Goal: Task Accomplishment & Management: Complete application form

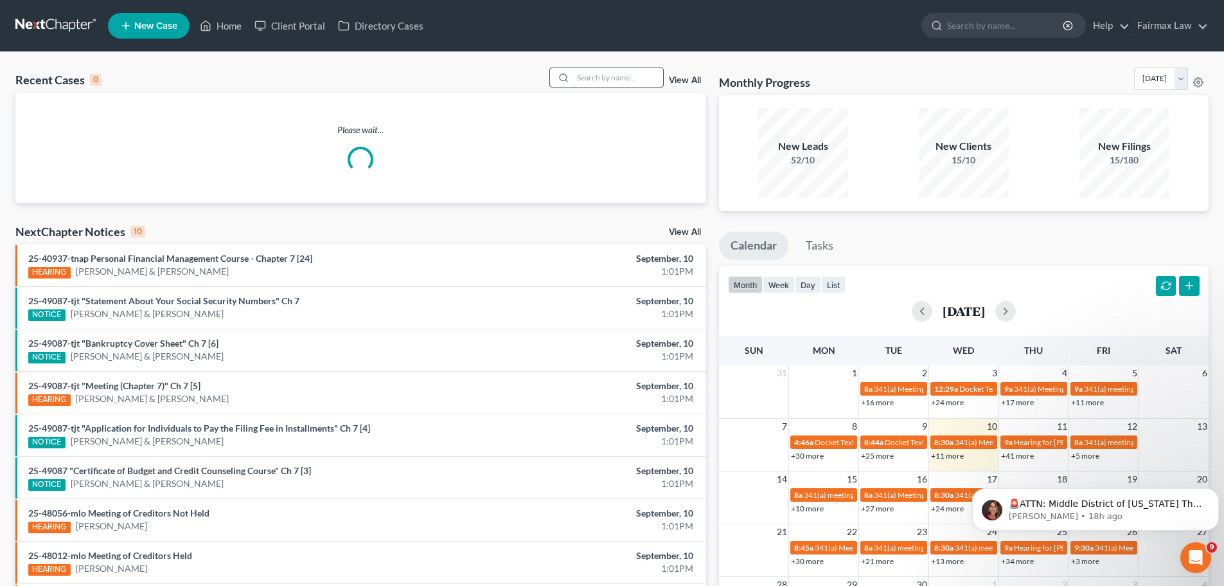
paste input "23-48264"
type input "23-48264"
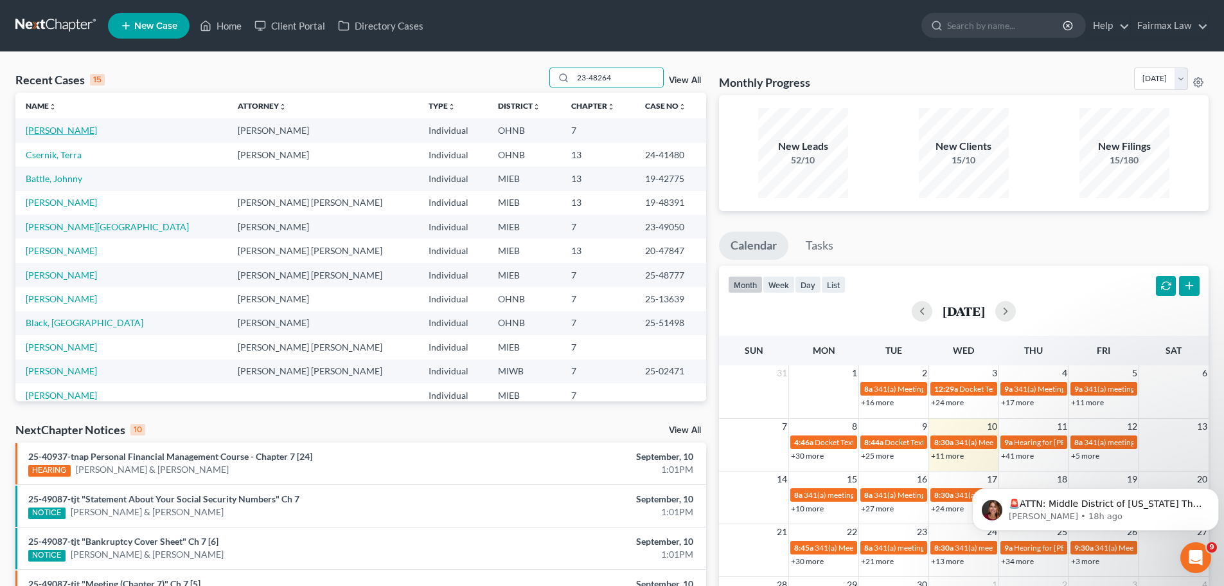
click at [58, 135] on link "Porter, Stephan" at bounding box center [61, 130] width 71 height 11
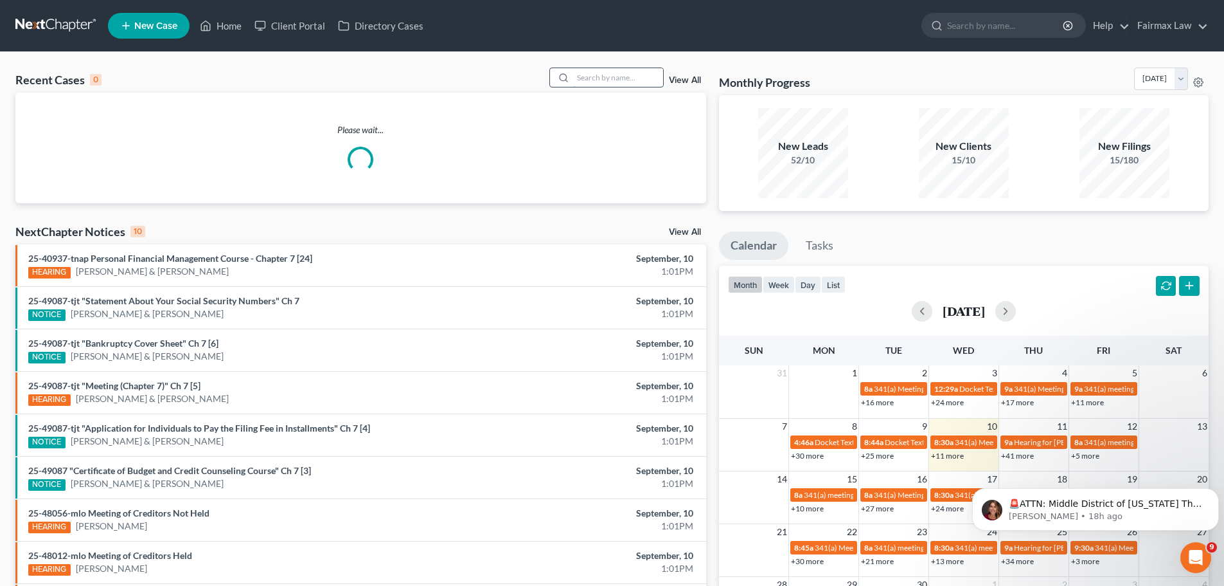
paste input "23-48264"
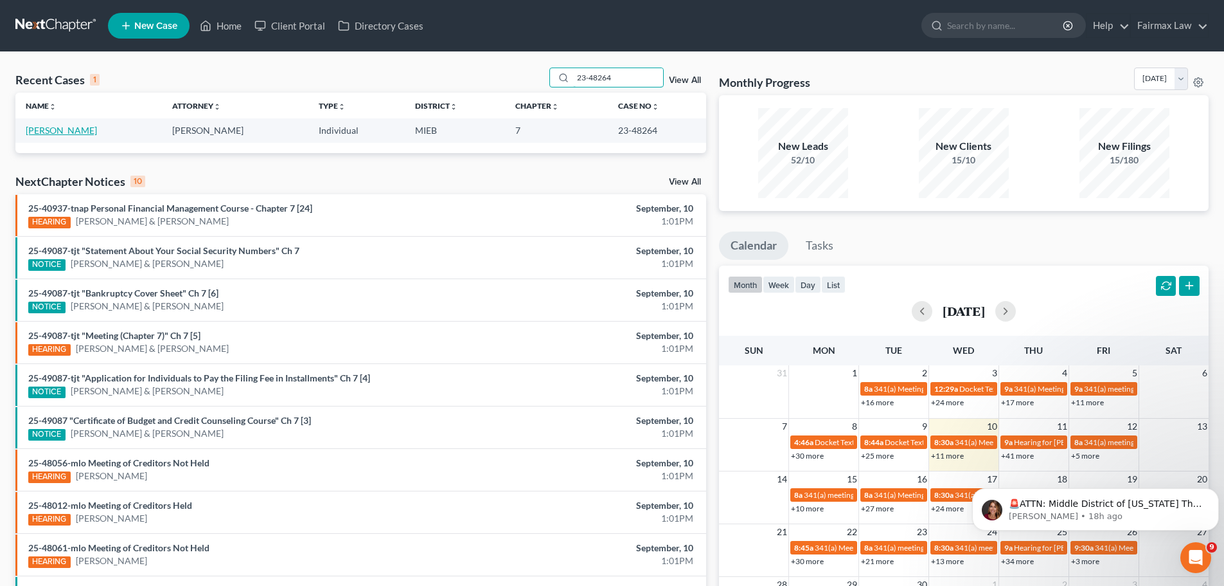
type input "23-48264"
click at [64, 129] on link "Owens, Jasmine" at bounding box center [61, 130] width 71 height 11
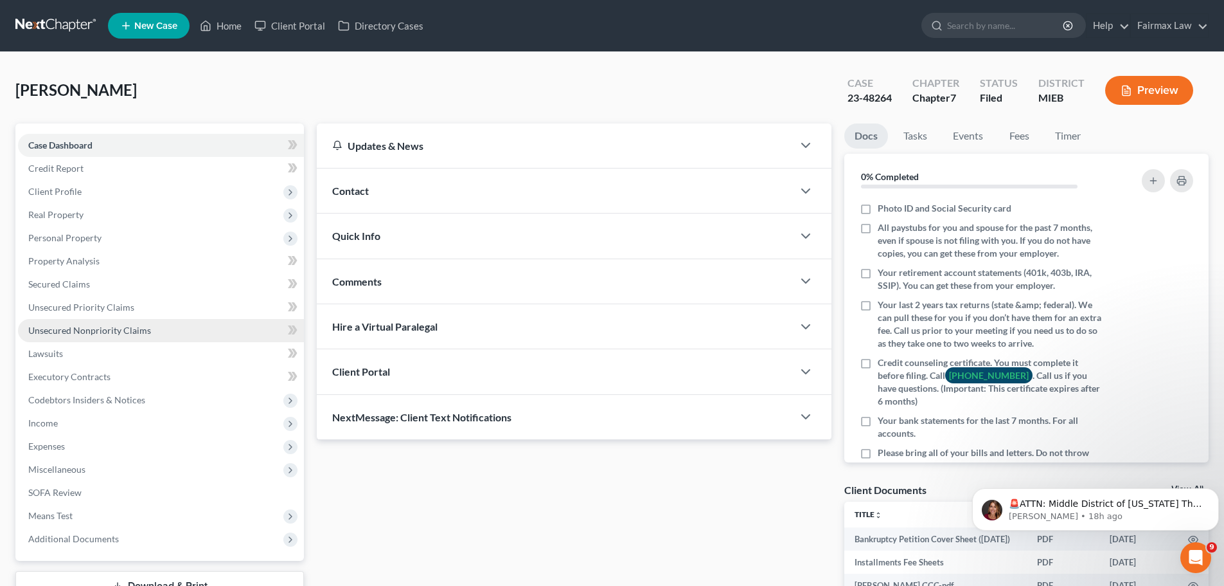
click at [93, 330] on span "Unsecured Nonpriority Claims" at bounding box center [89, 330] width 123 height 11
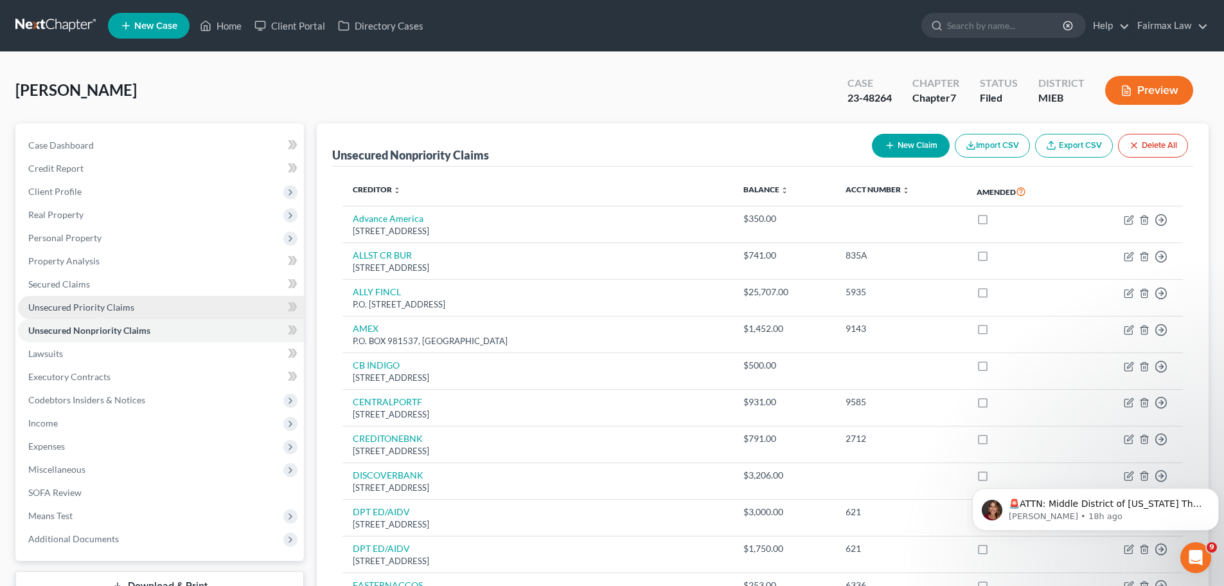
click at [91, 308] on span "Unsecured Priority Claims" at bounding box center [81, 306] width 106 height 11
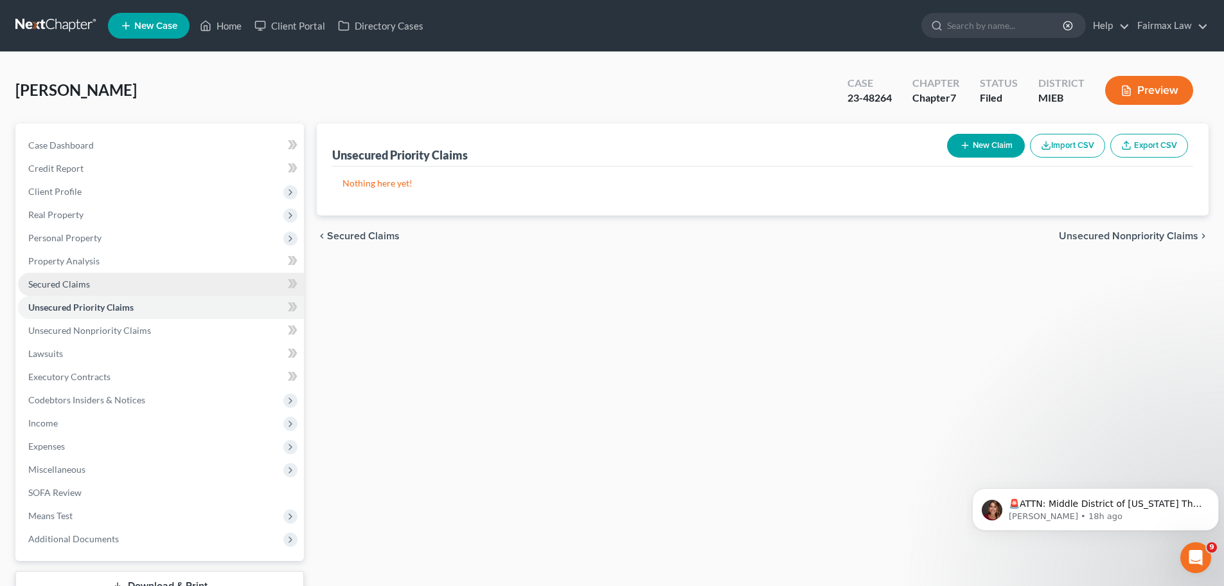
click at [73, 282] on span "Secured Claims" at bounding box center [59, 283] width 62 height 11
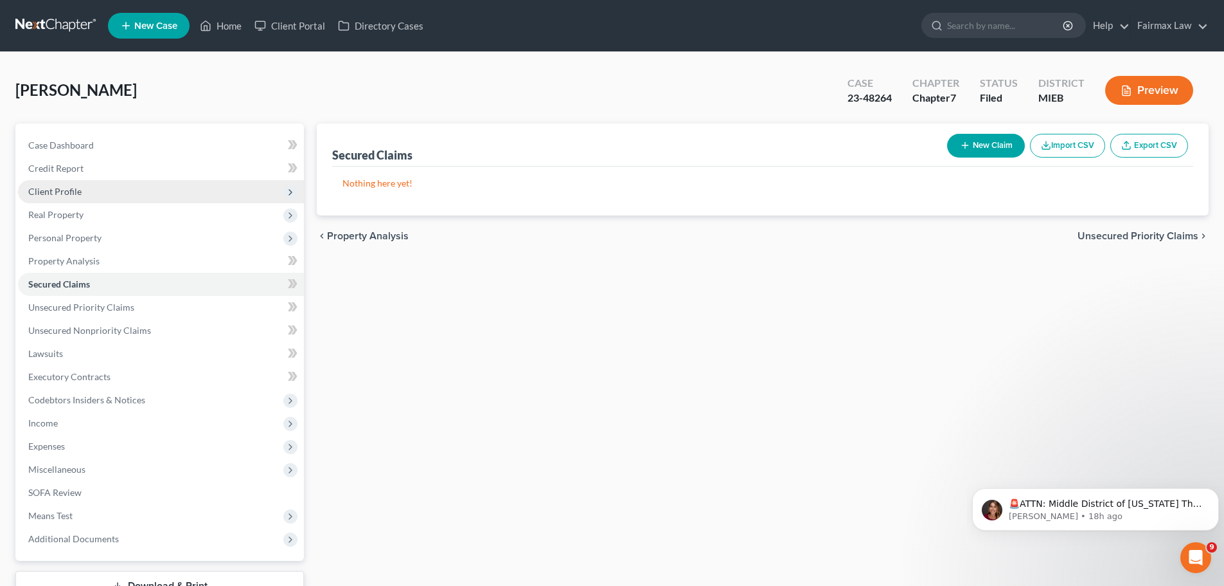
click at [80, 199] on span "Client Profile" at bounding box center [161, 191] width 286 height 23
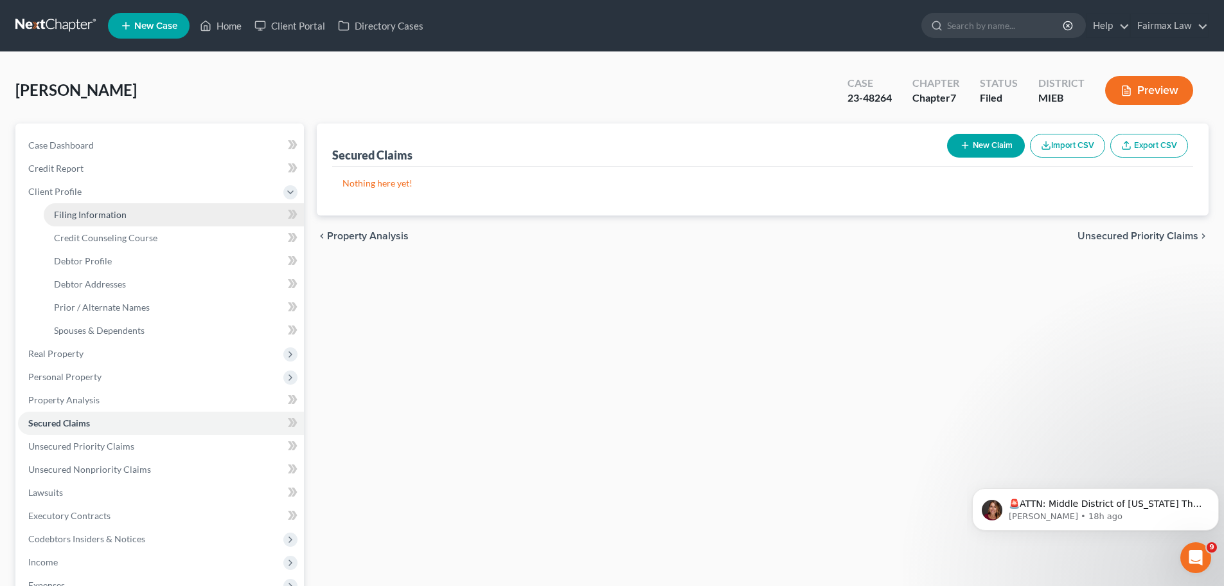
click at [78, 218] on span "Filing Information" at bounding box center [90, 214] width 73 height 11
select select "1"
select select "0"
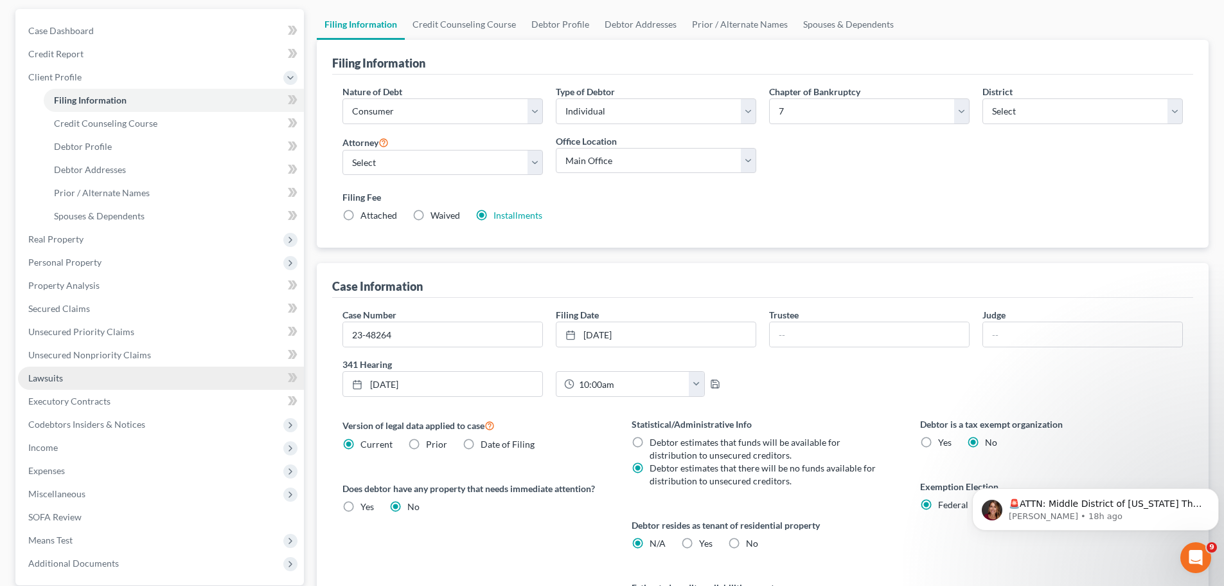
scroll to position [129, 0]
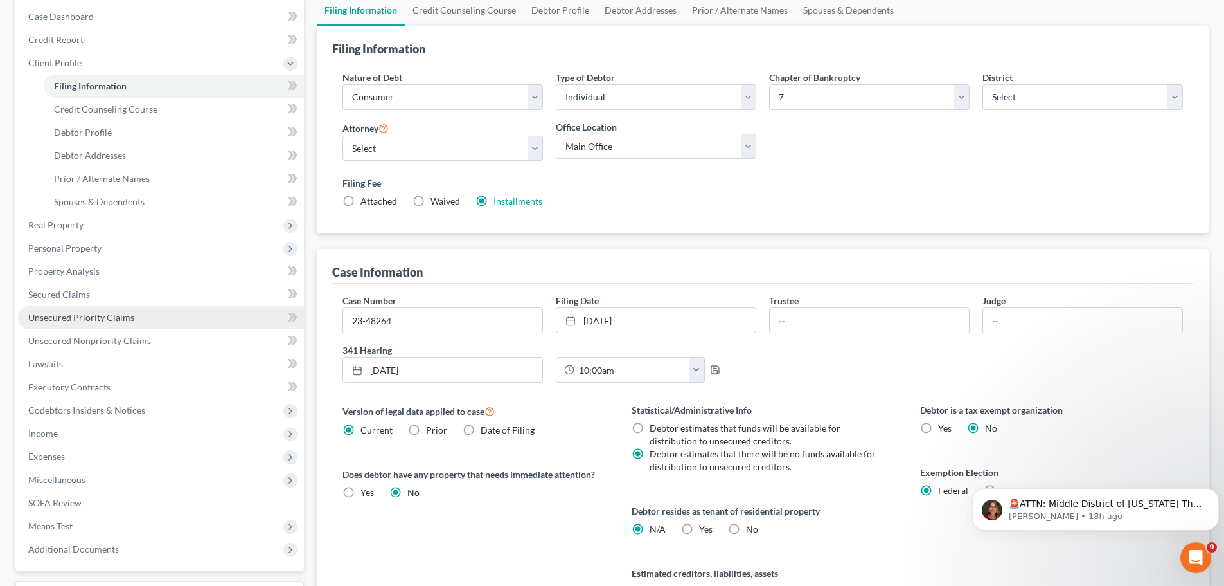
click at [84, 321] on span "Unsecured Priority Claims" at bounding box center [81, 317] width 106 height 11
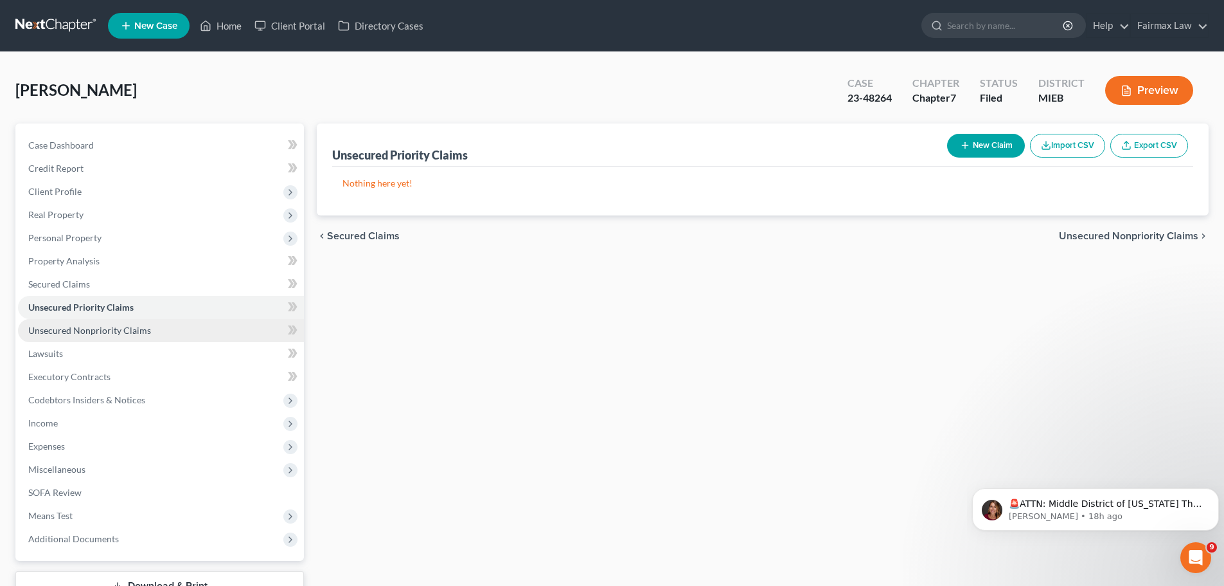
click at [93, 330] on span "Unsecured Nonpriority Claims" at bounding box center [89, 330] width 123 height 11
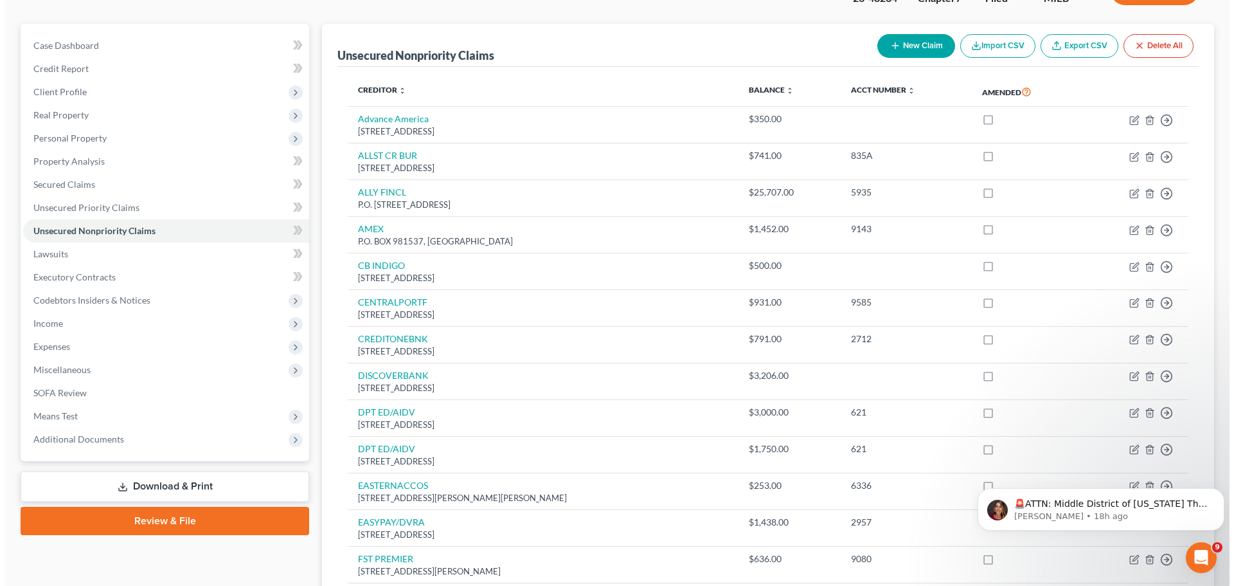
scroll to position [52, 0]
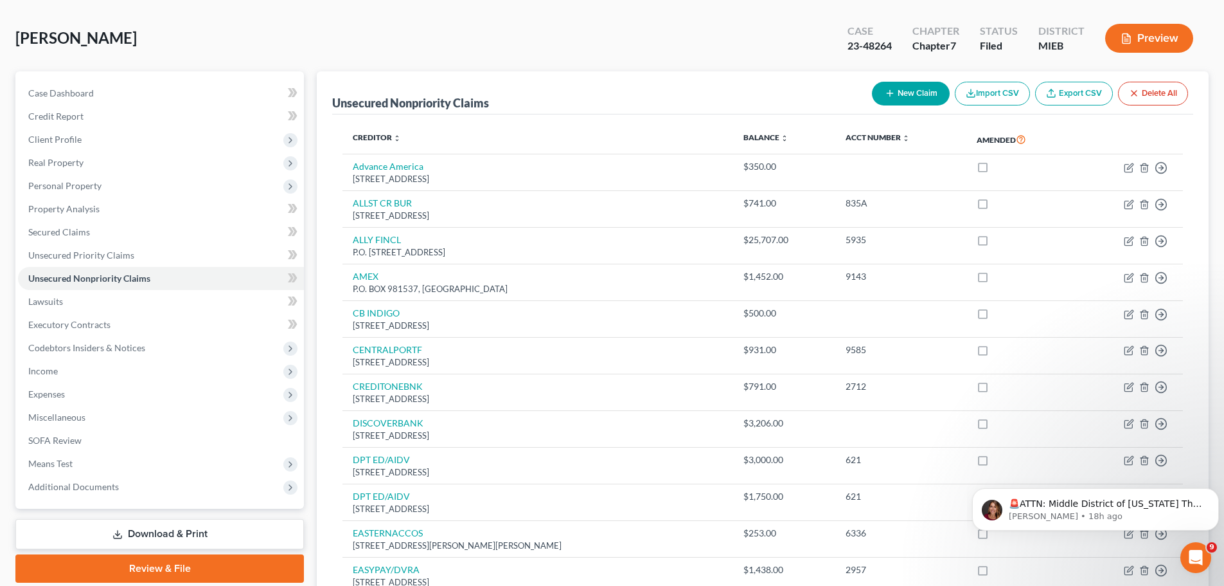
click at [1149, 30] on button "Preview" at bounding box center [1150, 38] width 88 height 29
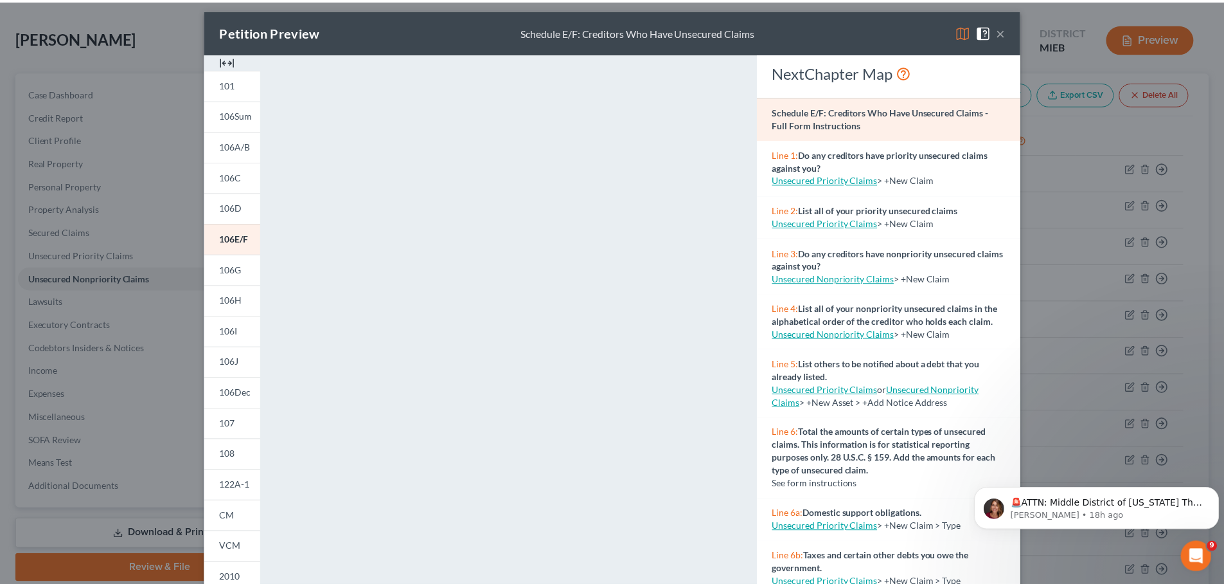
scroll to position [0, 0]
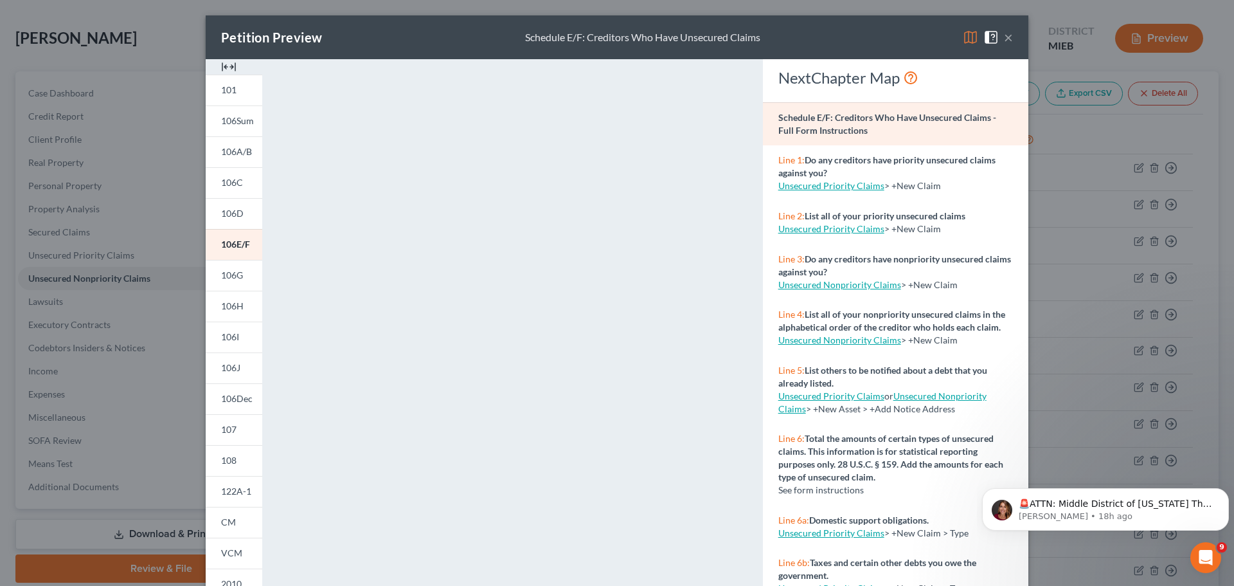
click at [1122, 283] on div "Petition Preview Schedule E/F: Creditors Who Have Unsecured Claims × 101 106Sum…" at bounding box center [617, 293] width 1234 height 586
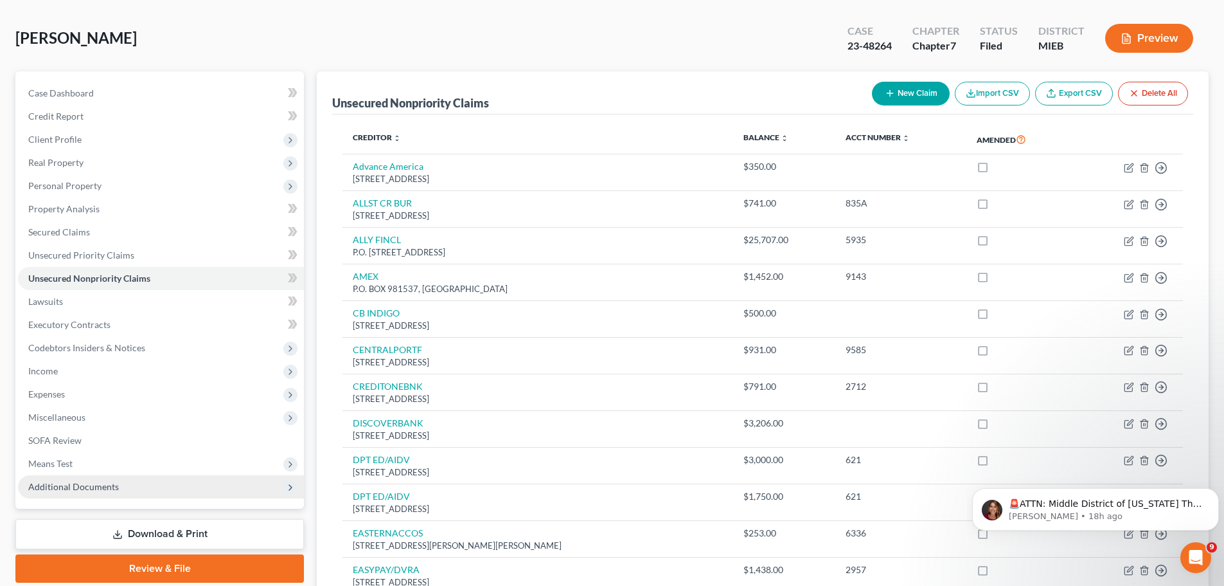
click at [116, 492] on span "Additional Documents" at bounding box center [161, 486] width 286 height 23
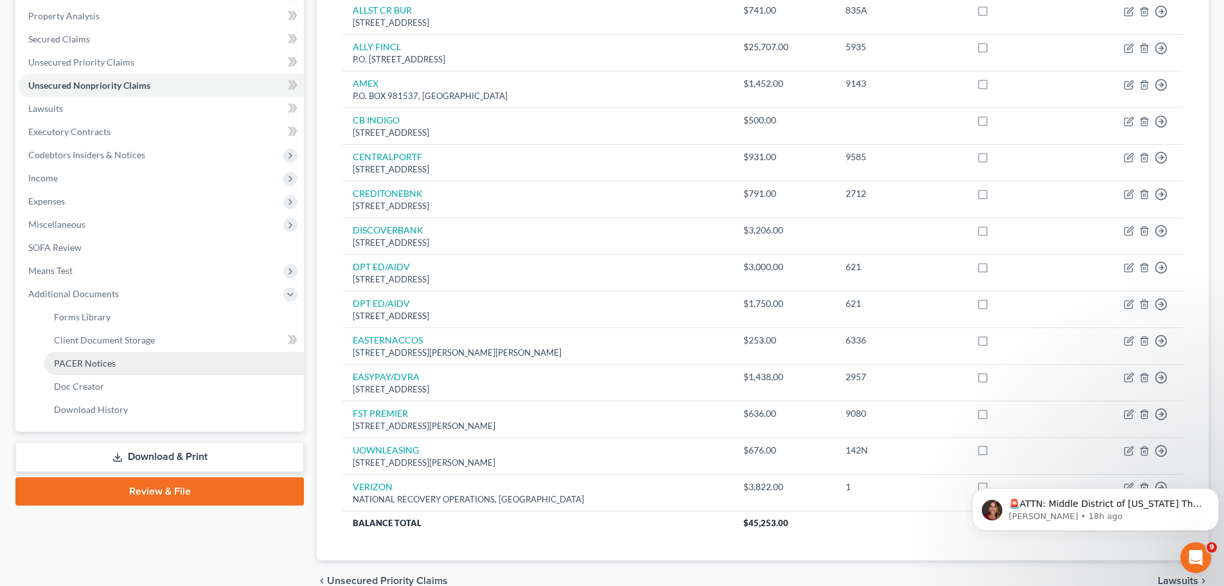
click at [90, 361] on span "PACER Notices" at bounding box center [85, 362] width 62 height 11
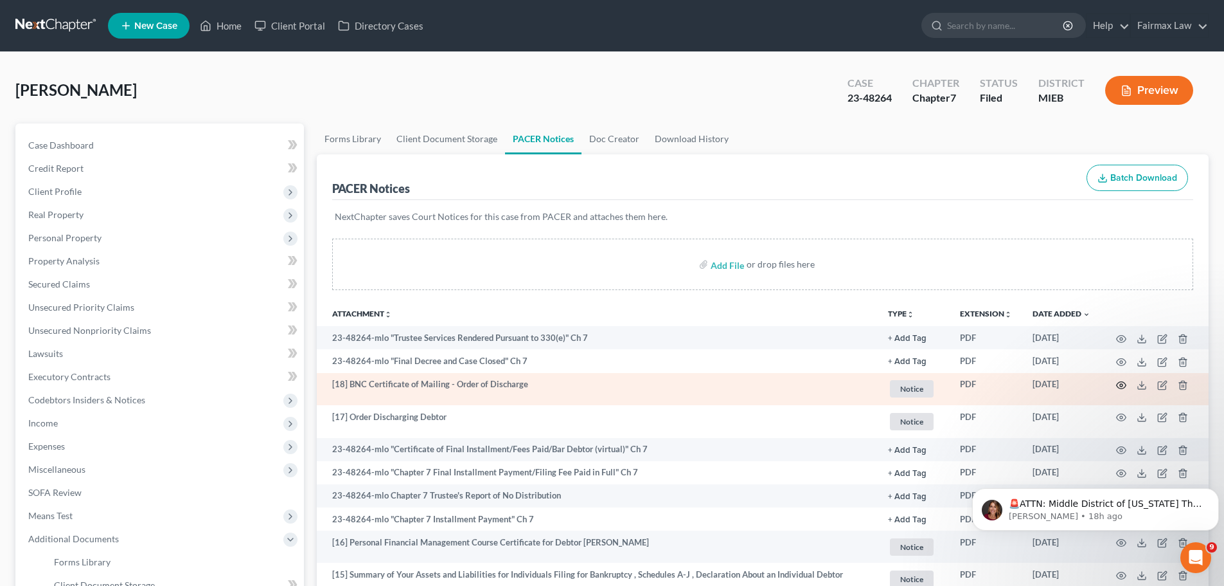
click at [1121, 387] on icon "button" at bounding box center [1121, 385] width 10 height 10
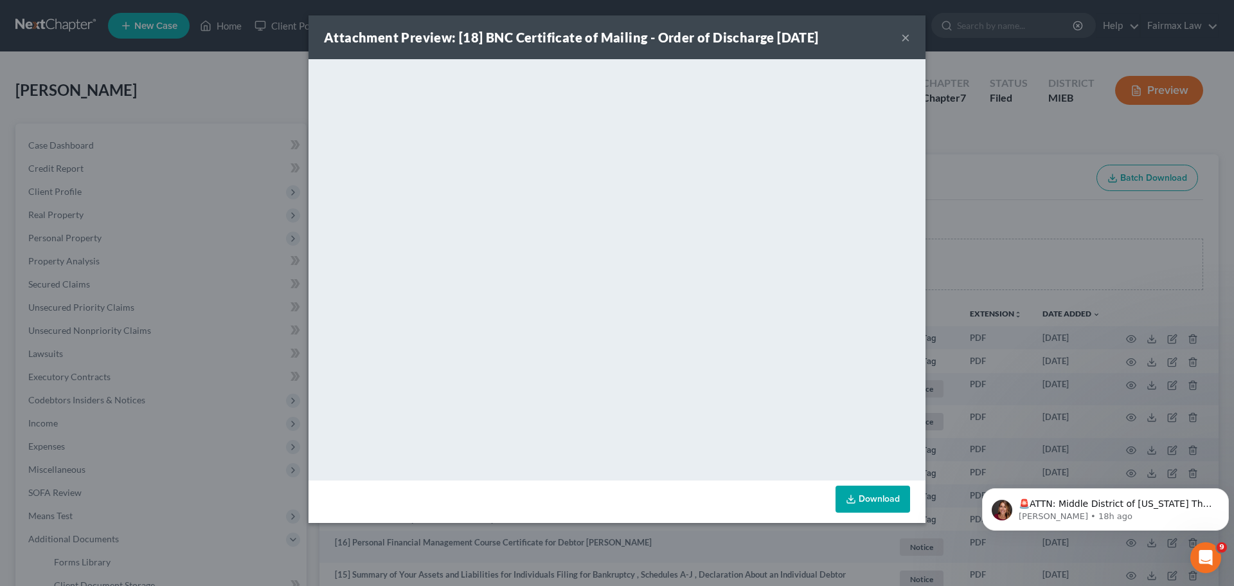
click at [1017, 170] on div "Attachment Preview: [18] BNC Certificate of Mailing - Order of Discharge 12/30/…" at bounding box center [617, 293] width 1234 height 586
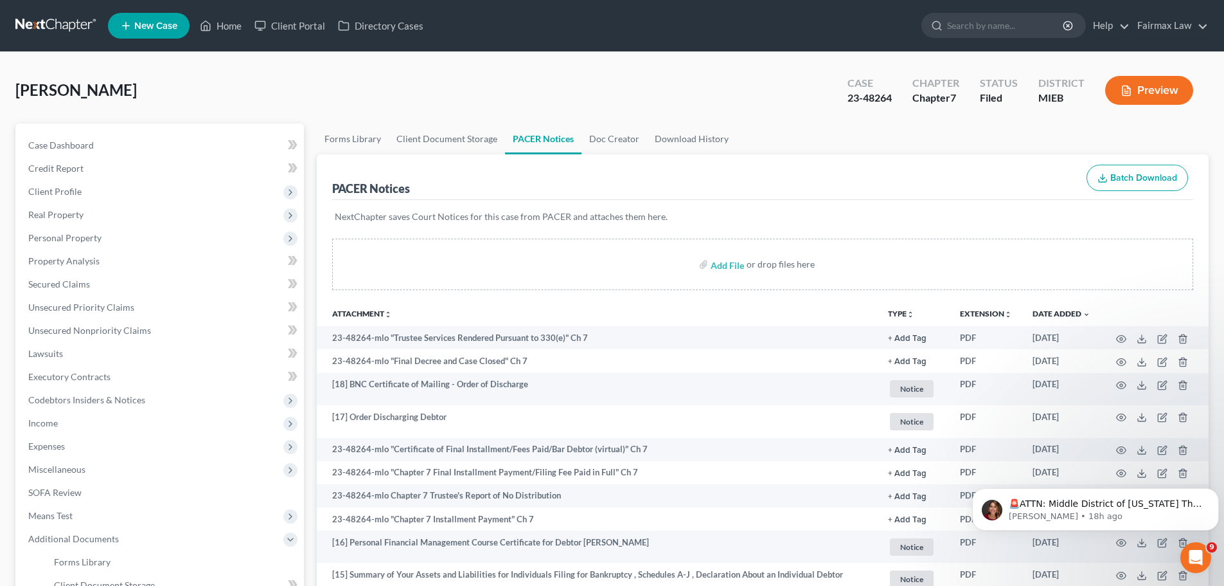
click at [438, 98] on div "Owens, Jasmine Upgraded Case 23-48264 Chapter Chapter 7 Status Filed District M…" at bounding box center [612, 95] width 1194 height 56
click at [84, 186] on span "Client Profile" at bounding box center [161, 191] width 286 height 23
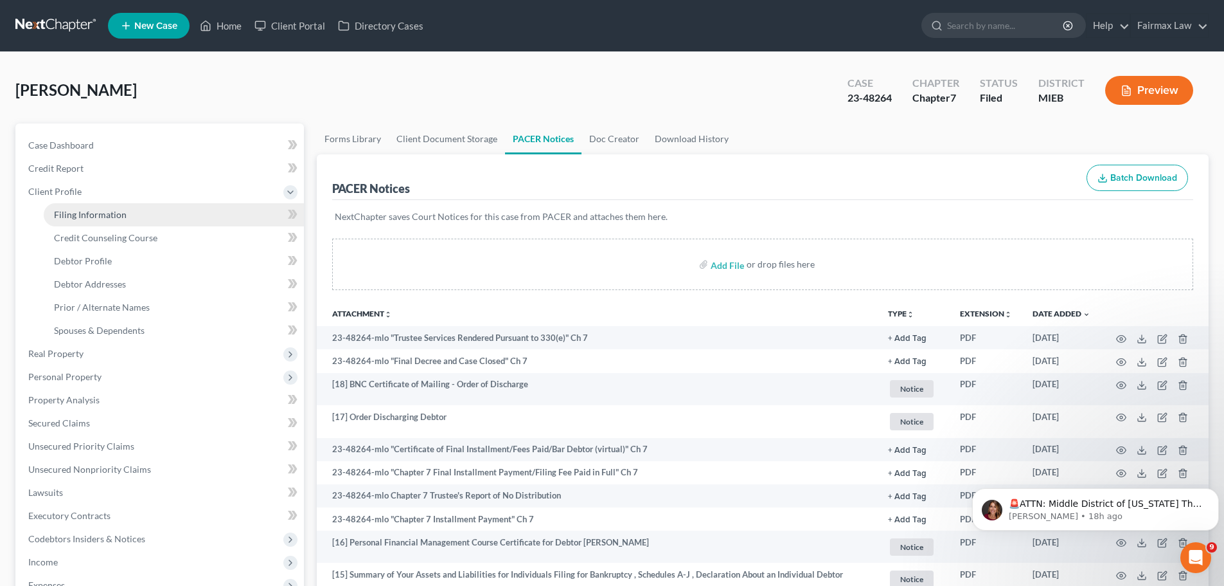
click at [111, 219] on span "Filing Information" at bounding box center [90, 214] width 73 height 11
select select "1"
select select "0"
select select "40"
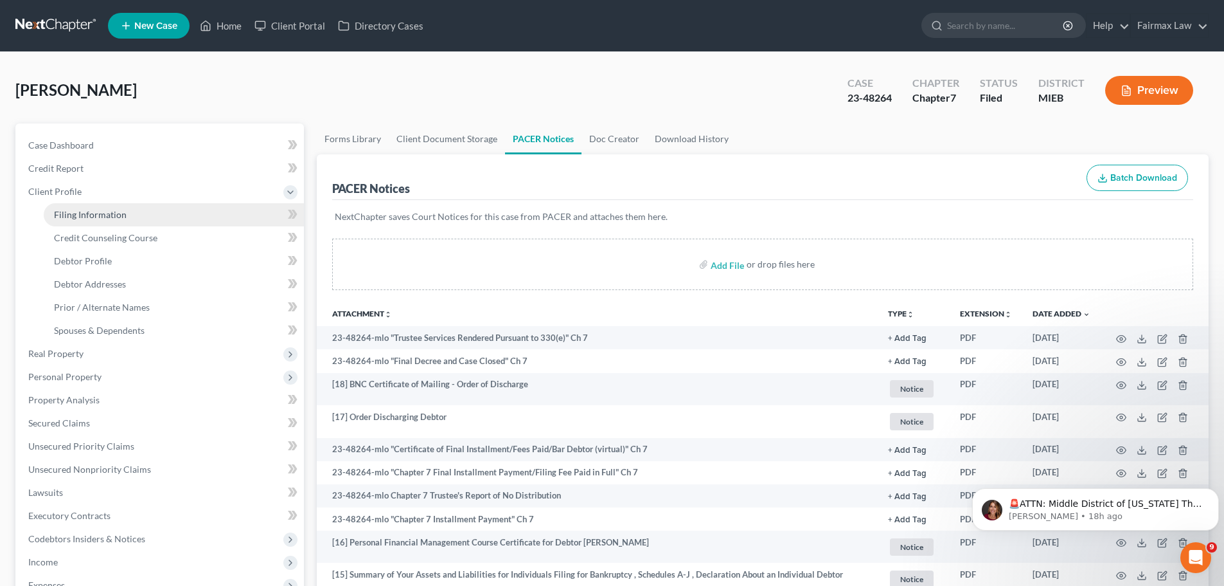
select select "6"
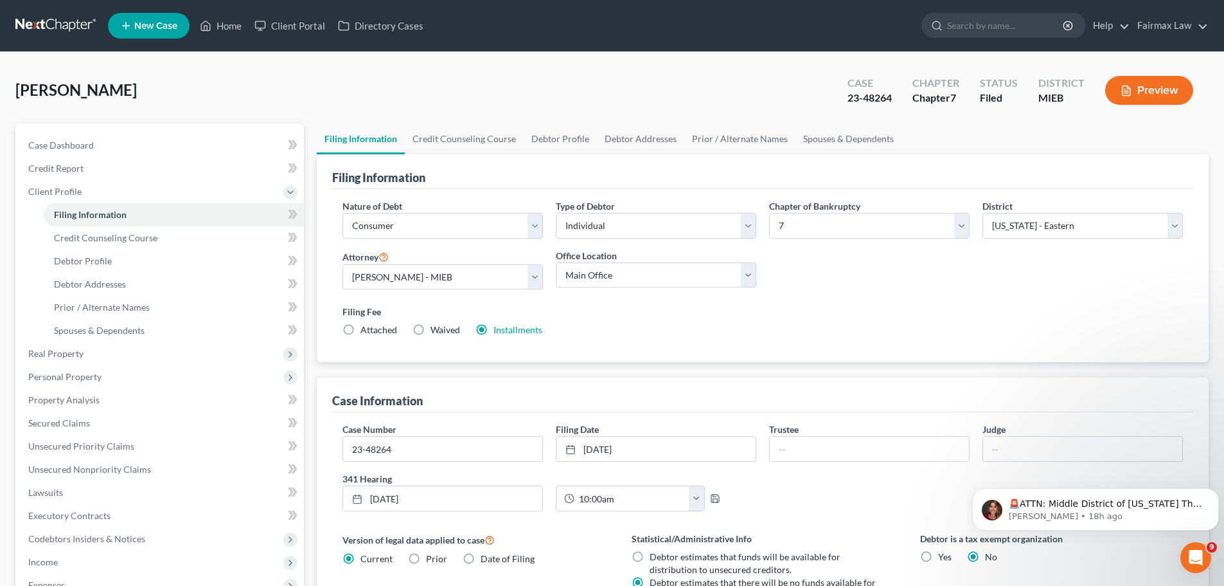
click at [442, 89] on div "Owens, Jasmine Upgraded Case 23-48264 Chapter Chapter 7 Status Filed District M…" at bounding box center [612, 95] width 1194 height 56
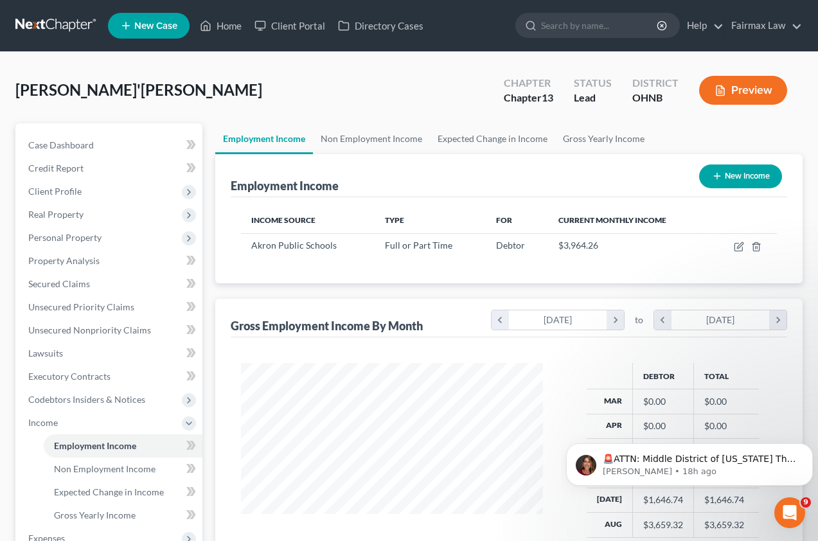
scroll to position [231, 327]
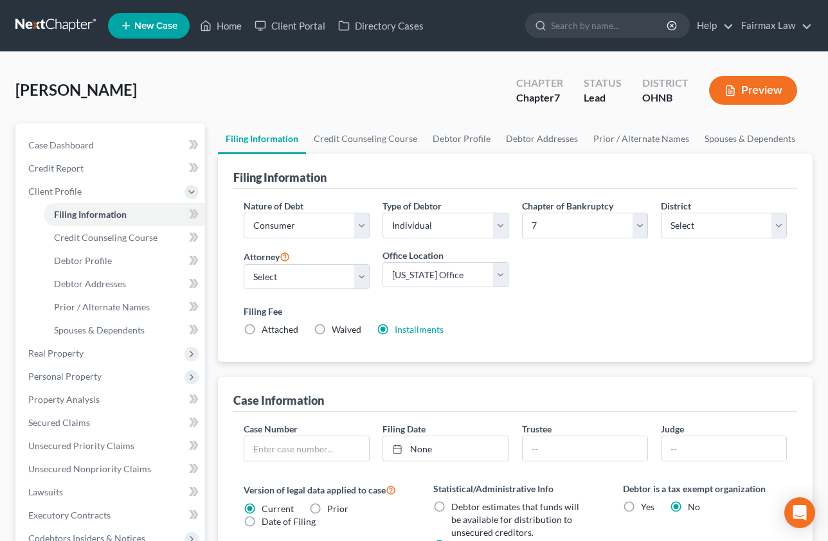
select select "1"
select select "0"
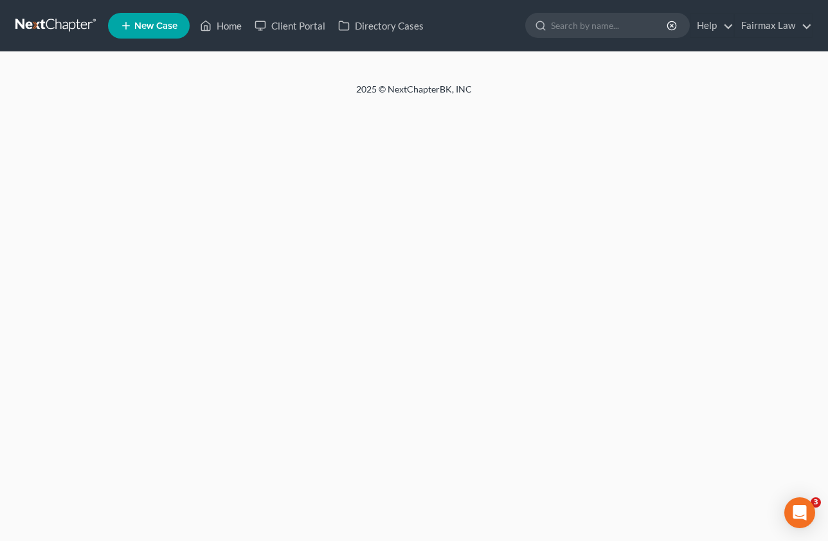
select select "1"
select select "0"
select select "3"
select select "0"
select select "36"
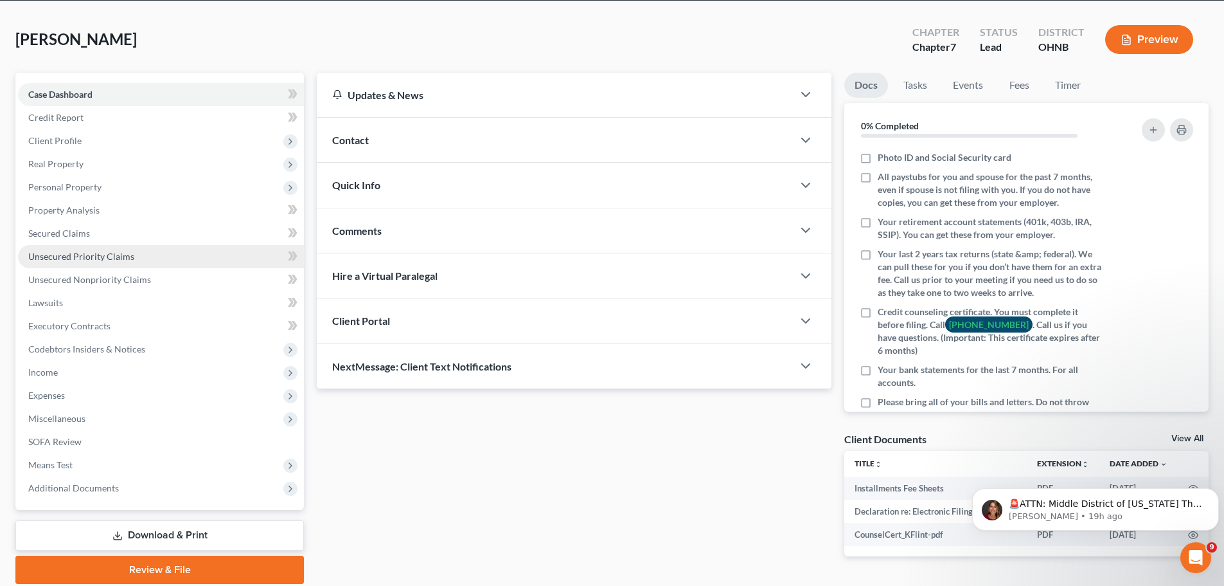
scroll to position [103, 0]
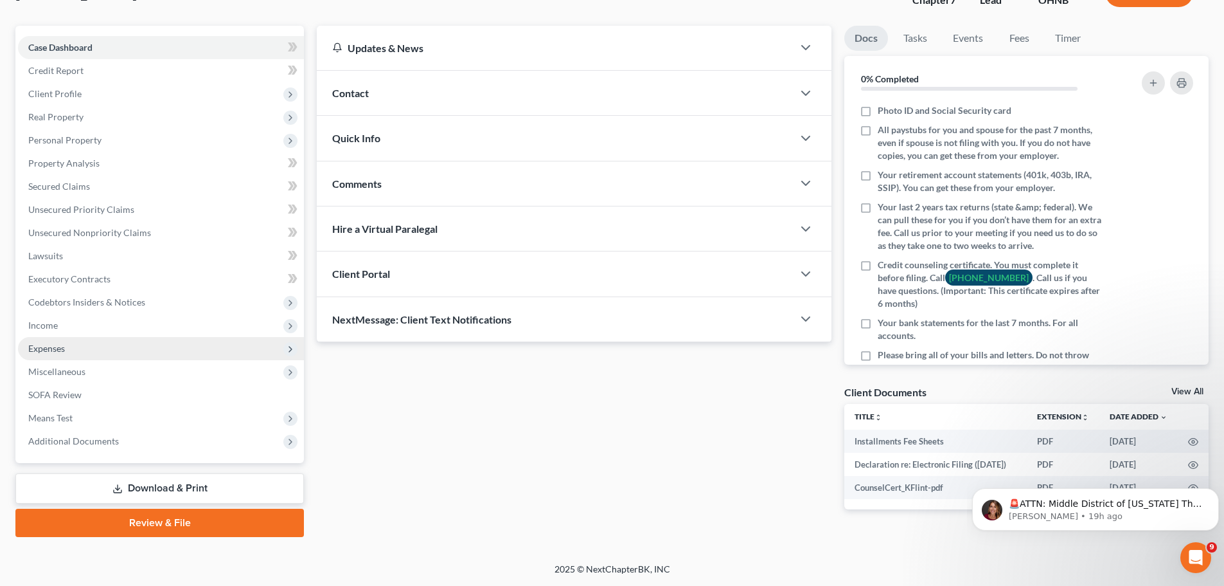
click at [62, 343] on span "Expenses" at bounding box center [46, 348] width 37 height 11
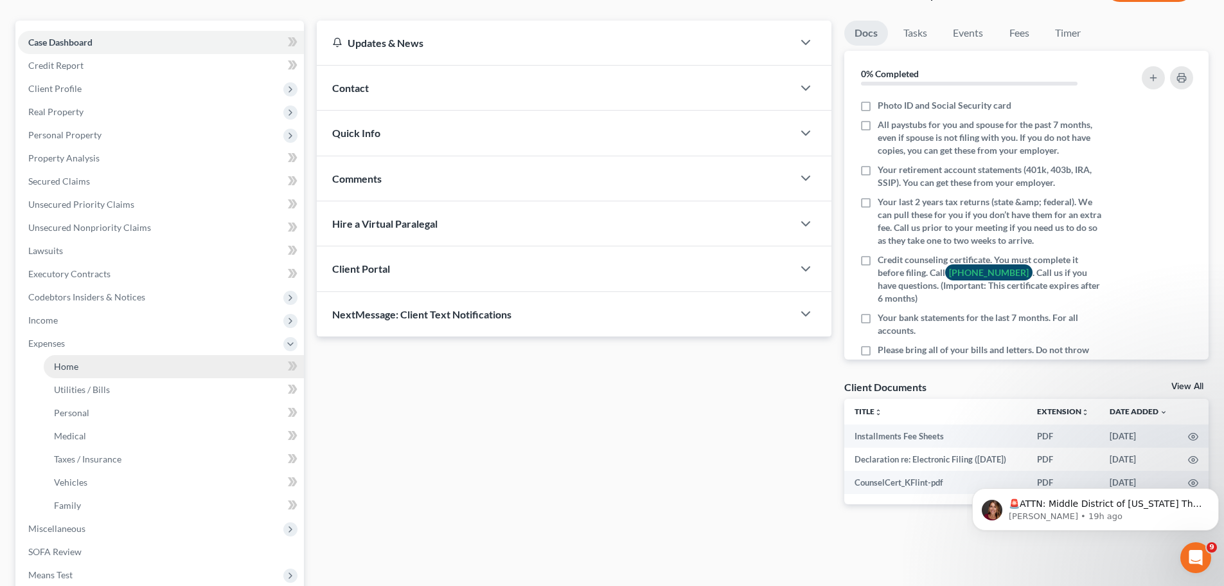
click at [75, 358] on link "Home" at bounding box center [174, 366] width 260 height 23
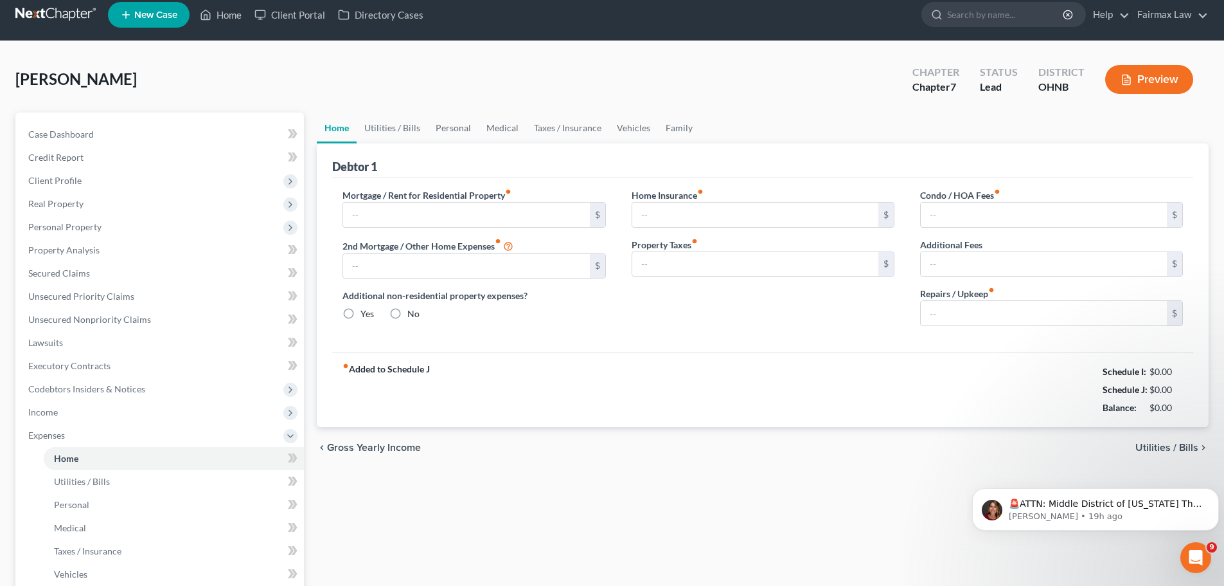
type input "1,088.00"
type input "0.00"
radio input "true"
type input "0.00"
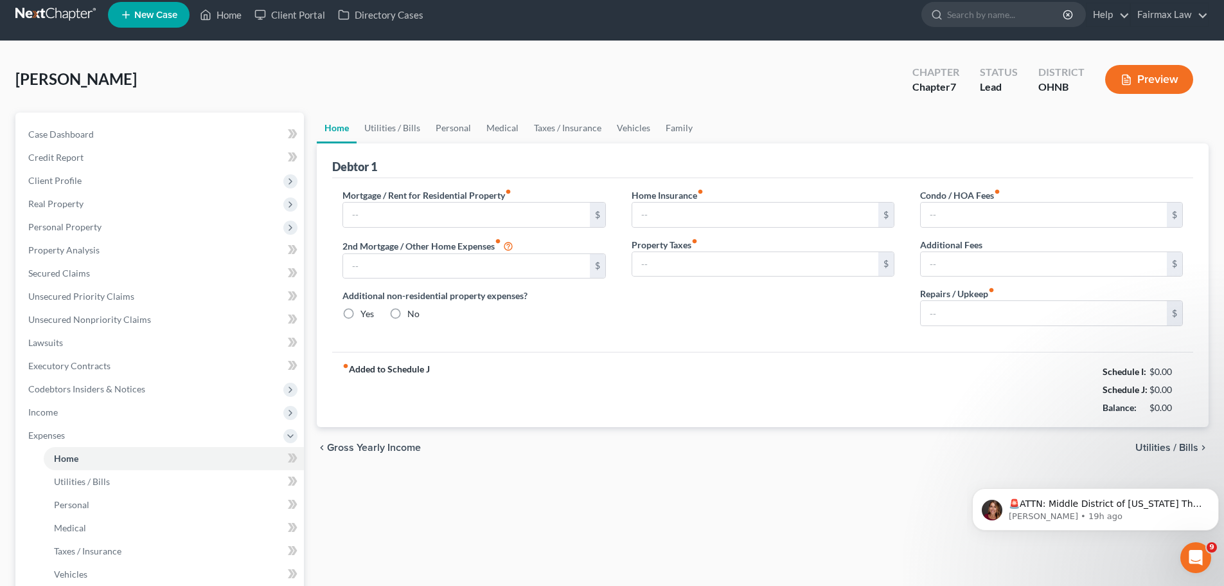
type input "0.00"
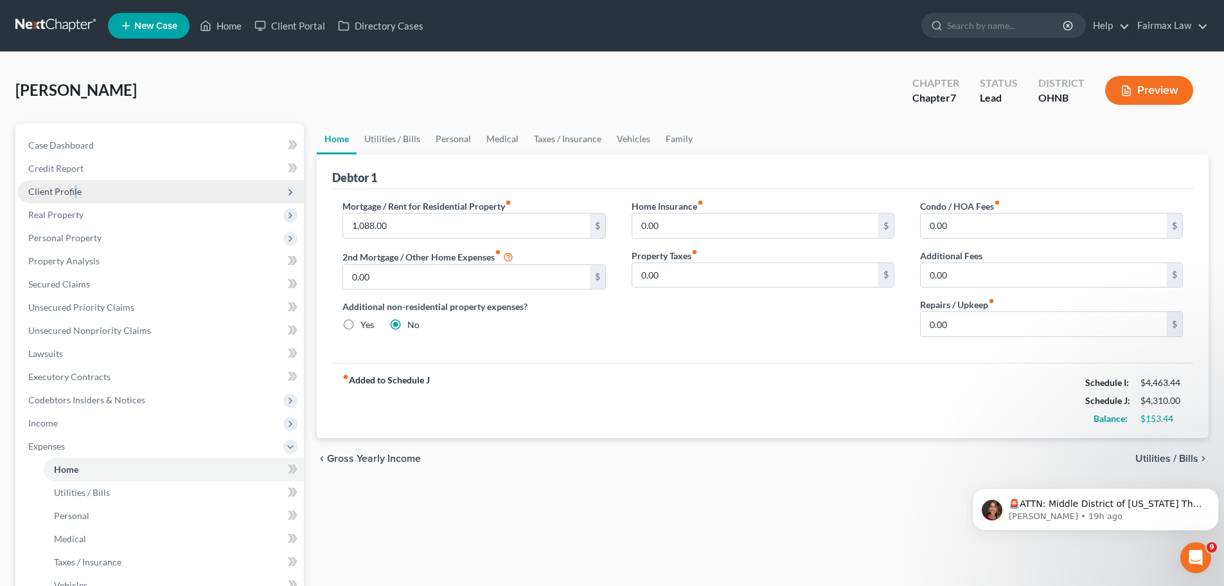
drag, startPoint x: 75, startPoint y: 189, endPoint x: 68, endPoint y: 187, distance: 6.7
click at [71, 188] on span "Client Profile" at bounding box center [54, 191] width 53 height 11
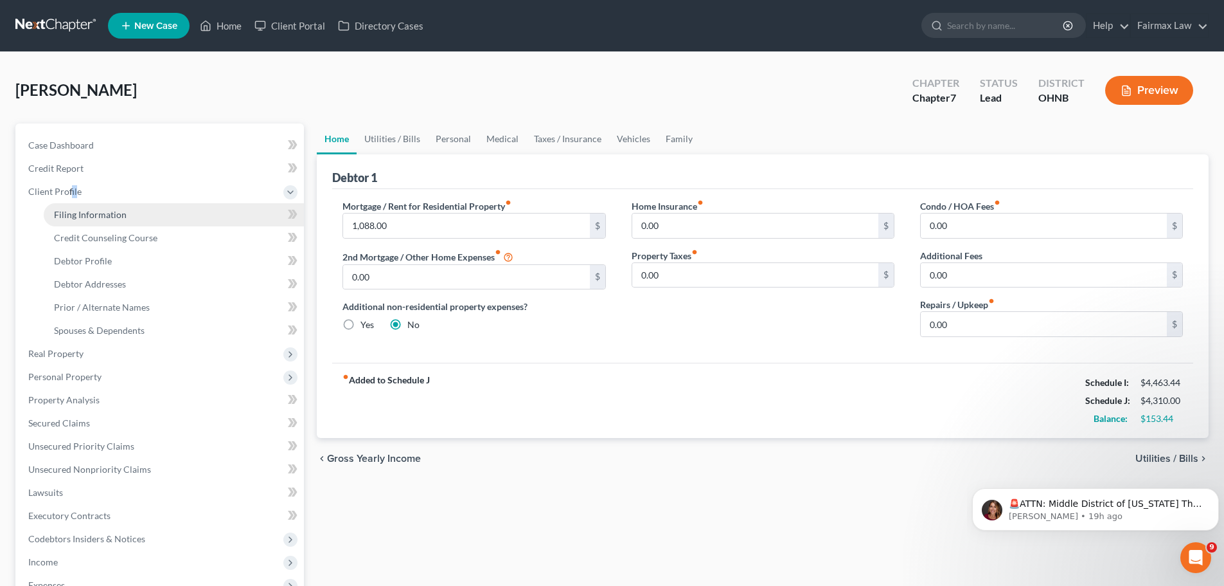
click at [78, 206] on link "Filing Information" at bounding box center [174, 214] width 260 height 23
select select "1"
select select "0"
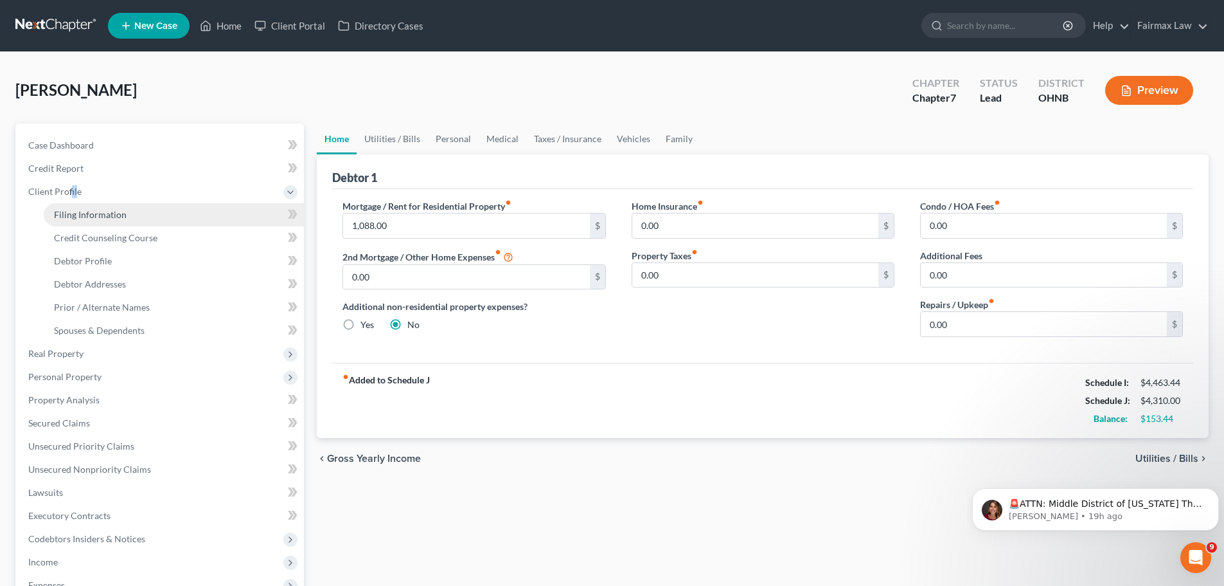
select select "36"
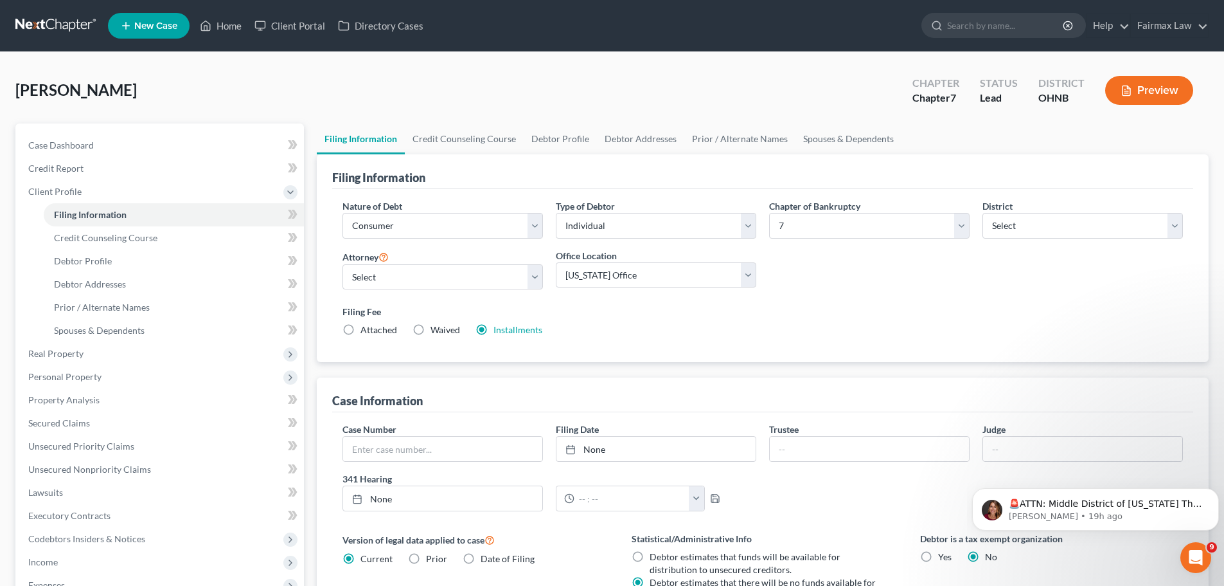
click at [401, 91] on div "[GEOGRAPHIC_DATA][PERSON_NAME] Upgraded Chapter Chapter 7 Status Lead District …" at bounding box center [612, 95] width 1194 height 56
click at [543, 140] on link "Debtor Profile" at bounding box center [560, 138] width 73 height 31
select select "0"
select select "2"
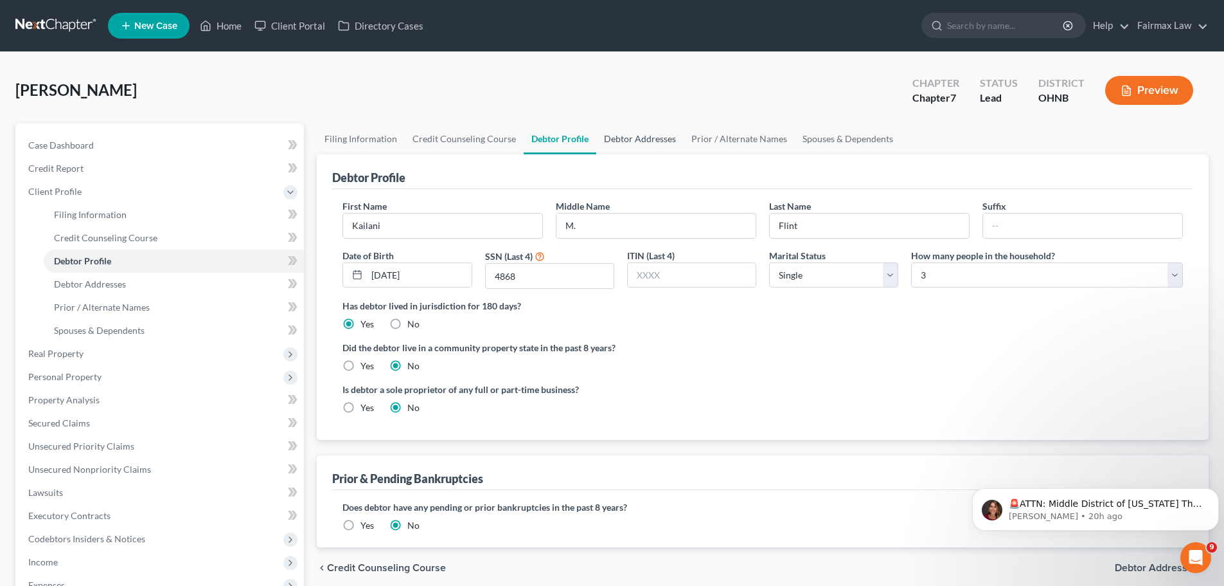
click at [642, 145] on link "Debtor Addresses" at bounding box center [639, 138] width 87 height 31
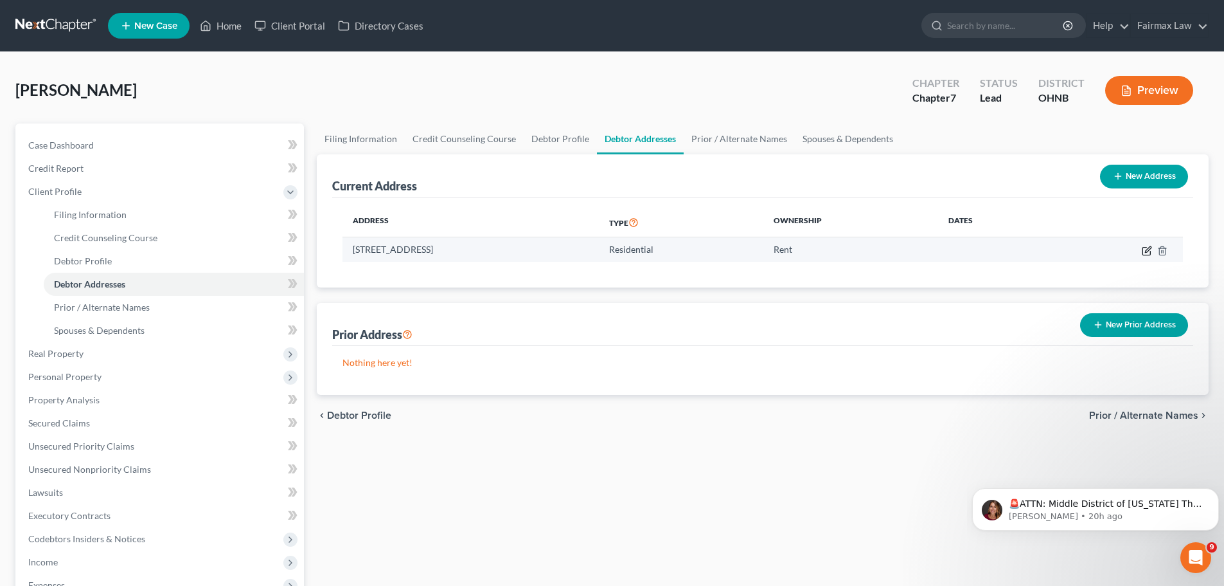
click at [1148, 253] on icon "button" at bounding box center [1147, 251] width 10 height 10
select select "36"
select select "0"
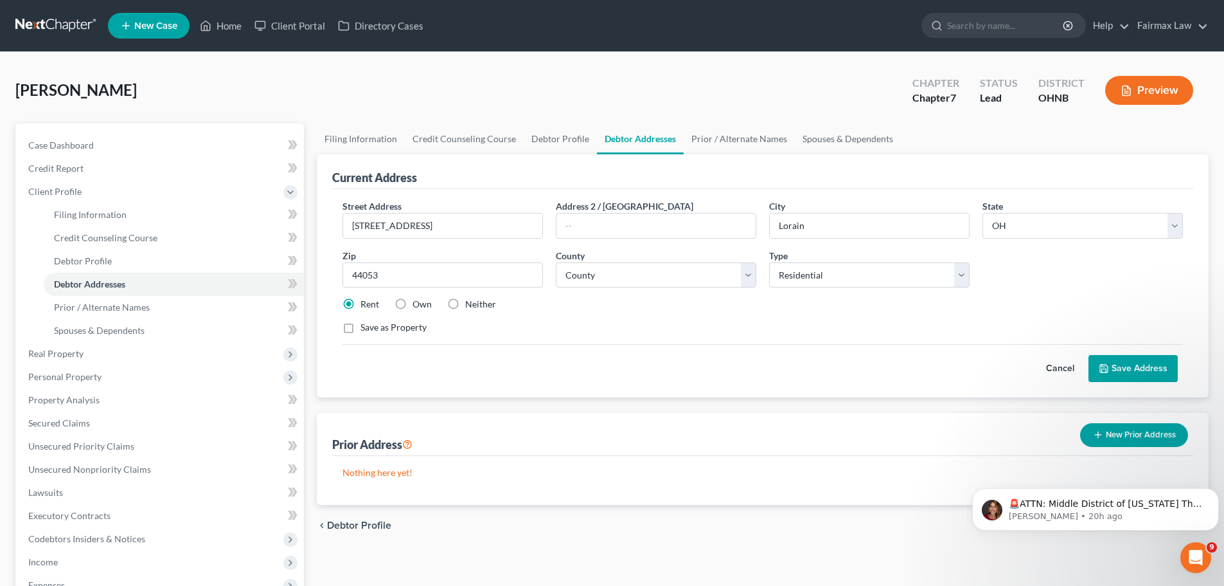
click at [465, 305] on label "Neither" at bounding box center [480, 304] width 31 height 13
click at [470, 305] on input "Neither" at bounding box center [474, 302] width 8 height 8
radio input "true"
click at [1125, 372] on button "Save Address" at bounding box center [1133, 368] width 89 height 27
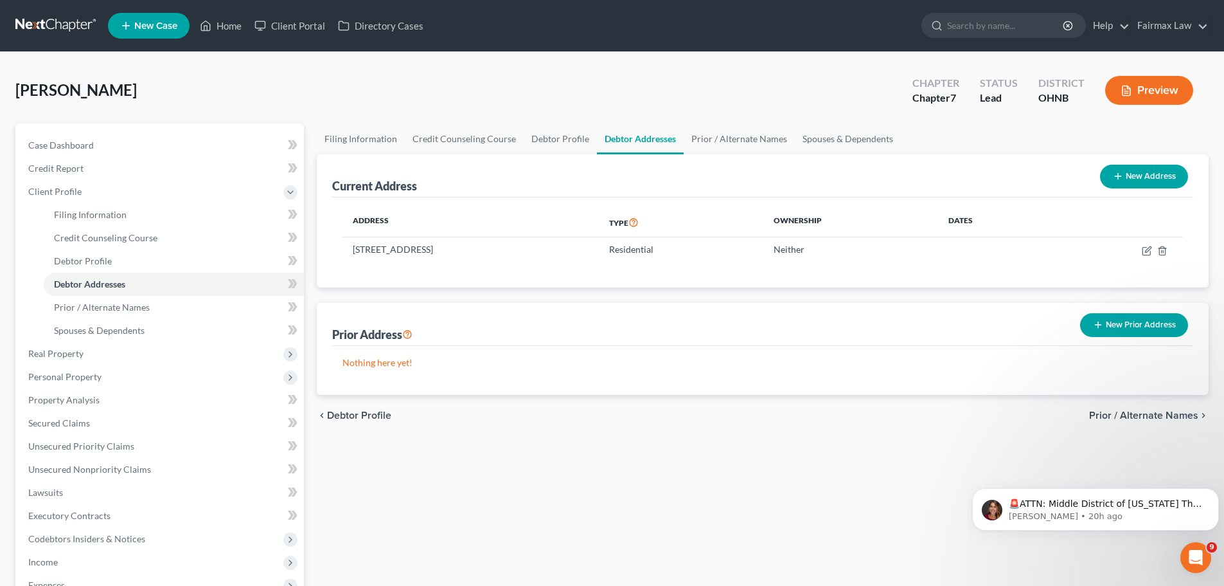
click at [1139, 325] on button "New Prior Address" at bounding box center [1134, 325] width 108 height 24
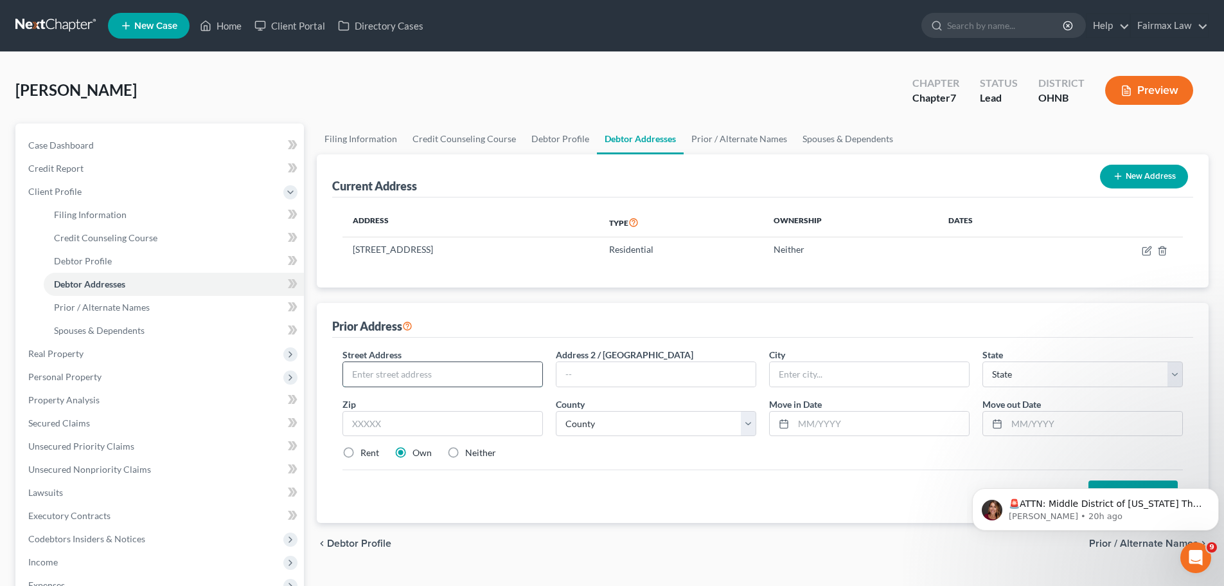
click at [421, 373] on input "text" at bounding box center [442, 374] width 199 height 24
type input "[STREET_ADDRESS]"
type input "44052"
click at [613, 465] on div "Street Address * [STREET_ADDRESS] * State * State [US_STATE] AK AR AZ CA CO CT …" at bounding box center [763, 409] width 854 height 122
type input "Lorain"
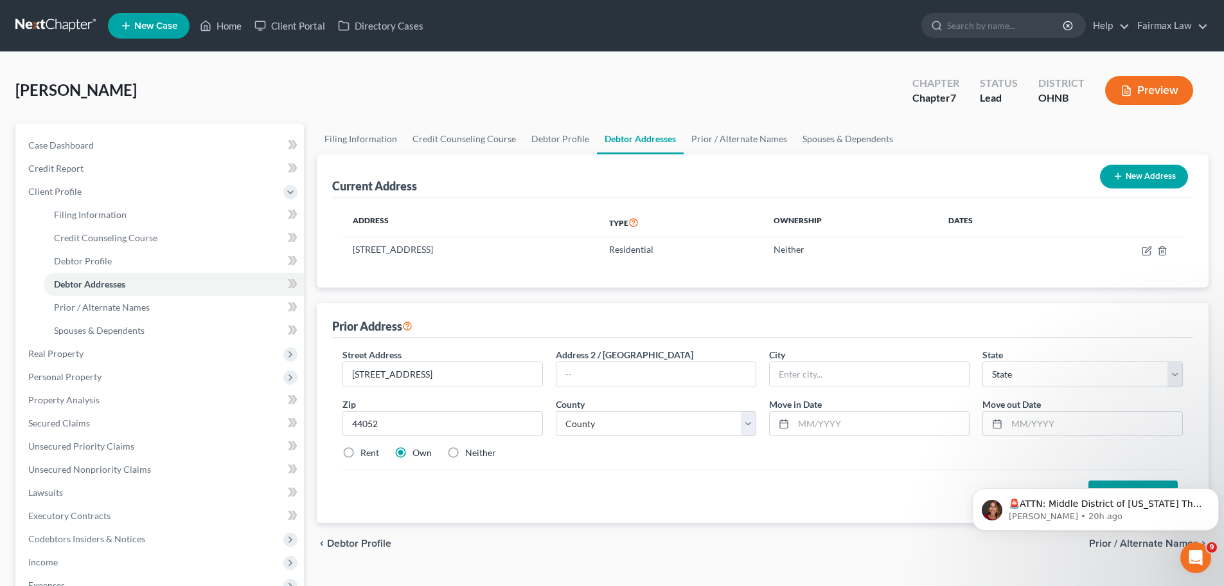
select select "36"
click at [668, 425] on select "County [GEOGRAPHIC_DATA] [GEOGRAPHIC_DATA] [GEOGRAPHIC_DATA] [GEOGRAPHIC_DATA] …" at bounding box center [656, 424] width 201 height 26
click at [609, 411] on select "County [GEOGRAPHIC_DATA] [GEOGRAPHIC_DATA] [GEOGRAPHIC_DATA] [GEOGRAPHIC_DATA] …" at bounding box center [656, 424] width 201 height 26
click at [825, 432] on input "text" at bounding box center [881, 423] width 175 height 24
drag, startPoint x: 613, startPoint y: 424, endPoint x: 602, endPoint y: 414, distance: 14.5
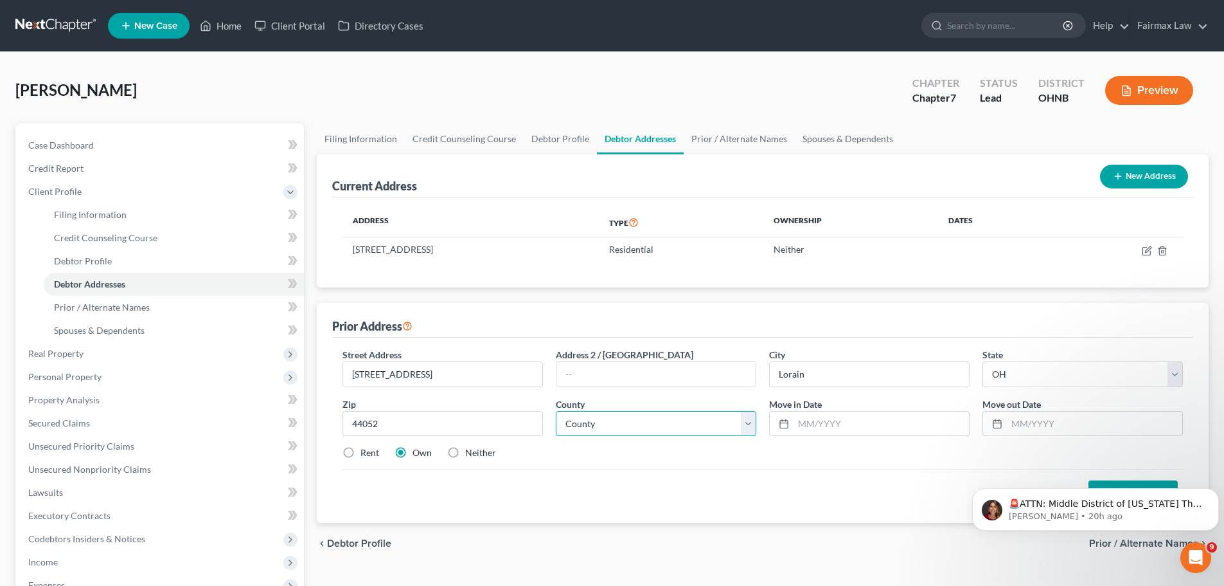
click at [613, 424] on select "County [GEOGRAPHIC_DATA] [GEOGRAPHIC_DATA] [GEOGRAPHIC_DATA] [GEOGRAPHIC_DATA] …" at bounding box center [656, 424] width 201 height 26
select select "46"
click at [556, 411] on select "County [GEOGRAPHIC_DATA] [GEOGRAPHIC_DATA] [GEOGRAPHIC_DATA] [GEOGRAPHIC_DATA] …" at bounding box center [656, 424] width 201 height 26
click at [832, 415] on input "text" at bounding box center [881, 423] width 175 height 24
drag, startPoint x: 890, startPoint y: 428, endPoint x: 799, endPoint y: 429, distance: 90.6
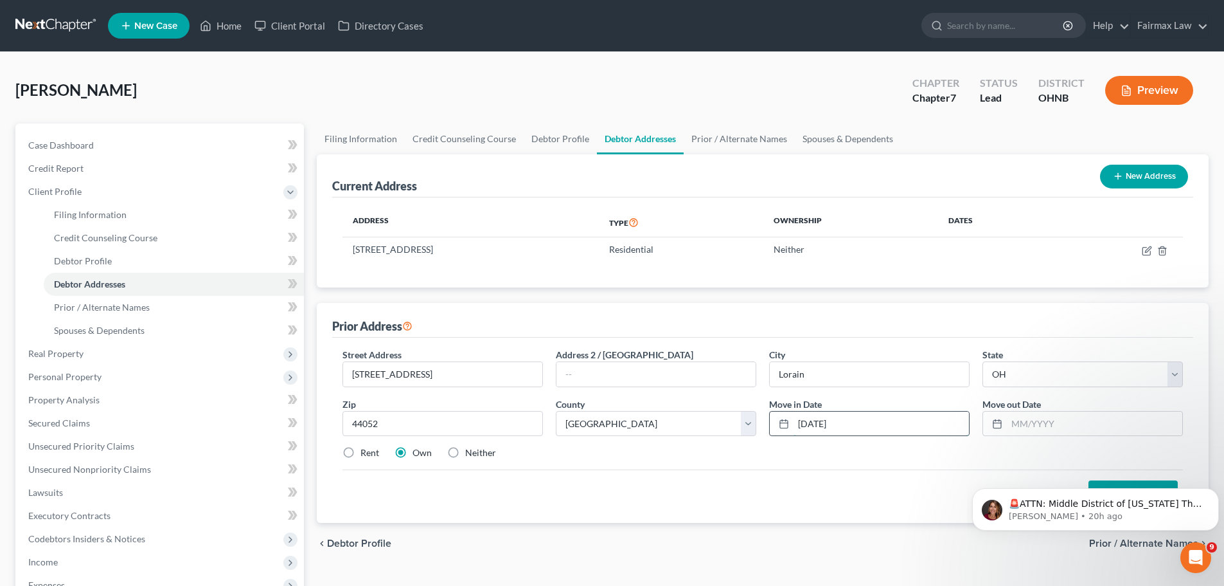
click at [799, 429] on input "[DATE]" at bounding box center [881, 423] width 175 height 24
click at [857, 428] on input "[DATE]" at bounding box center [881, 423] width 175 height 24
type input "[DATE]"
click at [1059, 425] on input "text" at bounding box center [1094, 423] width 175 height 24
type input "[DATE]"
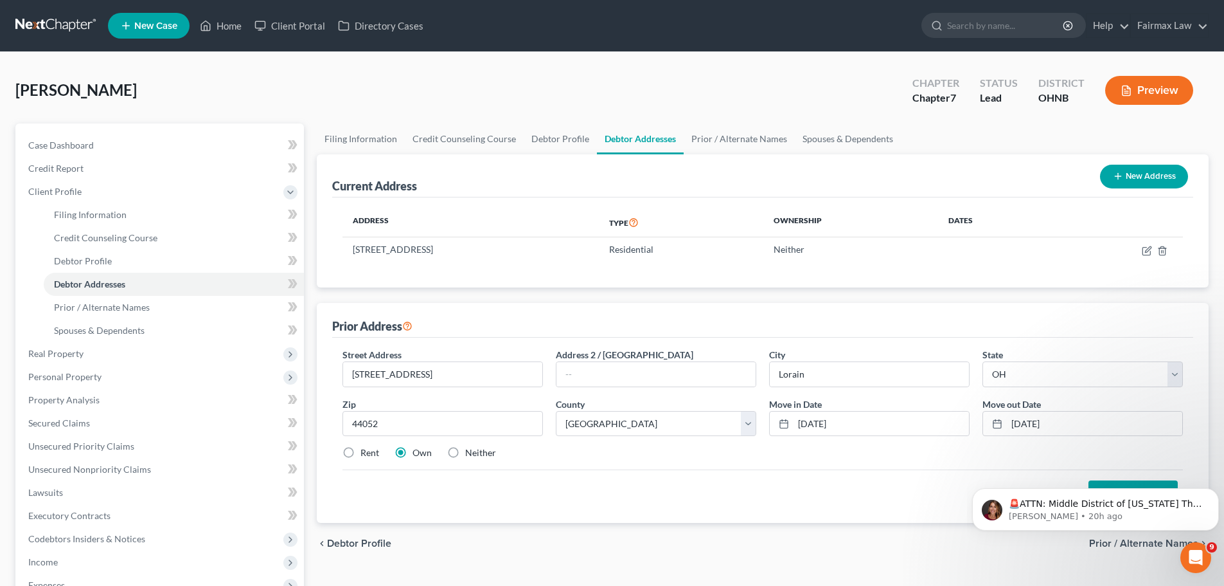
click at [889, 460] on div "Street Address * [STREET_ADDRESS] * [GEOGRAPHIC_DATA] * State [US_STATE] AK AR …" at bounding box center [763, 409] width 854 height 122
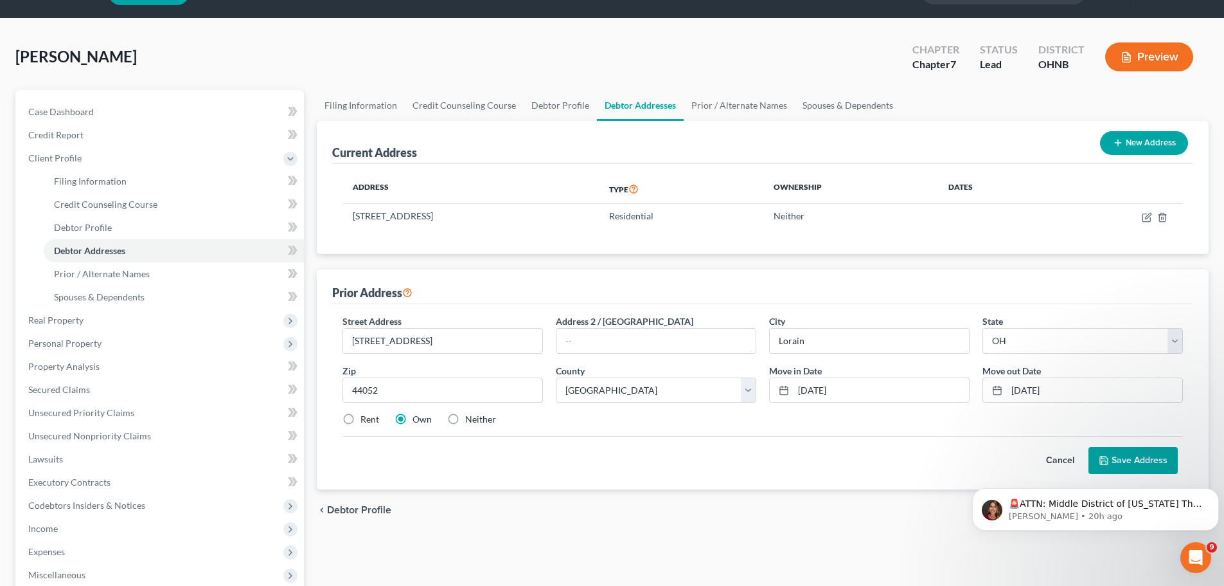
scroll to position [64, 0]
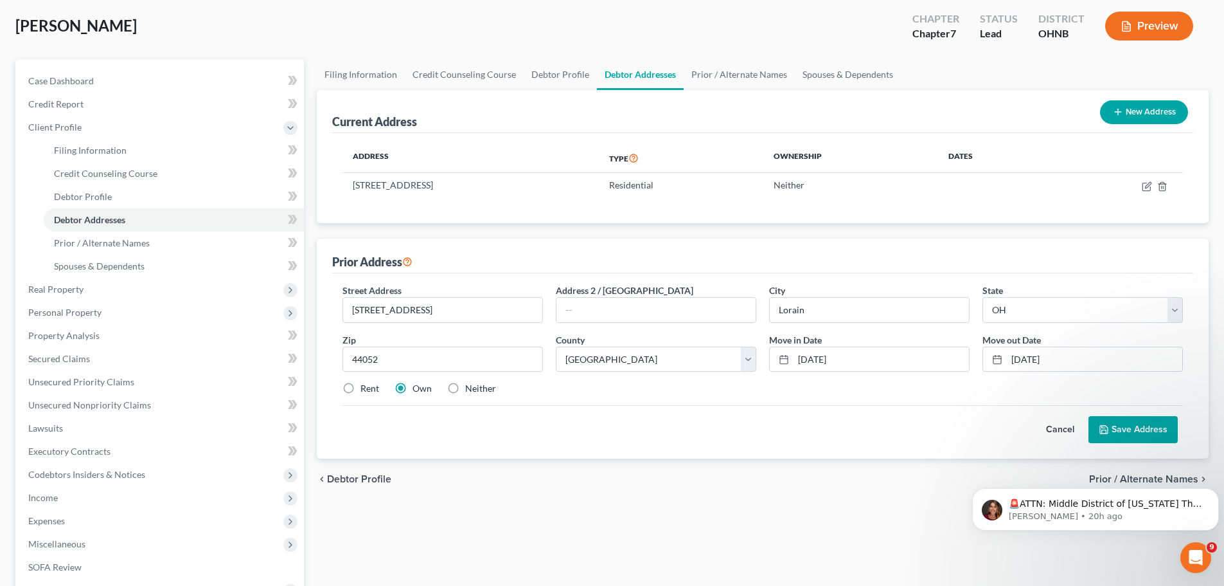
click at [361, 386] on label "Rent" at bounding box center [370, 388] width 19 height 13
click at [366, 386] on input "Rent" at bounding box center [370, 386] width 8 height 8
radio input "true"
click at [1133, 430] on button "Save Address" at bounding box center [1133, 429] width 89 height 27
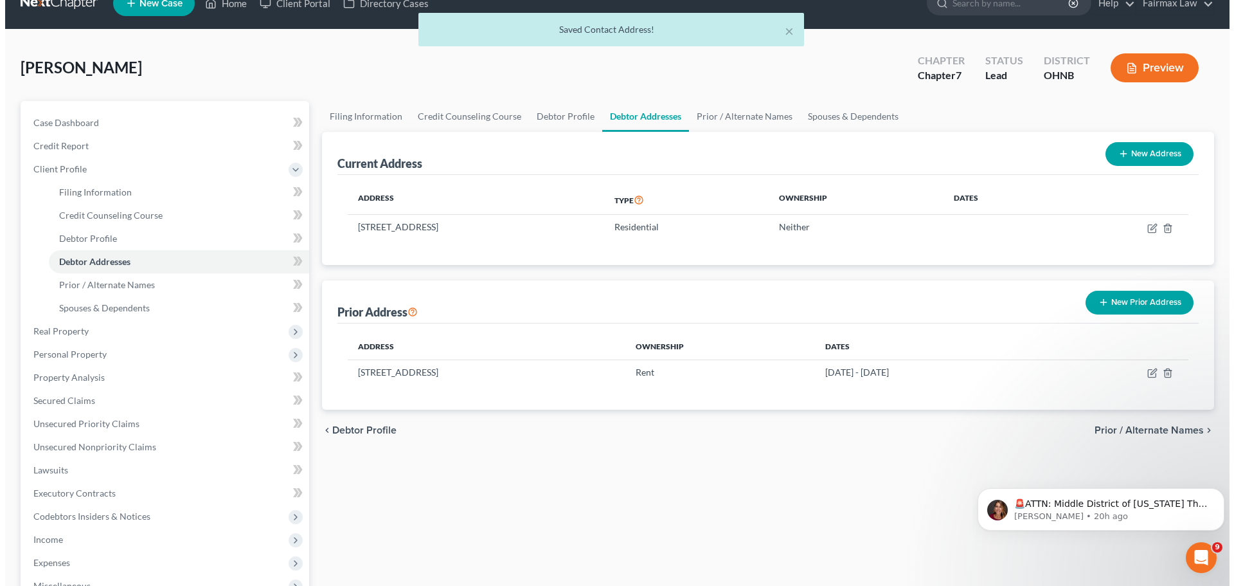
scroll to position [0, 0]
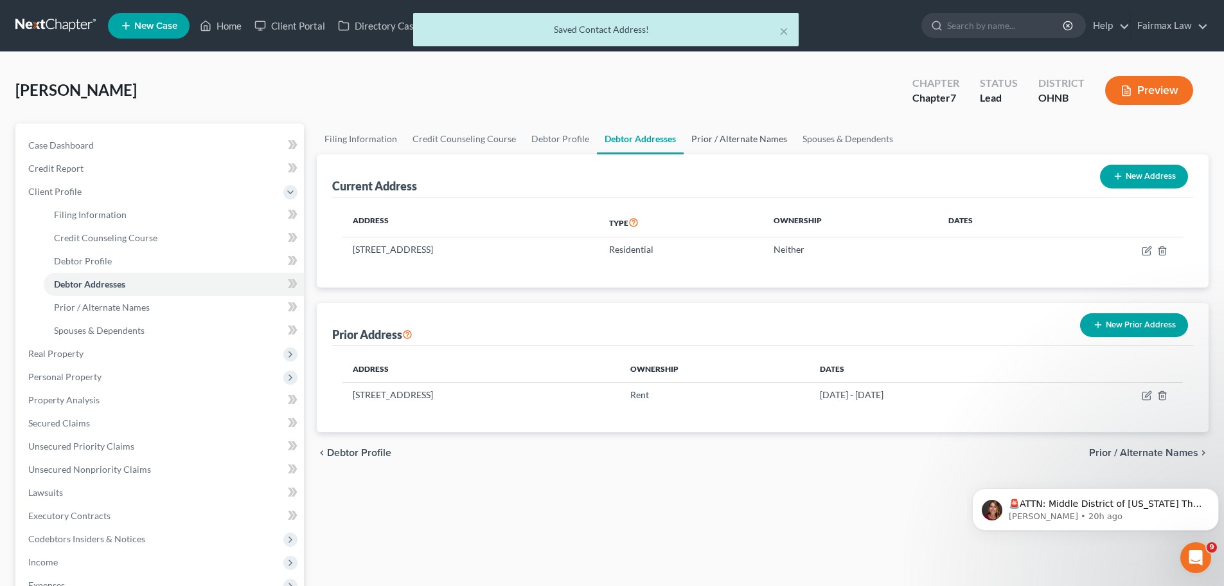
click at [772, 139] on link "Prior / Alternate Names" at bounding box center [739, 138] width 111 height 31
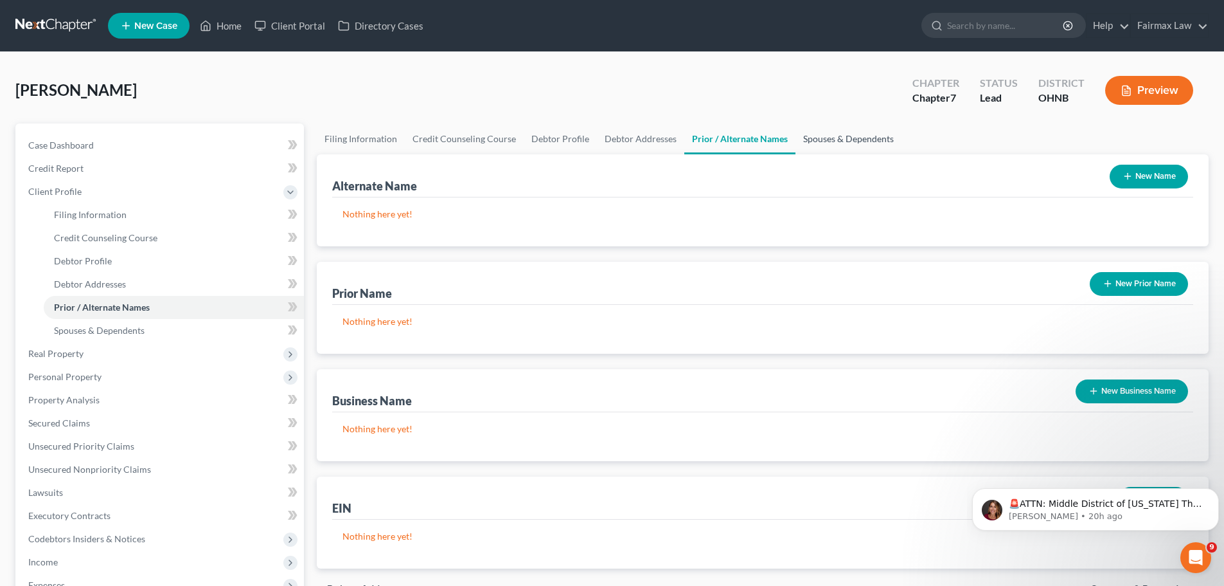
click at [808, 145] on link "Spouses & Dependents" at bounding box center [849, 138] width 106 height 31
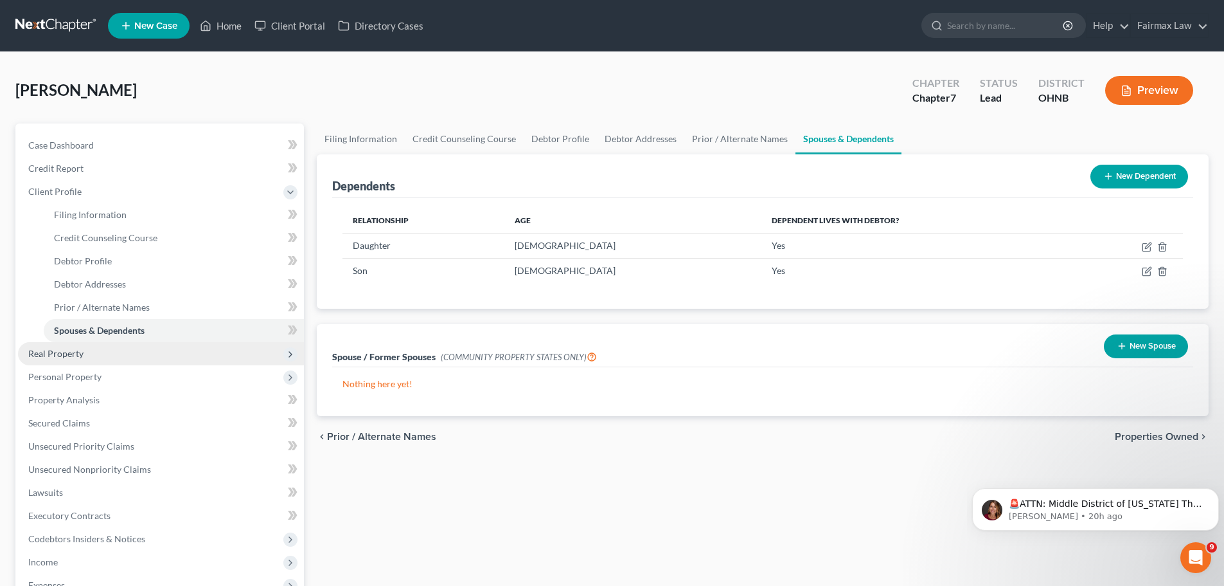
click at [89, 355] on span "Real Property" at bounding box center [161, 353] width 286 height 23
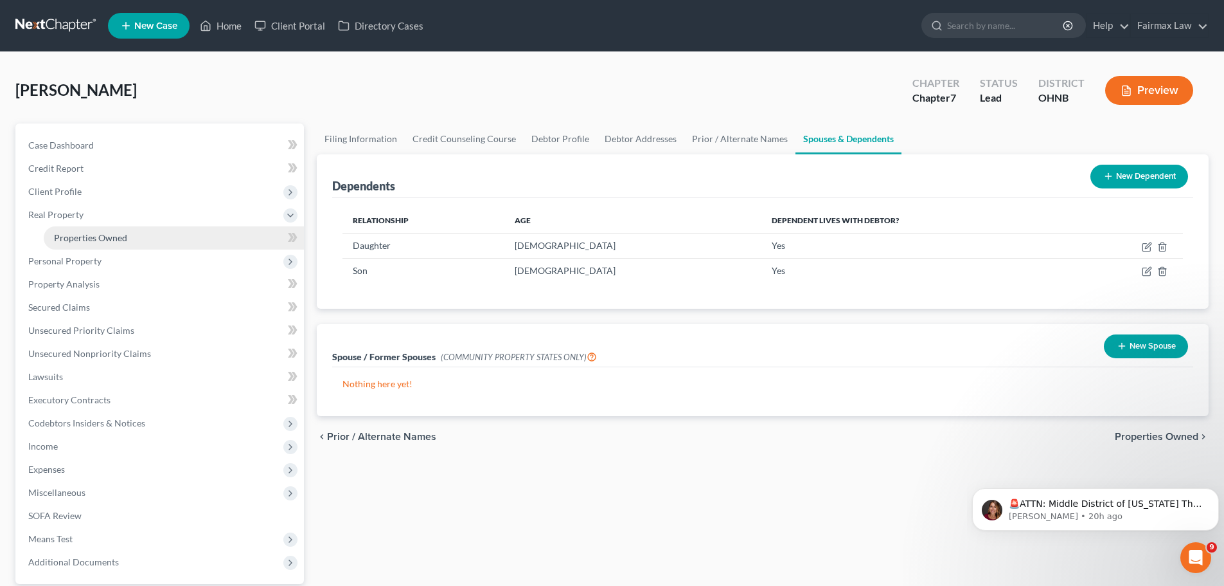
click at [109, 241] on span "Properties Owned" at bounding box center [90, 237] width 73 height 11
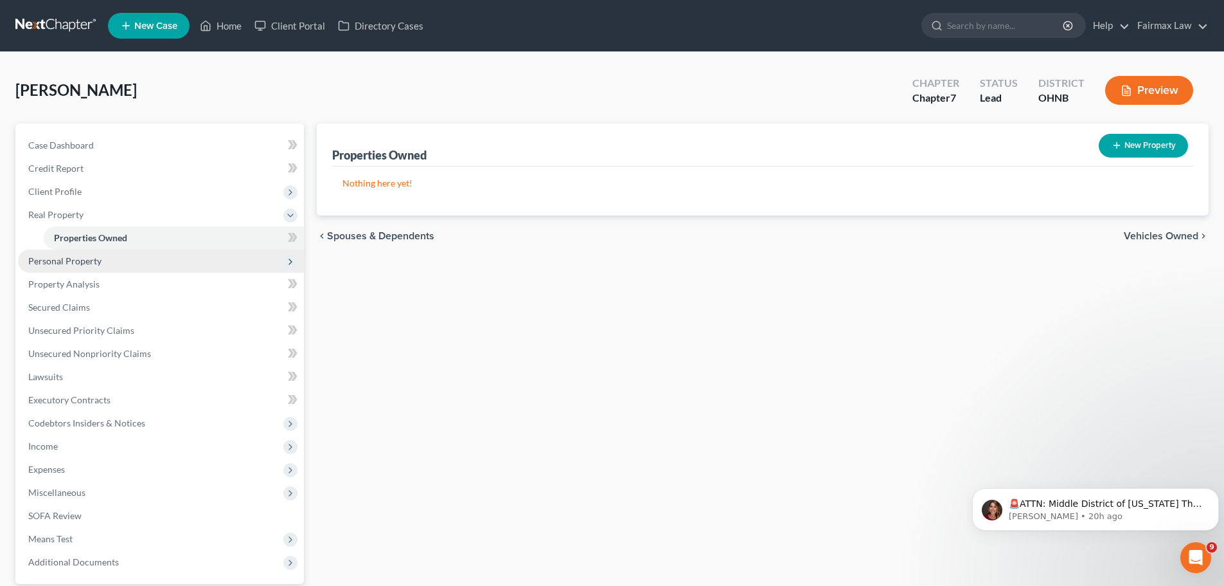
click at [109, 256] on span "Personal Property" at bounding box center [161, 260] width 286 height 23
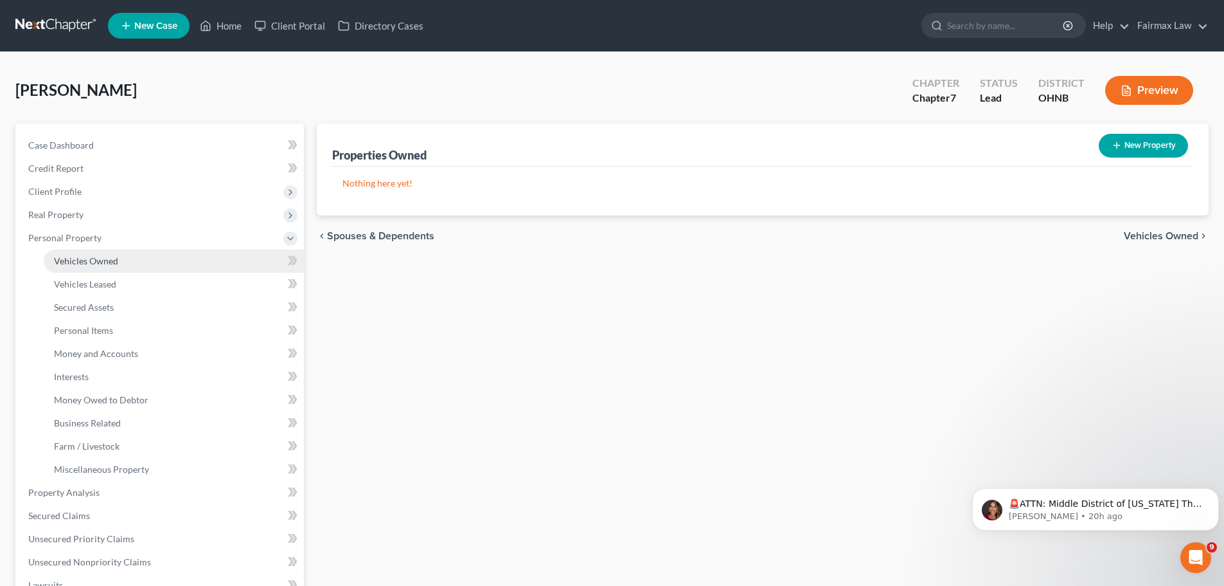
click at [103, 260] on span "Vehicles Owned" at bounding box center [86, 260] width 64 height 11
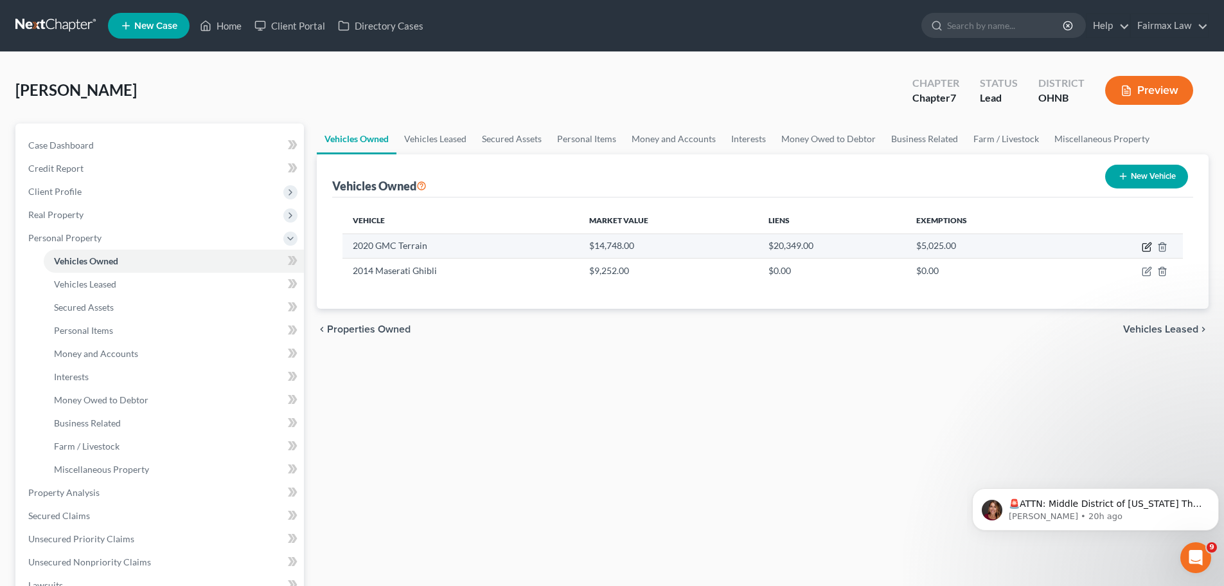
click at [1145, 248] on icon "button" at bounding box center [1148, 245] width 6 height 6
select select "0"
select select "6"
select select "2"
select select "0"
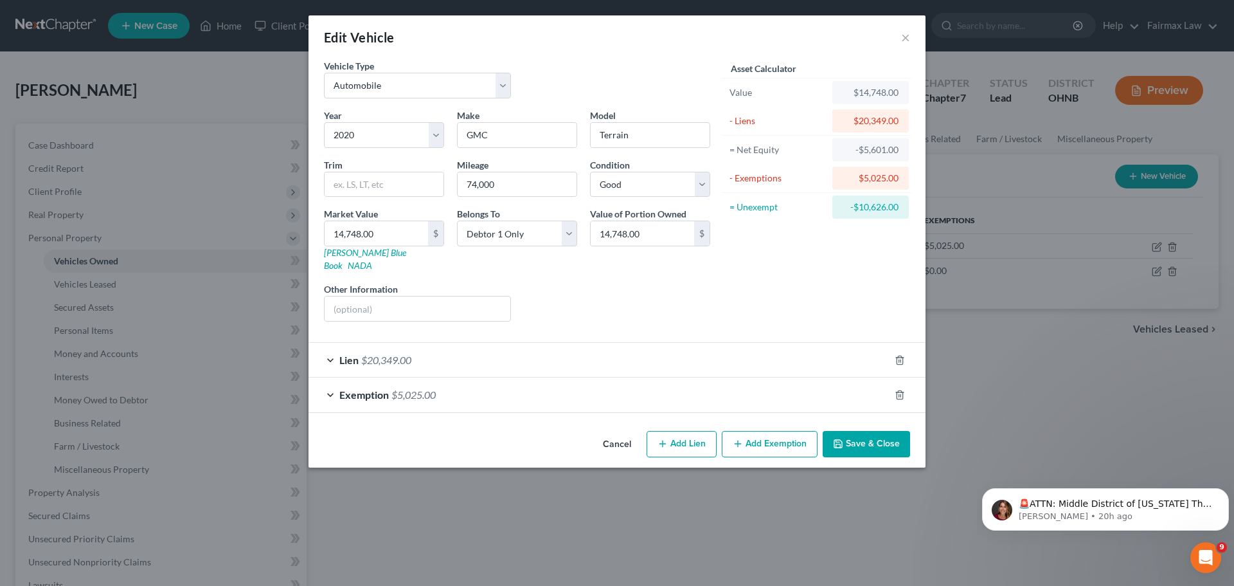
click at [400, 354] on span "$20,349.00" at bounding box center [386, 360] width 50 height 12
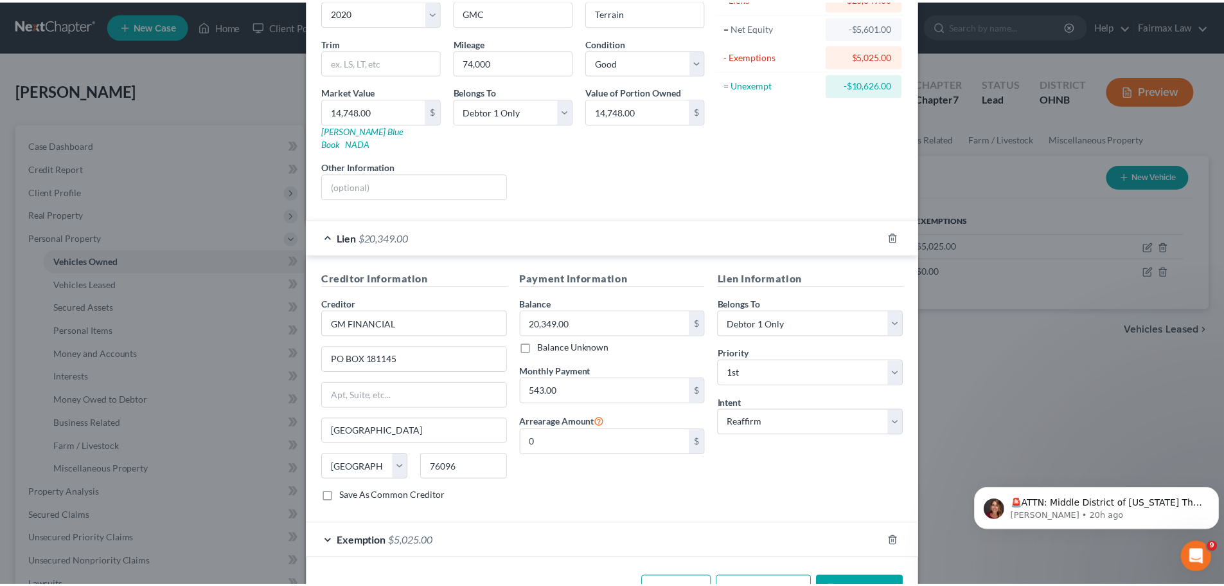
scroll to position [153, 0]
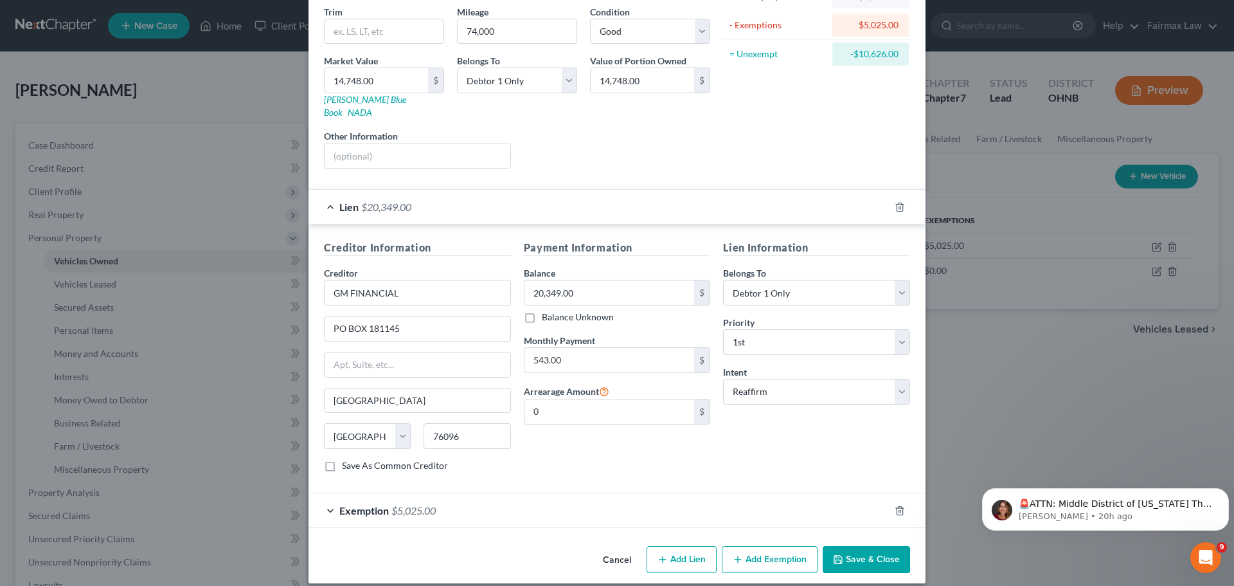
click at [841, 546] on button "Save & Close" at bounding box center [866, 559] width 87 height 27
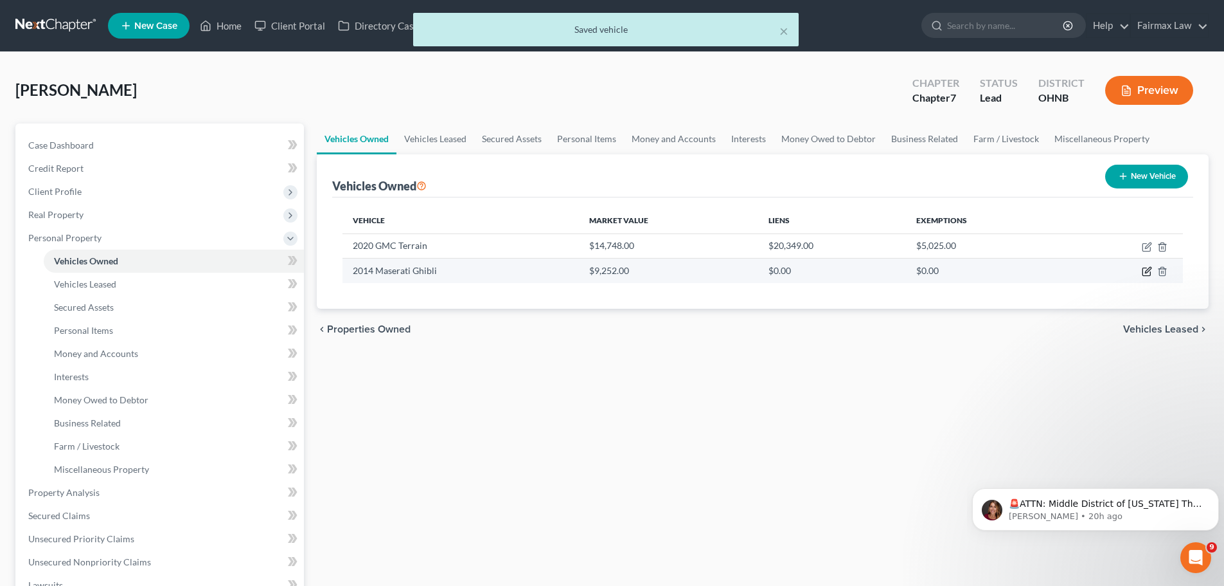
click at [1143, 273] on icon "button" at bounding box center [1147, 272] width 8 height 8
select select "0"
select select "12"
select select "2"
select select "0"
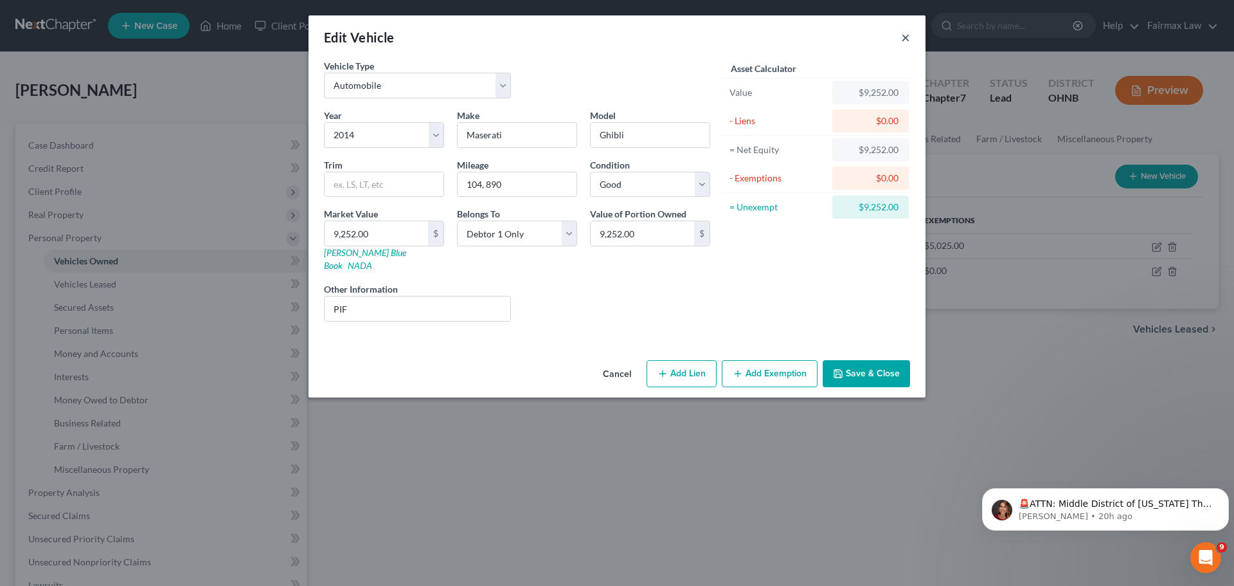
click at [903, 38] on button "×" at bounding box center [905, 37] width 9 height 15
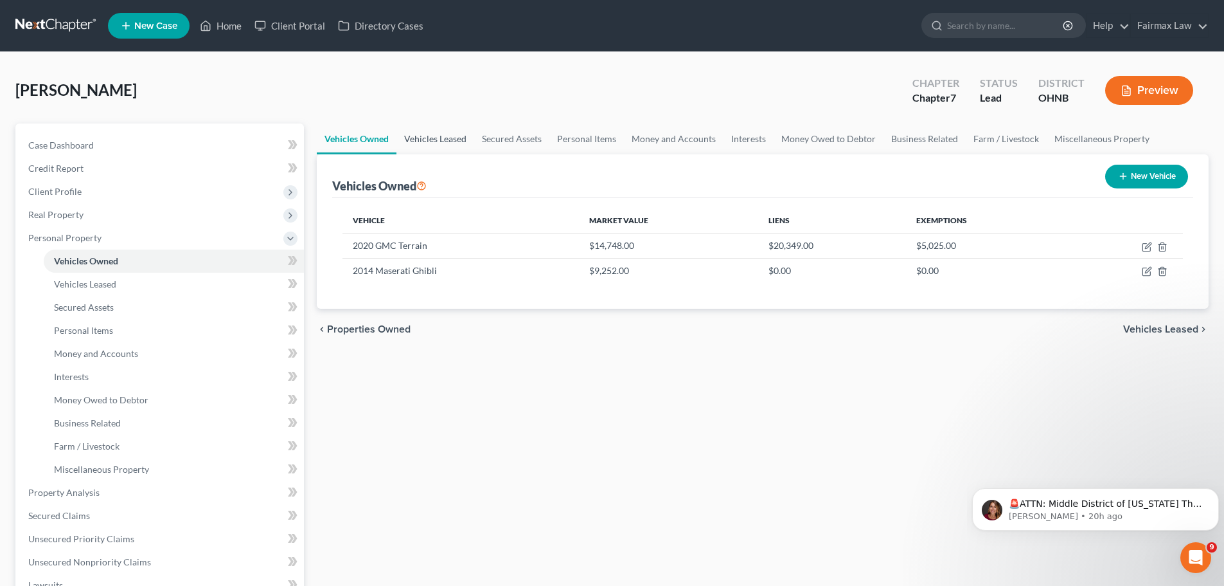
click at [426, 139] on link "Vehicles Leased" at bounding box center [436, 138] width 78 height 31
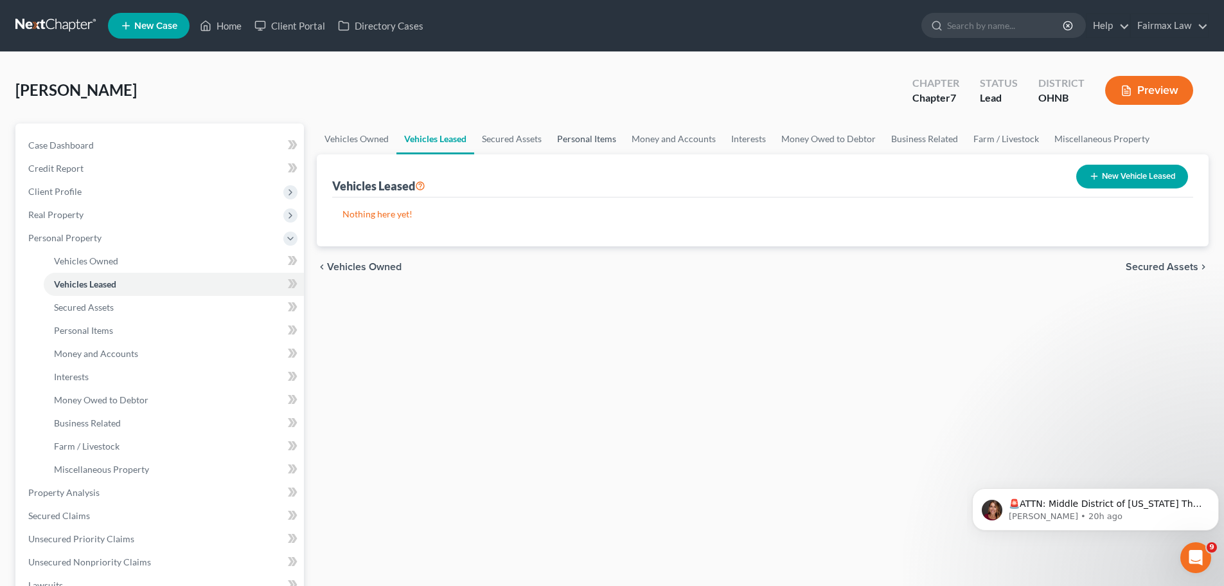
click at [565, 145] on link "Personal Items" at bounding box center [587, 138] width 75 height 31
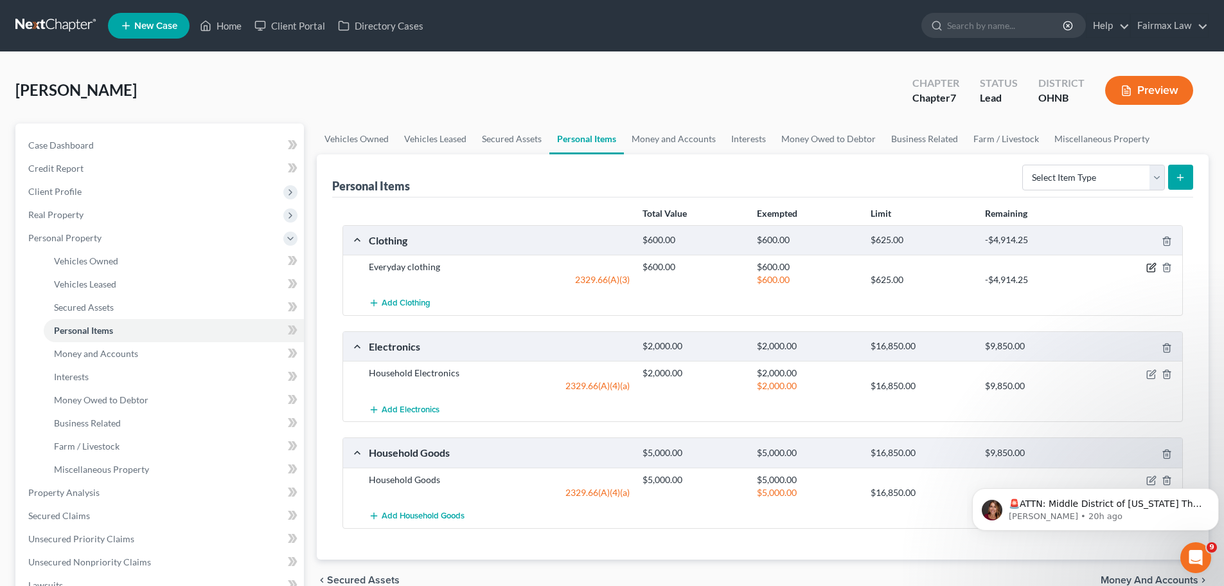
click at [1151, 267] on icon "button" at bounding box center [1153, 267] width 6 height 6
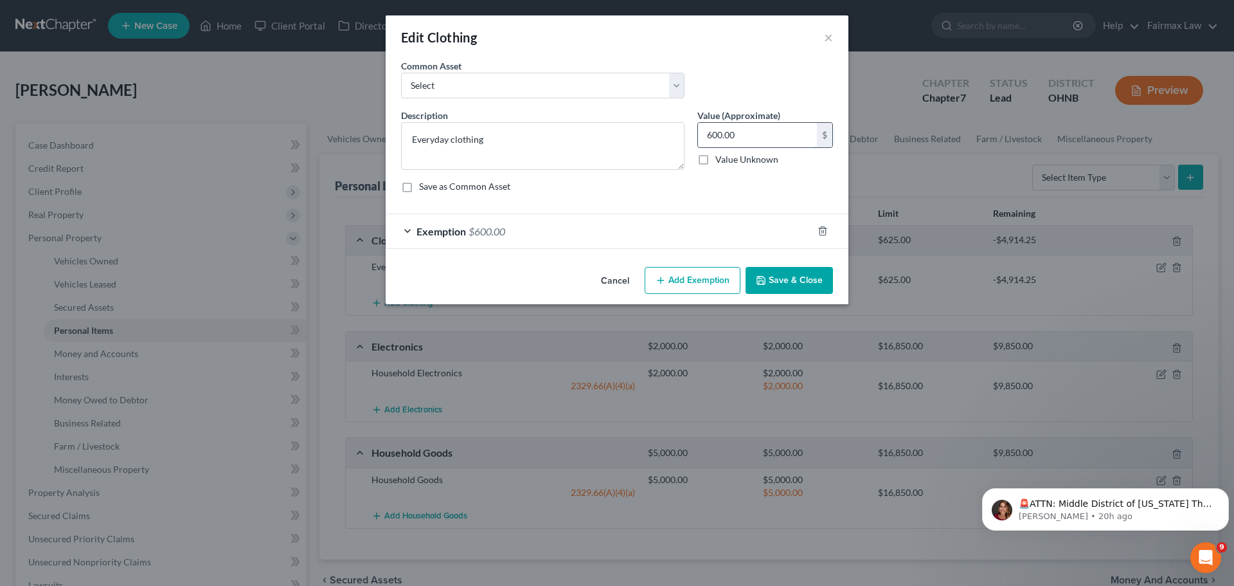
click at [751, 134] on input "600.00" at bounding box center [757, 135] width 119 height 24
click at [751, 134] on input "4,000" at bounding box center [757, 135] width 119 height 24
type input "4,000"
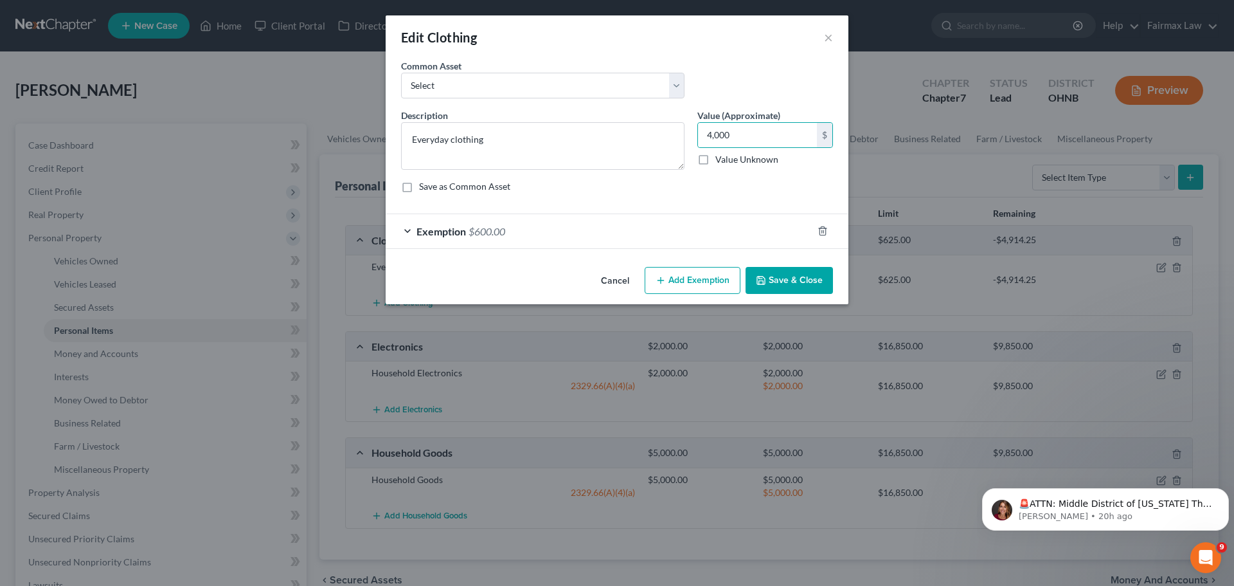
click at [501, 228] on span "$600.00" at bounding box center [487, 231] width 37 height 12
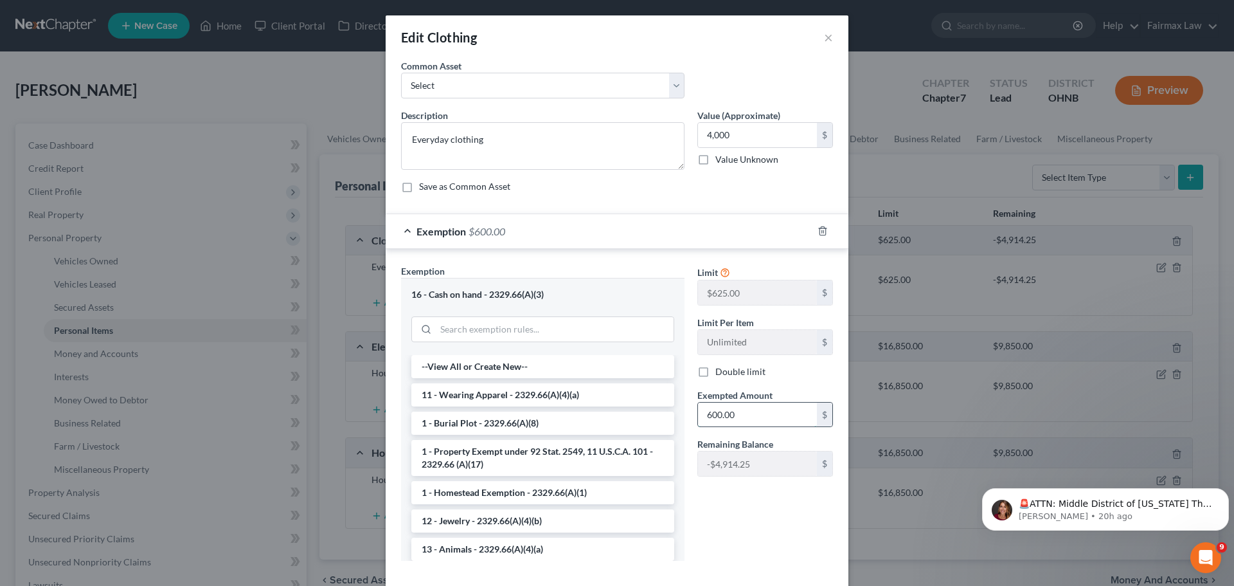
click at [724, 406] on input "600.00" at bounding box center [757, 414] width 119 height 24
type input "4,000"
click at [580, 395] on li "11 - Wearing Apparel - 2329.66(A)(4)(a)" at bounding box center [542, 394] width 263 height 23
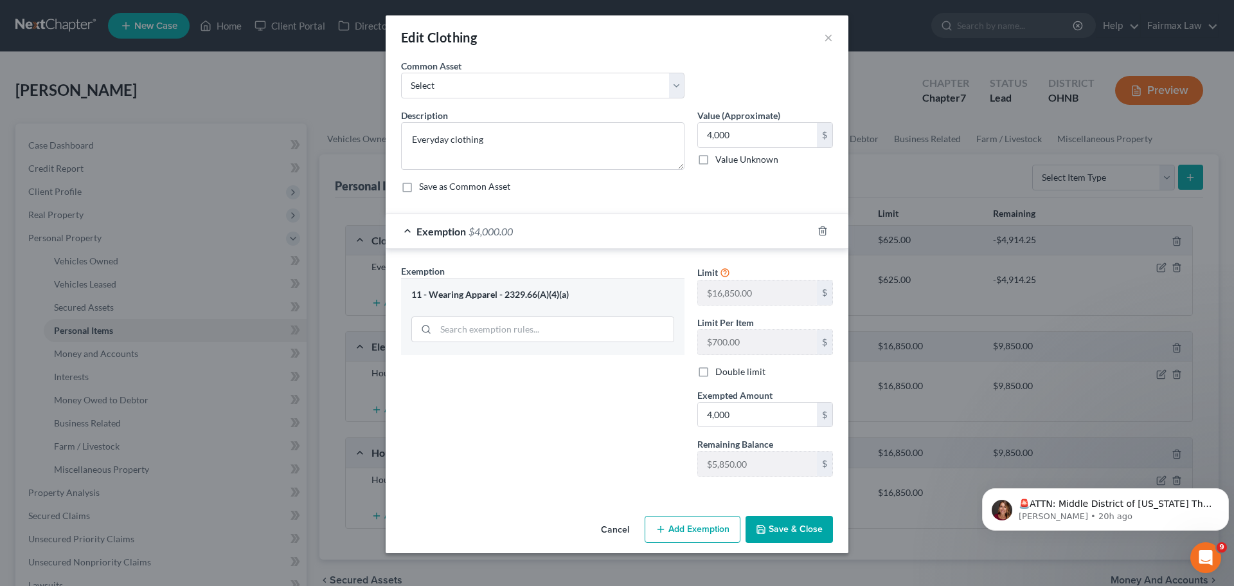
click at [787, 520] on button "Save & Close" at bounding box center [789, 528] width 87 height 27
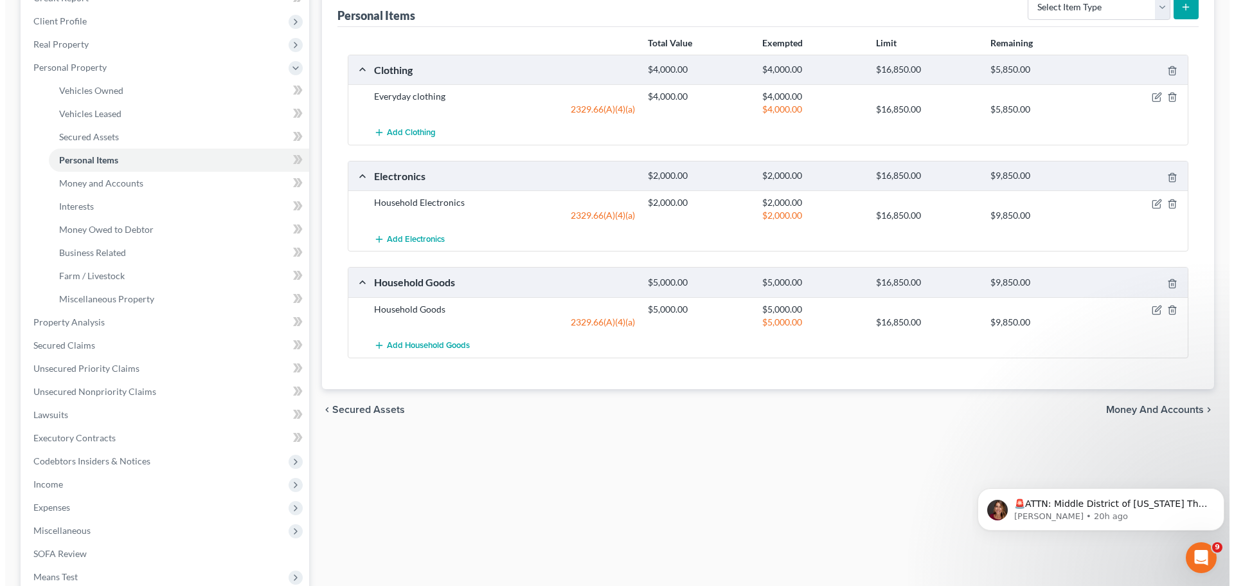
scroll to position [193, 0]
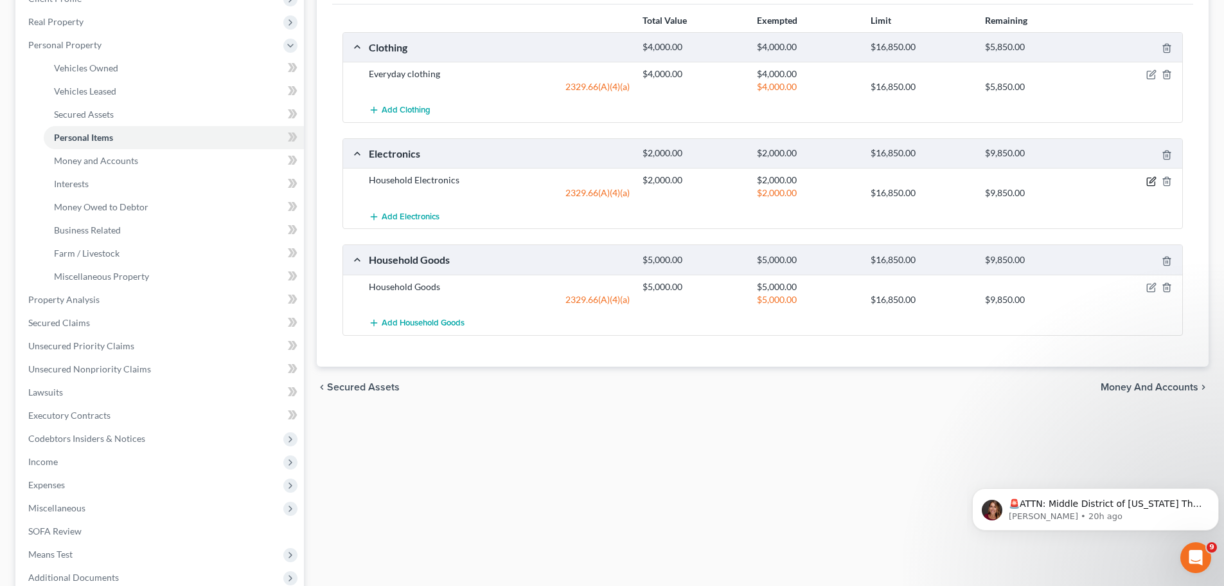
click at [1152, 181] on icon "button" at bounding box center [1152, 181] width 10 height 10
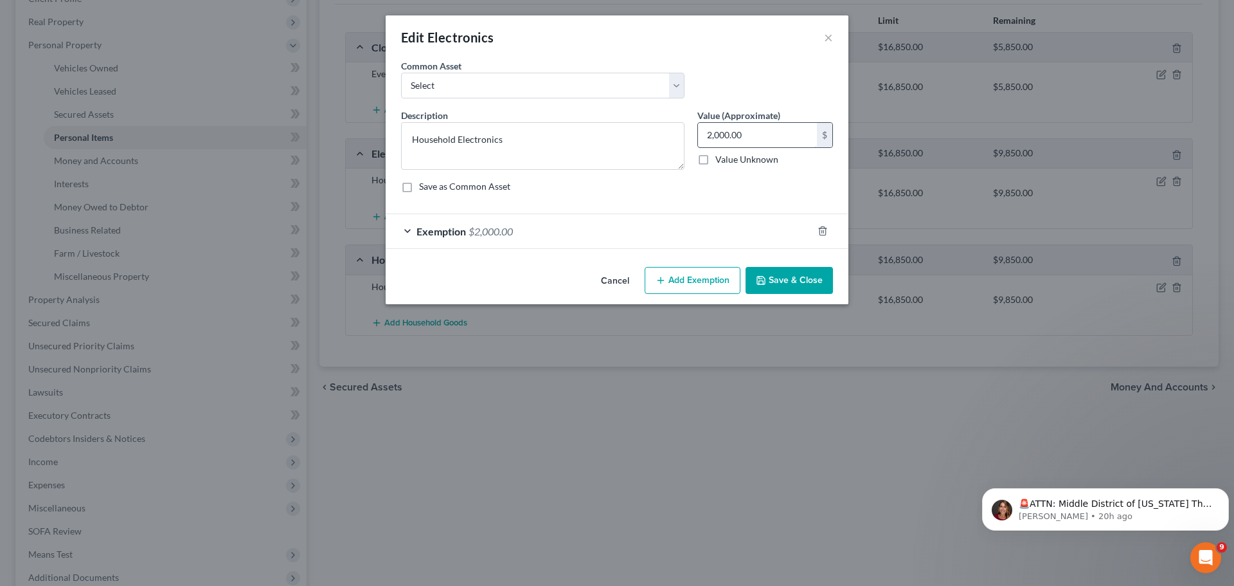
click at [732, 133] on input "2,000.00" at bounding box center [757, 135] width 119 height 24
type input "2,500.00"
click at [521, 231] on div "Exemption $2,000.00" at bounding box center [599, 231] width 427 height 34
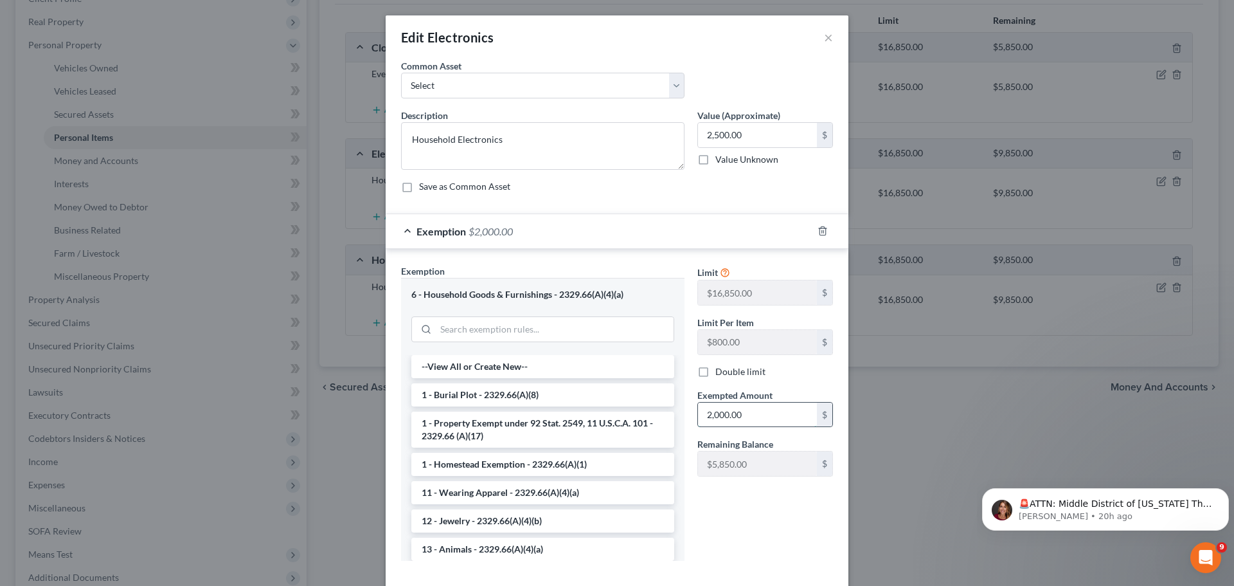
click at [749, 424] on input "2,000.00" at bounding box center [757, 414] width 119 height 24
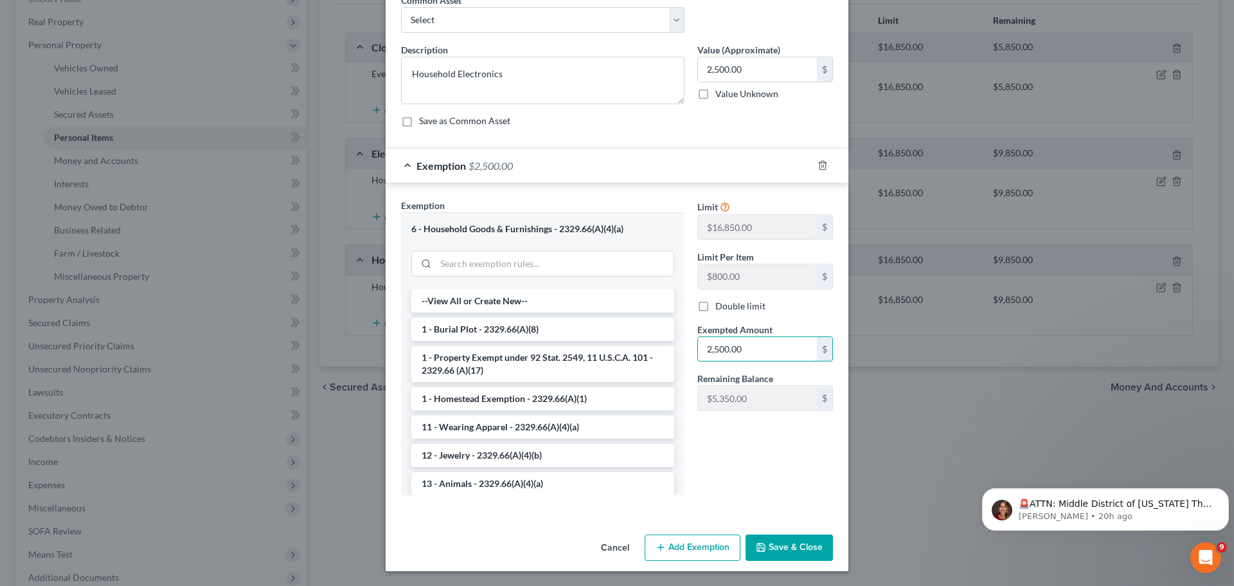
scroll to position [66, 0]
type input "2,500.00"
click at [785, 545] on button "Save & Close" at bounding box center [789, 546] width 87 height 27
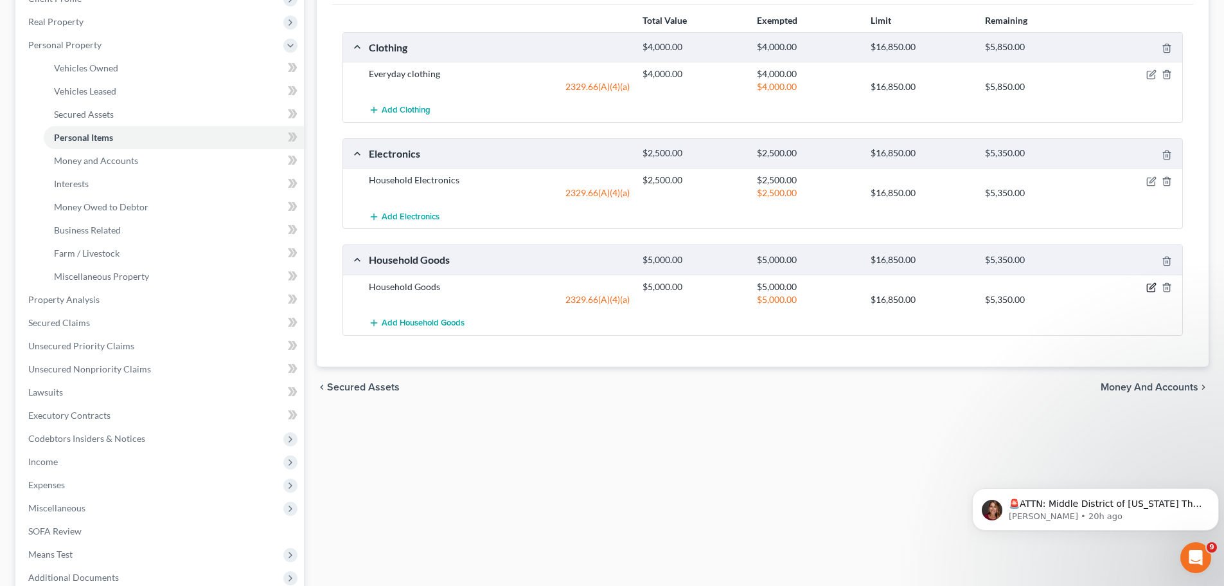
click at [1152, 285] on icon "button" at bounding box center [1152, 287] width 10 height 10
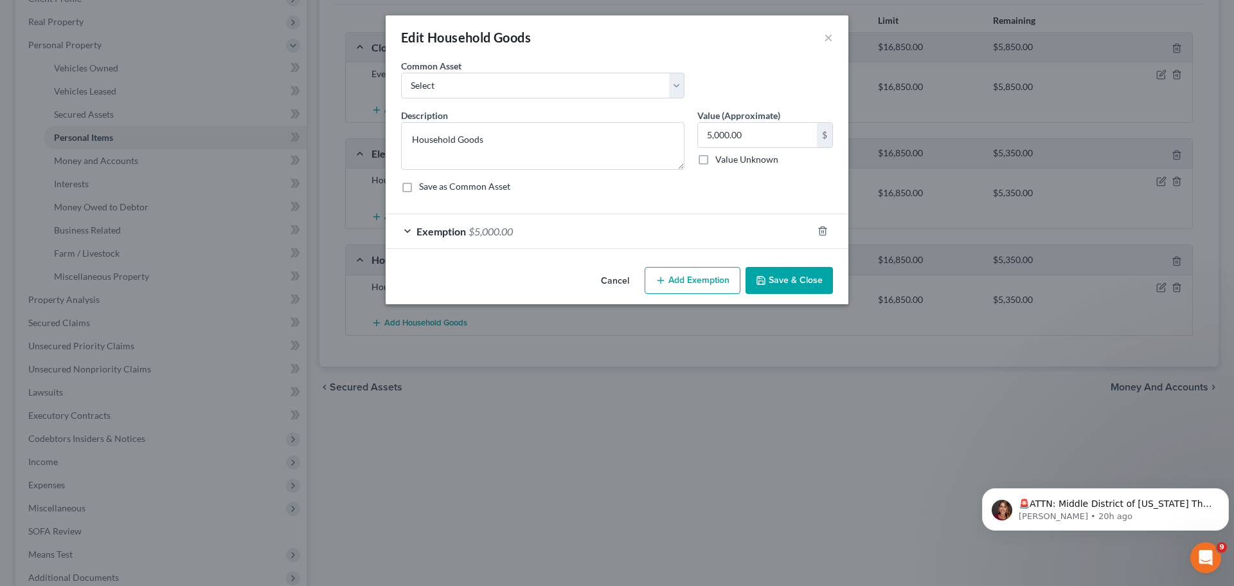
click at [521, 233] on div "Exemption $5,000.00" at bounding box center [599, 231] width 427 height 34
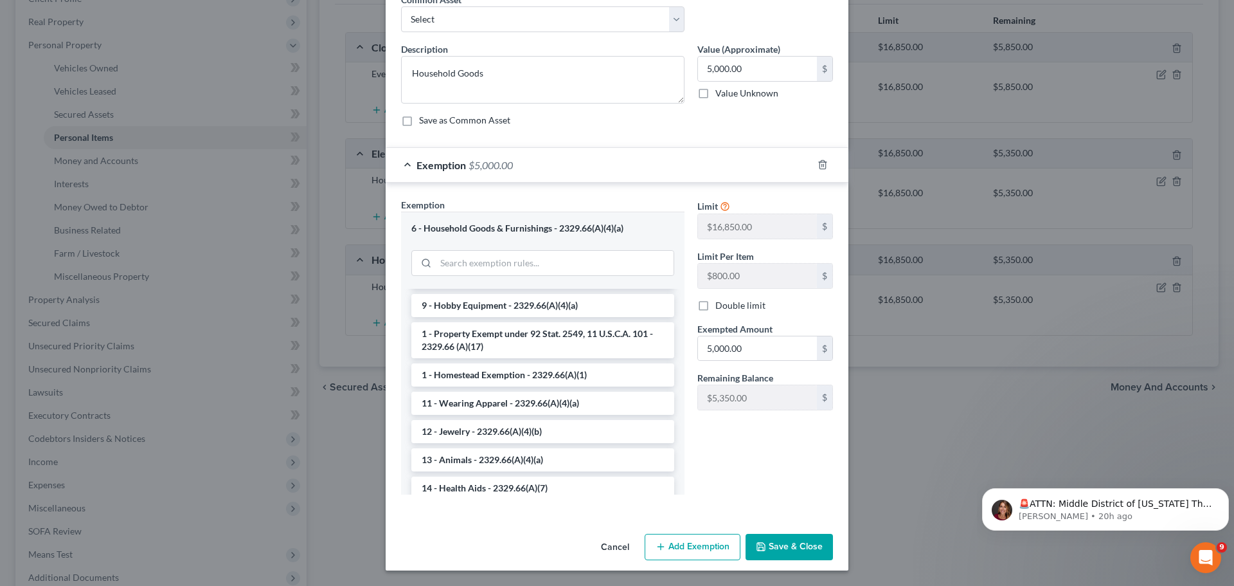
click at [784, 537] on button "Save & Close" at bounding box center [789, 546] width 87 height 27
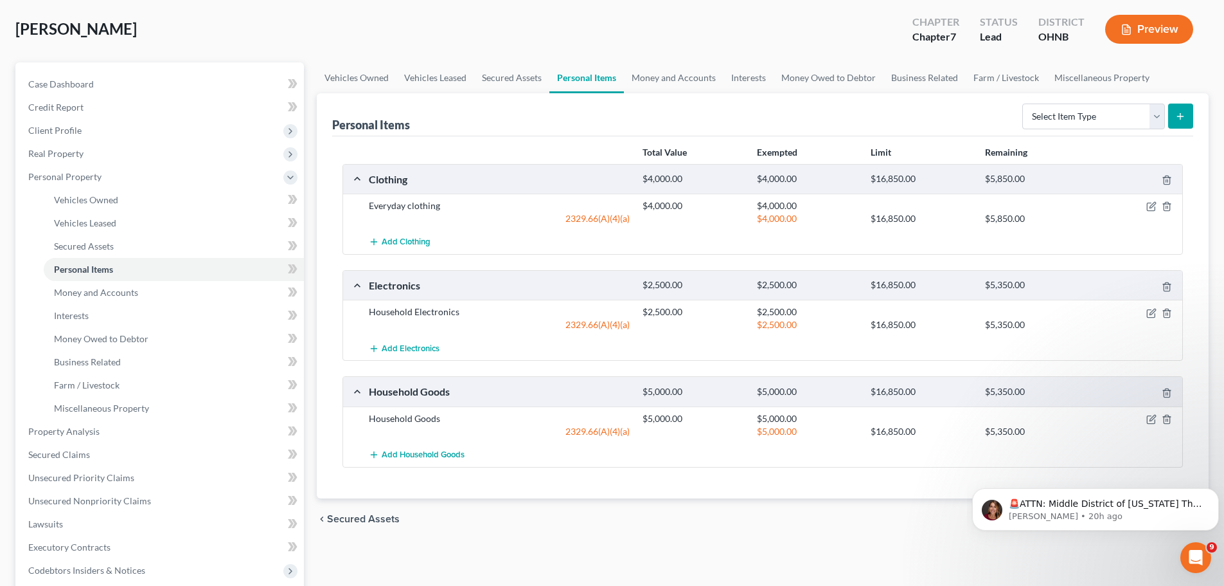
scroll to position [0, 0]
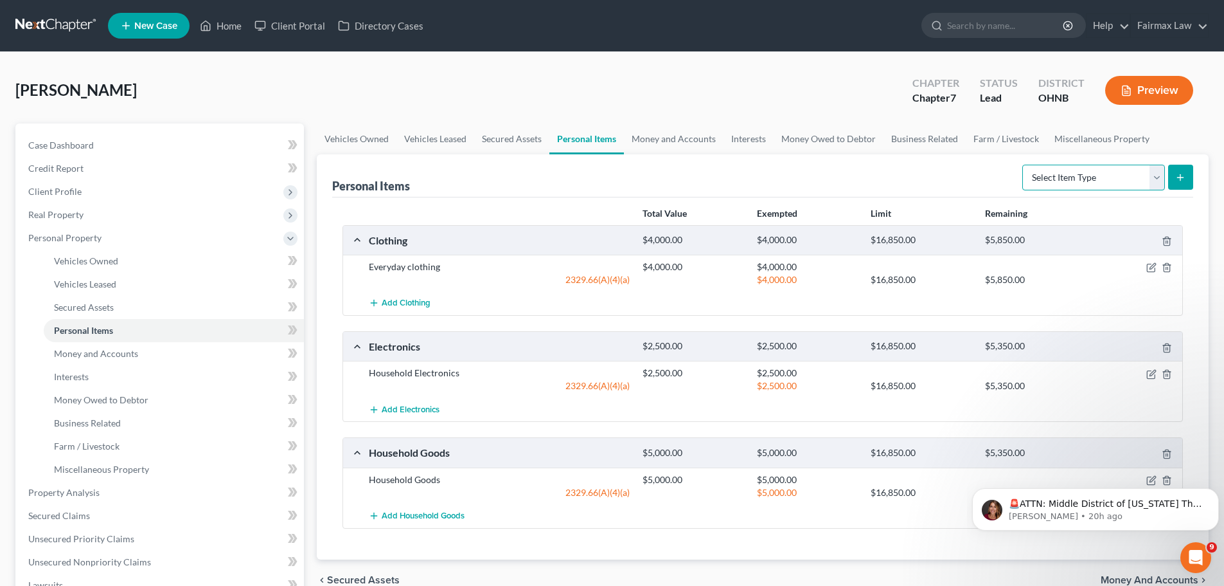
click at [1091, 177] on select "Select Item Type Clothing Collectibles Of Value Electronics Firearms Household …" at bounding box center [1094, 178] width 143 height 26
click at [640, 134] on link "Money and Accounts" at bounding box center [674, 138] width 100 height 31
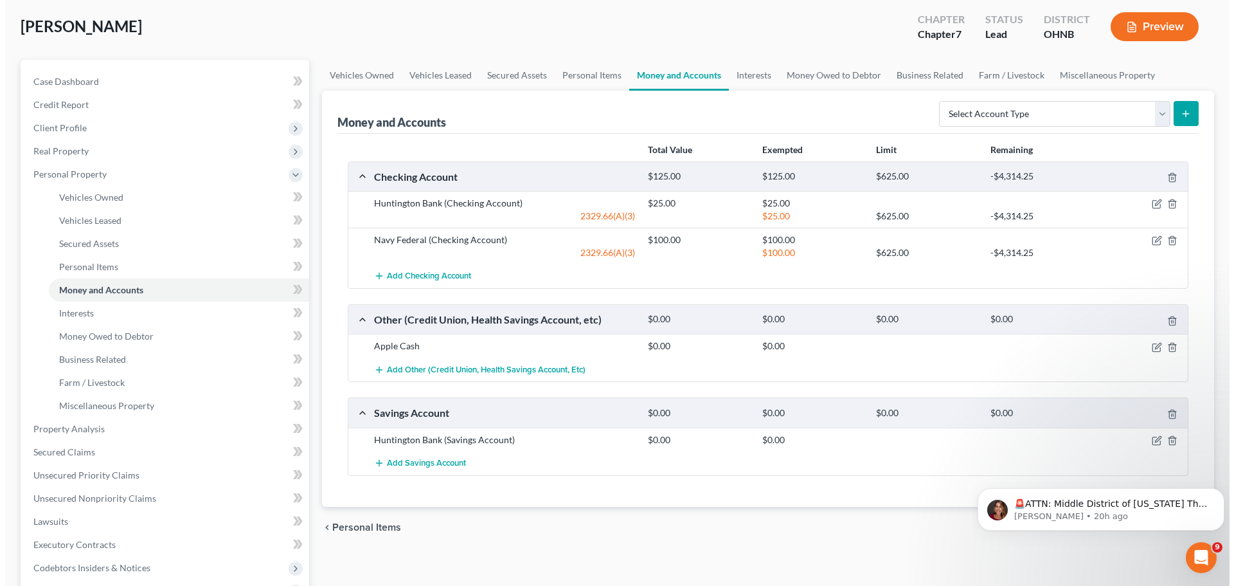
scroll to position [64, 0]
click at [1149, 205] on icon "button" at bounding box center [1152, 203] width 10 height 10
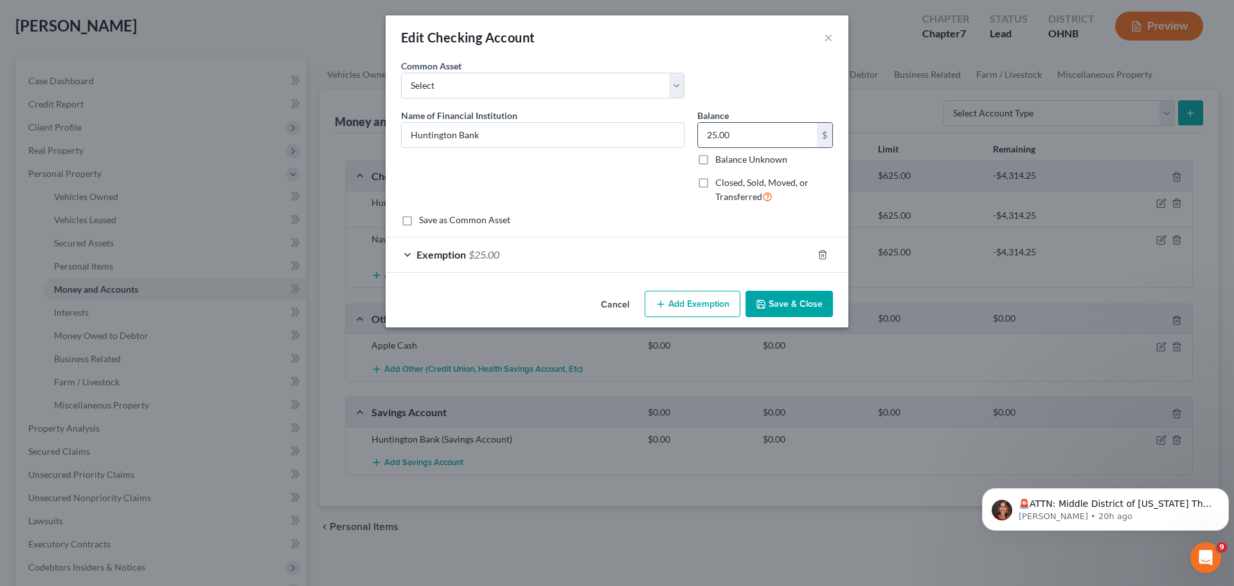
click at [795, 132] on input "25.00" at bounding box center [757, 135] width 119 height 24
type input "0.00"
click at [476, 246] on div "Exemption $25.00" at bounding box center [599, 254] width 427 height 34
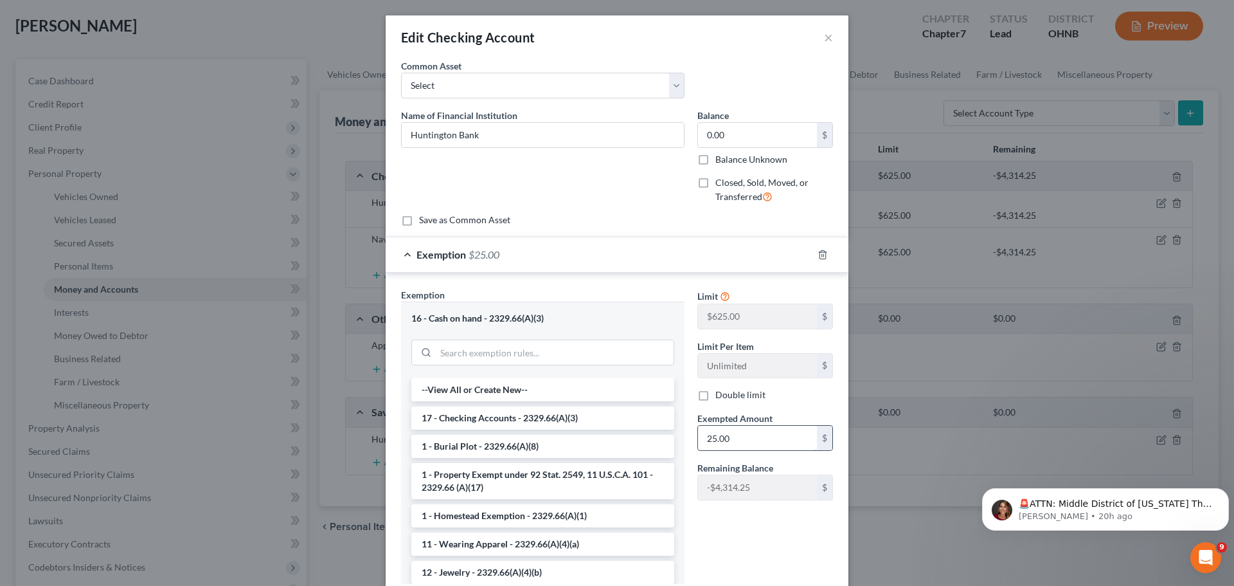
click at [727, 432] on input "25.00" at bounding box center [757, 437] width 119 height 24
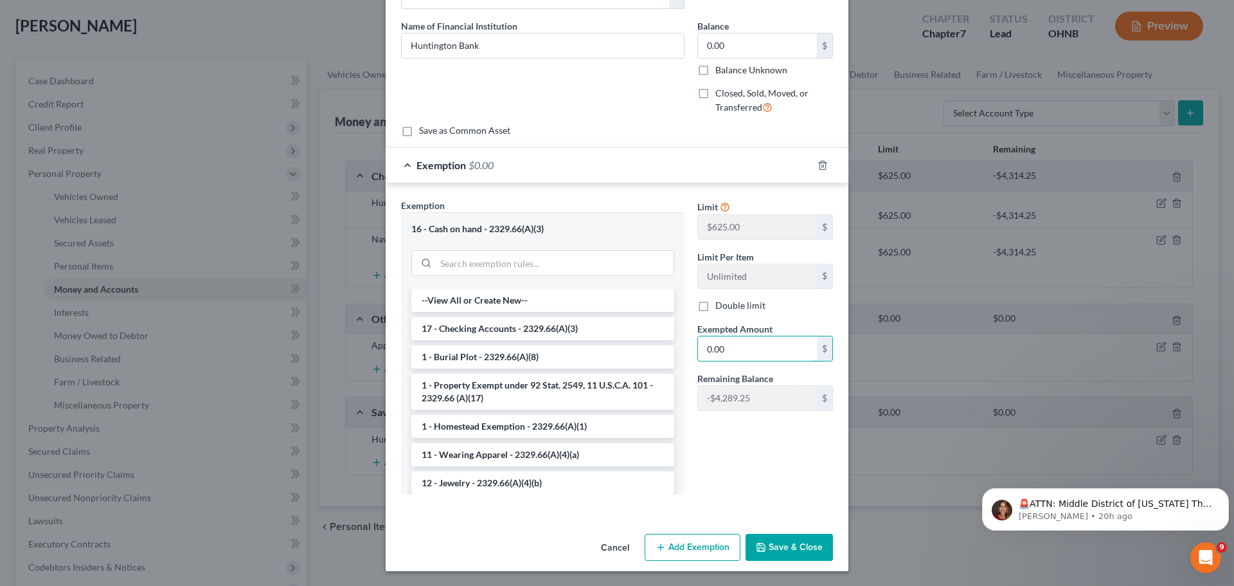
scroll to position [90, 0]
type input "0.00"
click at [787, 547] on button "Save & Close" at bounding box center [789, 546] width 87 height 27
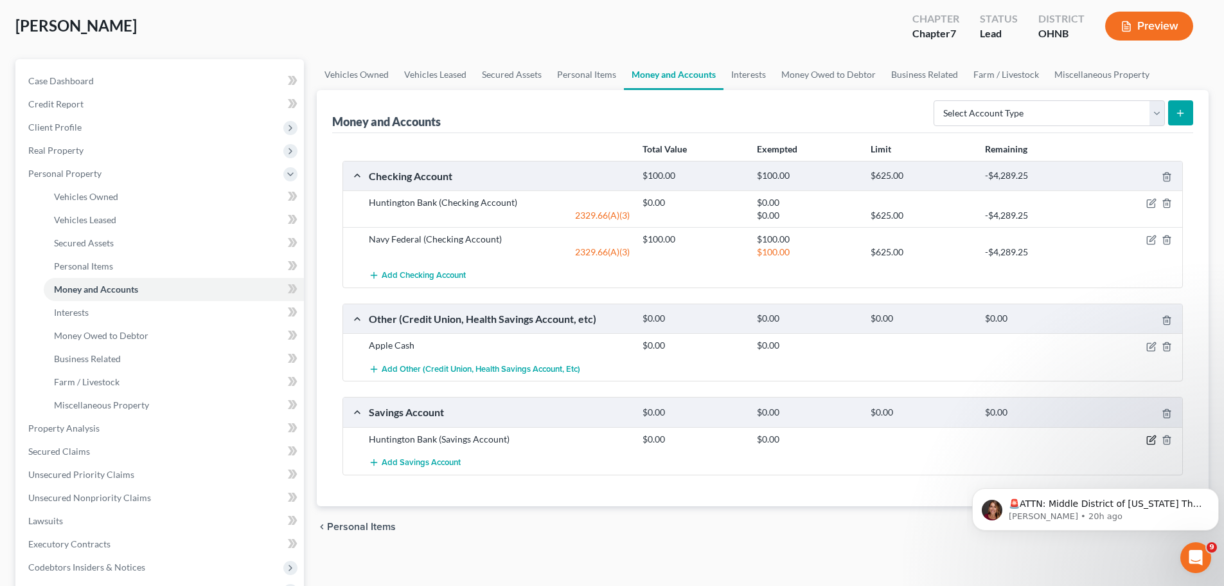
click at [1153, 438] on icon "button" at bounding box center [1152, 439] width 10 height 10
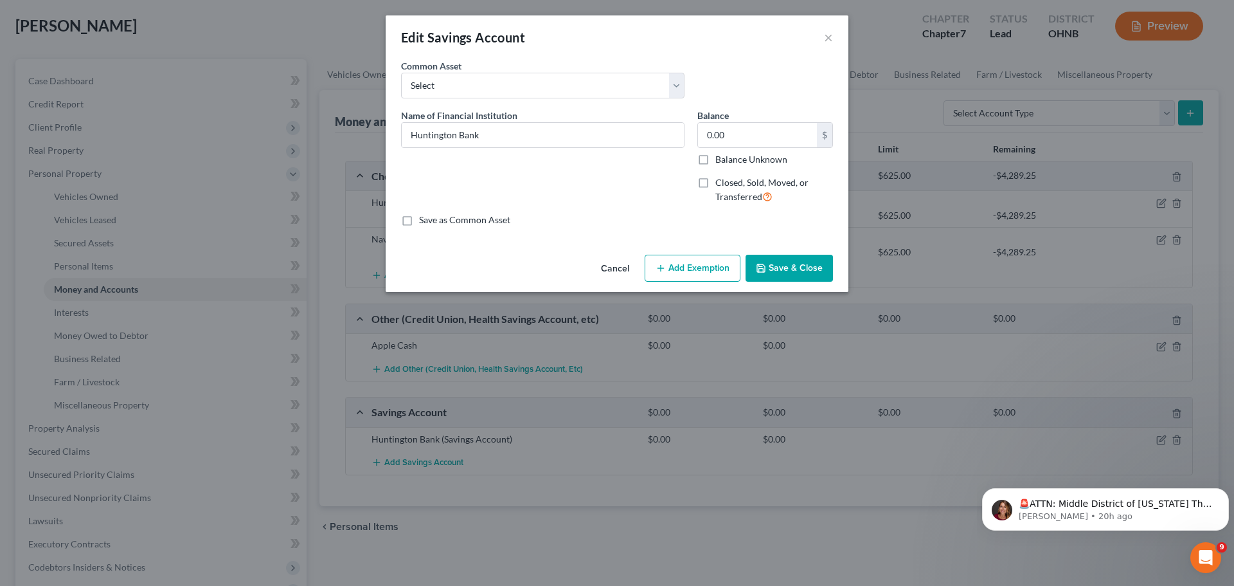
click at [715, 181] on label "Closed, Sold, Moved, or Transferred" at bounding box center [774, 190] width 118 height 28
click at [721, 181] on input "Closed, Sold, Moved, or Transferred" at bounding box center [725, 180] width 8 height 8
checkbox input "true"
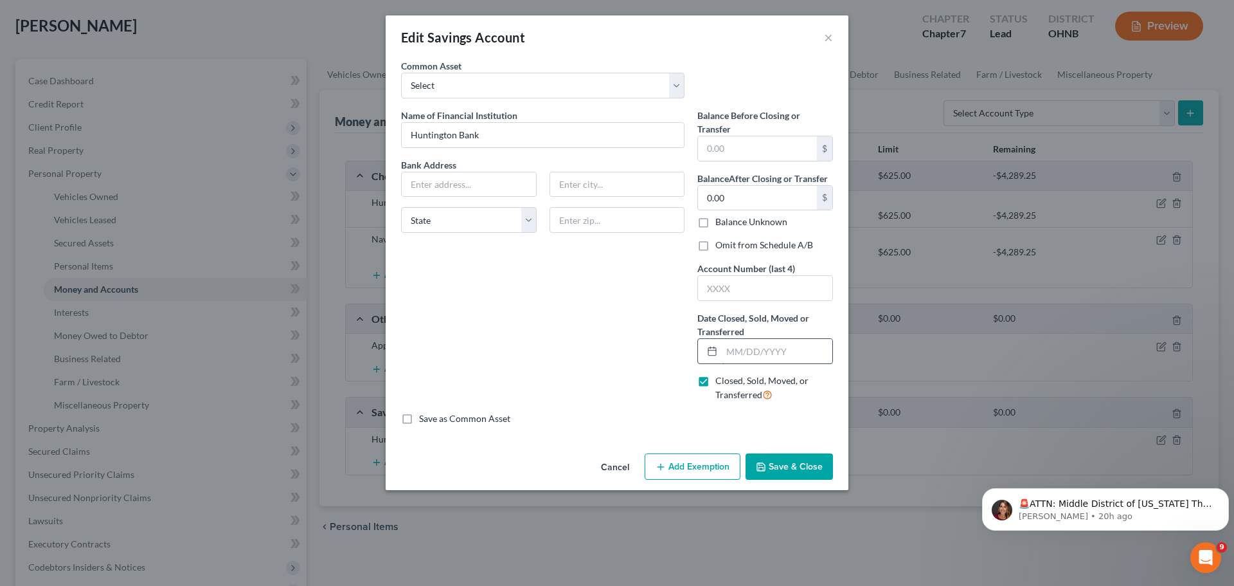
click at [753, 348] on input "text" at bounding box center [777, 351] width 111 height 24
type input "[DATE]"
click at [785, 473] on button "Save & Close" at bounding box center [789, 466] width 87 height 27
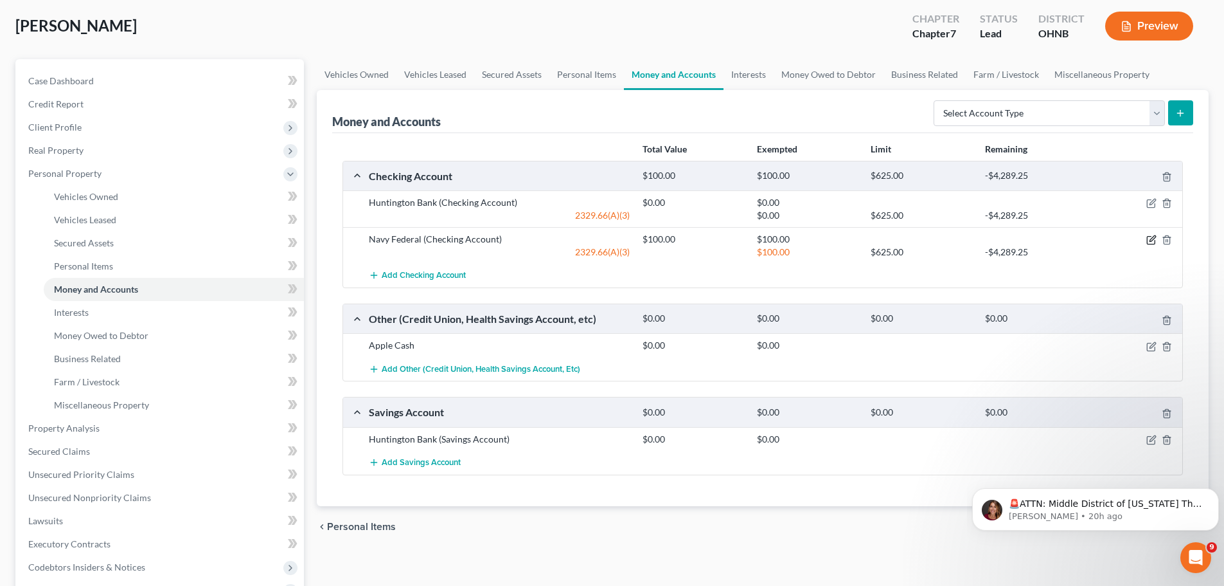
click at [1150, 235] on icon "button" at bounding box center [1152, 240] width 10 height 10
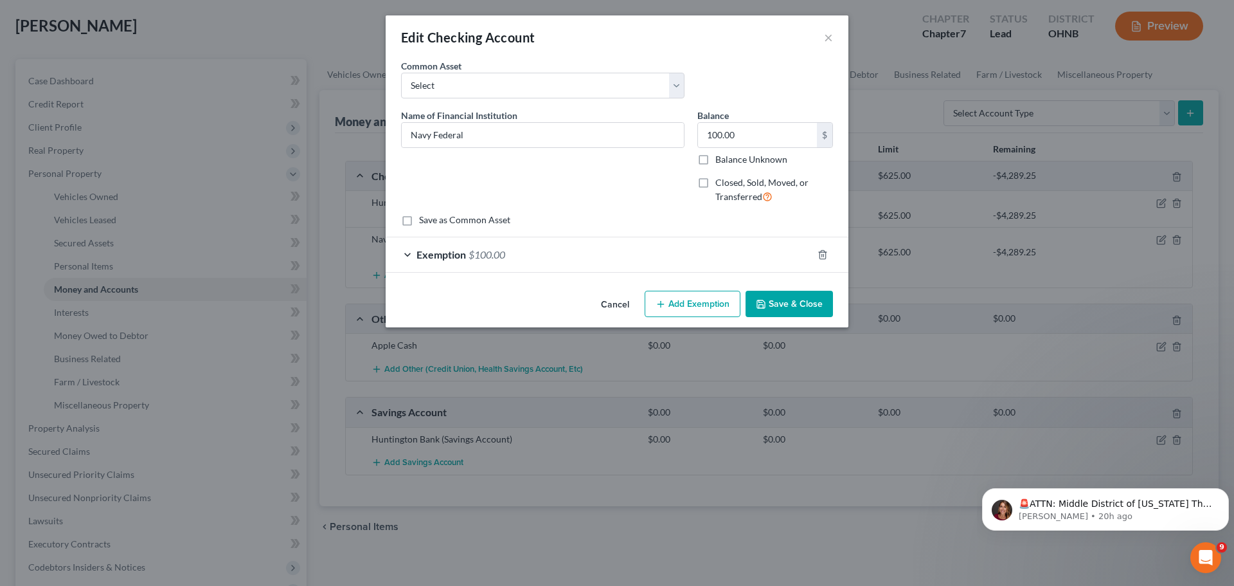
click at [715, 177] on label "Closed, Sold, Moved, or Transferred" at bounding box center [774, 190] width 118 height 28
click at [721, 177] on input "Closed, Sold, Moved, or Transferred" at bounding box center [725, 180] width 8 height 8
checkbox input "true"
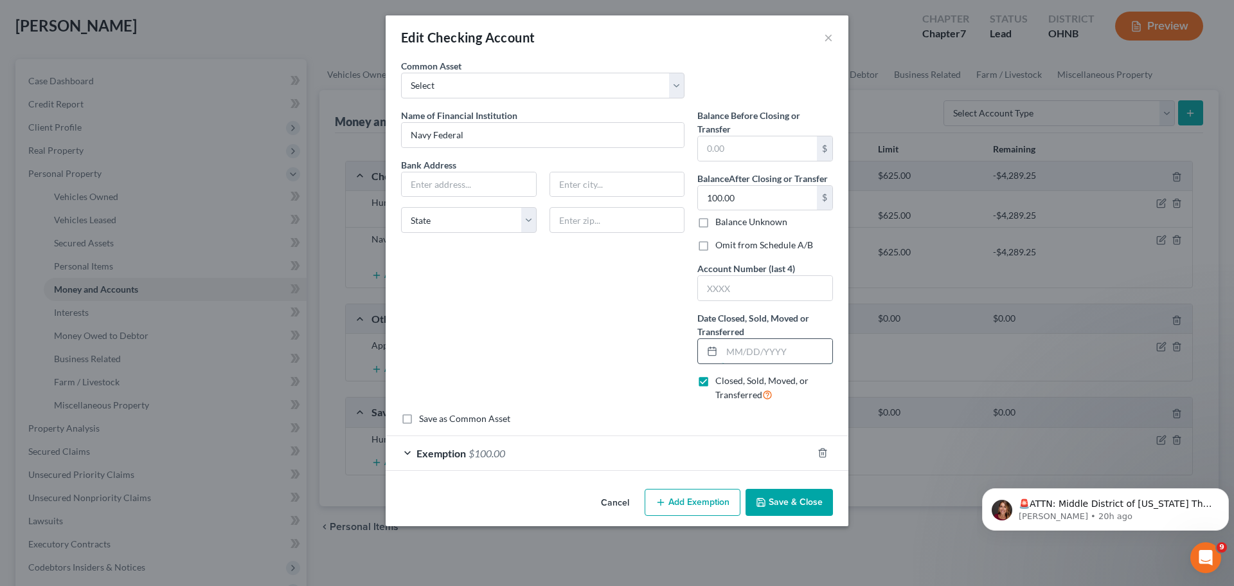
click at [744, 350] on input "text" at bounding box center [777, 351] width 111 height 24
click at [731, 351] on input "text" at bounding box center [777, 351] width 111 height 24
type input "[DATE]"
click at [805, 497] on button "Save & Close" at bounding box center [789, 501] width 87 height 27
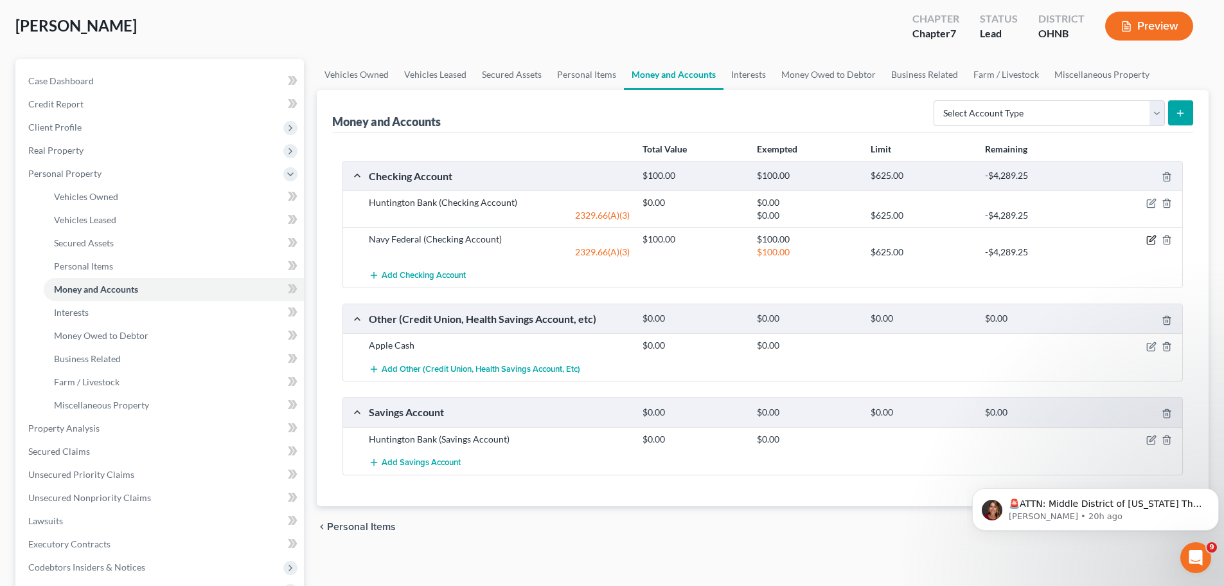
click at [1155, 238] on icon "button" at bounding box center [1153, 239] width 6 height 6
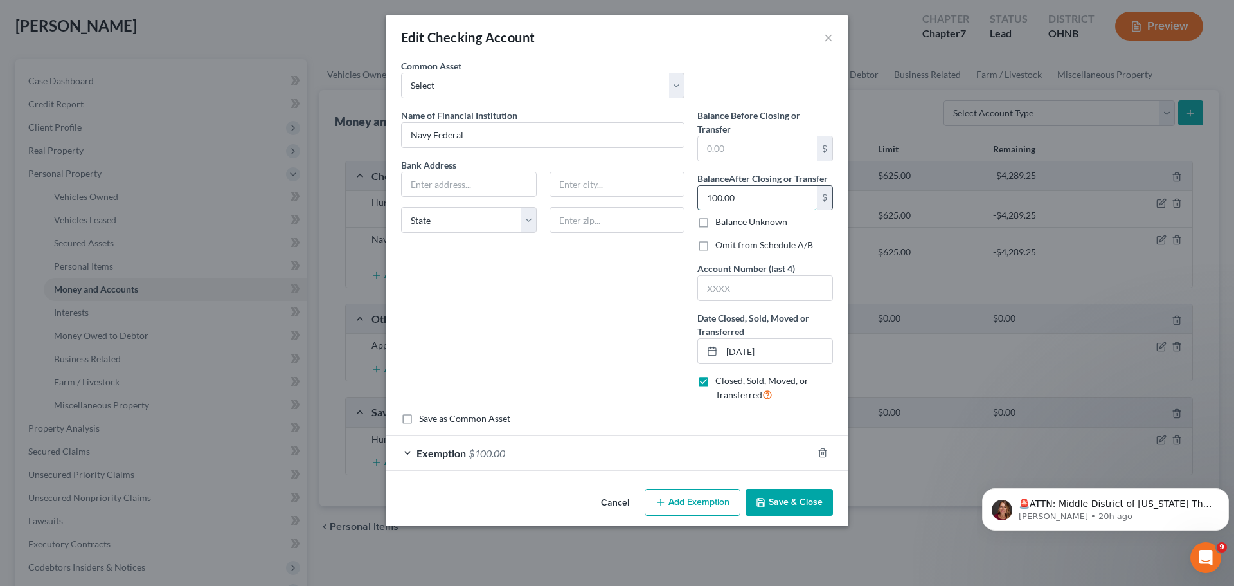
click at [742, 189] on input "100.00" at bounding box center [757, 198] width 119 height 24
type input "0.00"
click at [492, 446] on div "Exemption $100.00" at bounding box center [599, 453] width 427 height 34
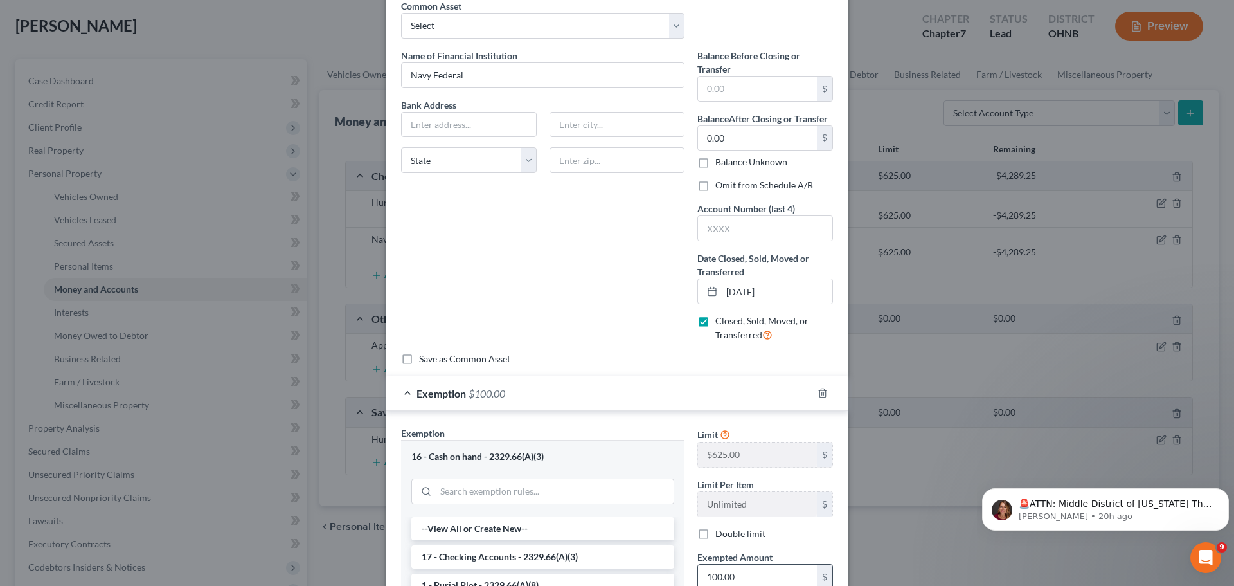
scroll to position [193, 0]
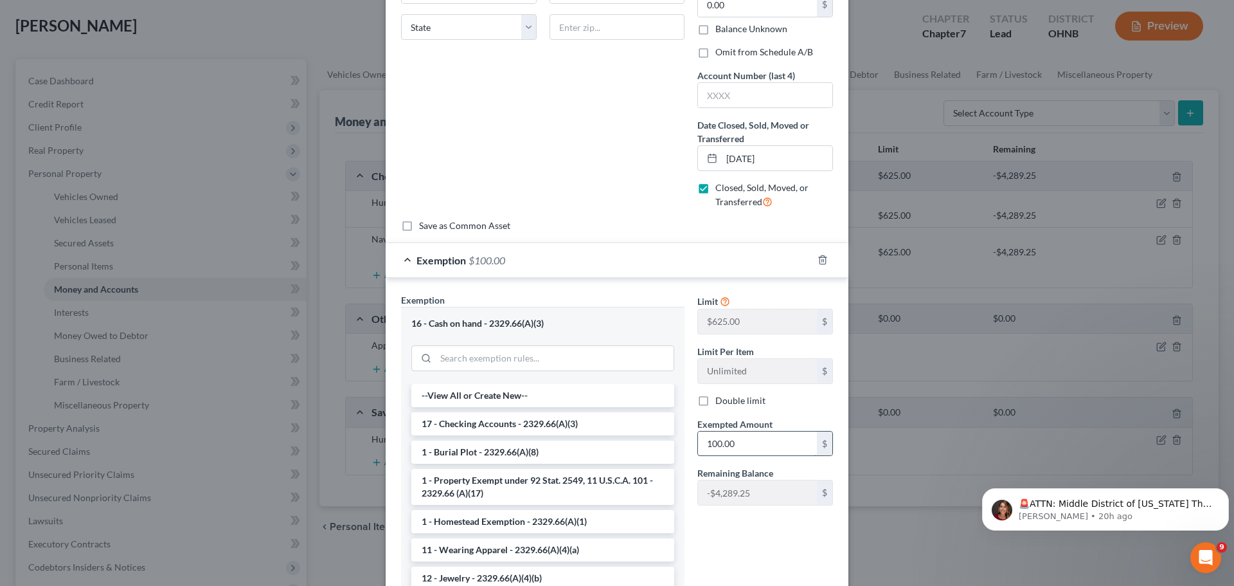
click at [721, 442] on input "100.00" at bounding box center [757, 443] width 119 height 24
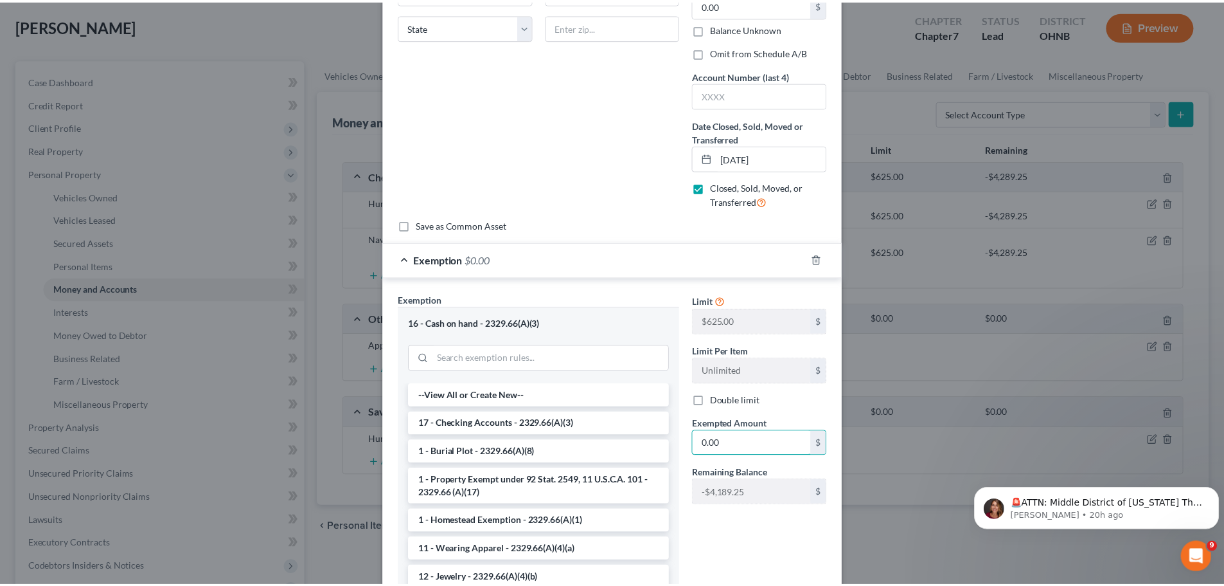
scroll to position [288, 0]
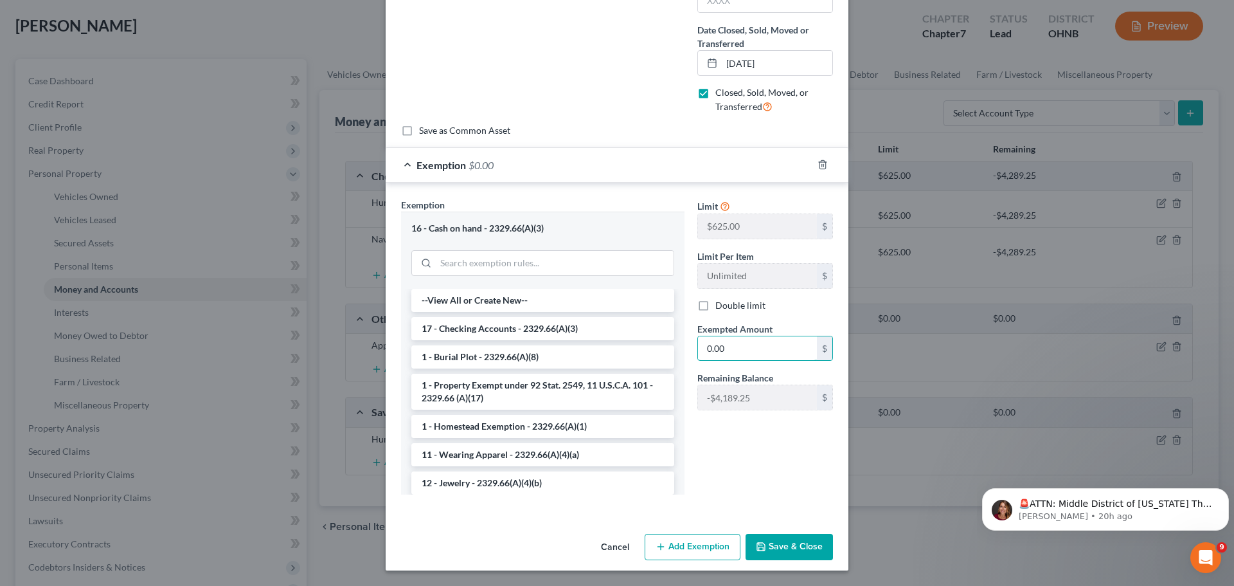
type input "0.00"
click at [810, 542] on button "Save & Close" at bounding box center [789, 546] width 87 height 27
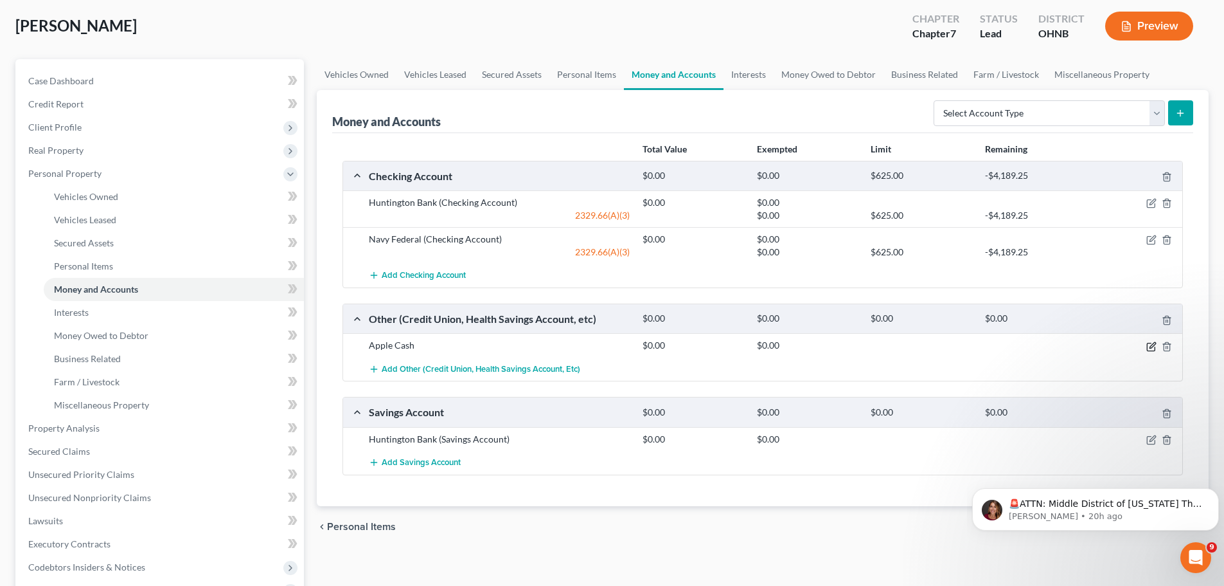
click at [1149, 348] on icon "button" at bounding box center [1152, 346] width 10 height 10
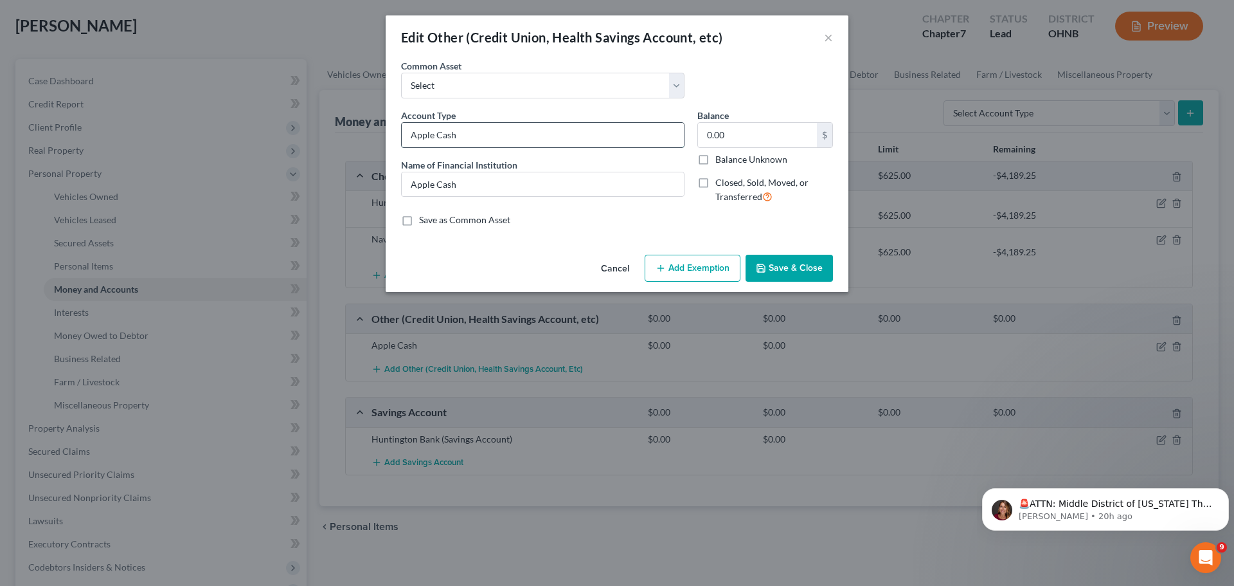
drag, startPoint x: 488, startPoint y: 134, endPoint x: 442, endPoint y: 145, distance: 46.8
click at [442, 145] on input "Apple Cash" at bounding box center [543, 135] width 282 height 24
type input "Apple Pay"
click at [766, 269] on icon "button" at bounding box center [761, 268] width 10 height 10
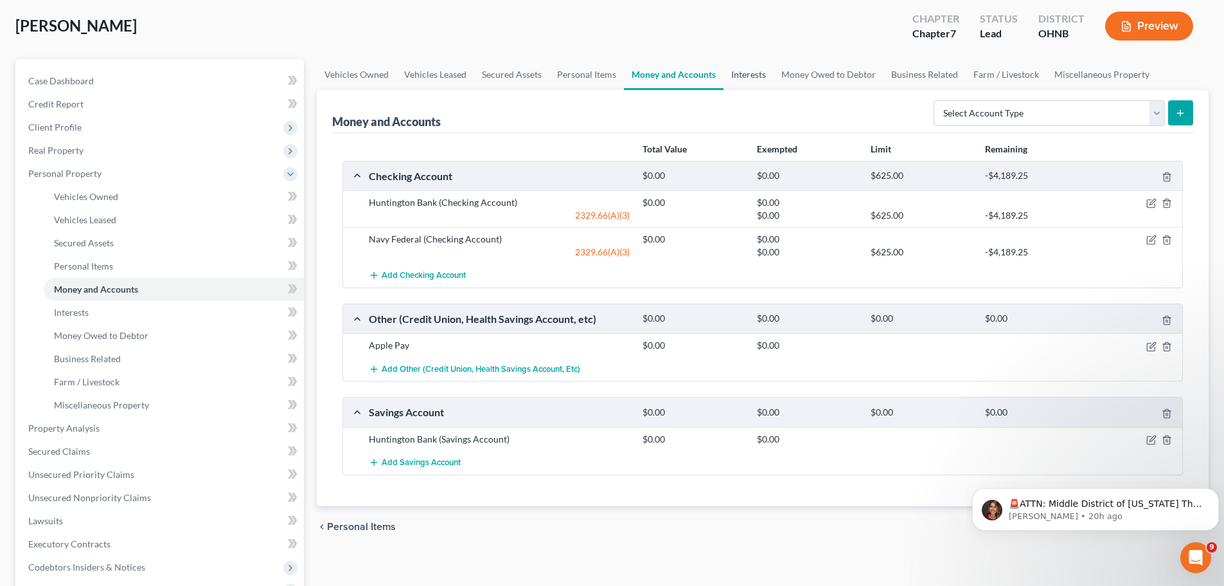
click at [748, 72] on link "Interests" at bounding box center [749, 74] width 50 height 31
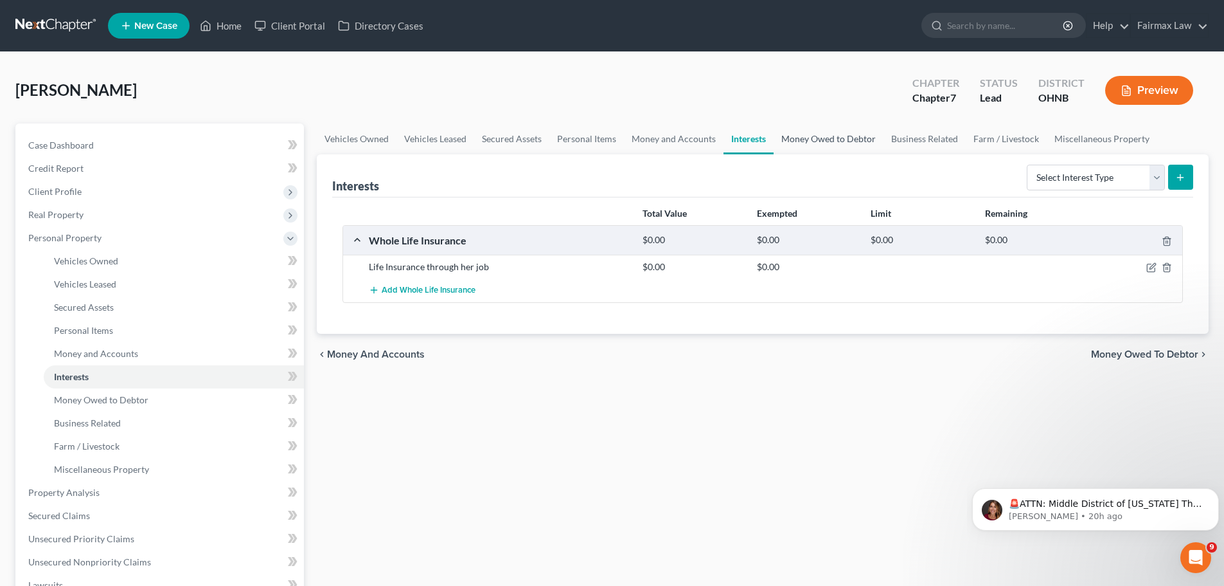
click at [795, 150] on link "Money Owed to Debtor" at bounding box center [829, 138] width 110 height 31
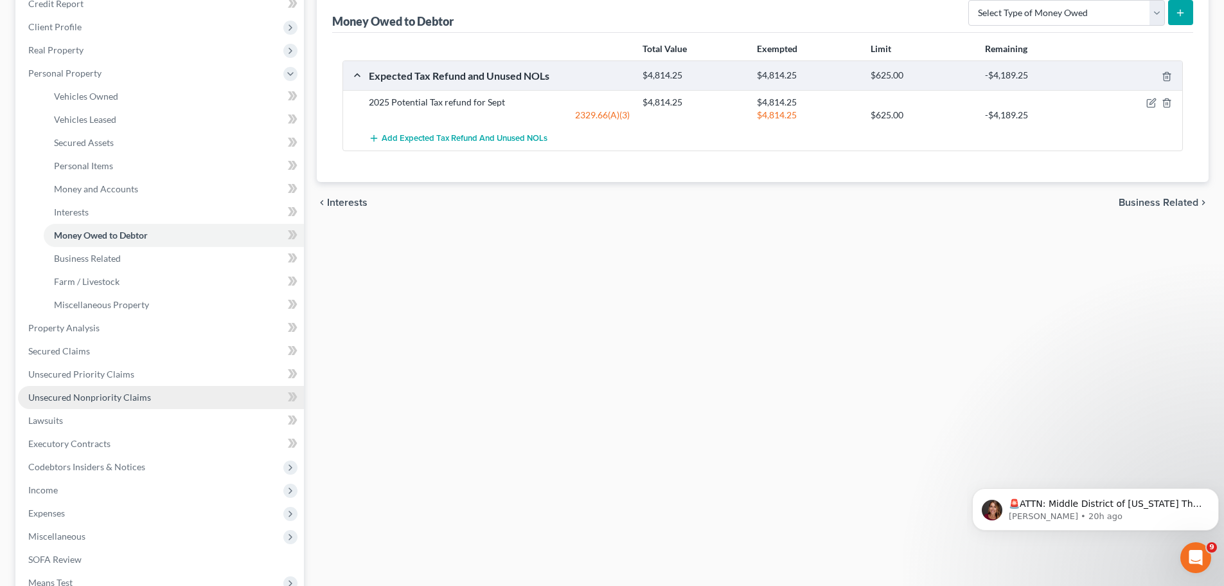
scroll to position [193, 0]
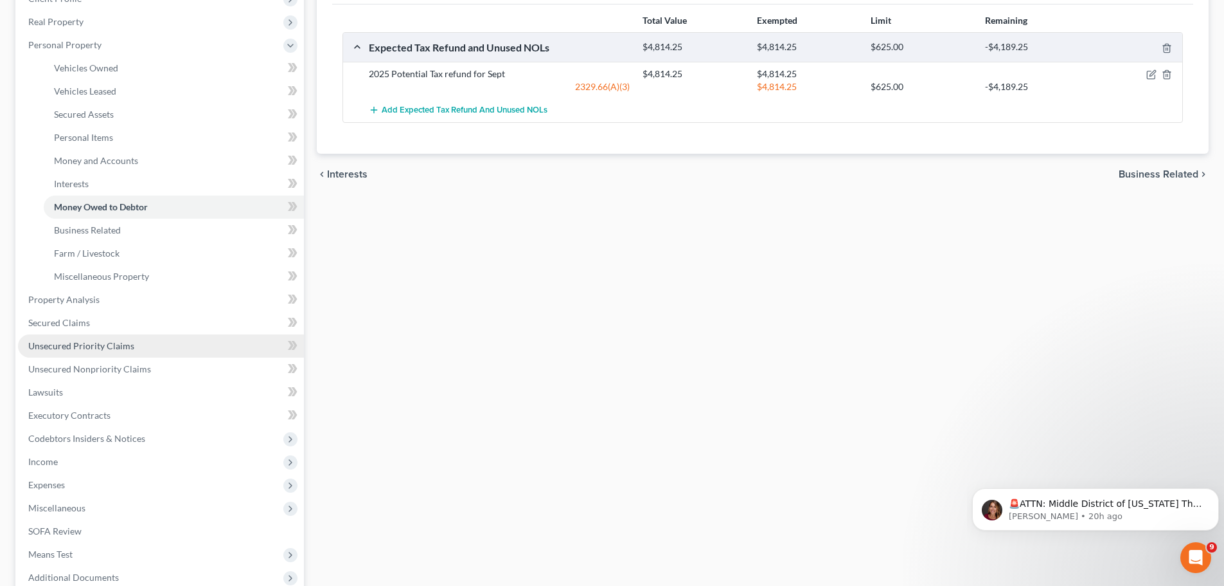
click at [86, 341] on span "Unsecured Priority Claims" at bounding box center [81, 345] width 106 height 11
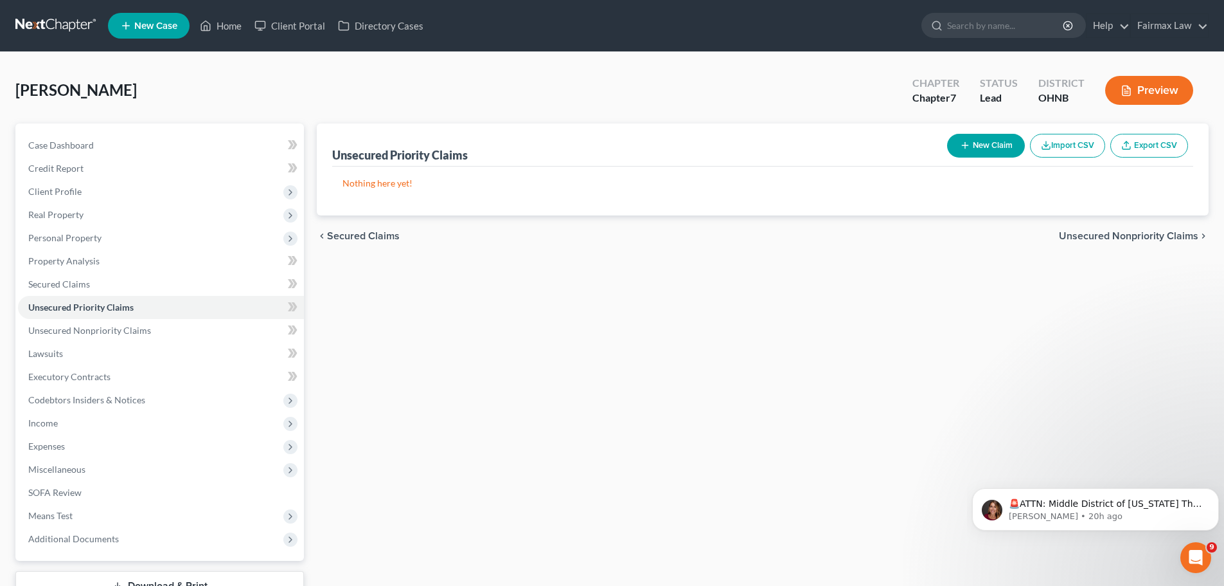
click at [994, 153] on button "New Claim" at bounding box center [986, 146] width 78 height 24
select select "0"
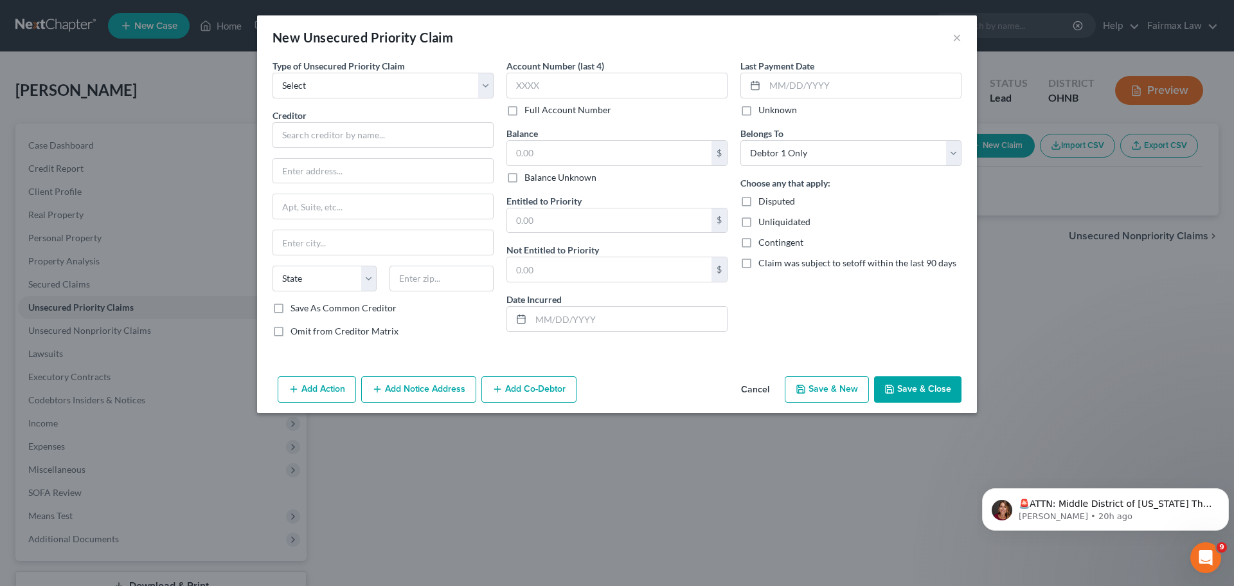
click at [379, 66] on span "Type of Unsecured Priority Claim" at bounding box center [339, 65] width 132 height 11
click at [380, 80] on select "Select Taxes & Other Government Units Domestic Support Obligations Extensions o…" at bounding box center [383, 86] width 221 height 26
select select "0"
click at [273, 73] on select "Select Taxes & Other Government Units Domestic Support Obligations Extensions o…" at bounding box center [383, 86] width 221 height 26
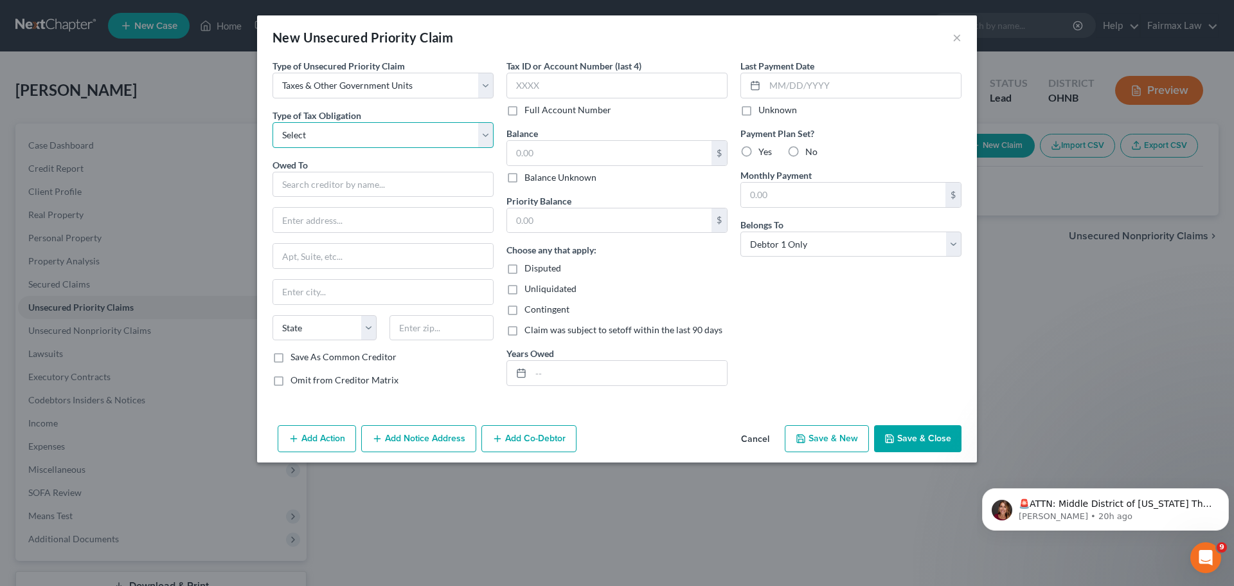
click at [407, 143] on select "Select Federal City State Franchise Tax Board Other" at bounding box center [383, 135] width 221 height 26
select select "2"
click at [273, 122] on select "Select Federal City State Franchise Tax Board Other" at bounding box center [383, 135] width 221 height 26
click at [394, 179] on input "text" at bounding box center [383, 185] width 221 height 26
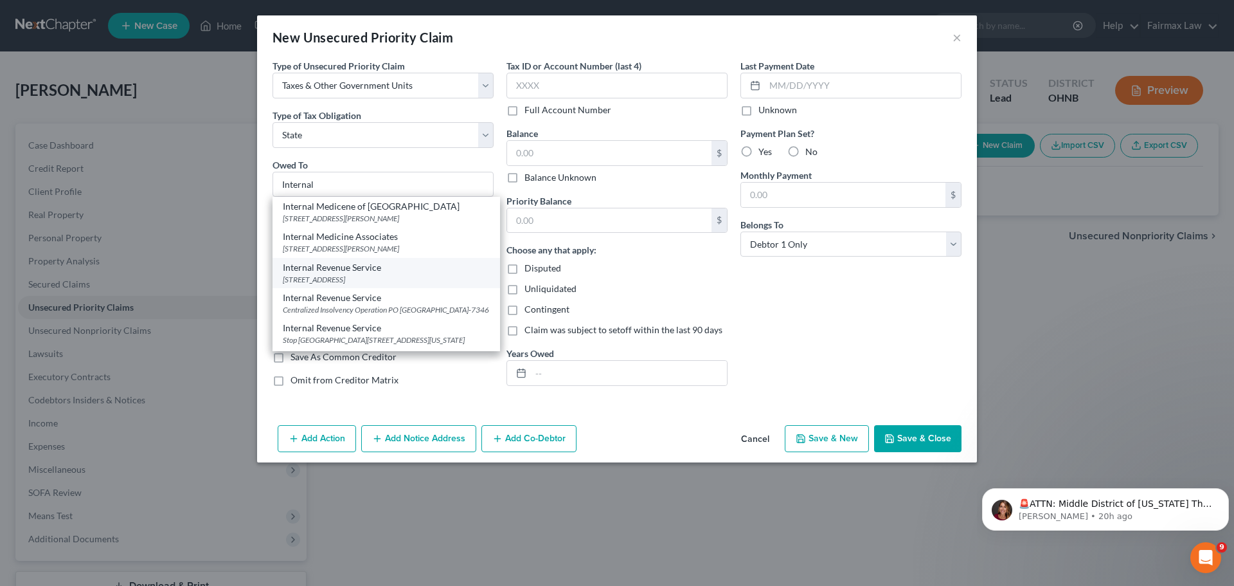
click at [406, 268] on div "Internal Revenue Service" at bounding box center [386, 267] width 207 height 13
type input "Internal Revenue Service"
type input "PO Box 9012"
type input "[GEOGRAPHIC_DATA]"
select select "35"
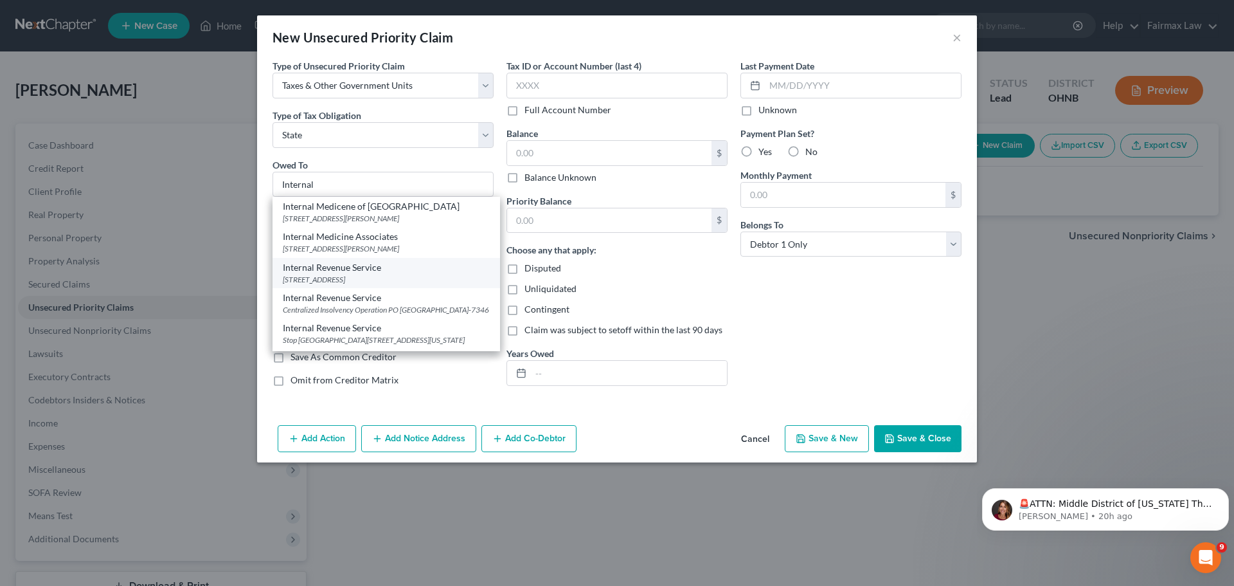
type input "11742"
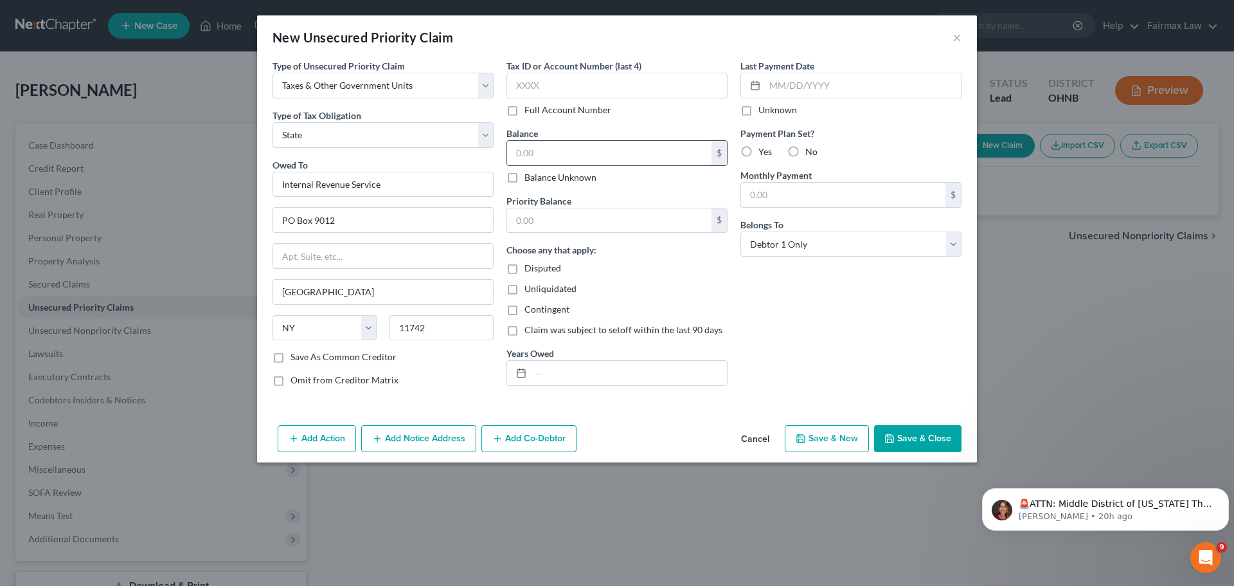
click at [548, 157] on input "text" at bounding box center [609, 153] width 204 height 24
type input "650.00"
click at [584, 380] on input "text" at bounding box center [629, 373] width 196 height 24
type input "2023"
click at [908, 439] on button "Save & Close" at bounding box center [917, 438] width 87 height 27
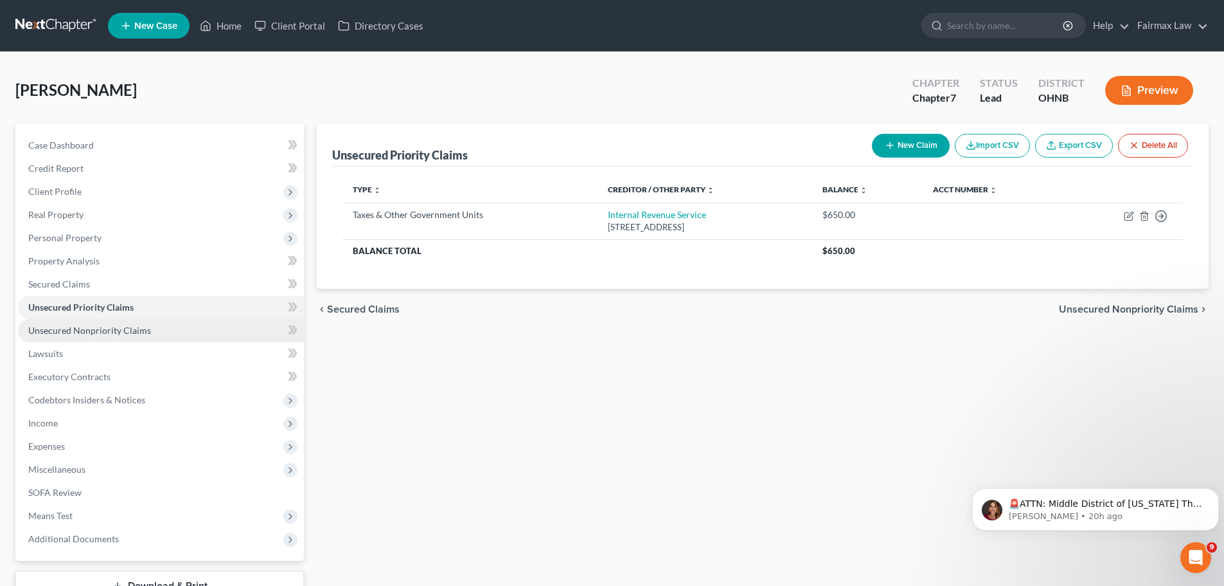
click at [121, 336] on link "Unsecured Nonpriority Claims" at bounding box center [161, 330] width 286 height 23
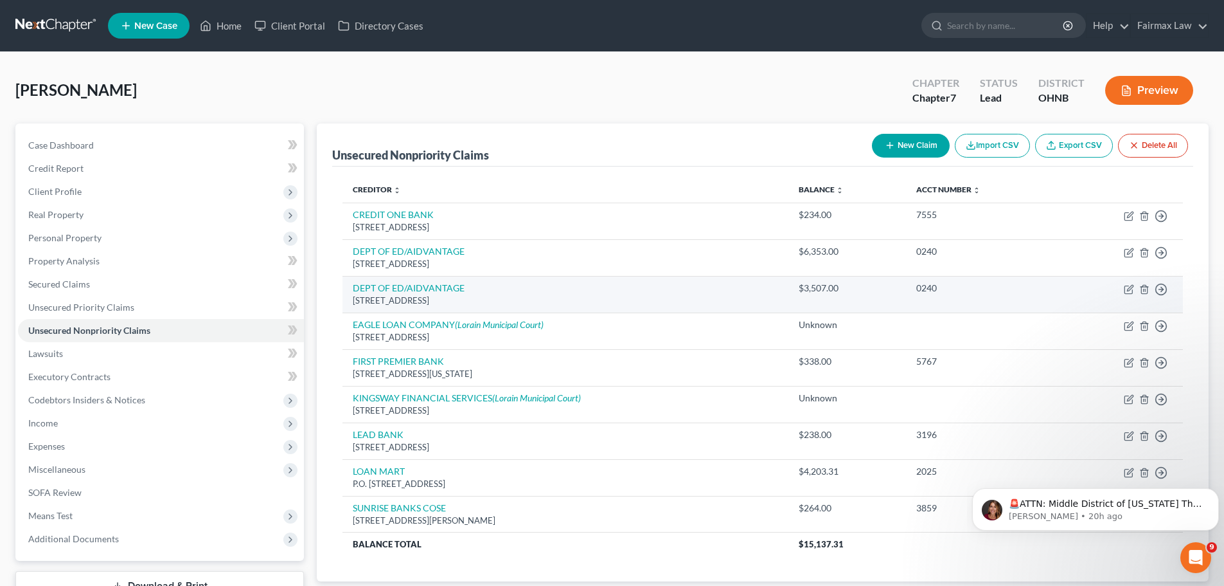
scroll to position [64, 0]
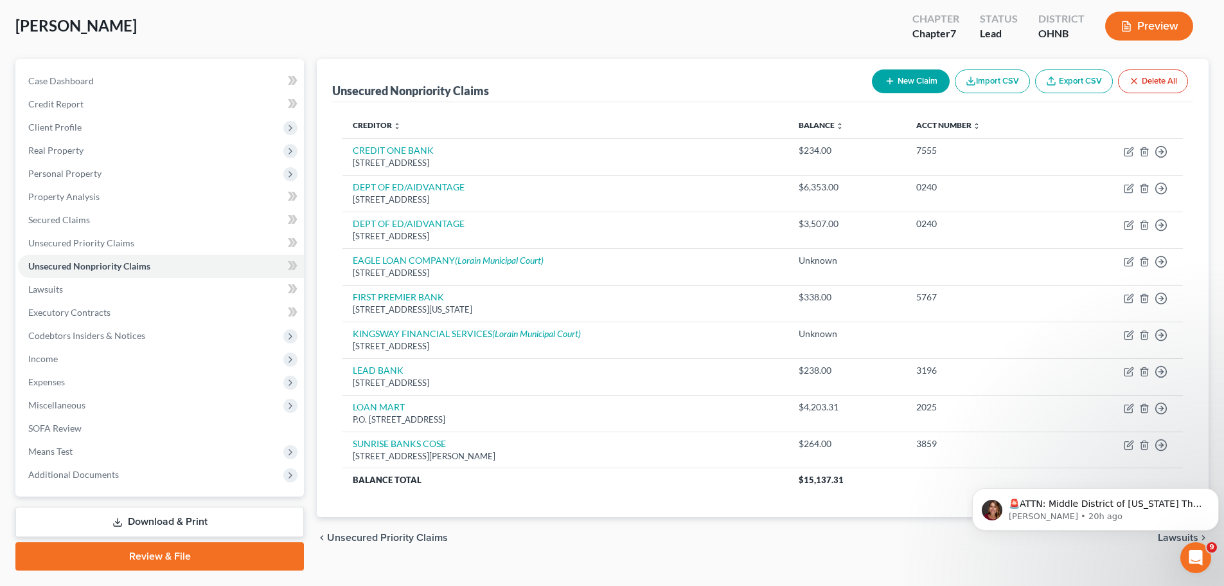
click at [926, 87] on button "New Claim" at bounding box center [911, 81] width 78 height 24
select select "0"
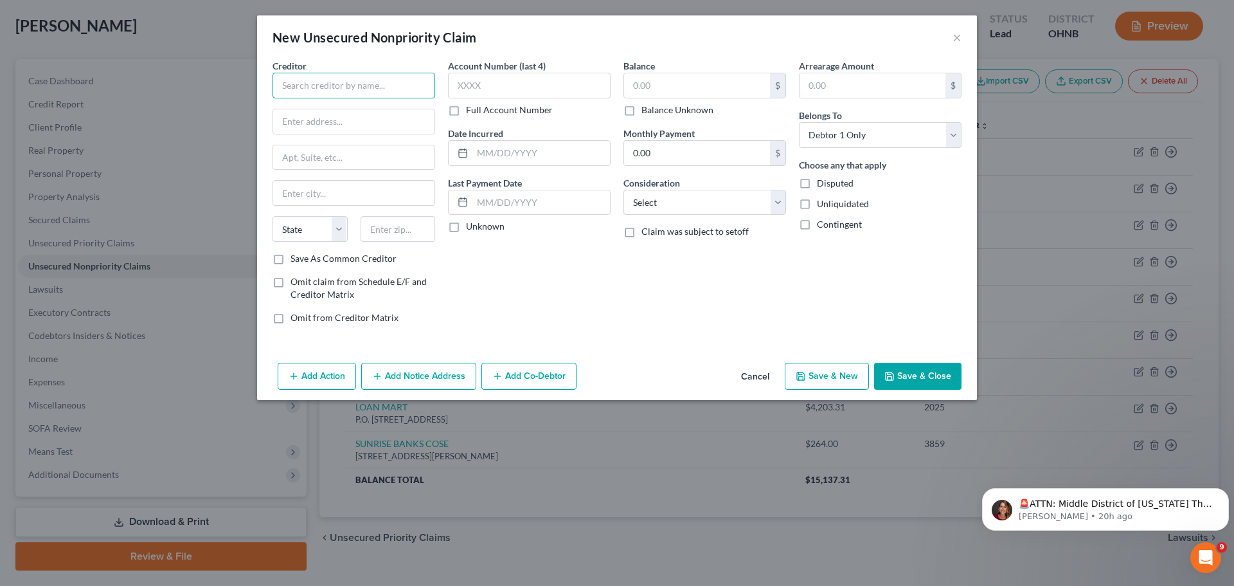
click at [374, 86] on input "text" at bounding box center [354, 86] width 163 height 26
click at [958, 35] on button "×" at bounding box center [957, 37] width 9 height 15
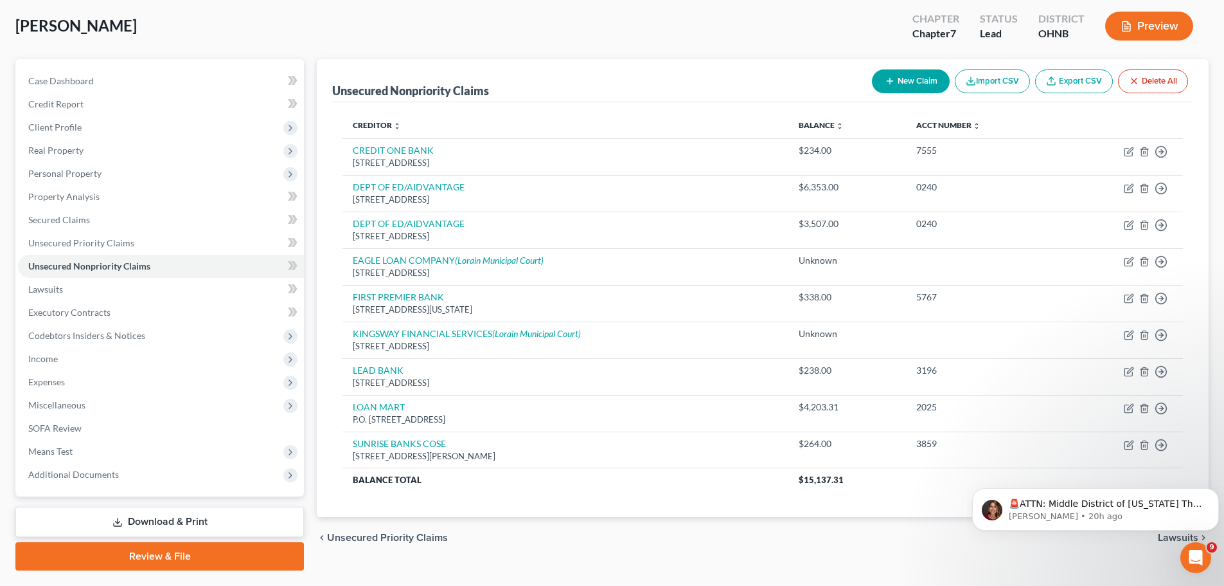
click at [925, 73] on button "New Claim" at bounding box center [911, 81] width 78 height 24
select select "0"
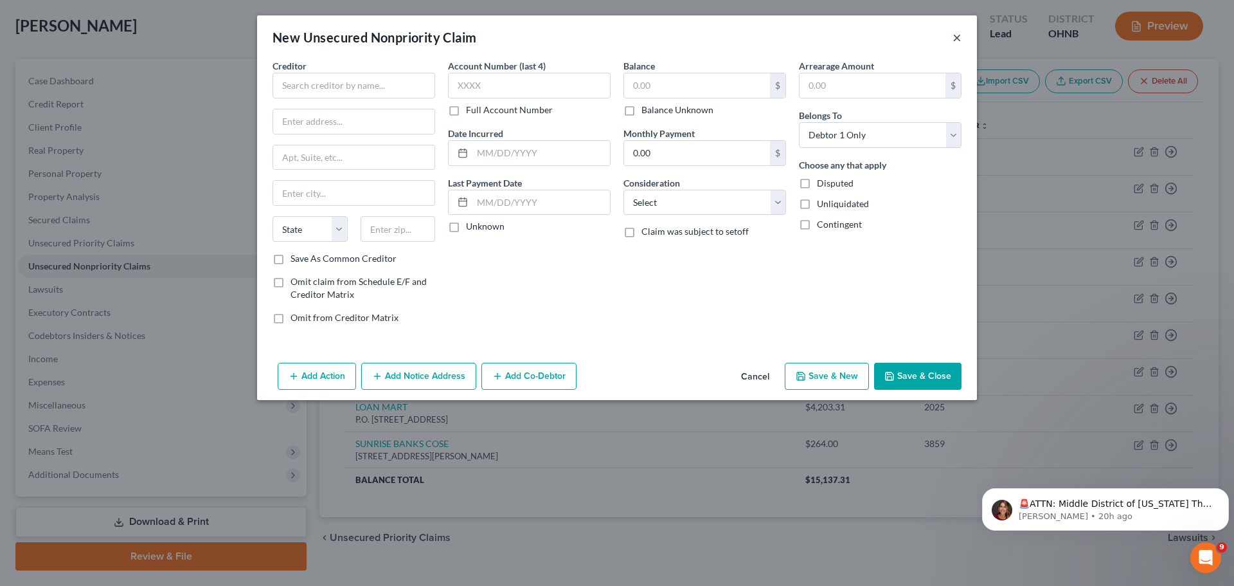
click at [960, 35] on button "×" at bounding box center [957, 37] width 9 height 15
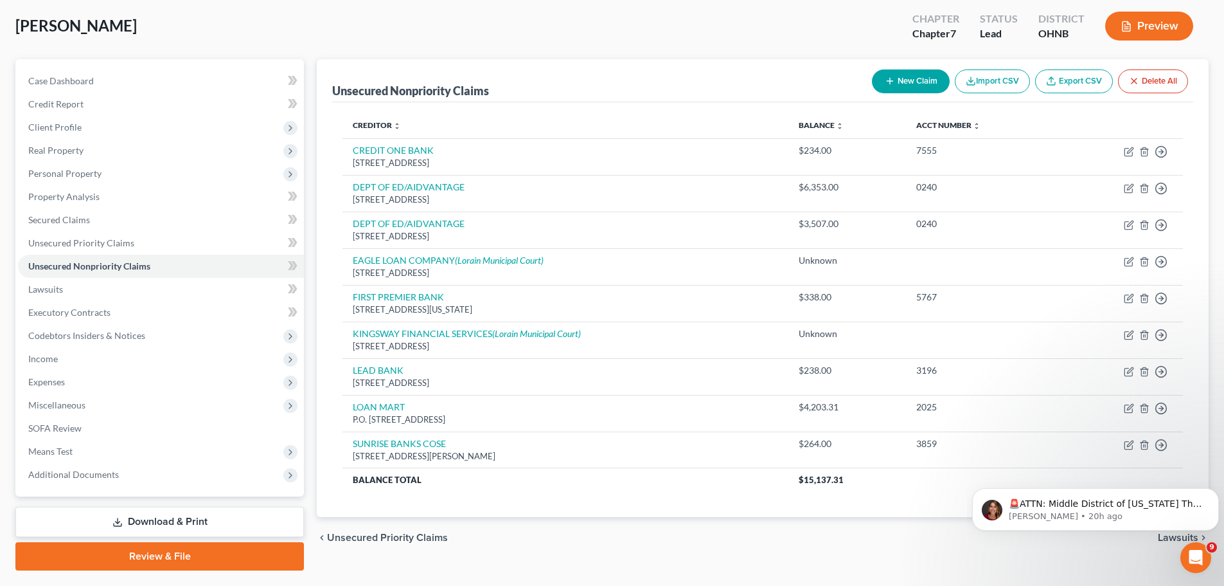
click at [910, 82] on button "New Claim" at bounding box center [911, 81] width 78 height 24
select select "0"
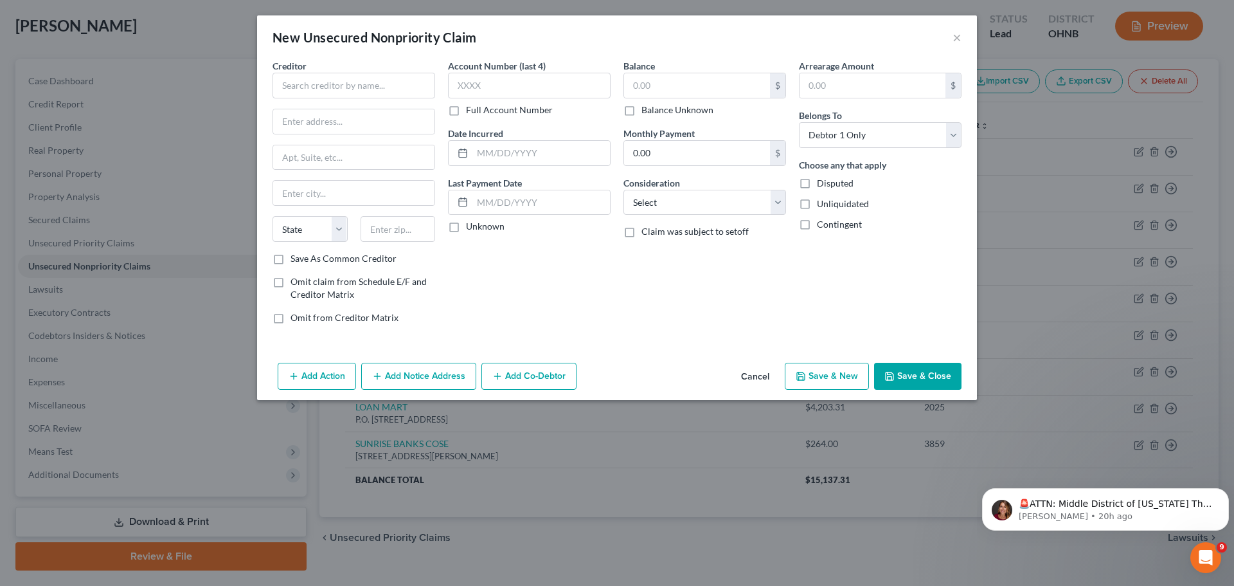
click at [371, 102] on div "Creditor * State [US_STATE] AK AR AZ CA CO [GEOGRAPHIC_DATA] DE DC [GEOGRAPHIC_…" at bounding box center [354, 155] width 163 height 193
click at [379, 89] on input "text" at bounding box center [354, 86] width 163 height 26
type input "K"
click at [672, 85] on input "text" at bounding box center [697, 85] width 146 height 24
type input "400.00"
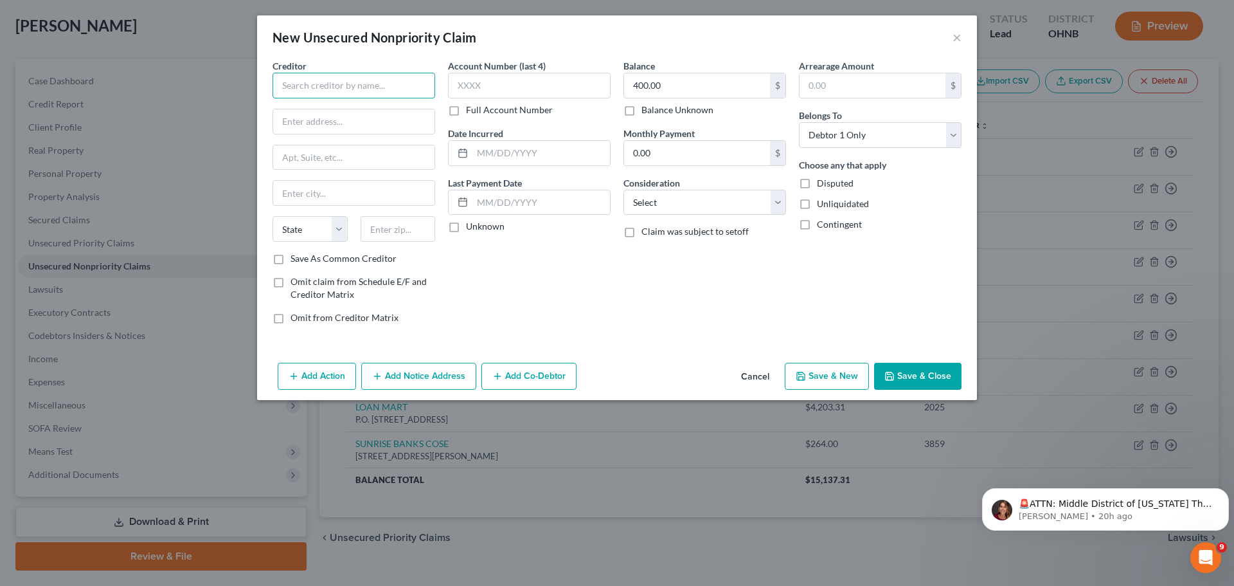
click at [343, 75] on input "text" at bounding box center [354, 86] width 163 height 26
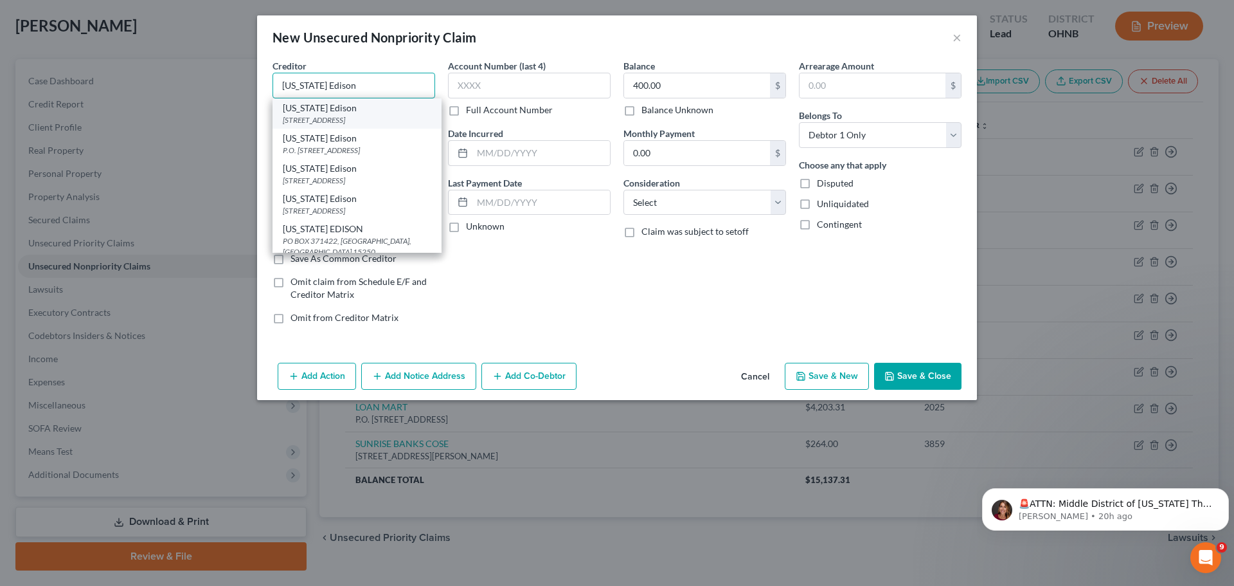
type input "[US_STATE] Edison"
click at [352, 118] on div "[STREET_ADDRESS]" at bounding box center [357, 119] width 148 height 11
type input "PO BOX 3687"
type input "Akron"
select select "36"
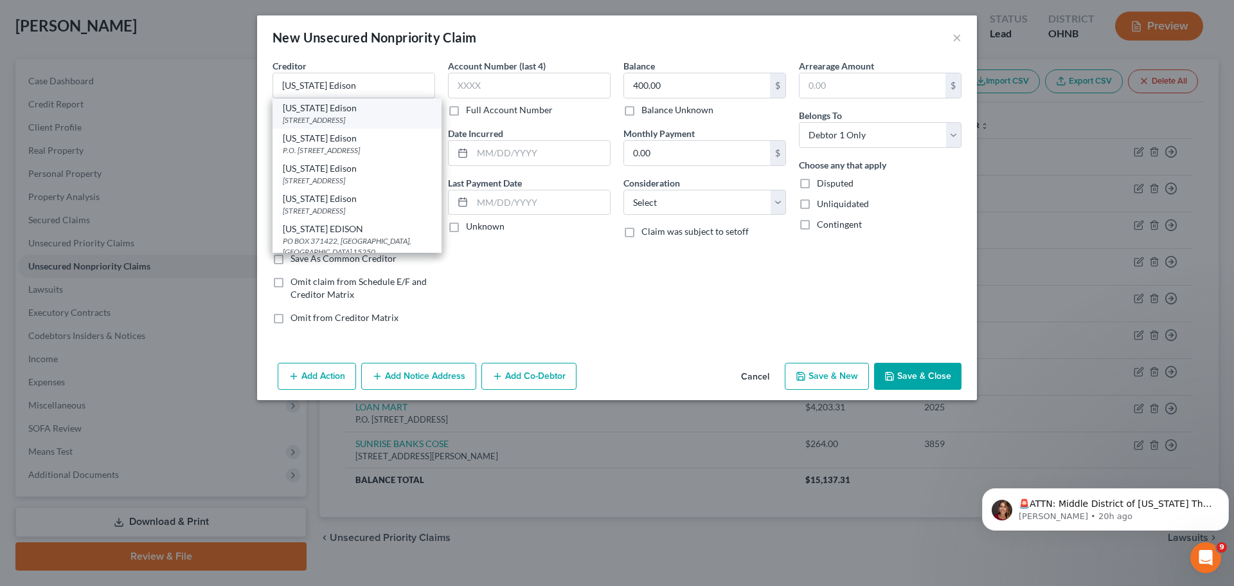
type input "44309"
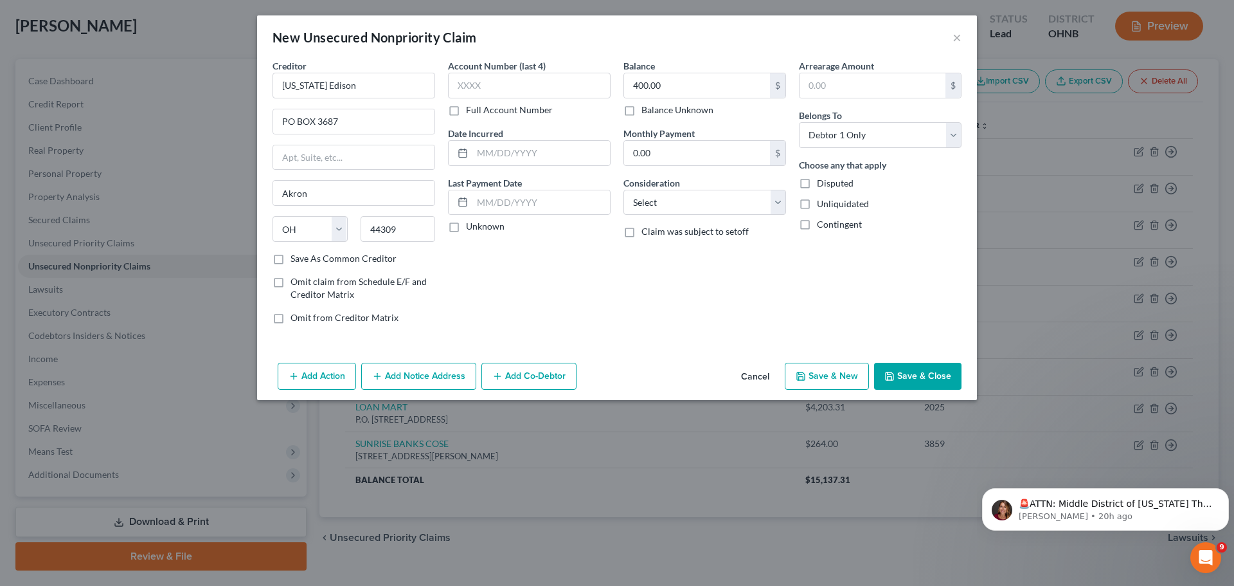
click at [901, 378] on button "Save & Close" at bounding box center [917, 376] width 87 height 27
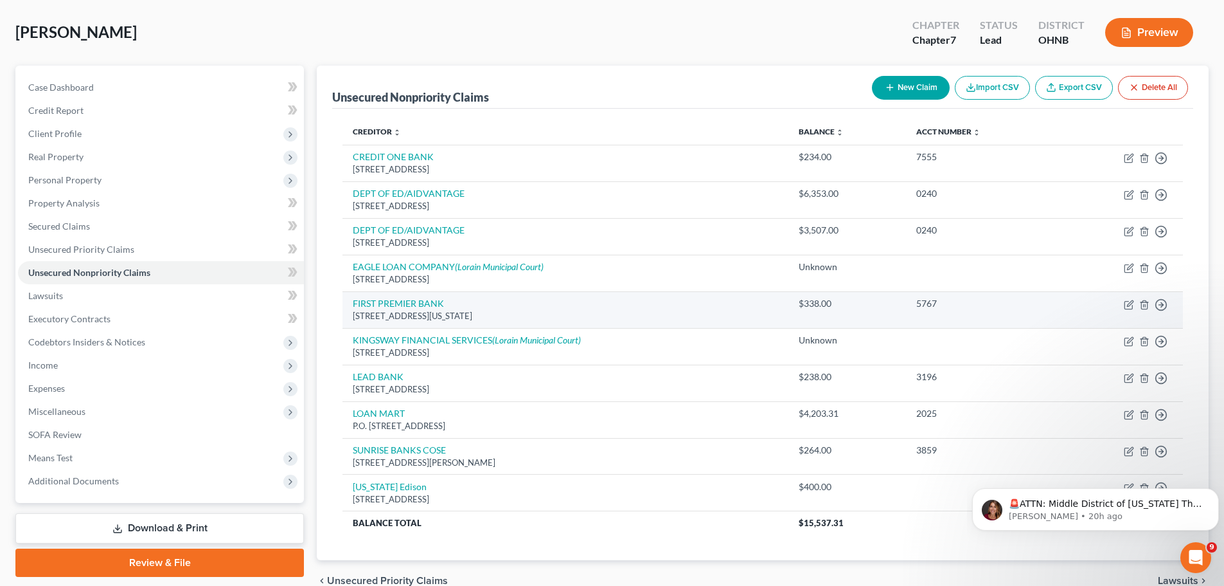
scroll to position [122, 0]
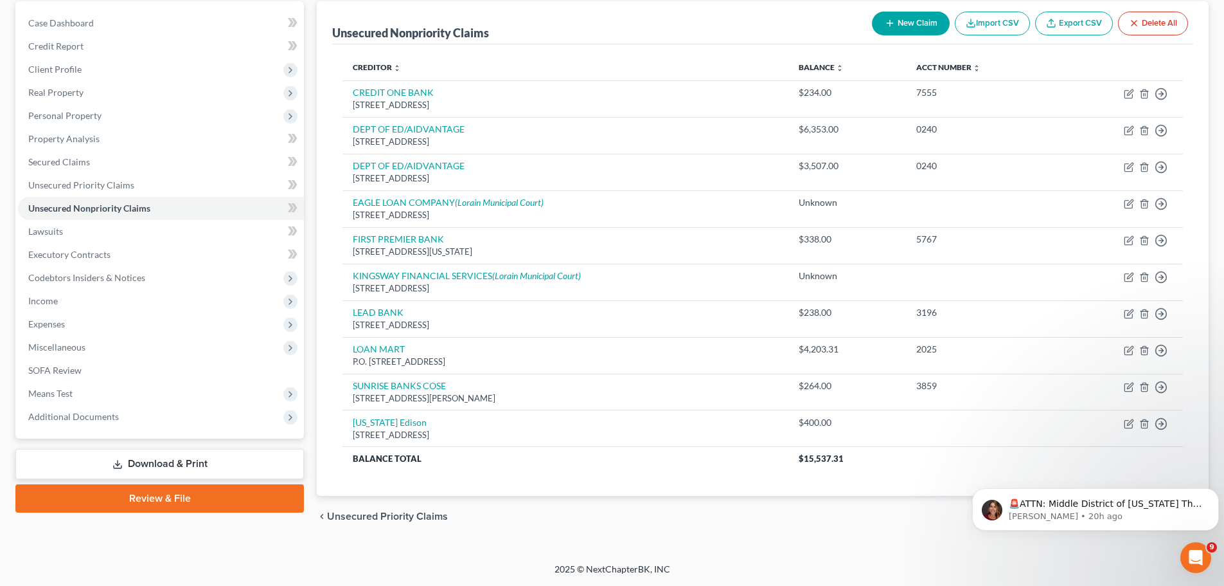
click at [898, 18] on button "New Claim" at bounding box center [911, 24] width 78 height 24
select select "0"
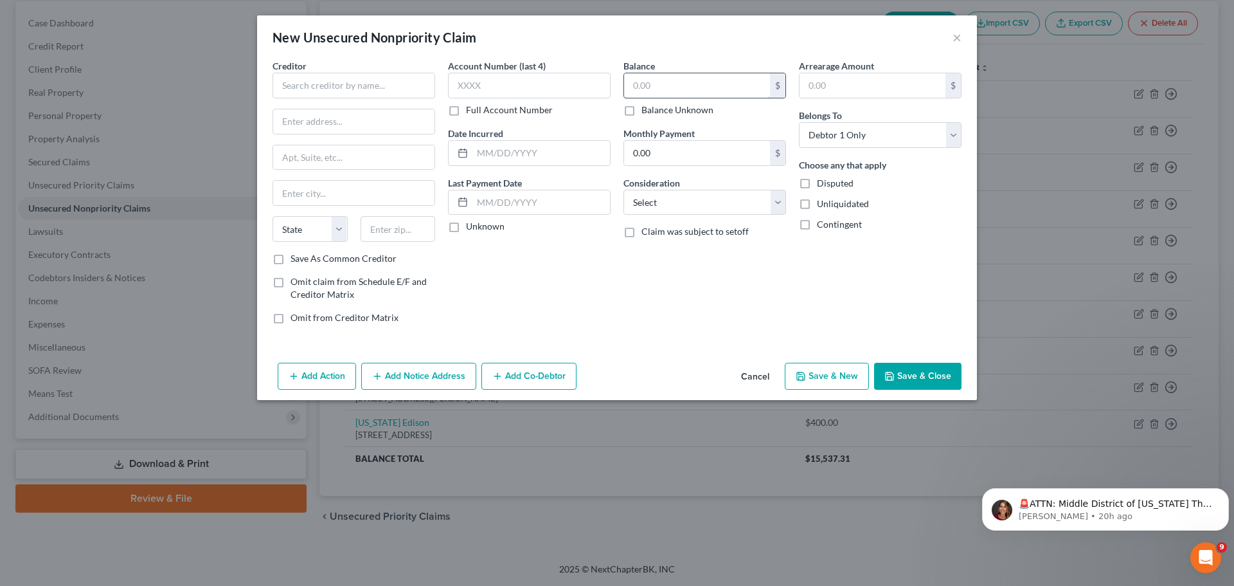
click at [671, 86] on input "text" at bounding box center [697, 85] width 146 height 24
type input "245.00"
click at [327, 89] on input "text" at bounding box center [354, 86] width 163 height 26
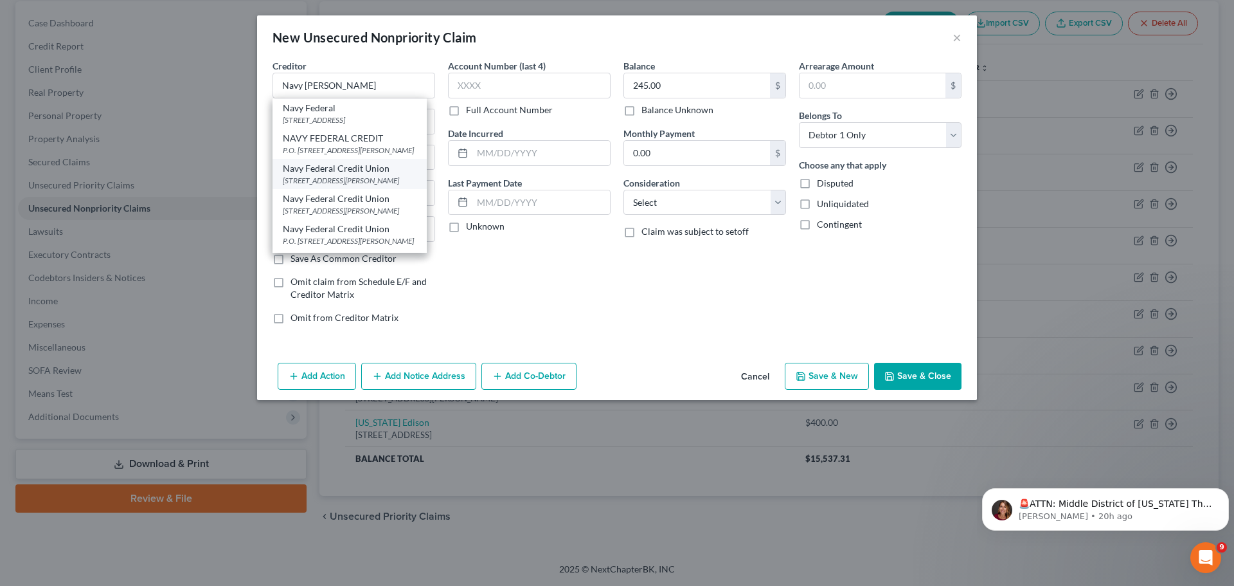
click at [378, 175] on div "Navy Federal Credit Union" at bounding box center [350, 168] width 134 height 13
type input "Navy Federal Credit Union"
type input "PO Box 3000"
type input "[PERSON_NAME]"
select select "48"
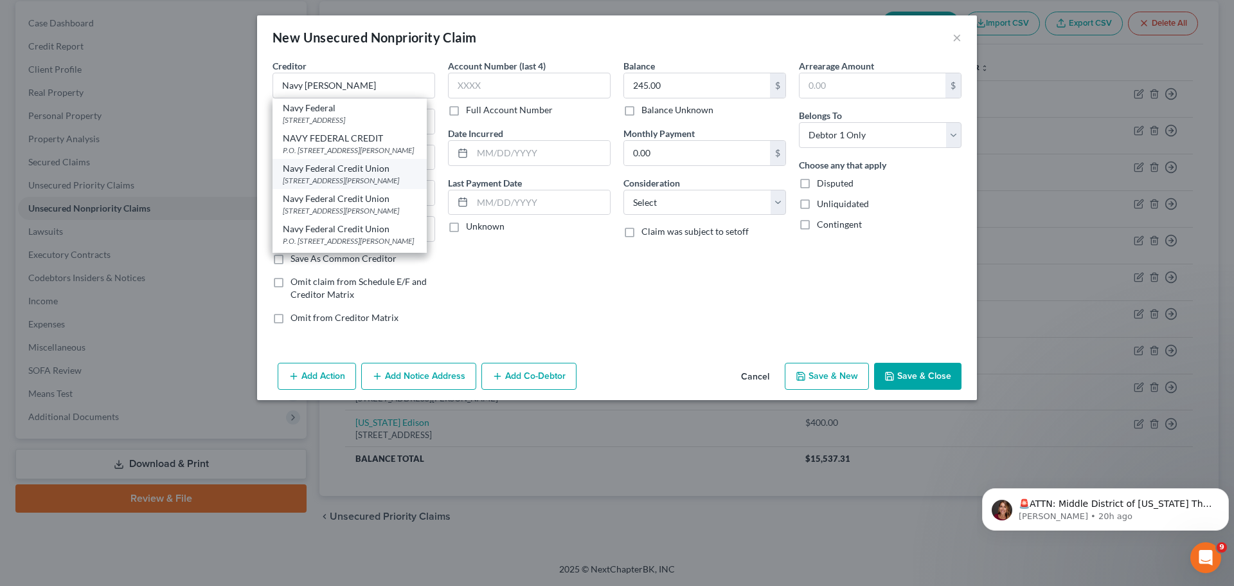
type input "22119"
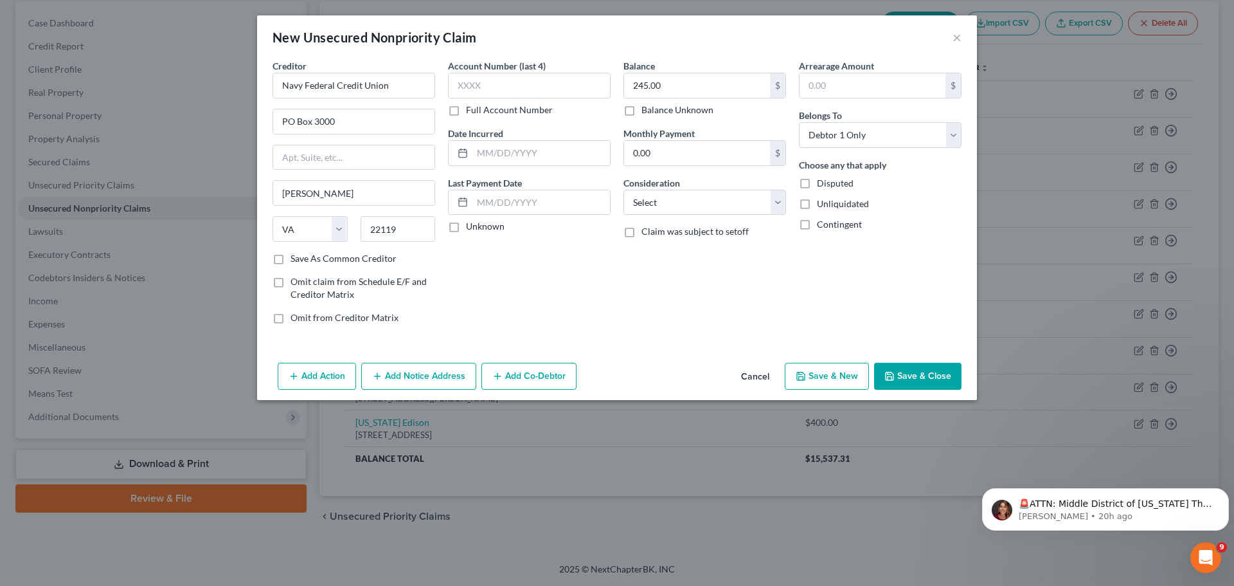
click at [893, 373] on icon "button" at bounding box center [890, 376] width 8 height 8
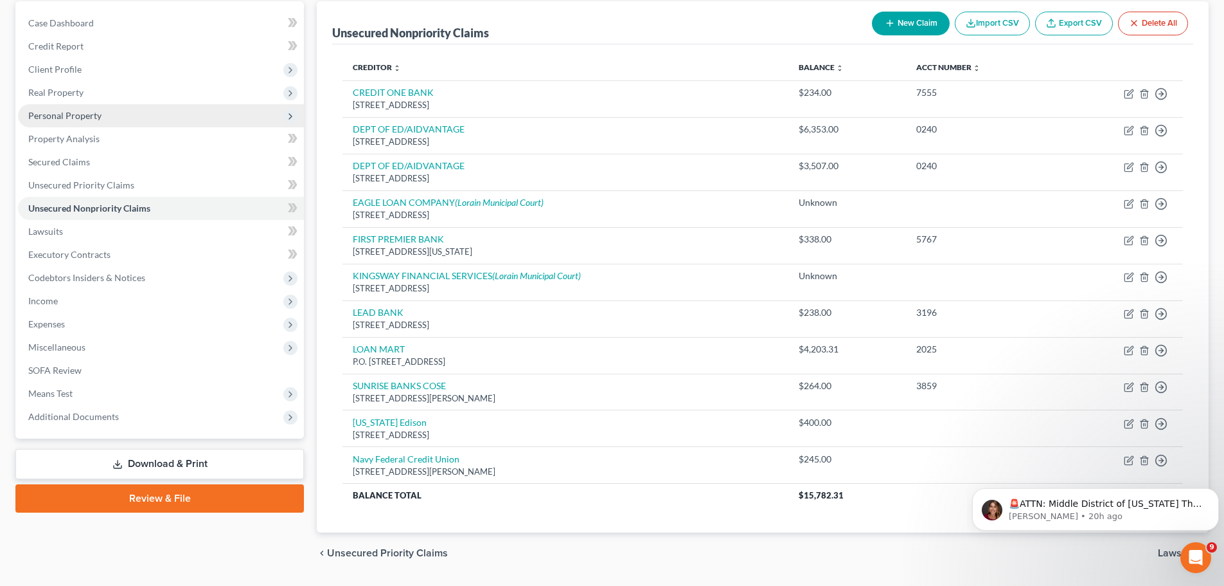
click at [69, 107] on span "Personal Property" at bounding box center [161, 115] width 286 height 23
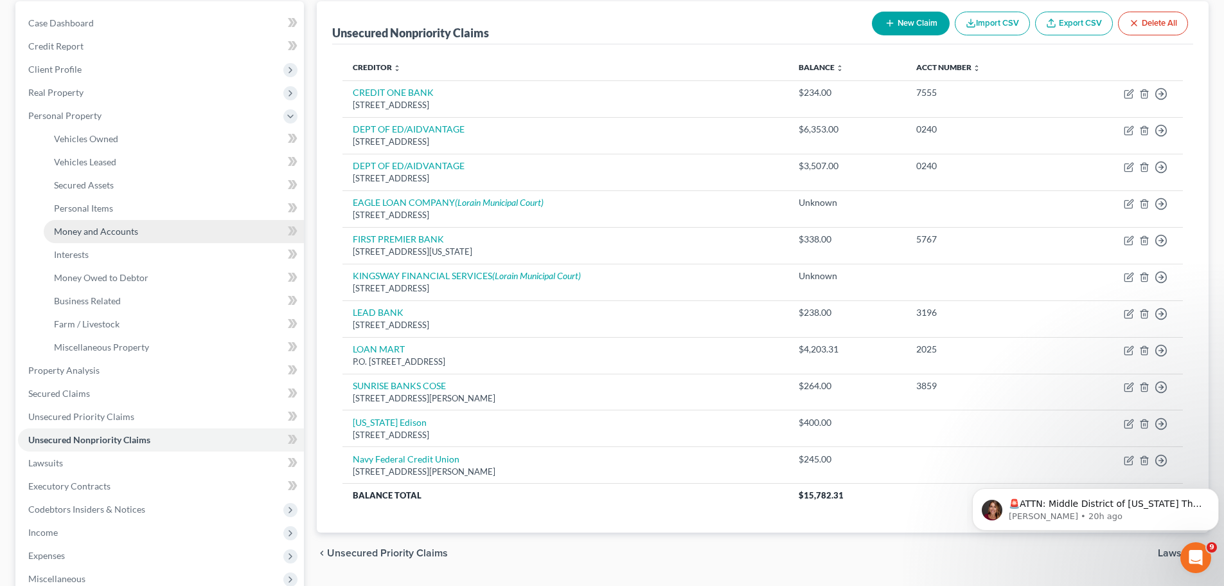
click at [89, 226] on span "Money and Accounts" at bounding box center [96, 231] width 84 height 11
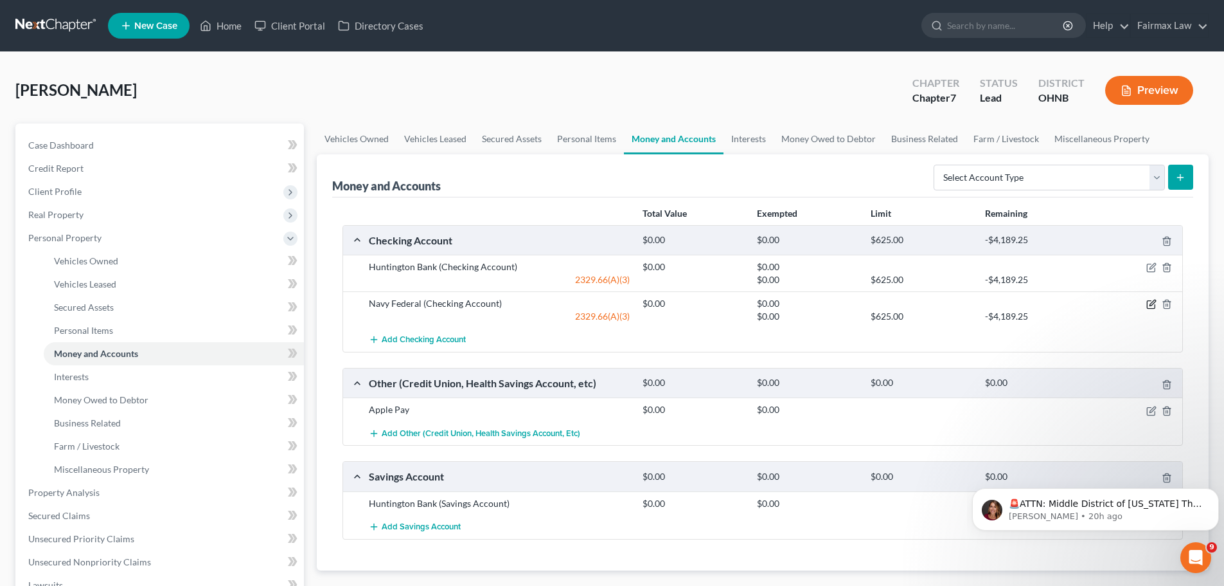
click at [1147, 306] on icon "button" at bounding box center [1152, 304] width 10 height 10
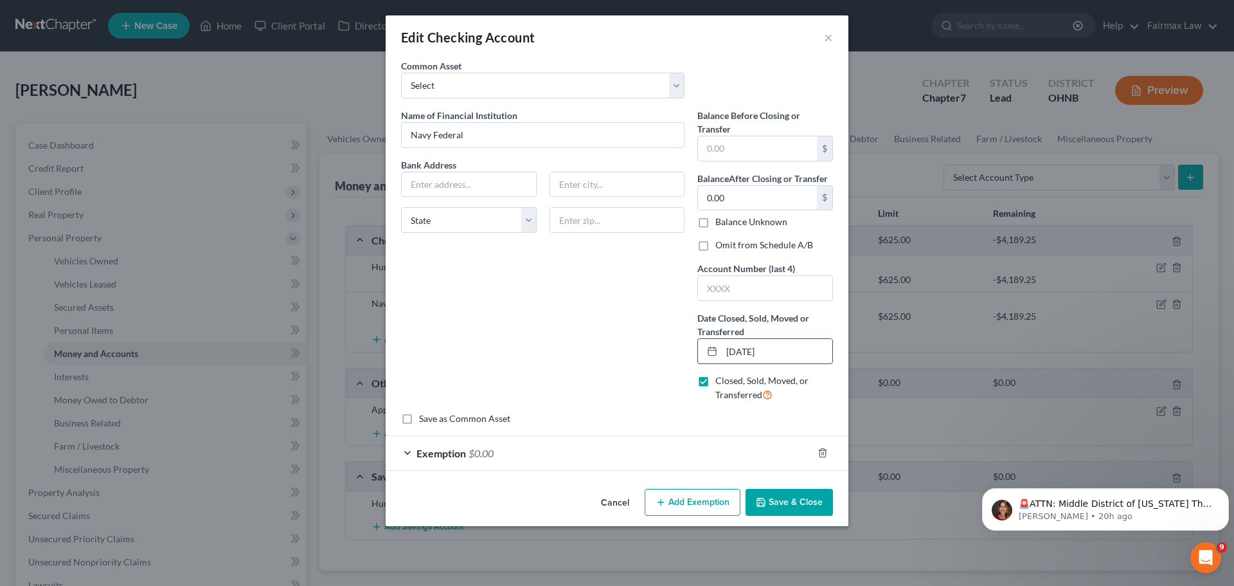
click at [735, 351] on input "[DATE]" at bounding box center [777, 351] width 111 height 24
type input "[DATE]"
click at [765, 506] on icon "button" at bounding box center [761, 502] width 8 height 8
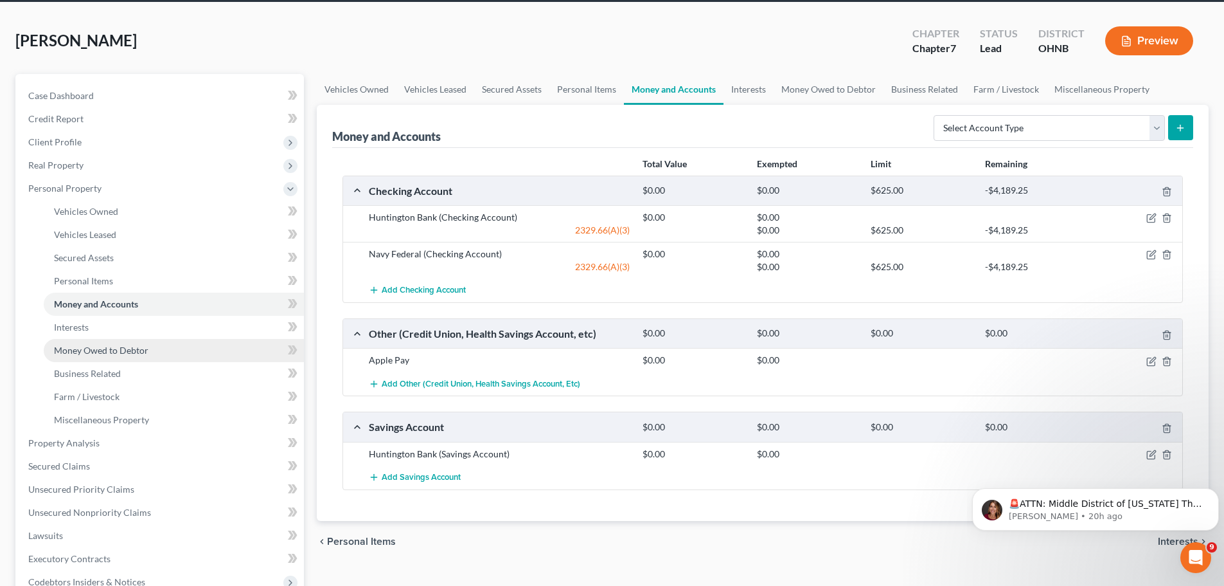
scroll to position [64, 0]
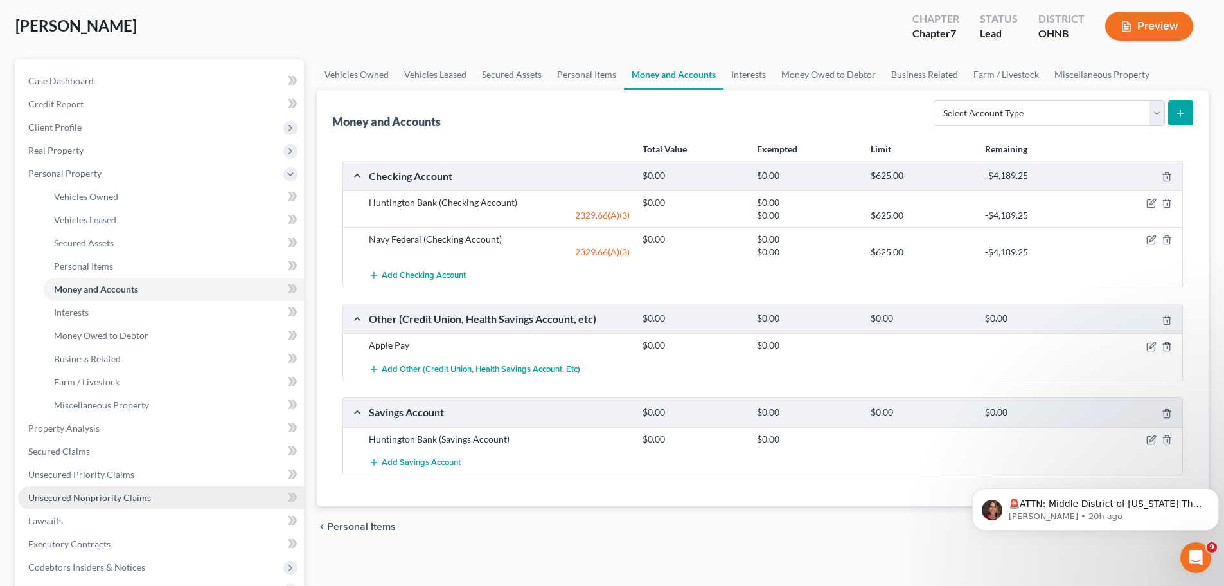
click at [102, 496] on span "Unsecured Nonpriority Claims" at bounding box center [89, 497] width 123 height 11
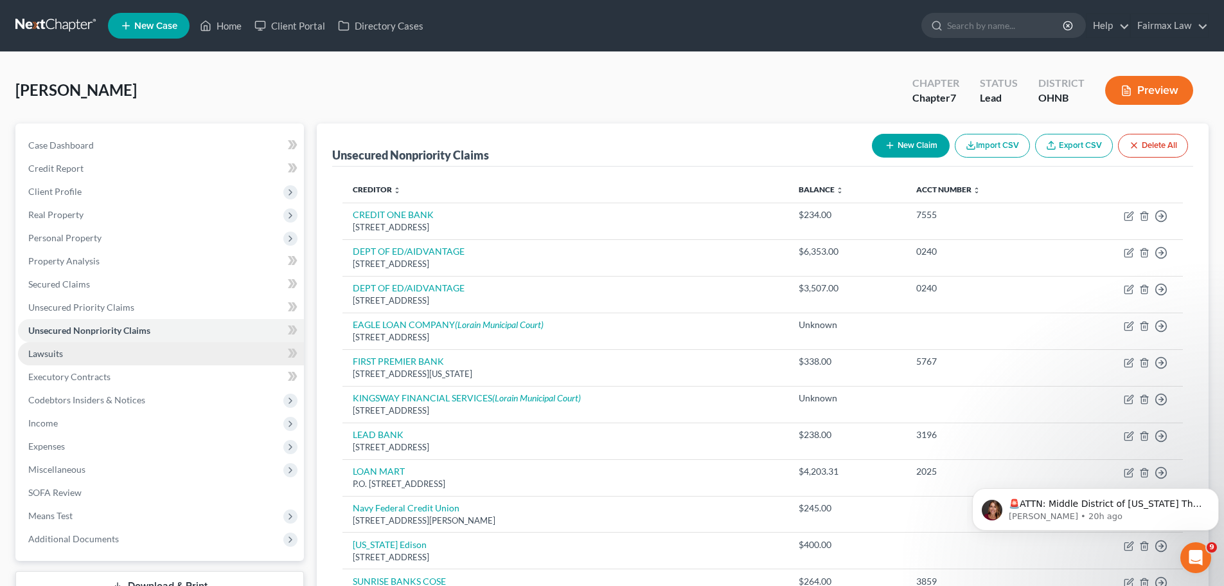
click at [87, 362] on link "Lawsuits" at bounding box center [161, 353] width 286 height 23
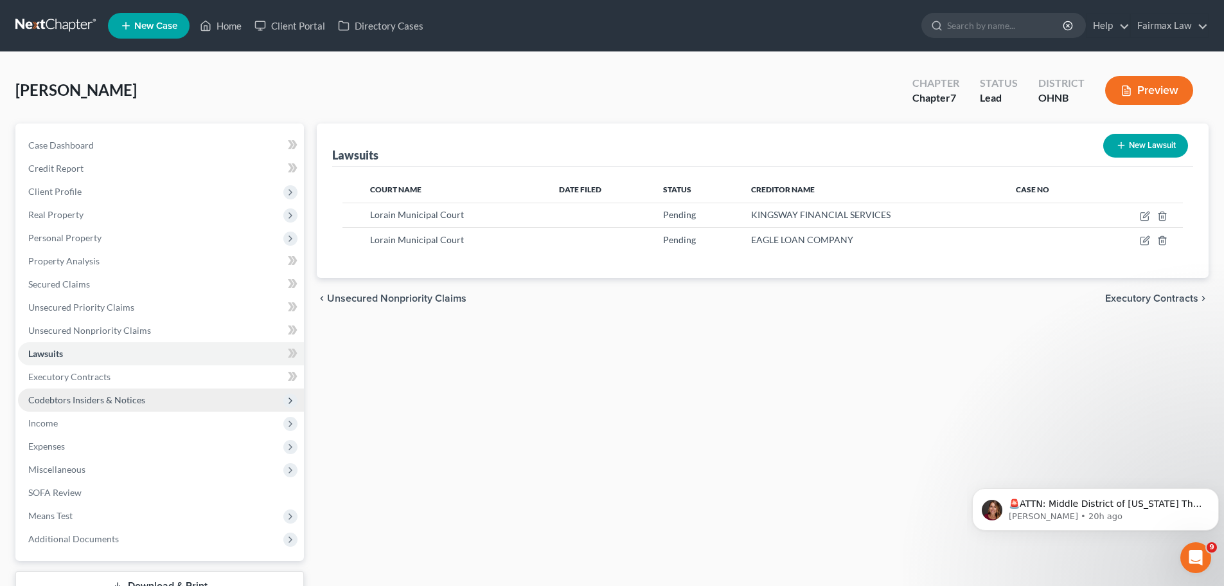
click at [113, 403] on span "Codebtors Insiders & Notices" at bounding box center [86, 399] width 117 height 11
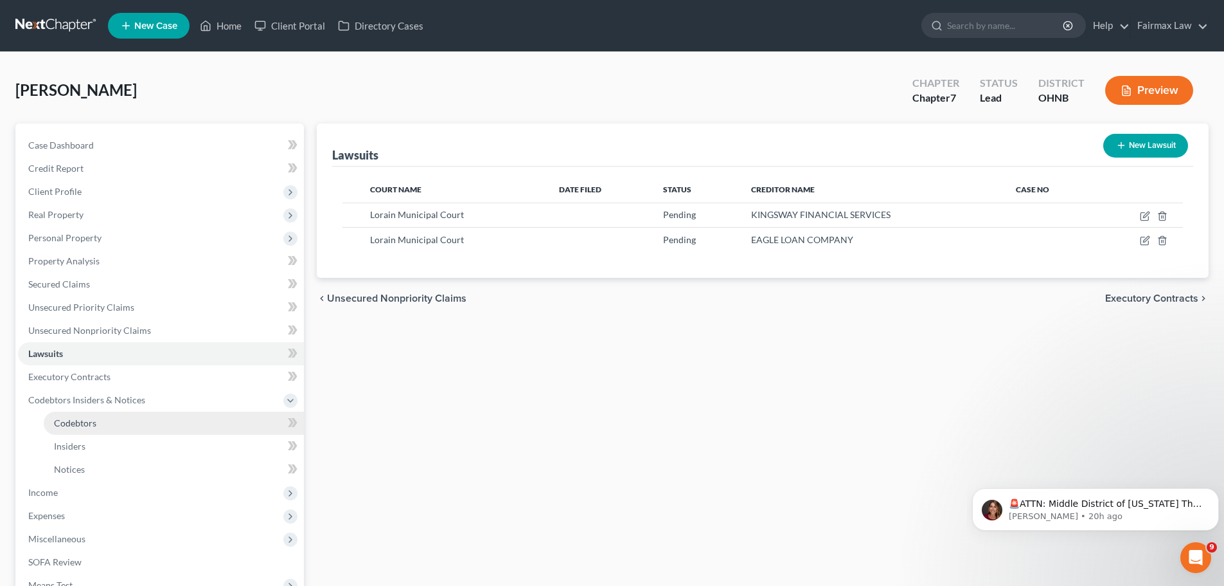
click at [172, 424] on link "Codebtors" at bounding box center [174, 422] width 260 height 23
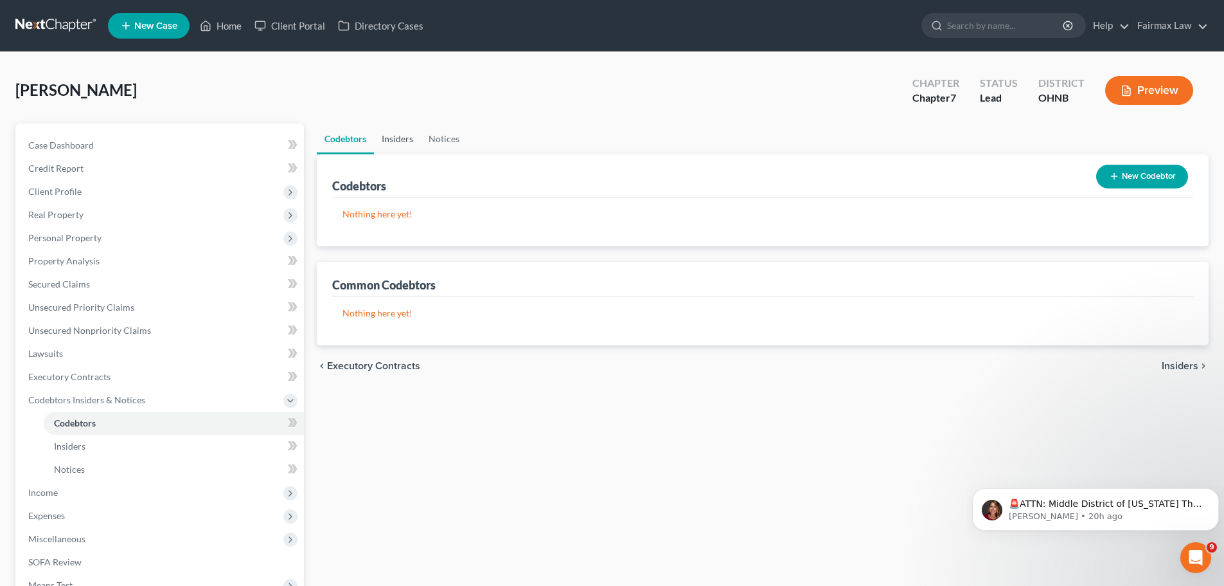
click at [394, 142] on link "Insiders" at bounding box center [397, 138] width 47 height 31
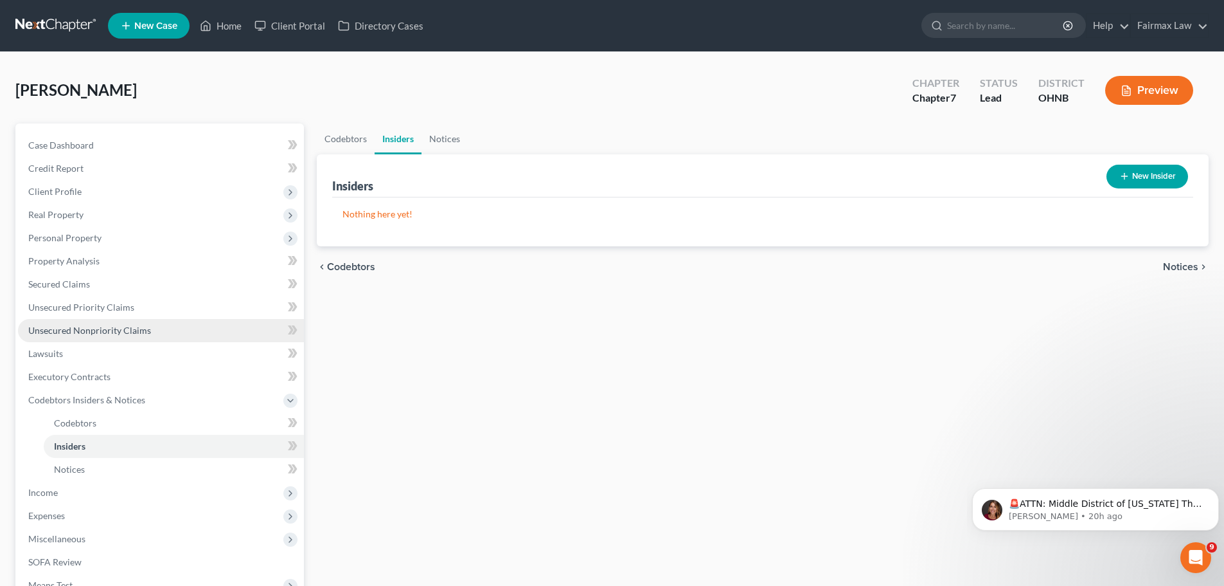
click at [93, 321] on link "Unsecured Nonpriority Claims" at bounding box center [161, 330] width 286 height 23
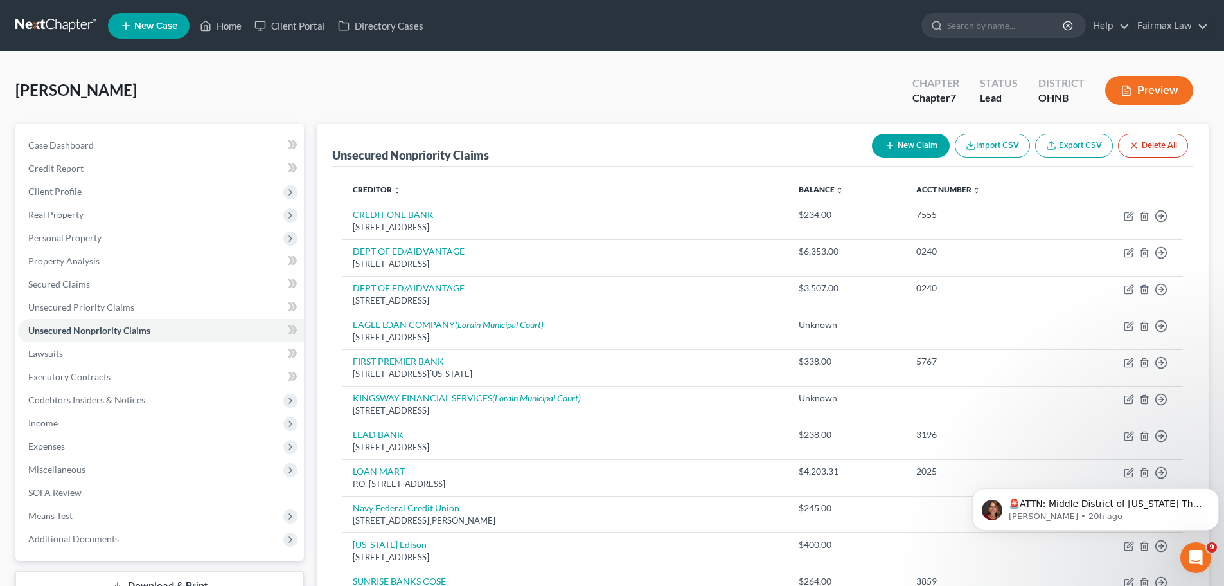
click at [913, 139] on button "New Claim" at bounding box center [911, 146] width 78 height 24
select select "0"
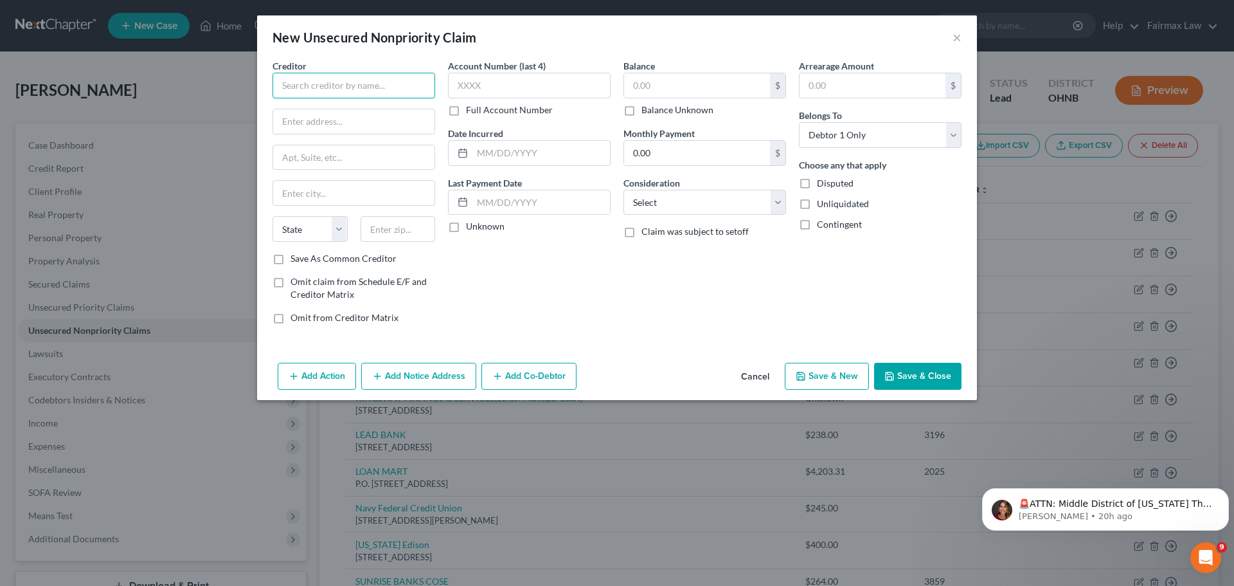
click at [384, 94] on input "text" at bounding box center [354, 86] width 163 height 26
type input "Loan Mar"
drag, startPoint x: 956, startPoint y: 46, endPoint x: 909, endPoint y: 109, distance: 78.7
click at [956, 46] on div "New Unsecured Nonpriority Claim ×" at bounding box center [617, 37] width 720 height 44
click at [961, 40] on button "×" at bounding box center [957, 37] width 9 height 15
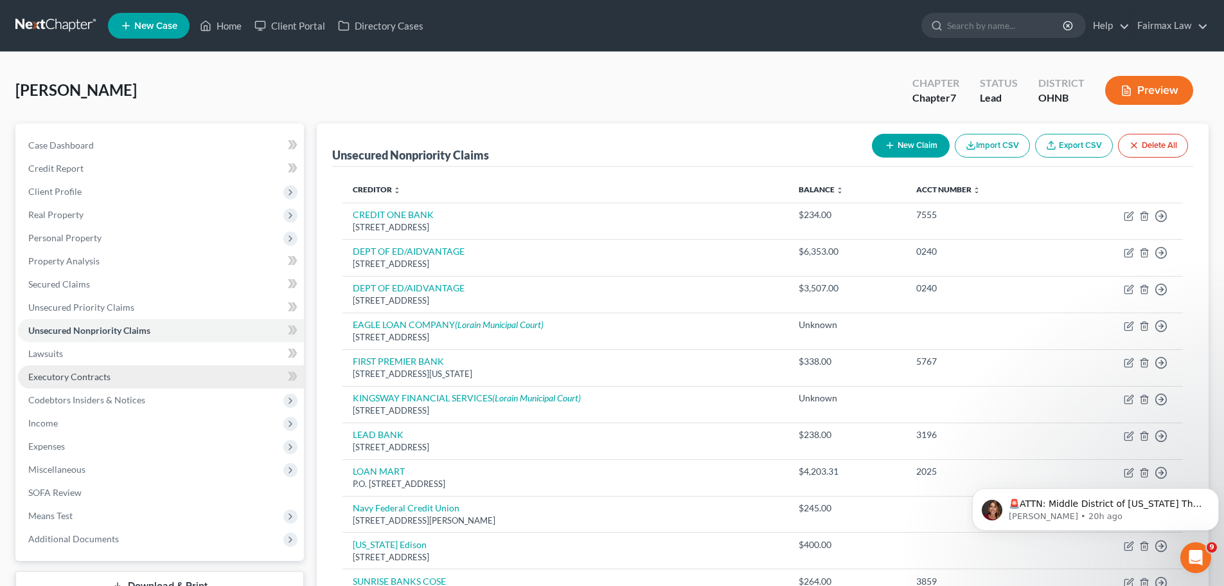
click at [78, 376] on span "Executory Contracts" at bounding box center [69, 376] width 82 height 11
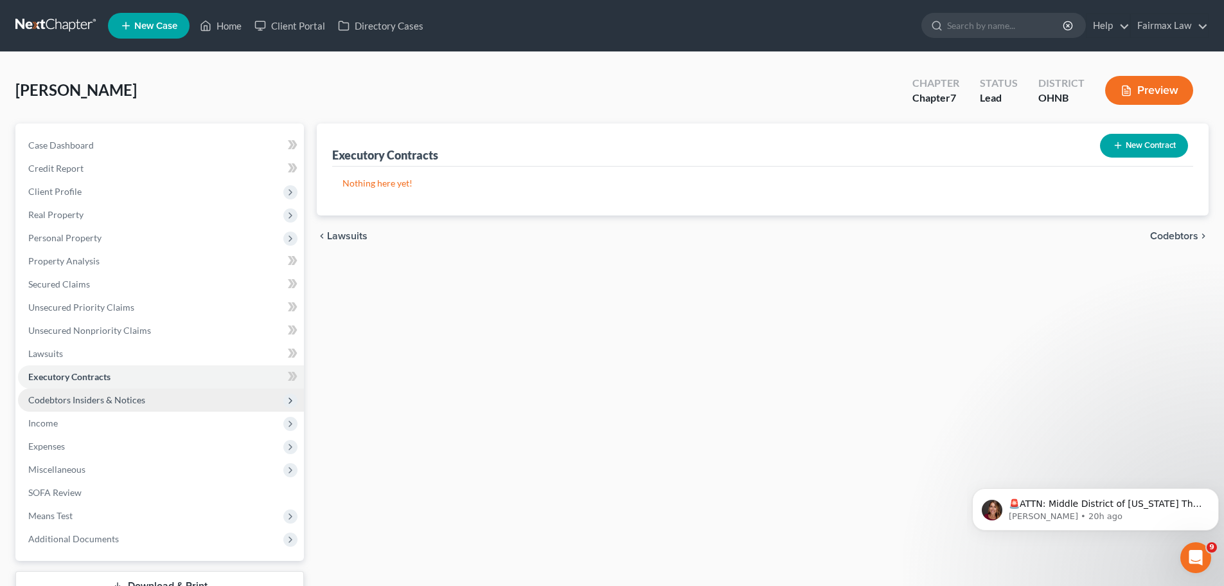
click at [120, 396] on span "Codebtors Insiders & Notices" at bounding box center [86, 399] width 117 height 11
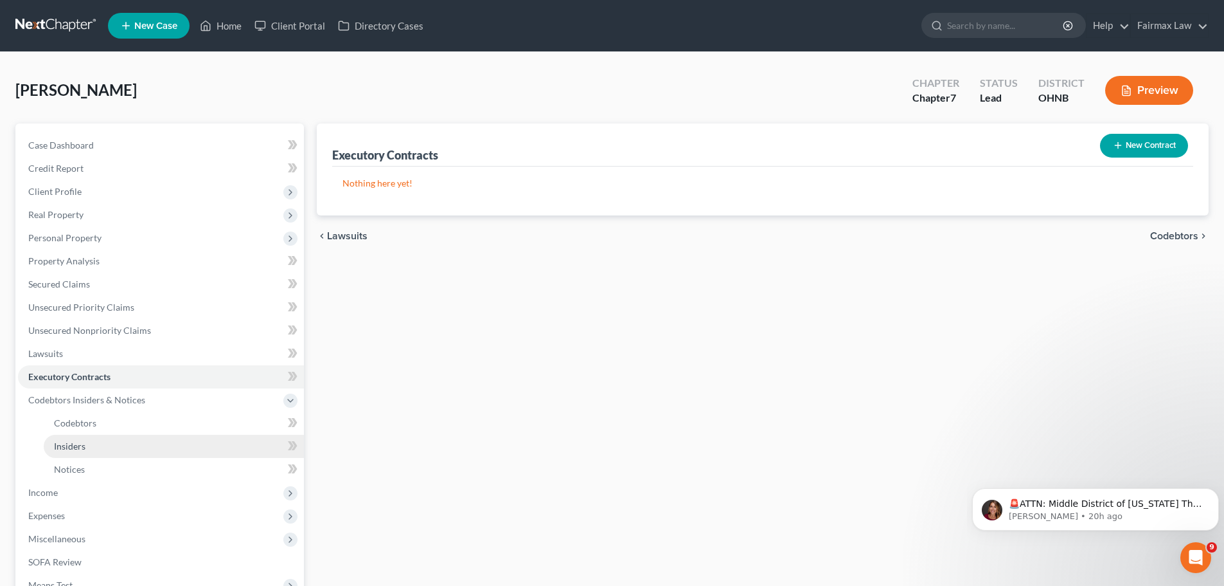
click at [67, 449] on span "Insiders" at bounding box center [69, 445] width 31 height 11
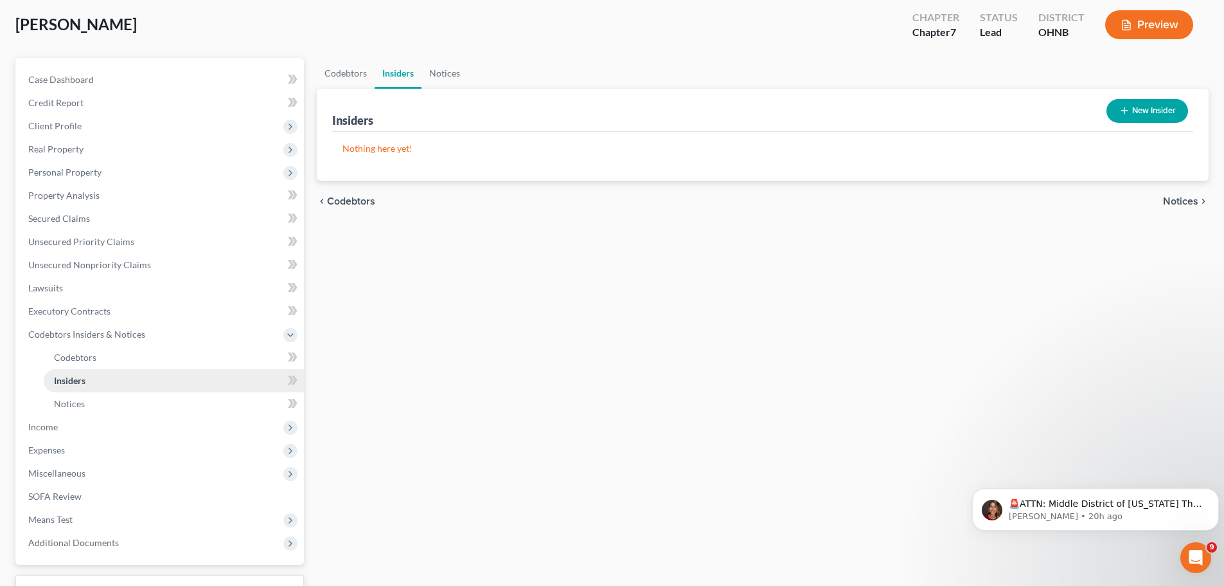
scroll to position [129, 0]
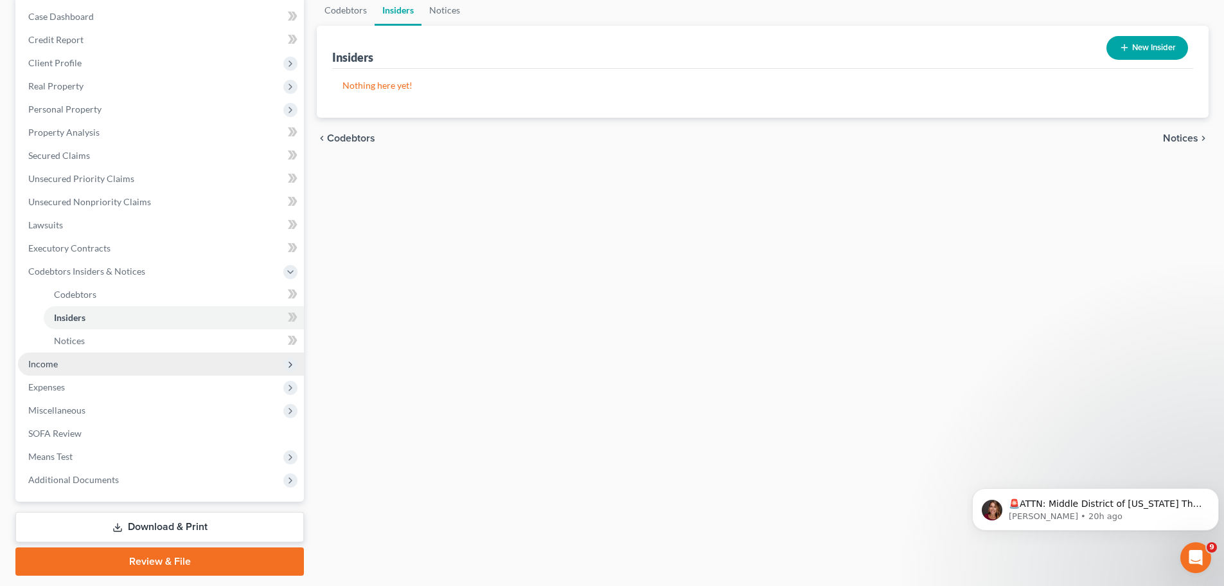
click at [65, 364] on span "Income" at bounding box center [161, 363] width 286 height 23
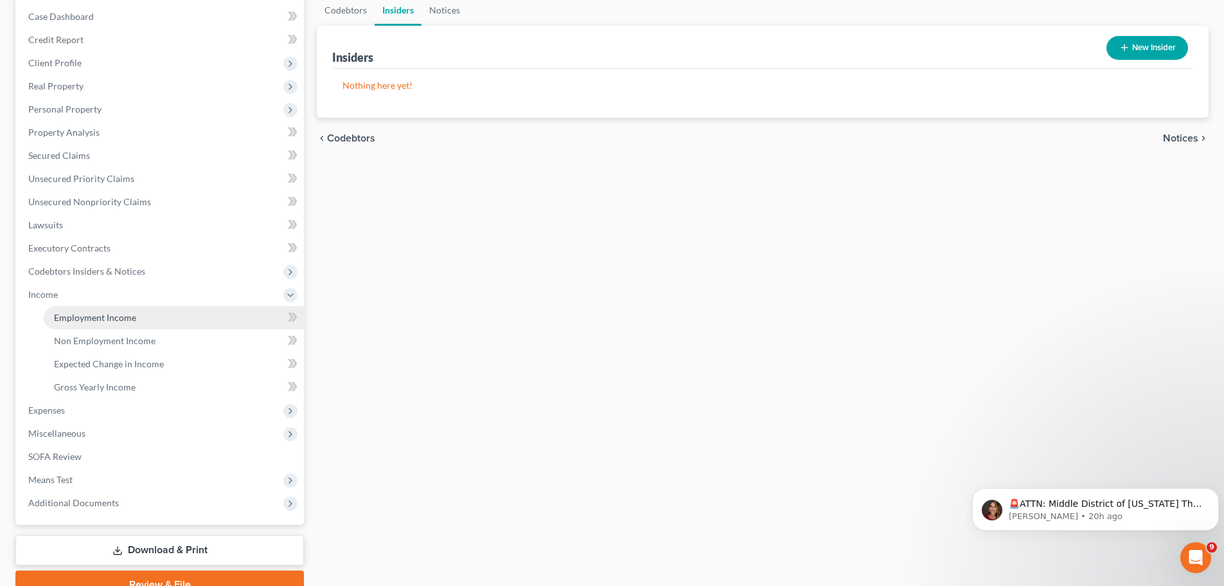
click at [103, 319] on span "Employment Income" at bounding box center [95, 317] width 82 height 11
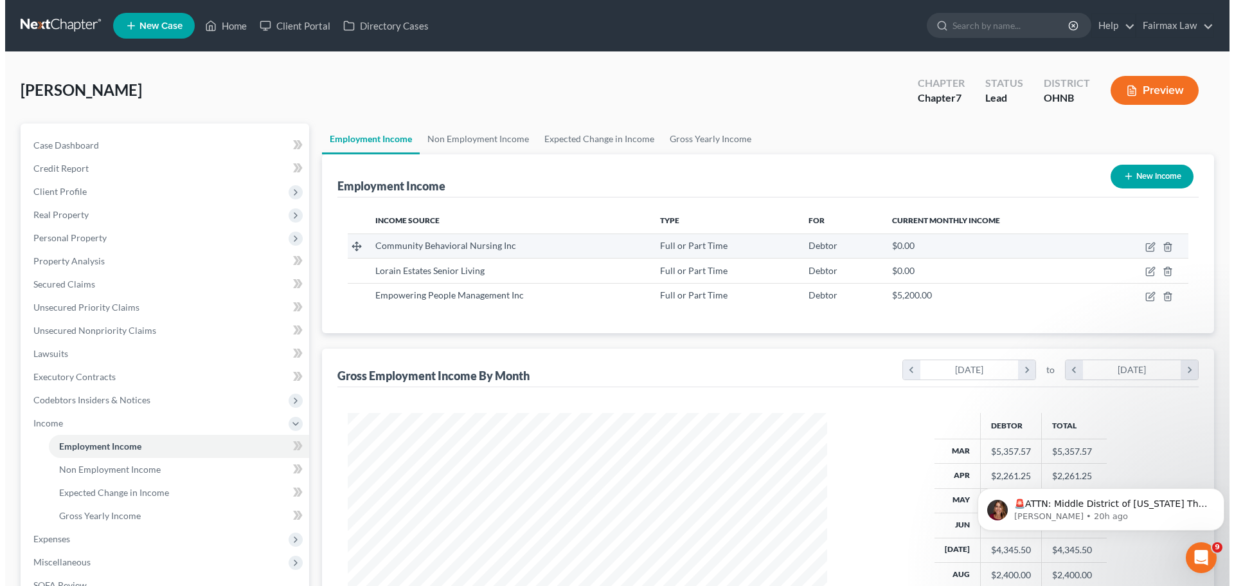
scroll to position [240, 505]
click at [1145, 251] on icon "button" at bounding box center [1145, 248] width 8 height 8
select select "0"
select select "36"
select select "2"
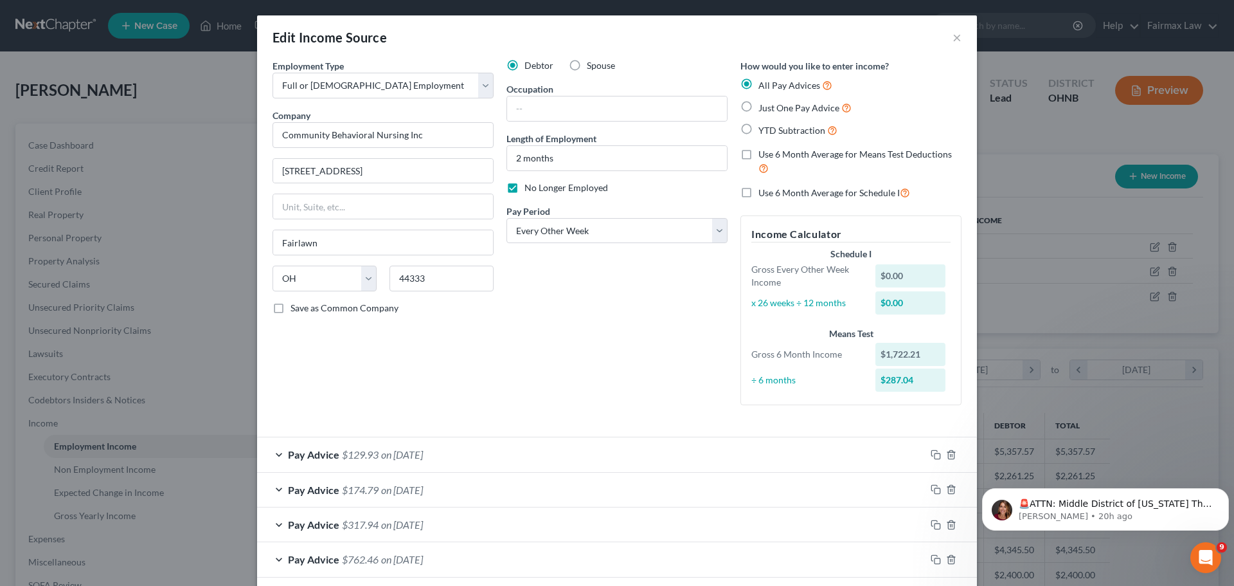
scroll to position [62, 0]
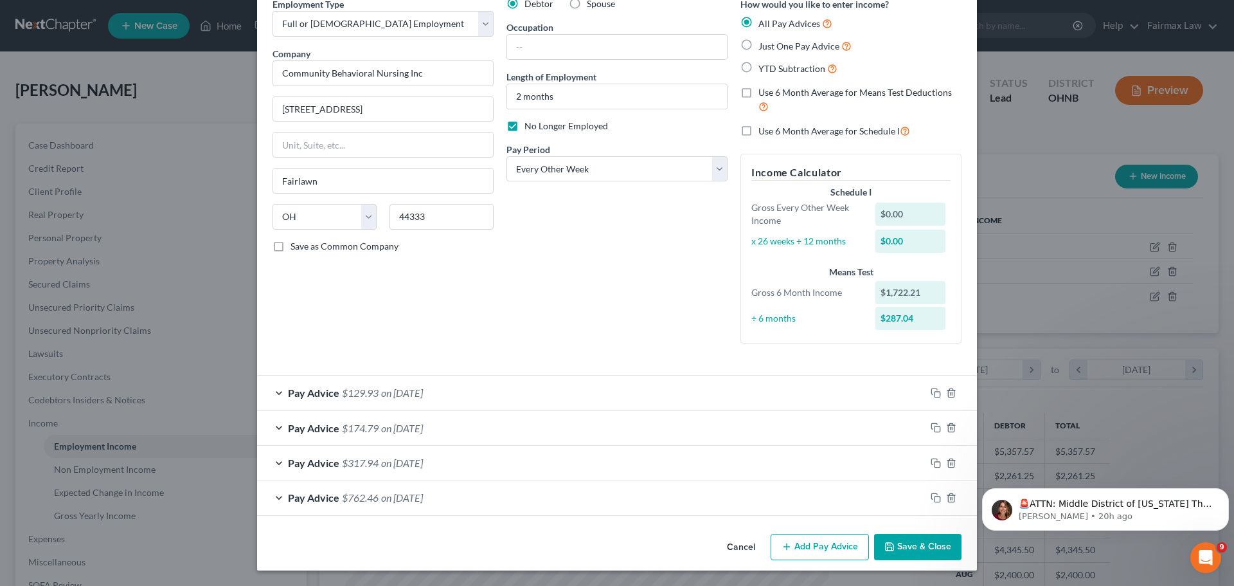
click at [423, 397] on span "on [DATE]" at bounding box center [402, 392] width 42 height 12
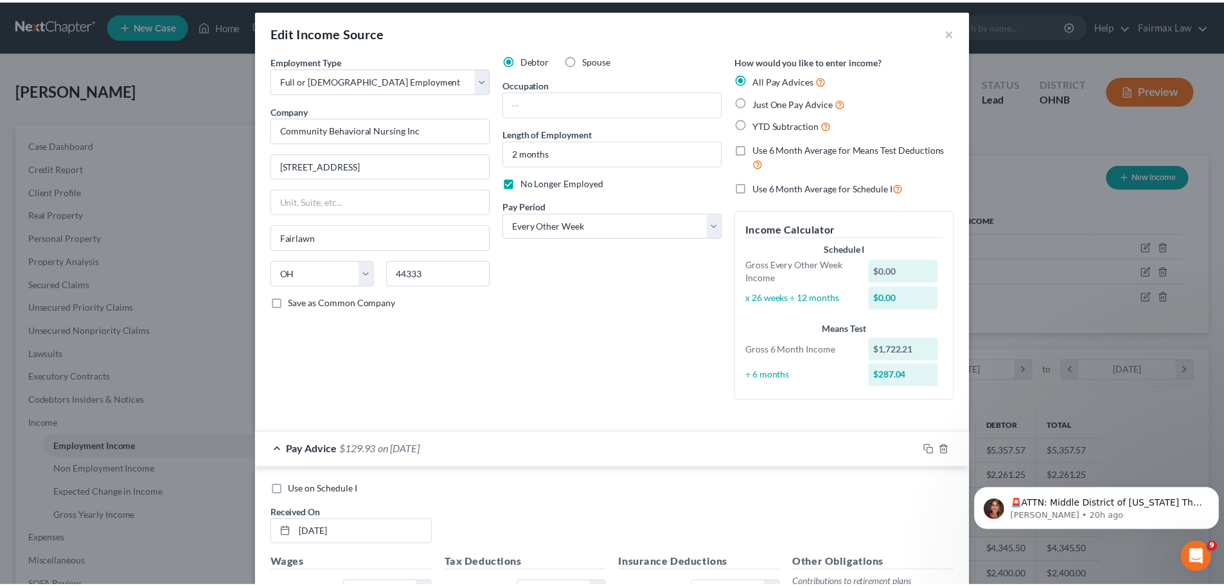
scroll to position [0, 0]
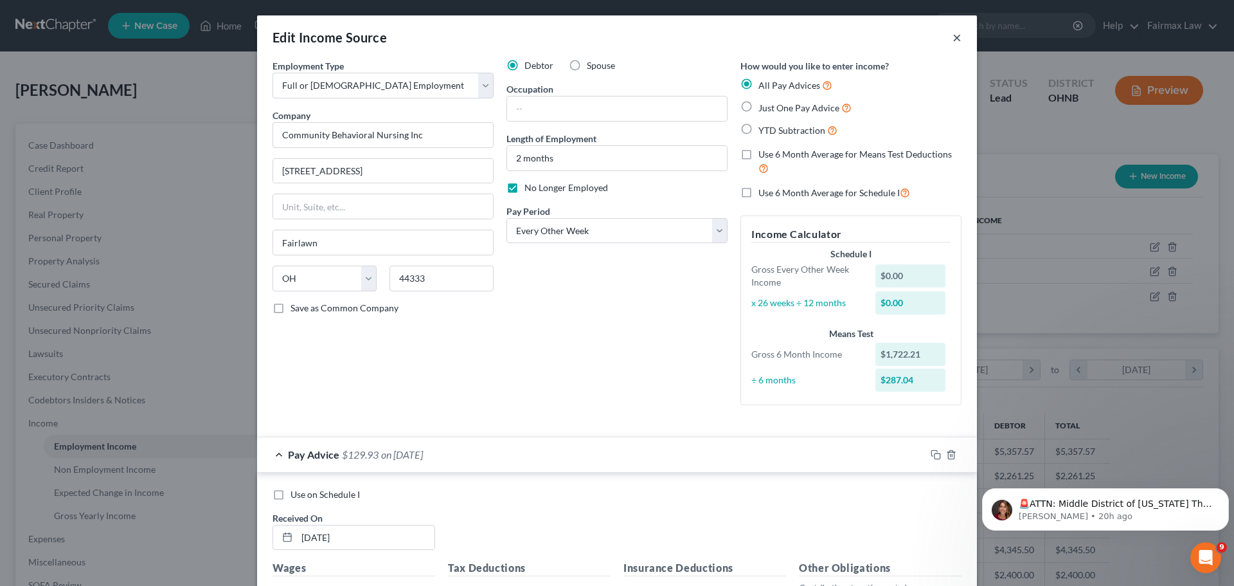
click at [953, 36] on button "×" at bounding box center [957, 37] width 9 height 15
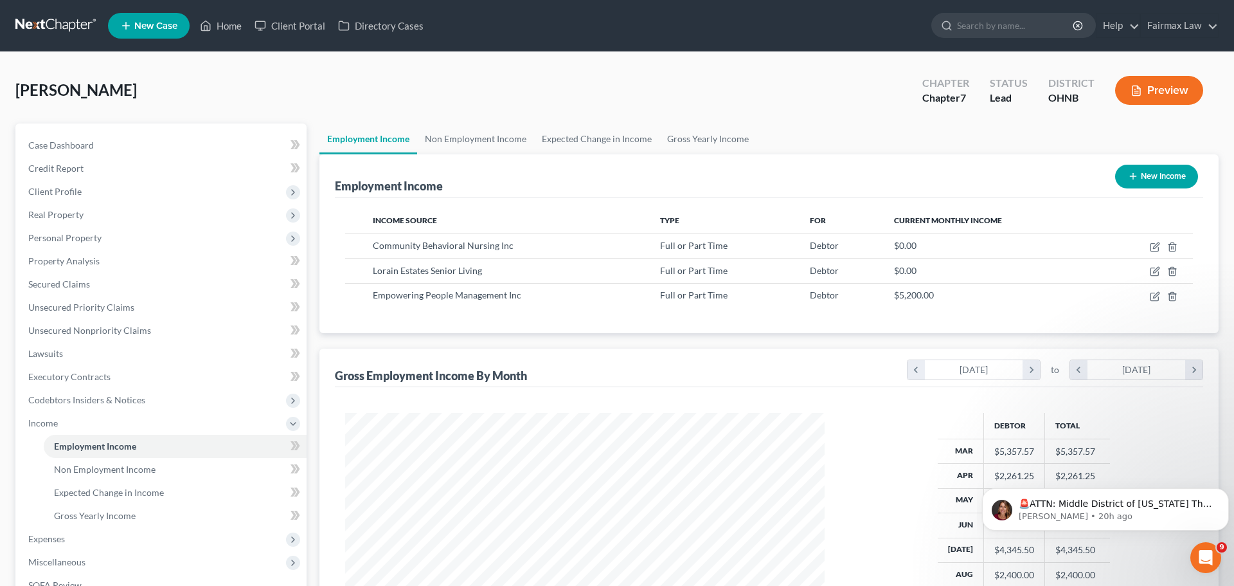
scroll to position [642505, 642240]
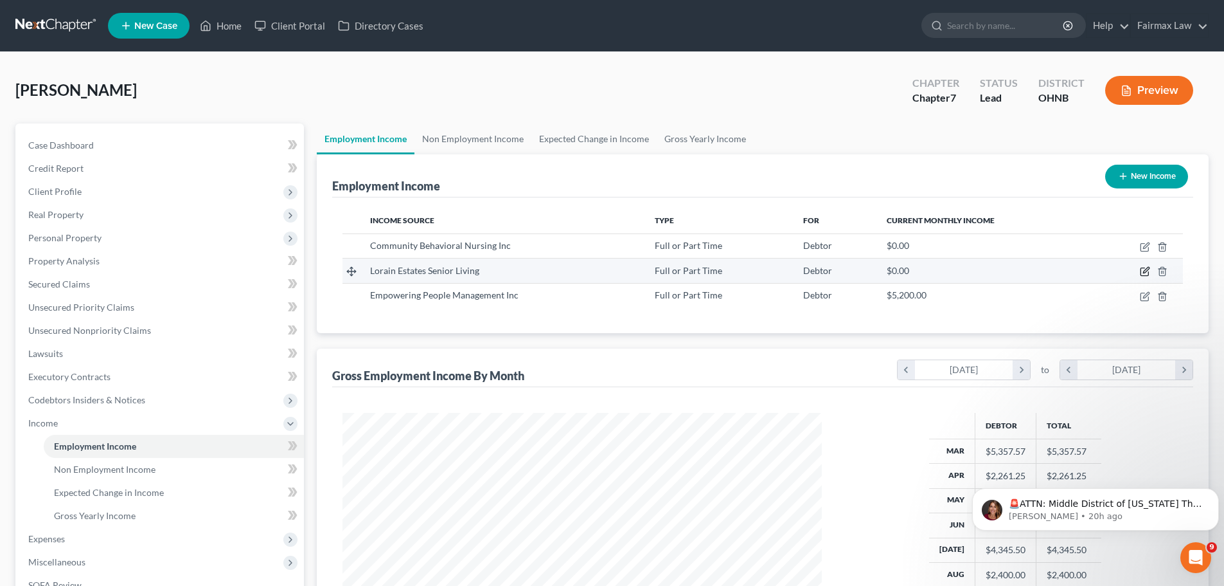
click at [1142, 269] on icon "button" at bounding box center [1145, 271] width 10 height 10
select select "0"
select select "36"
select select "2"
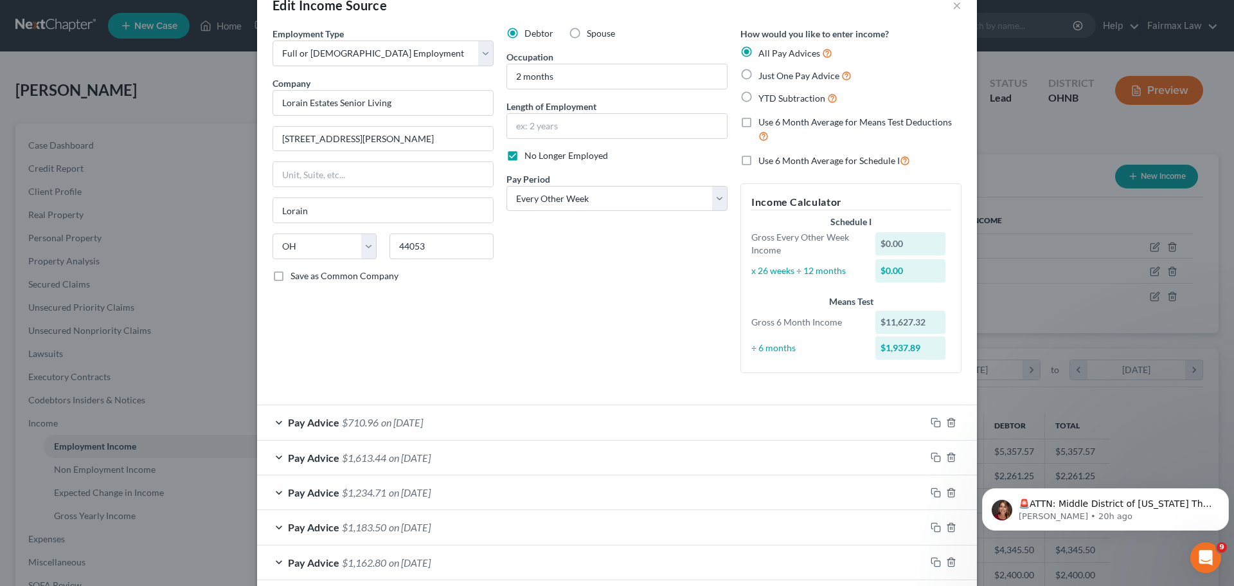
scroll to position [0, 0]
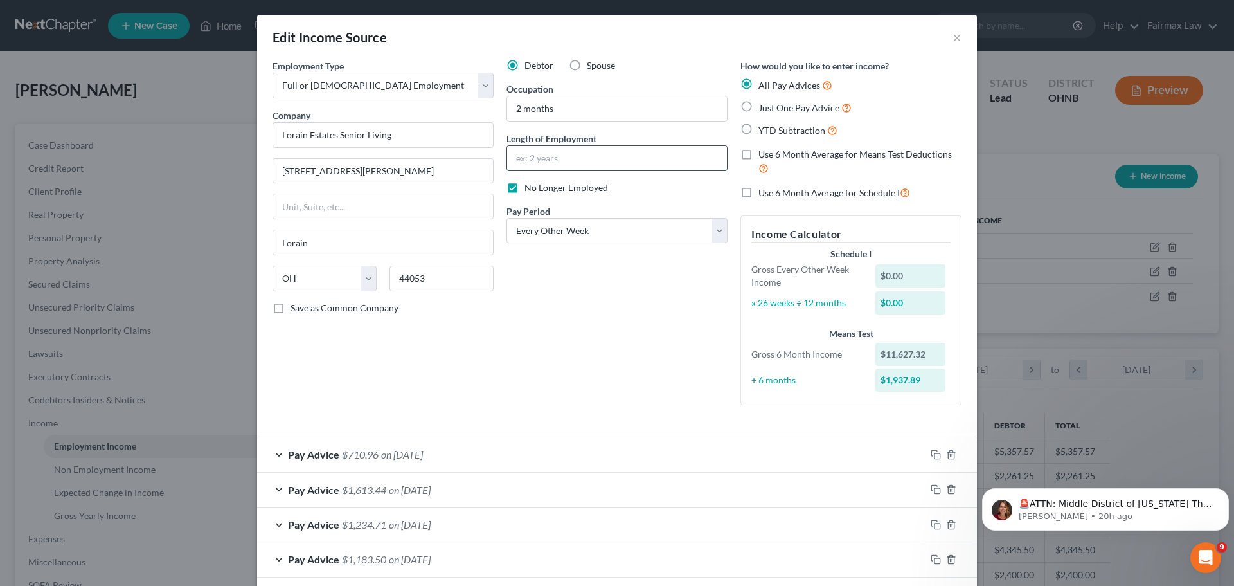
click at [569, 163] on input "text" at bounding box center [617, 158] width 220 height 24
drag, startPoint x: 568, startPoint y: 103, endPoint x: 503, endPoint y: 111, distance: 64.7
click at [507, 111] on input "2 months" at bounding box center [617, 108] width 220 height 24
click at [557, 156] on input "2 months" at bounding box center [617, 158] width 220 height 24
click at [521, 160] on input "2 months" at bounding box center [617, 158] width 220 height 24
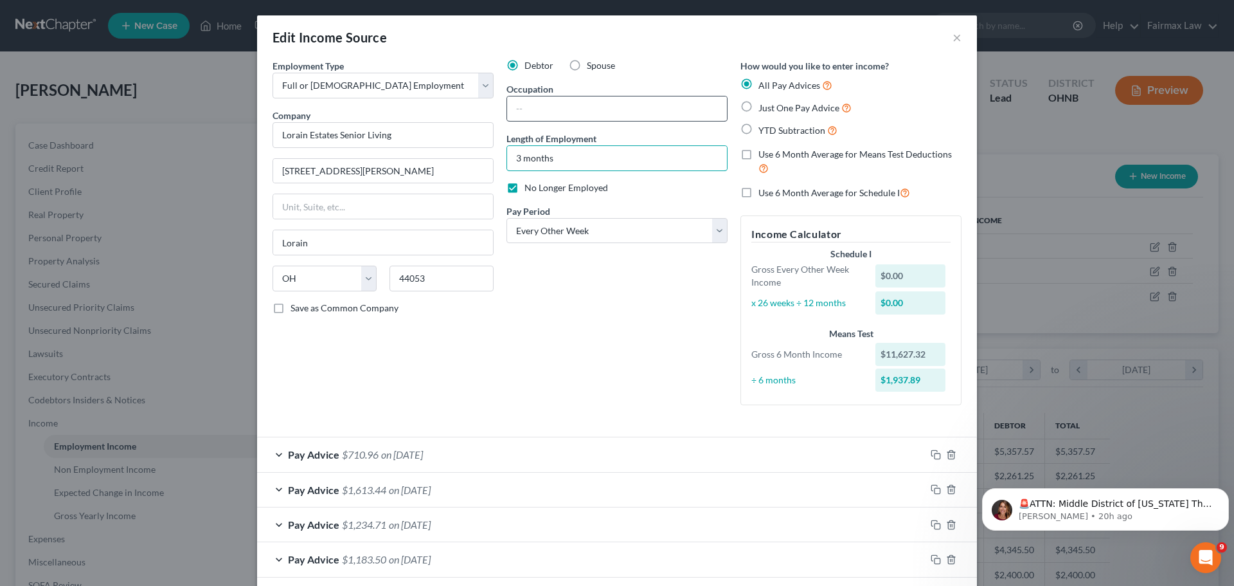
type input "3 months"
click at [553, 105] on input "text" at bounding box center [617, 108] width 220 height 24
click at [512, 107] on input "Nurse" at bounding box center [617, 108] width 220 height 24
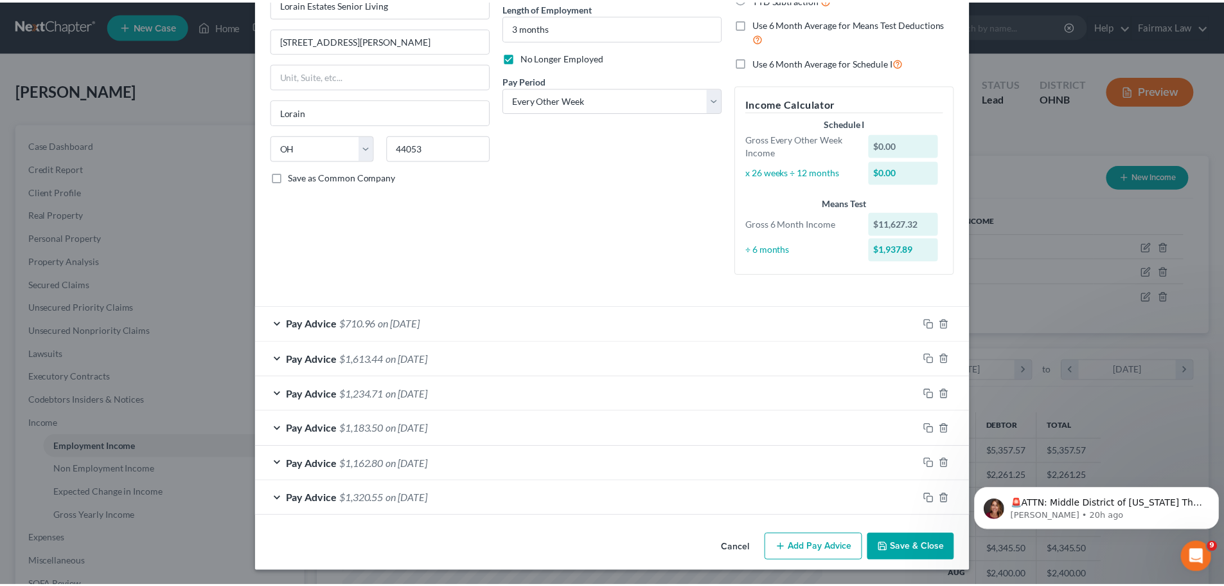
scroll to position [132, 0]
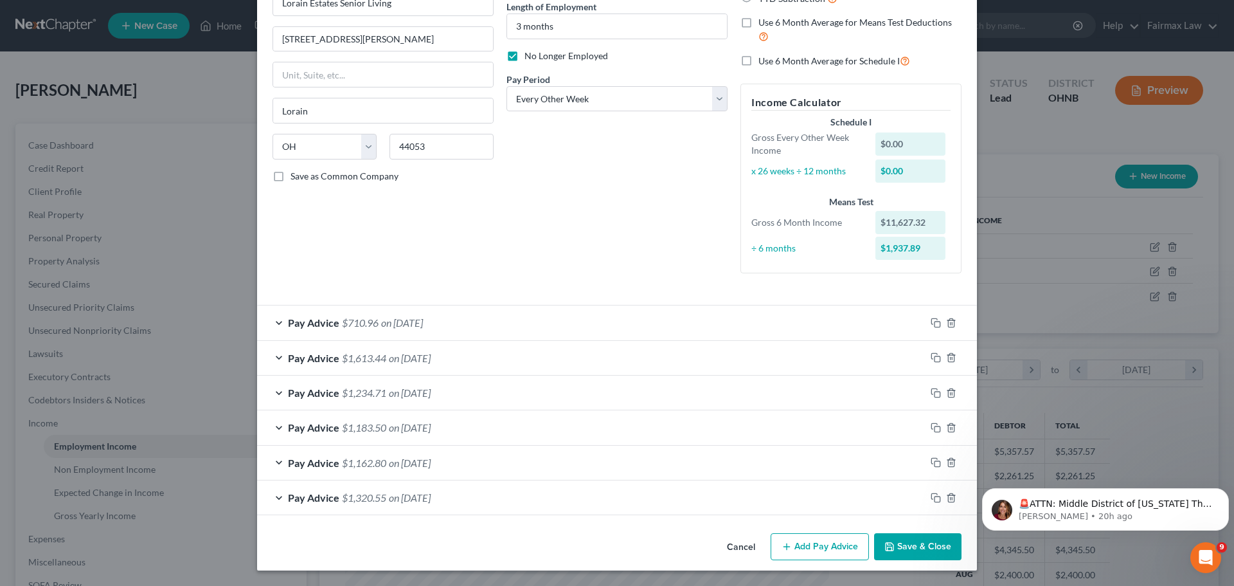
type input "Charge Nurse"
click at [936, 545] on button "Save & Close" at bounding box center [917, 546] width 87 height 27
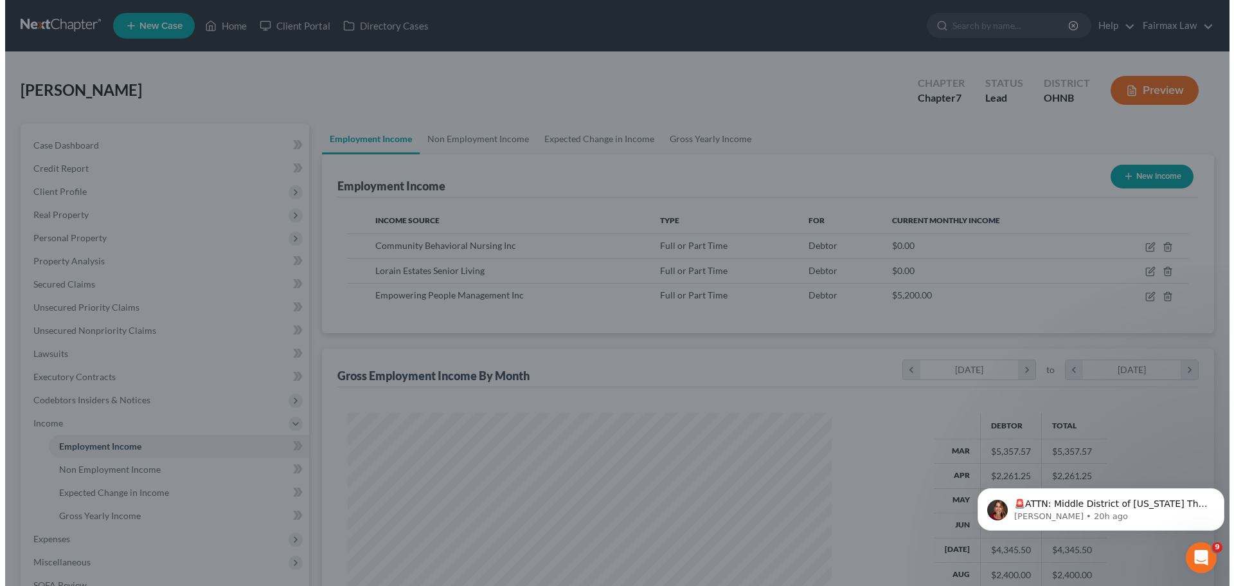
scroll to position [642505, 642240]
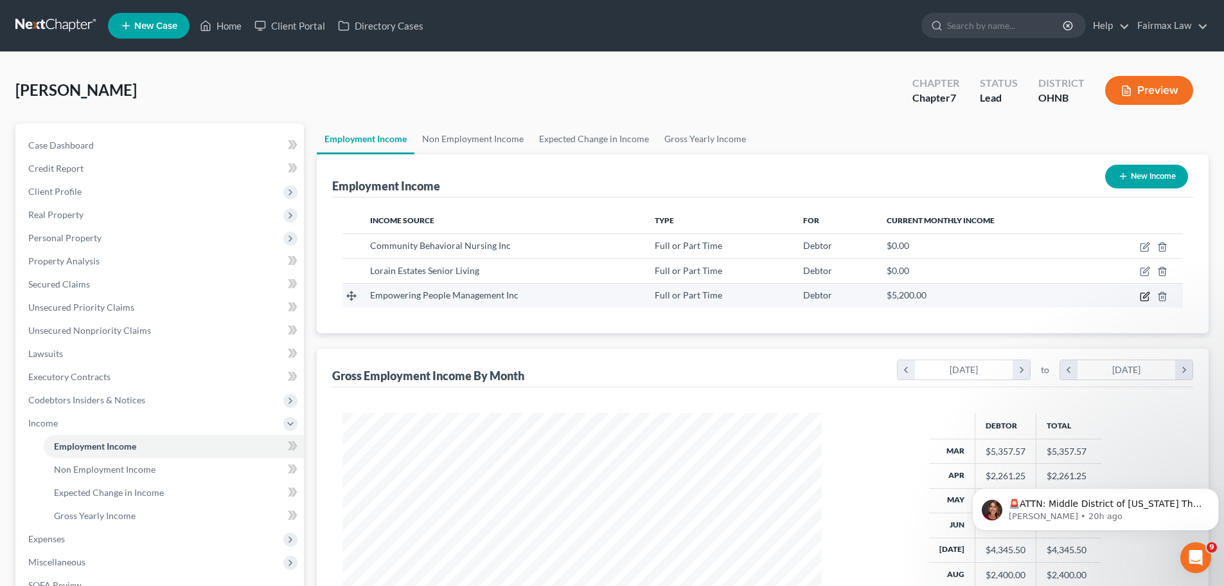
click at [1145, 295] on icon "button" at bounding box center [1146, 295] width 6 height 6
select select "0"
select select "36"
select select "2"
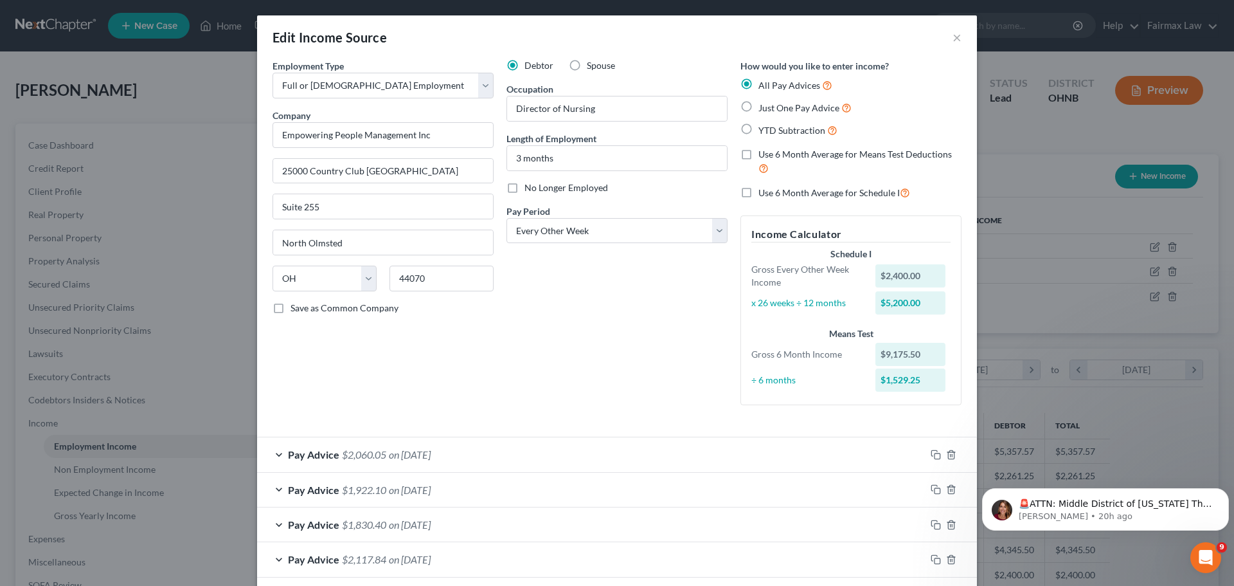
scroll to position [62, 0]
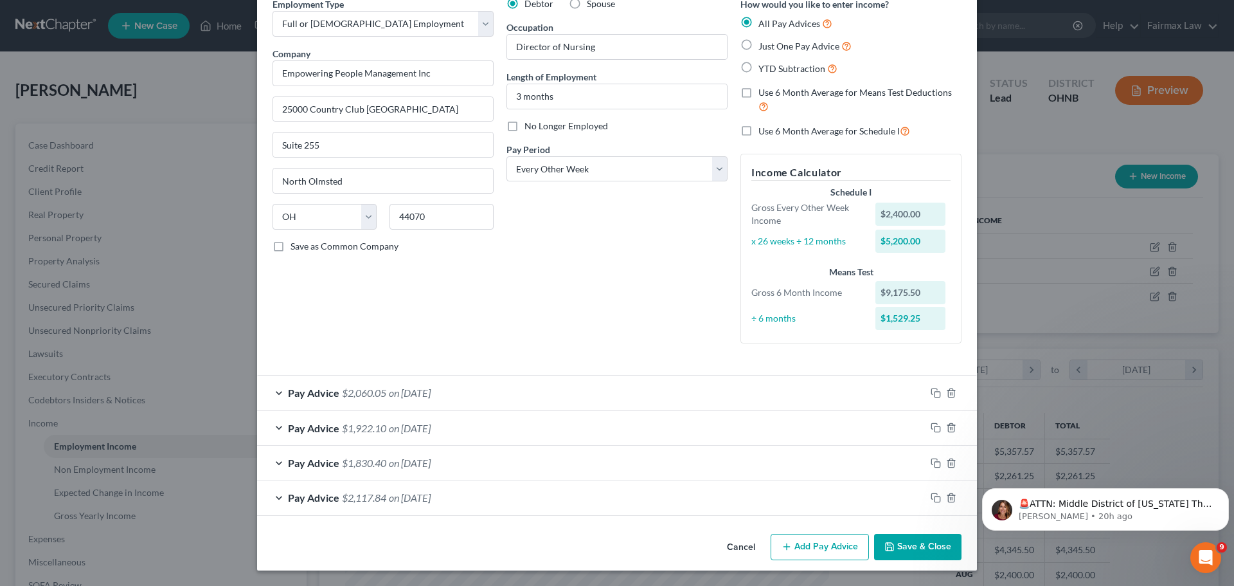
click at [393, 496] on span "on [DATE]" at bounding box center [410, 497] width 42 height 12
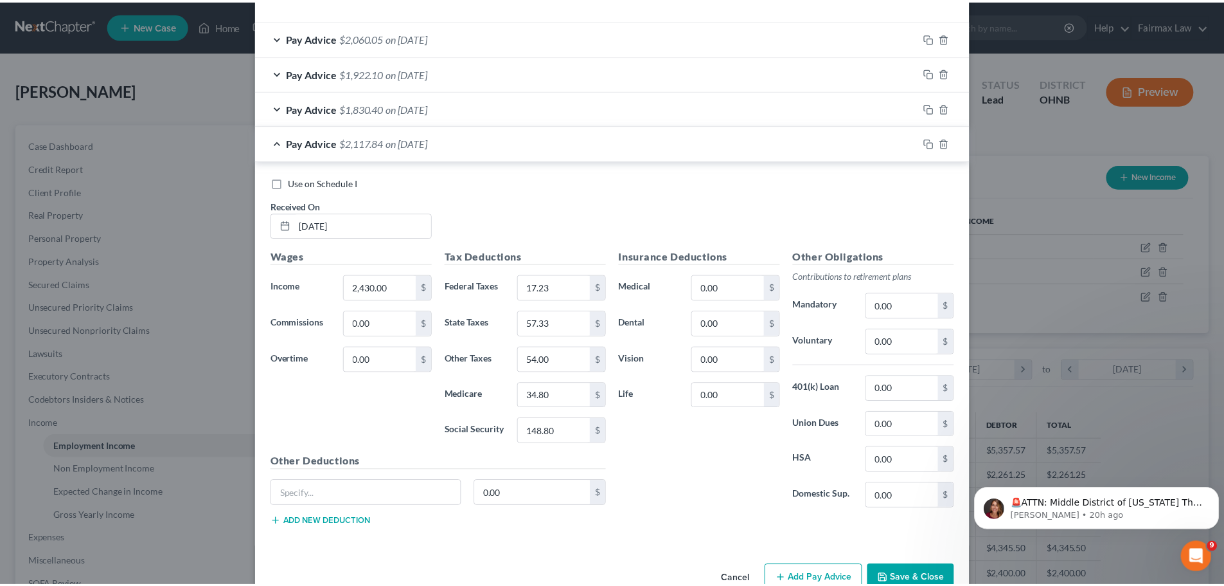
scroll to position [449, 0]
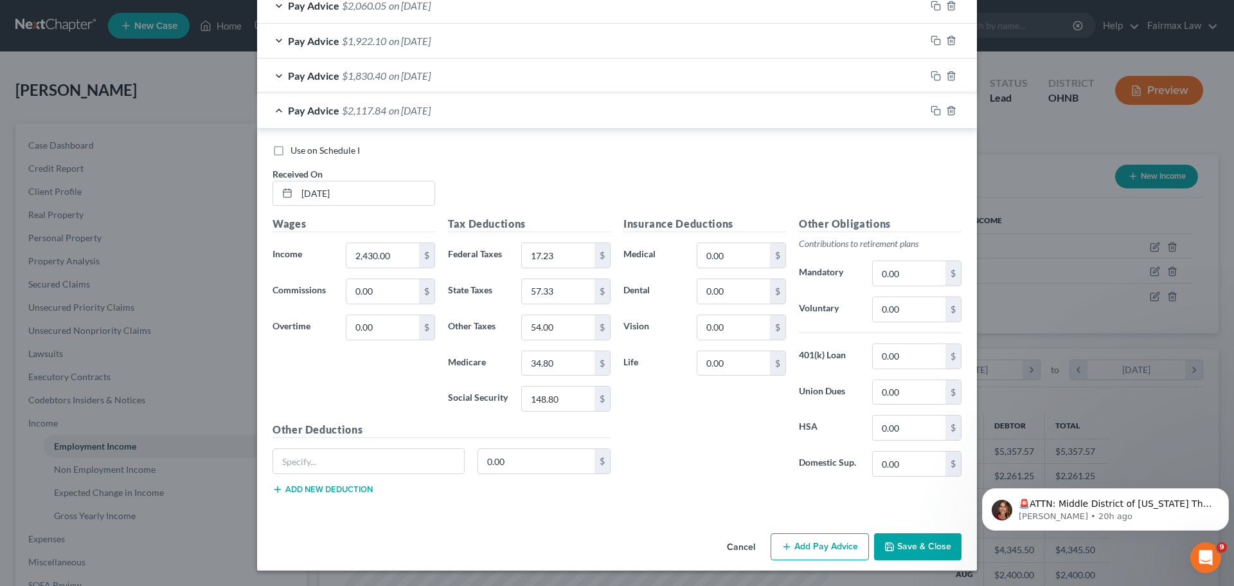
click at [891, 541] on button "Save & Close" at bounding box center [917, 546] width 87 height 27
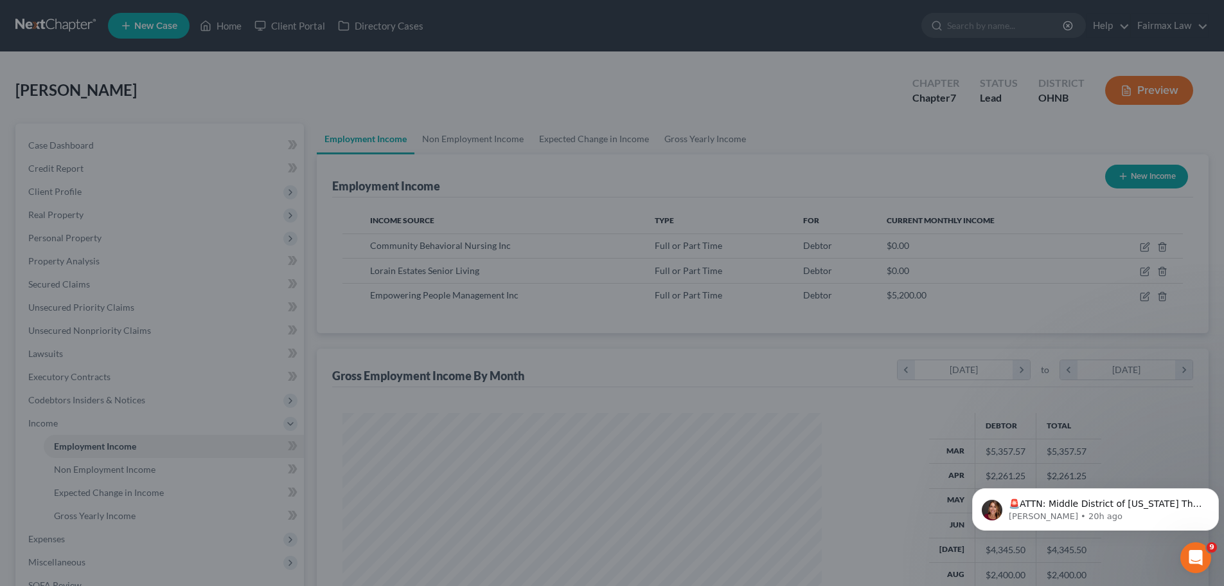
scroll to position [642505, 642240]
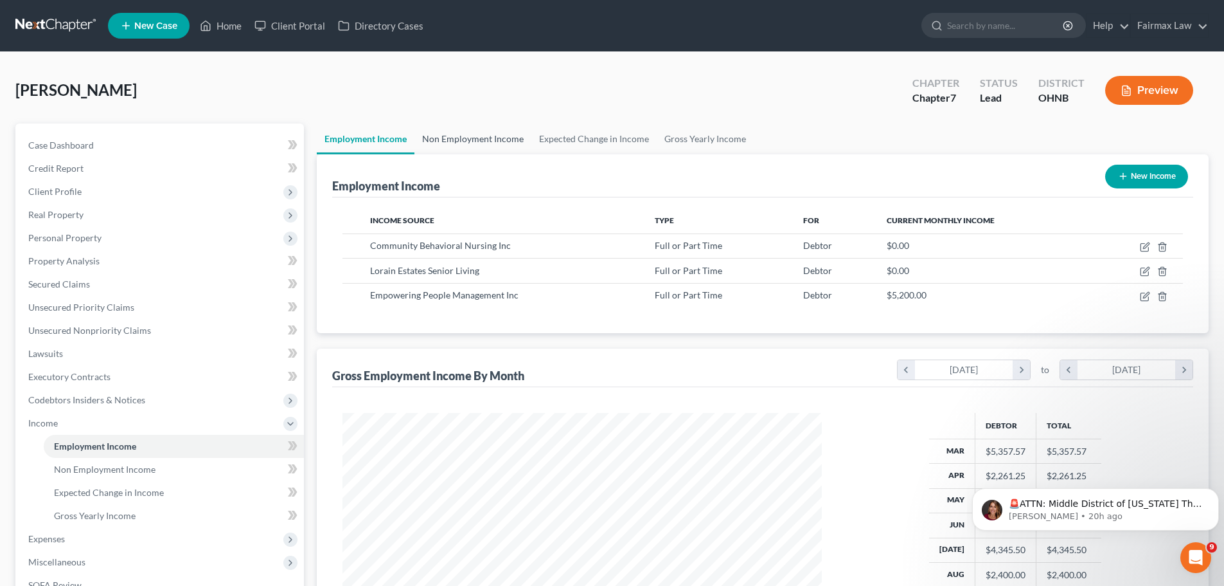
click at [495, 143] on link "Non Employment Income" at bounding box center [473, 138] width 117 height 31
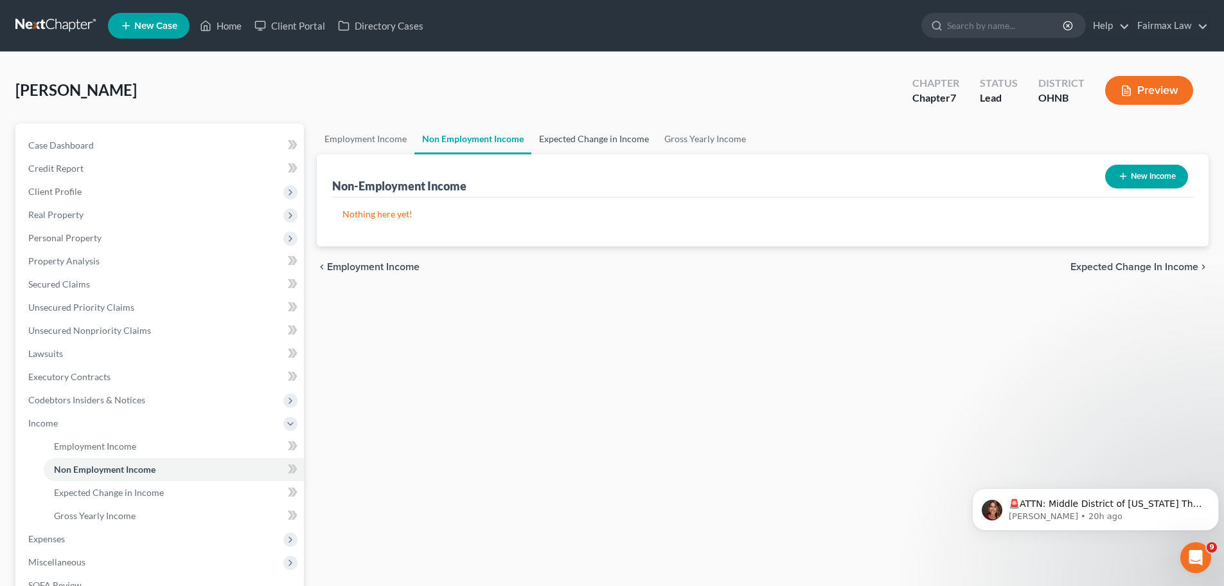
click at [607, 134] on link "Expected Change in Income" at bounding box center [594, 138] width 125 height 31
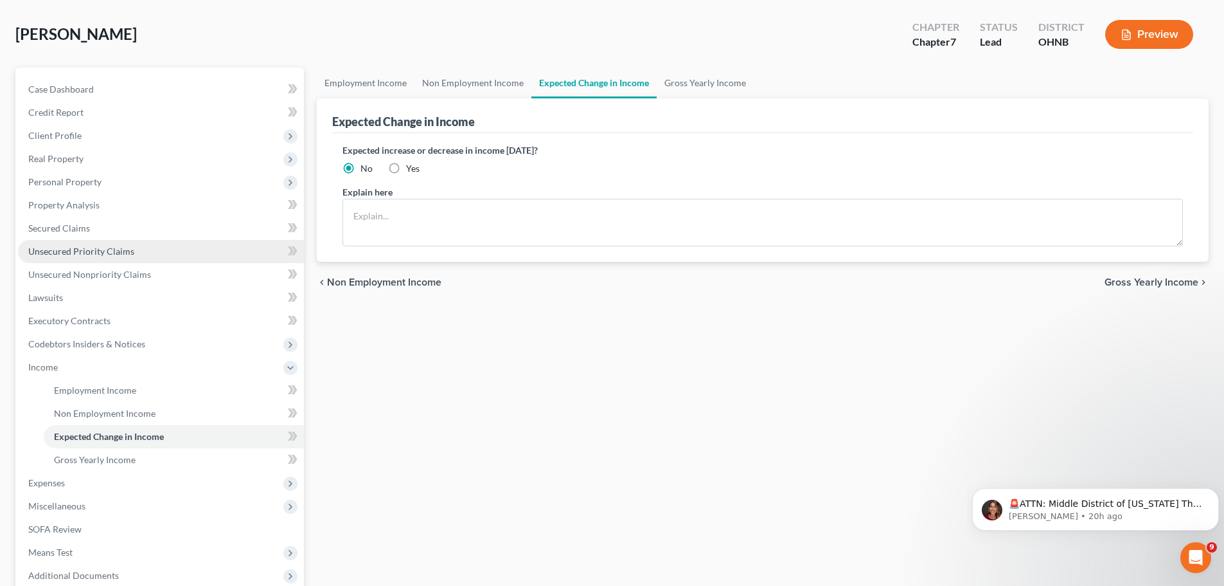
scroll to position [129, 0]
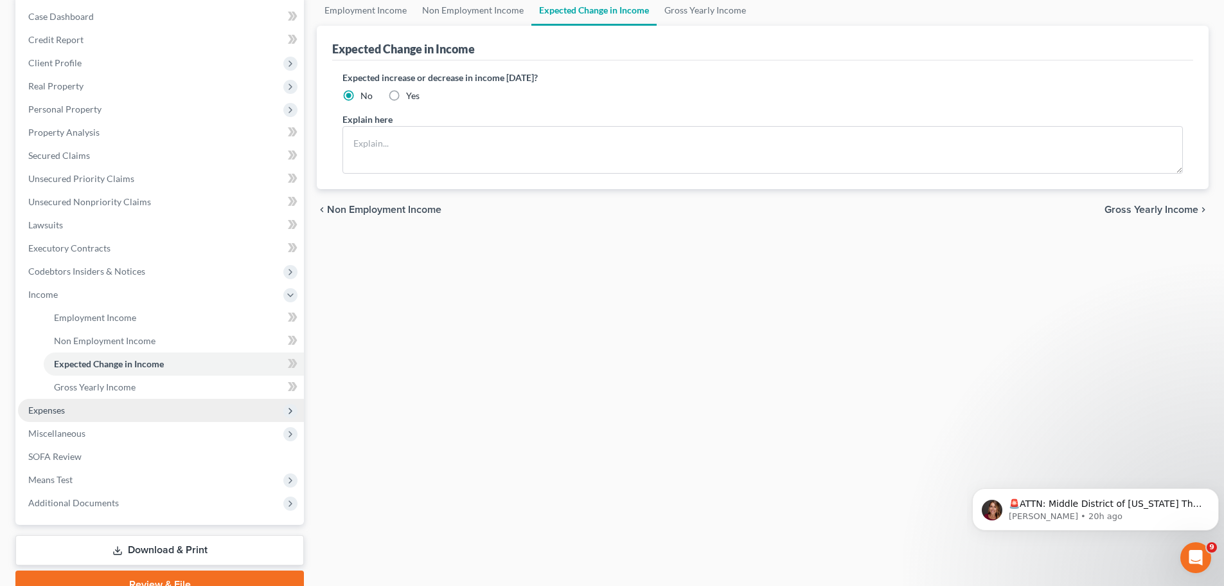
click at [77, 404] on span "Expenses" at bounding box center [161, 410] width 286 height 23
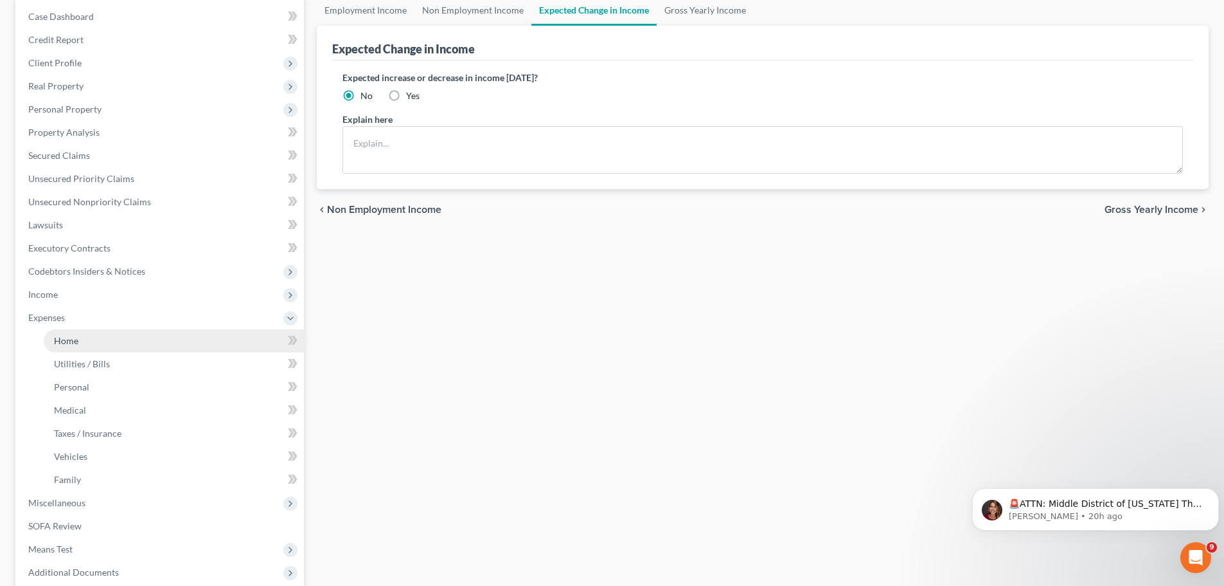
click at [82, 334] on link "Home" at bounding box center [174, 340] width 260 height 23
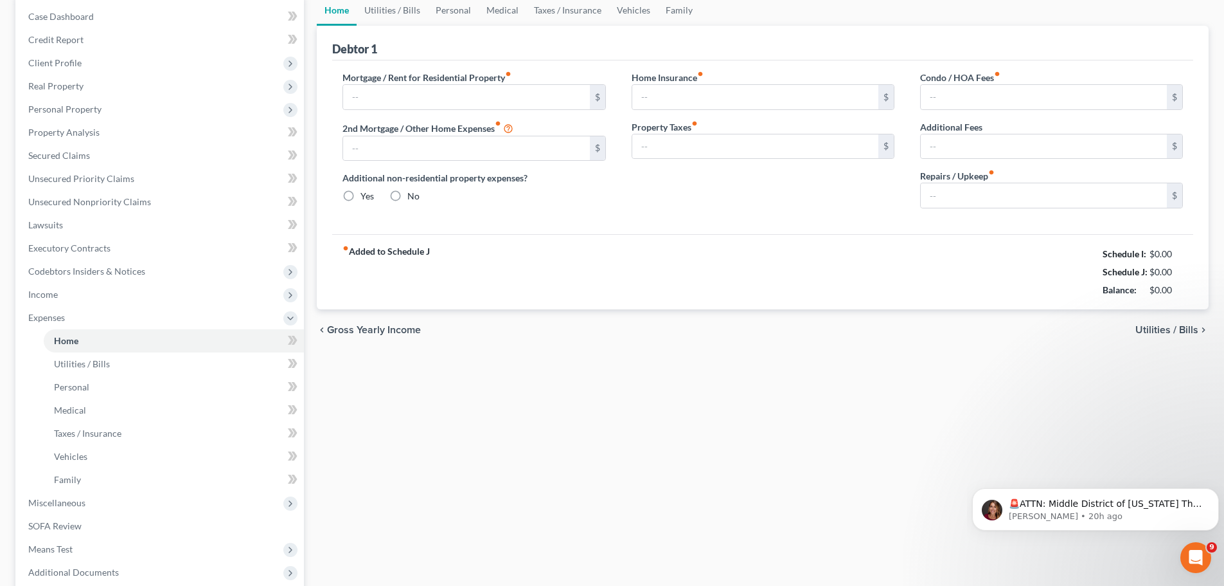
type input "1,088.00"
type input "0.00"
radio input "true"
type input "0.00"
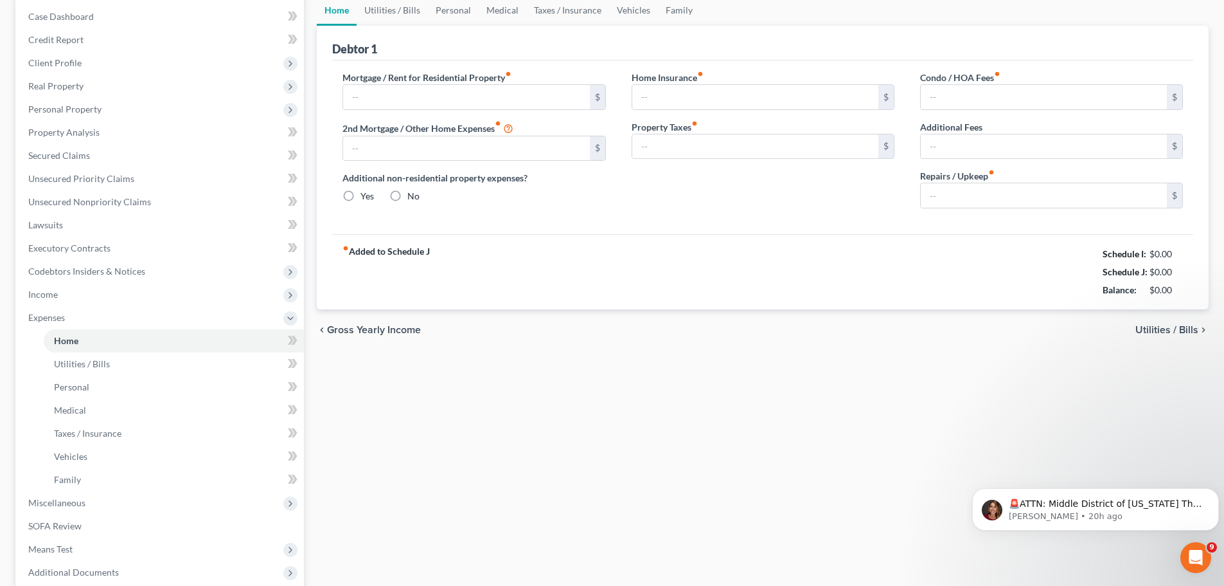
type input "0.00"
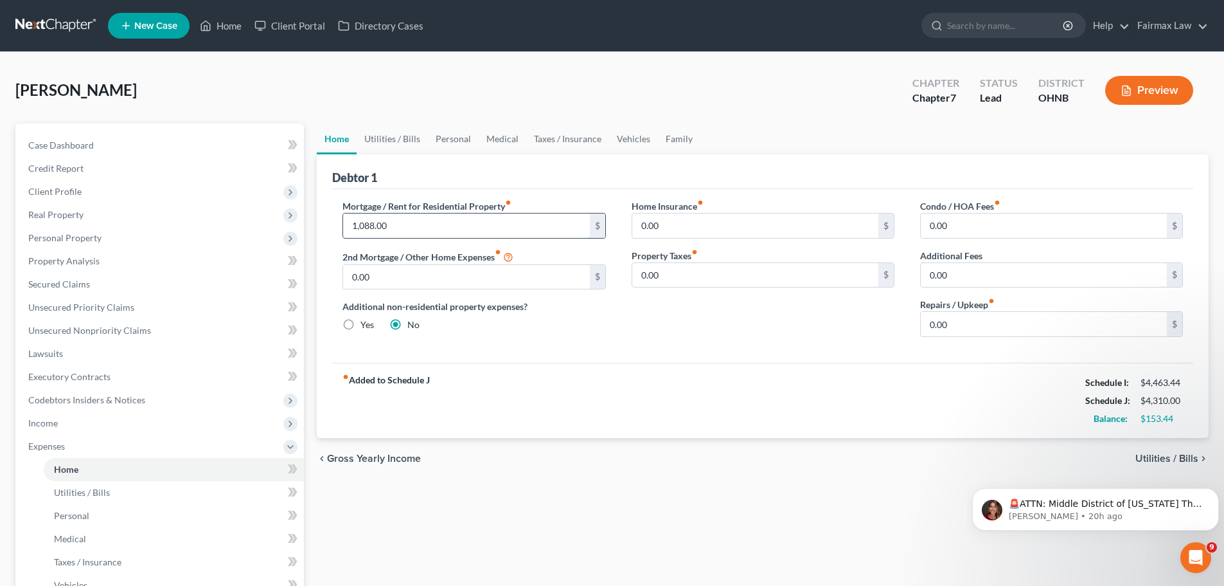
click at [440, 224] on input "1,088.00" at bounding box center [466, 225] width 246 height 24
type input "0.00"
click at [574, 357] on div "Mortgage / Rent for Residential Property fiber_manual_record 0.00 $ 2nd Mortgag…" at bounding box center [762, 276] width 861 height 174
click at [383, 131] on link "Utilities / Bills" at bounding box center [392, 138] width 71 height 31
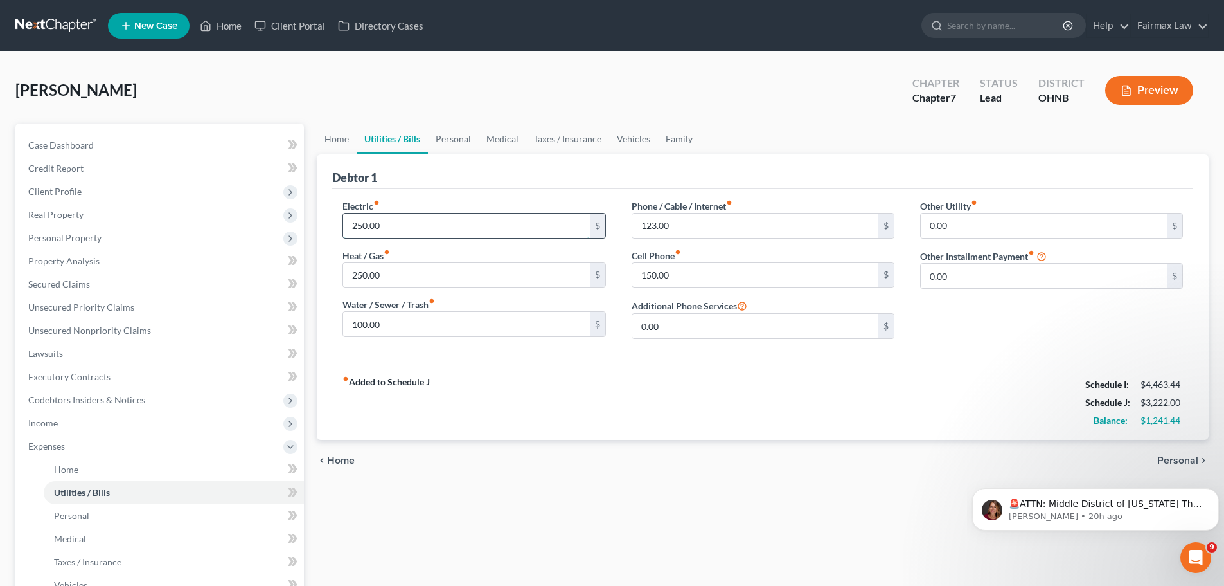
click at [403, 224] on input "250.00" at bounding box center [466, 225] width 246 height 24
type input "536.00"
click at [469, 403] on div "fiber_manual_record Added to Schedule J Schedule I: $4,463.44 Schedule J: $3,50…" at bounding box center [762, 401] width 861 height 75
click at [405, 269] on input "250.00" at bounding box center [466, 275] width 246 height 24
click at [405, 270] on input "0" at bounding box center [466, 275] width 246 height 24
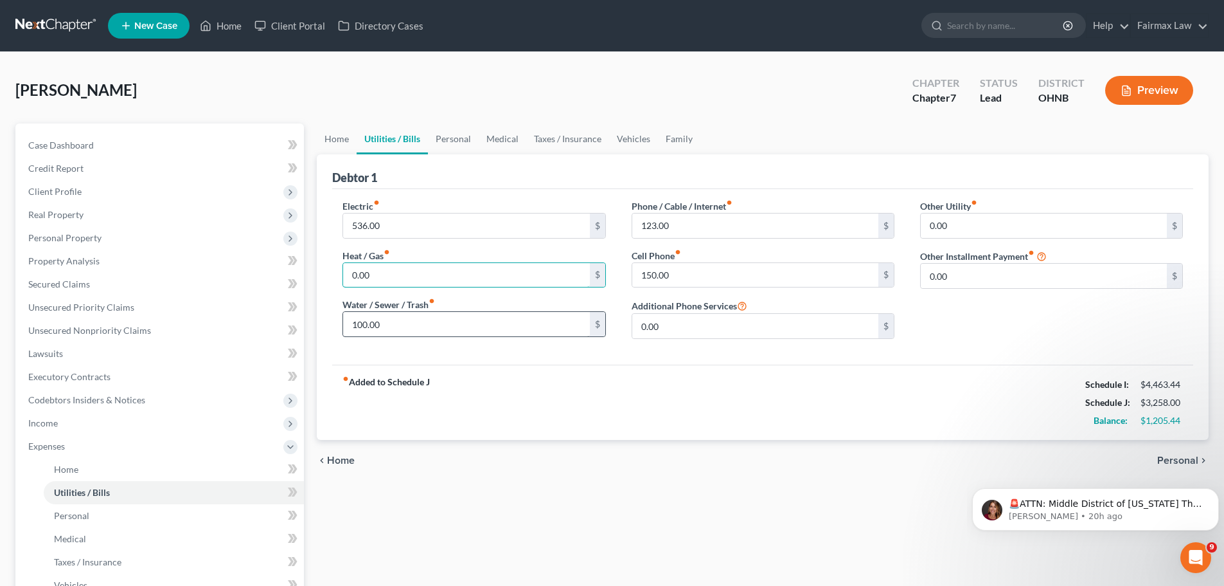
type input "0.00"
click at [377, 330] on input "100.00" at bounding box center [466, 324] width 246 height 24
type input "246.00"
click at [546, 397] on div "fiber_manual_record Added to Schedule J Schedule I: $4,463.44 Schedule J: $3,40…" at bounding box center [762, 401] width 861 height 75
click at [663, 278] on input "150.00" at bounding box center [755, 275] width 246 height 24
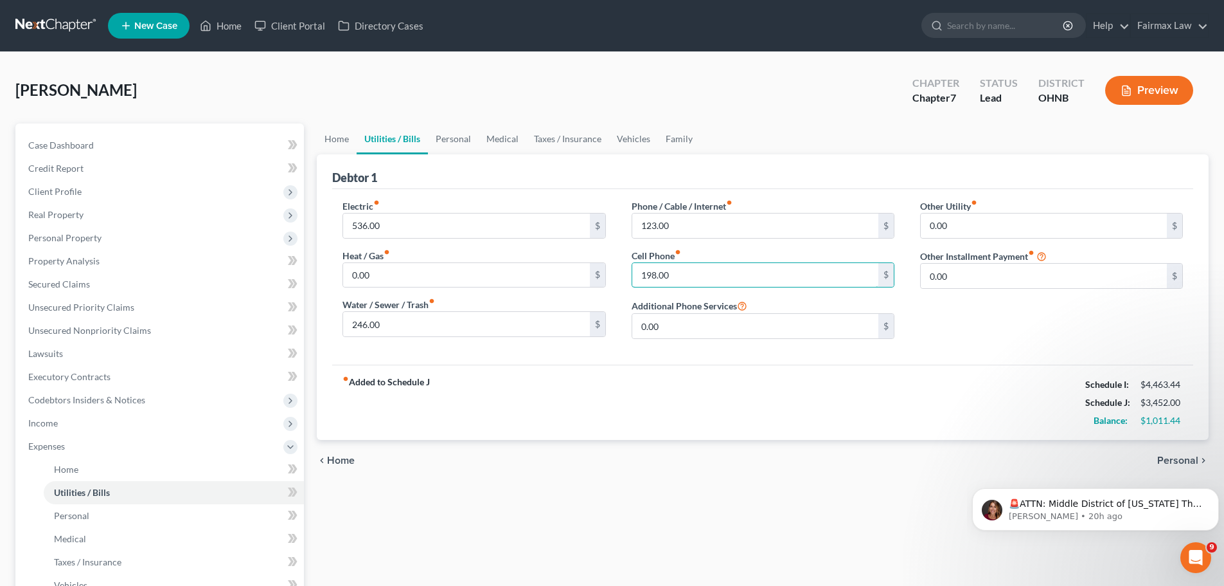
type input "198.00"
click at [685, 411] on div "fiber_manual_record Added to Schedule J Schedule I: $4,463.44 Schedule J: $3,45…" at bounding box center [762, 401] width 861 height 75
click at [682, 236] on input "123.00" at bounding box center [755, 225] width 246 height 24
type input "200.00"
click at [440, 152] on link "Personal" at bounding box center [453, 138] width 51 height 31
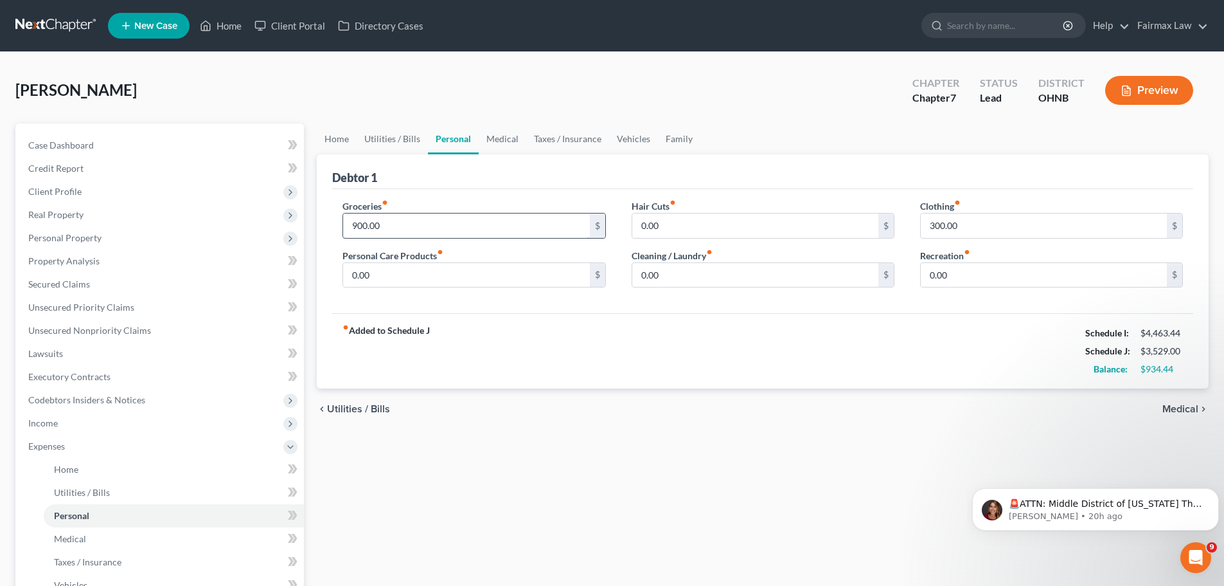
click at [393, 219] on input "900.00" at bounding box center [466, 225] width 246 height 24
drag, startPoint x: 393, startPoint y: 219, endPoint x: 380, endPoint y: 229, distance: 16.5
click at [380, 229] on input "400." at bounding box center [466, 225] width 246 height 24
type input "400.00"
click at [408, 279] on input "0.00" at bounding box center [466, 275] width 246 height 24
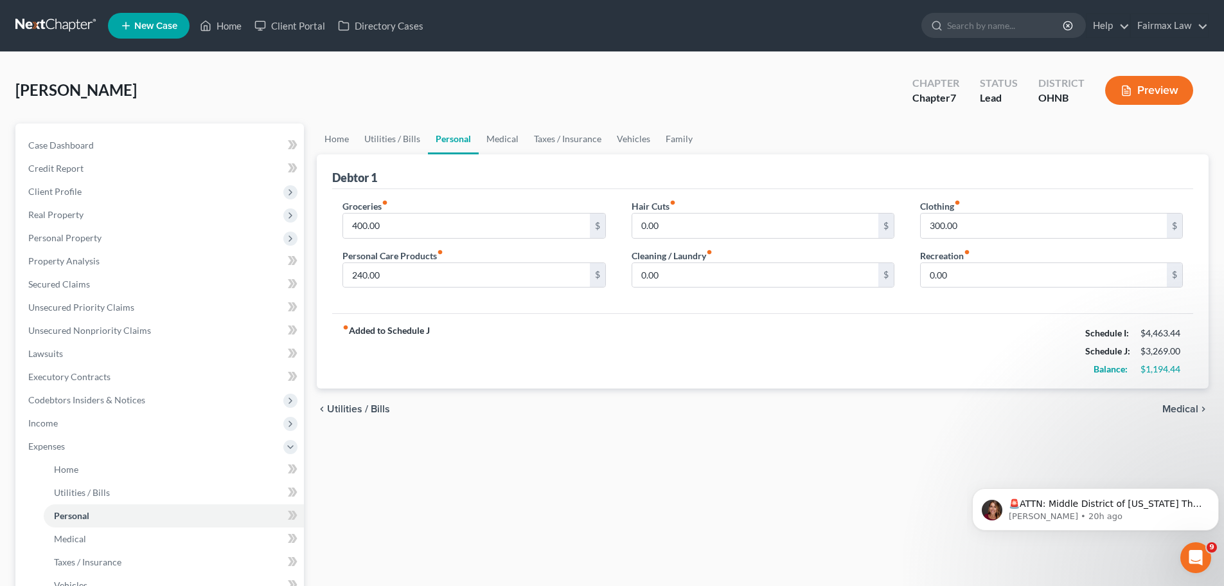
click at [677, 313] on div "fiber_manual_record Added to Schedule J Schedule I: $4,463.44 Schedule J: $3,26…" at bounding box center [762, 350] width 861 height 75
click at [445, 287] on input "240.00" at bounding box center [466, 275] width 246 height 24
type input "120.00"
click at [694, 282] on input "0.00" at bounding box center [755, 275] width 246 height 24
type input "120.00"
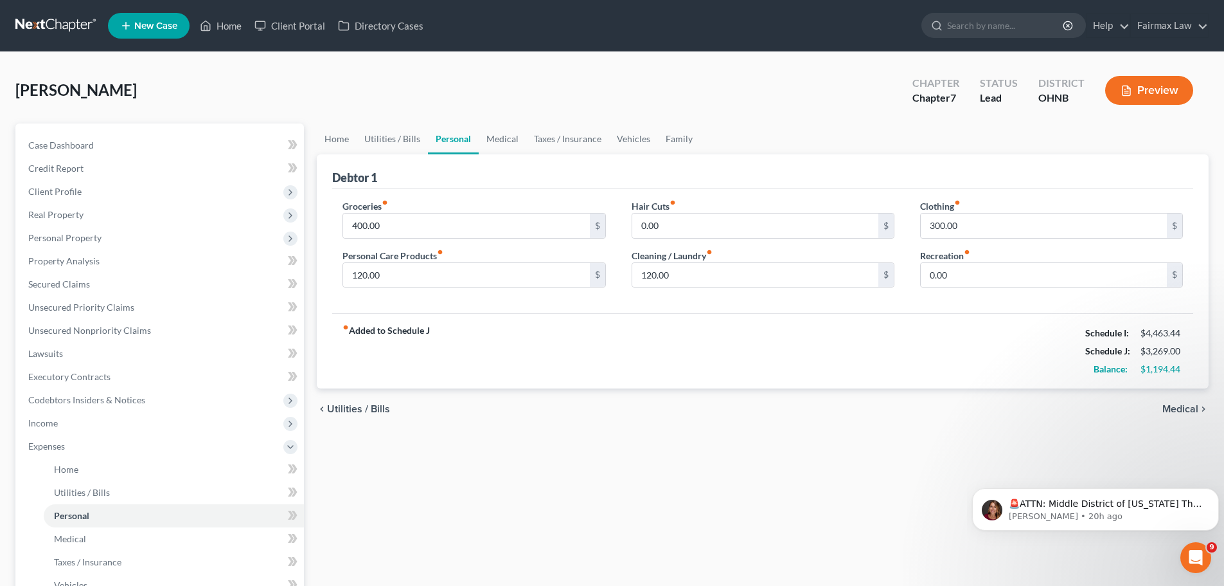
click at [700, 355] on div "fiber_manual_record Added to Schedule J Schedule I: $4,463.44 Schedule J: $3,26…" at bounding box center [762, 350] width 861 height 75
click at [970, 280] on input "0.00" at bounding box center [1044, 275] width 246 height 24
type input "100.00"
click at [679, 134] on link "Family" at bounding box center [679, 138] width 42 height 31
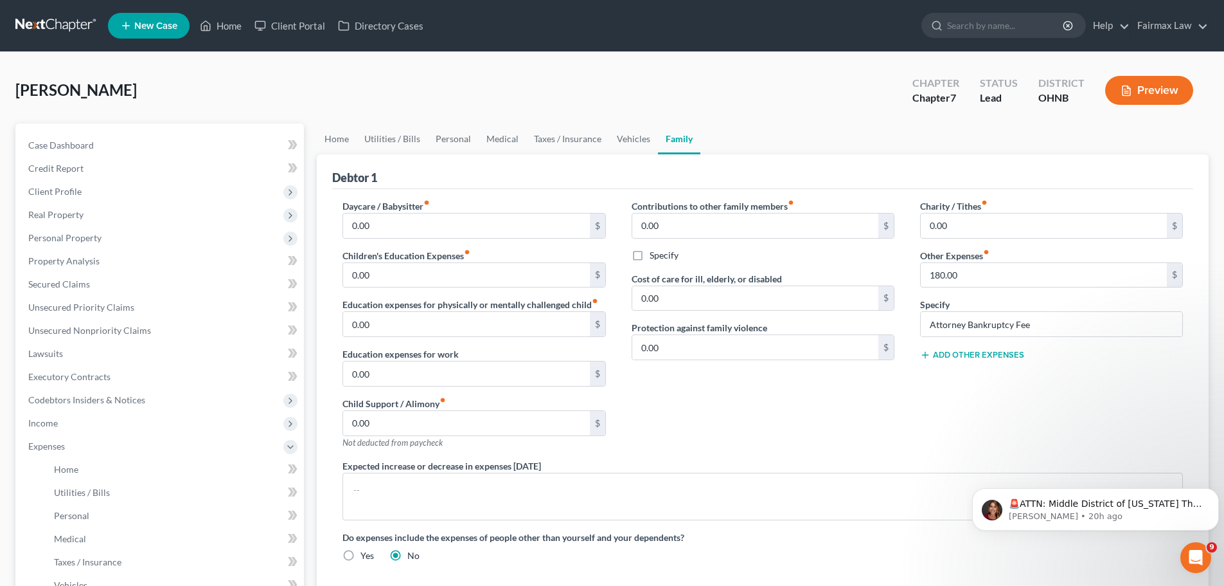
click at [973, 355] on button "Add Other Expenses" at bounding box center [972, 355] width 104 height 10
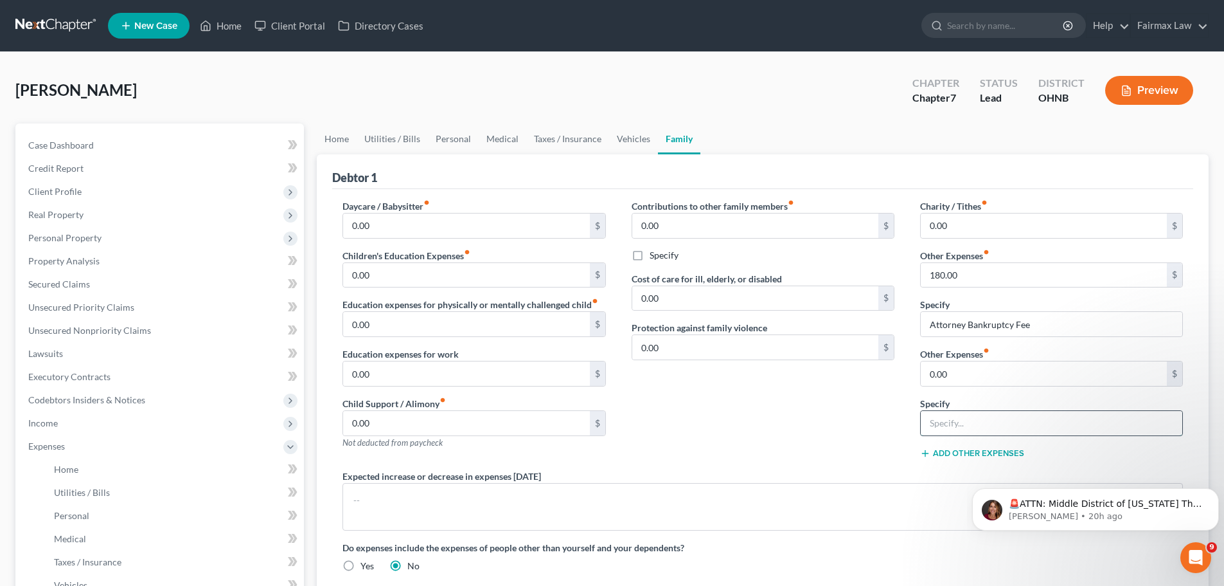
click at [940, 418] on input "text" at bounding box center [1052, 423] width 262 height 24
type input "Kids Activities"
click at [973, 371] on input "0.00" at bounding box center [1044, 373] width 246 height 24
type input "250.00"
click at [459, 142] on link "Personal" at bounding box center [453, 138] width 51 height 31
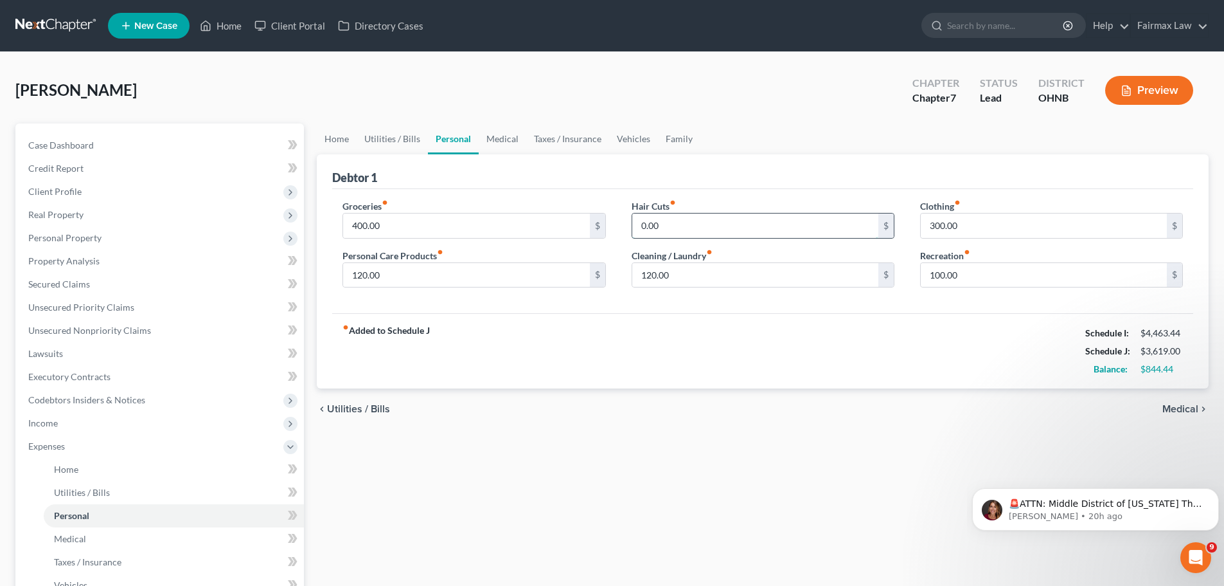
click at [654, 225] on input "0.00" at bounding box center [755, 225] width 246 height 24
type input "150.00"
click at [557, 373] on div "fiber_manual_record Added to Schedule J Schedule I: $4,463.44 Schedule J: $3,76…" at bounding box center [762, 350] width 861 height 75
click at [497, 134] on link "Medical" at bounding box center [503, 138] width 48 height 31
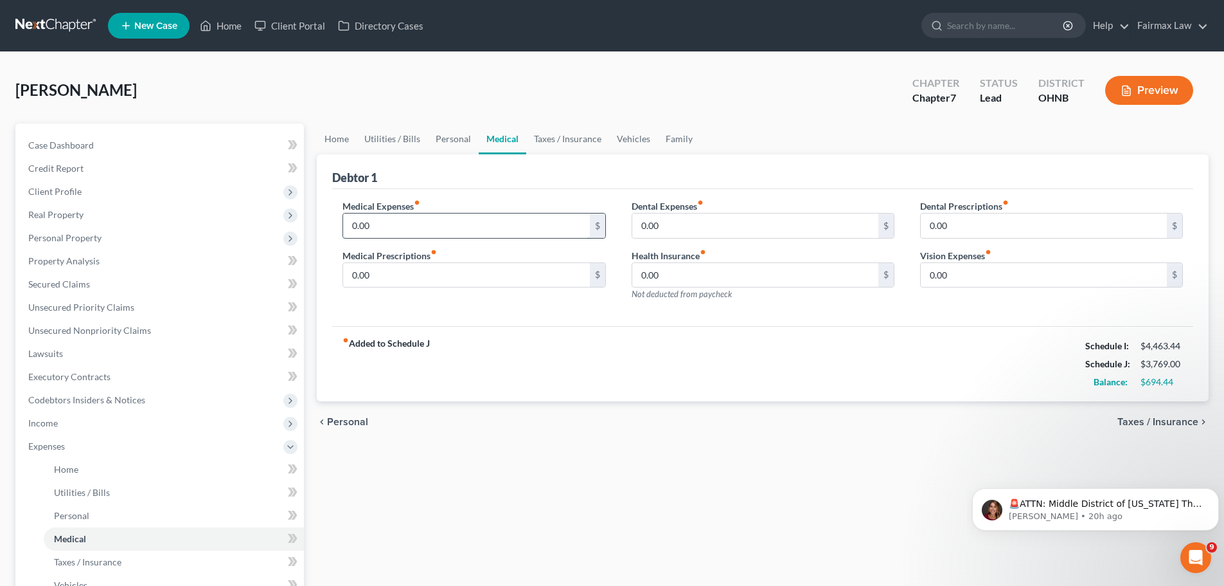
click at [413, 226] on input "0.00" at bounding box center [466, 225] width 246 height 24
type input "150.00"
click at [382, 267] on input "0.00" at bounding box center [466, 275] width 246 height 24
click at [452, 281] on input "0.00" at bounding box center [466, 275] width 246 height 24
drag, startPoint x: 397, startPoint y: 268, endPoint x: 328, endPoint y: 278, distance: 69.5
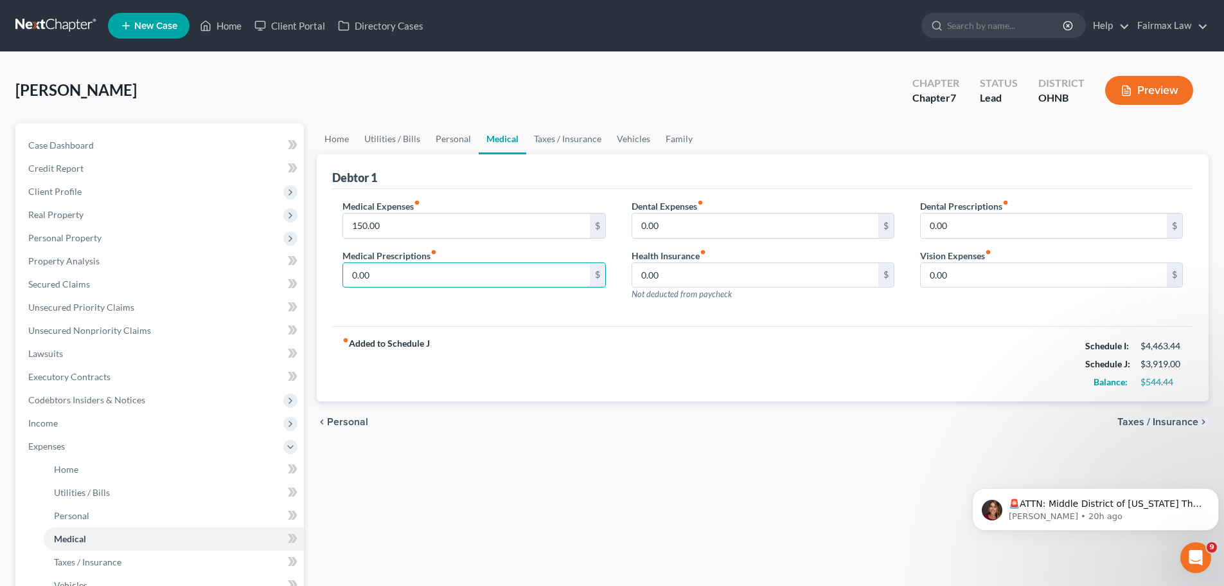
click at [328, 278] on div "Debtor 1 Medical Expenses fiber_manual_record 150.00 $ Medical Prescriptions fi…" at bounding box center [763, 277] width 892 height 247
type input "50.00"
click at [667, 366] on div "fiber_manual_record Added to Schedule J Schedule I: $4,463.44 Schedule J: $3,96…" at bounding box center [762, 363] width 861 height 75
click at [579, 142] on link "Taxes / Insurance" at bounding box center [567, 138] width 83 height 31
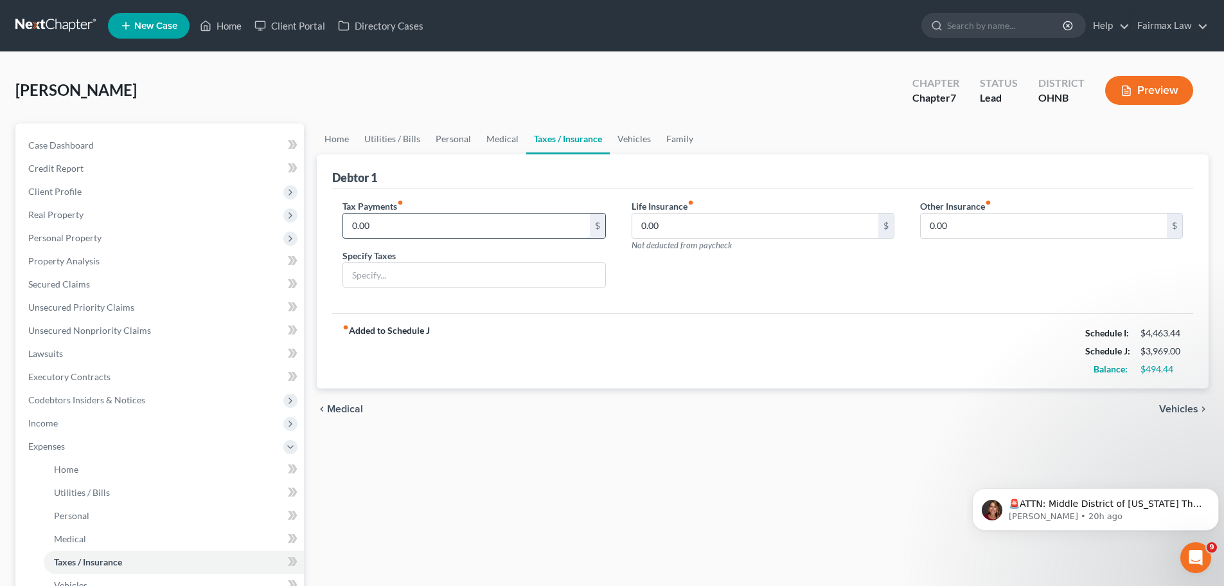
click at [488, 217] on input "0.00" at bounding box center [466, 225] width 246 height 24
type input "100.00"
click at [679, 134] on link "Family" at bounding box center [680, 138] width 42 height 31
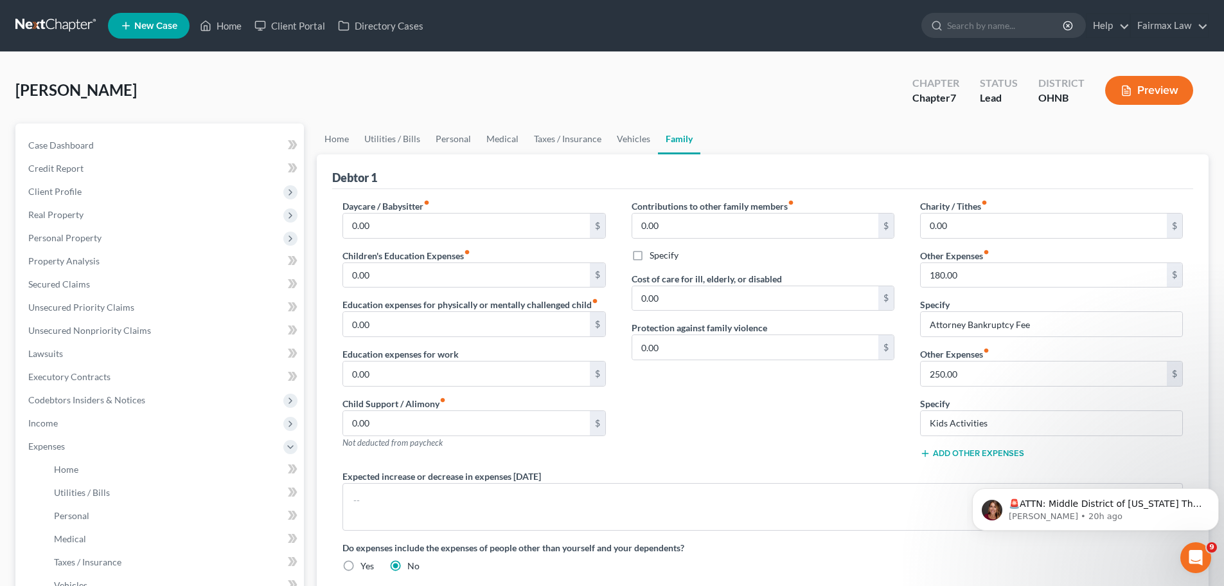
click at [952, 448] on button "Add Other Expenses" at bounding box center [972, 453] width 104 height 10
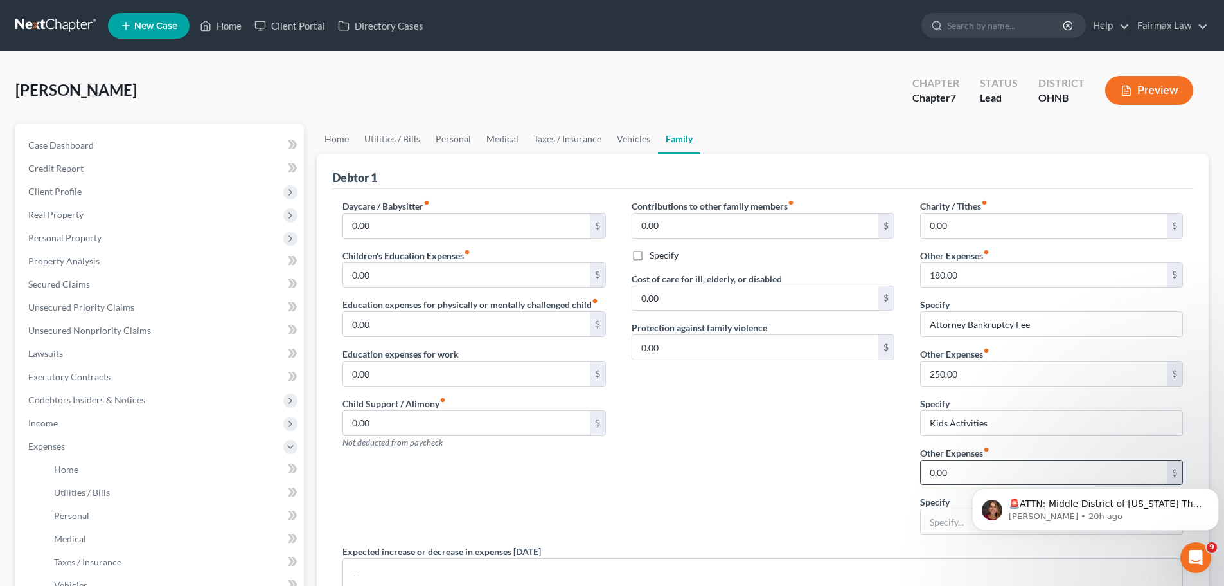
click at [952, 473] on input "0.00" at bounding box center [1044, 472] width 246 height 24
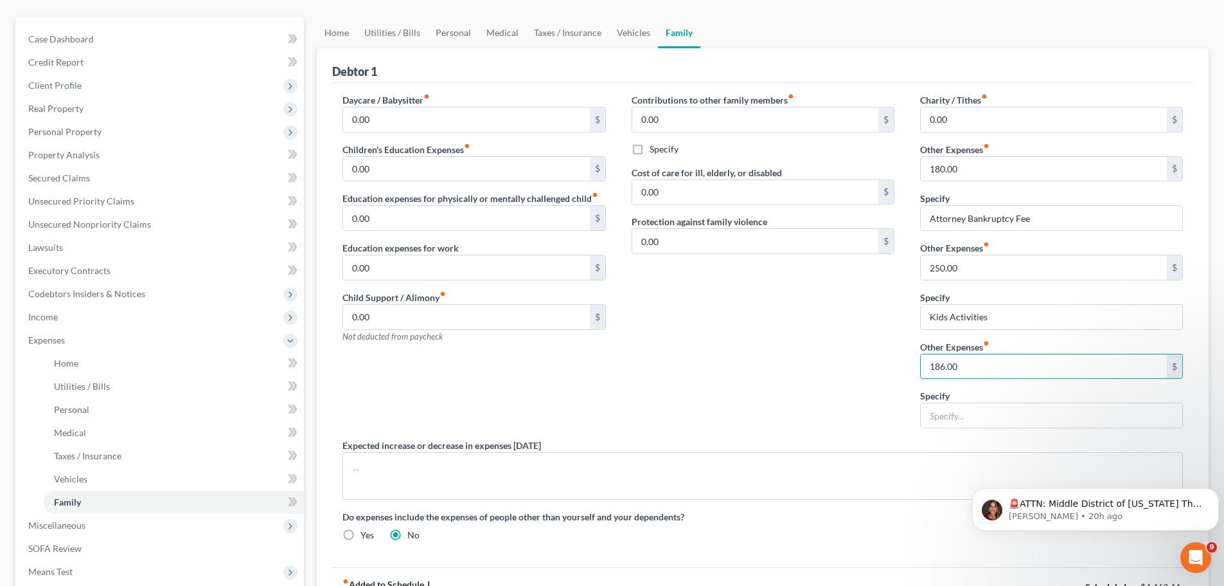
scroll to position [257, 0]
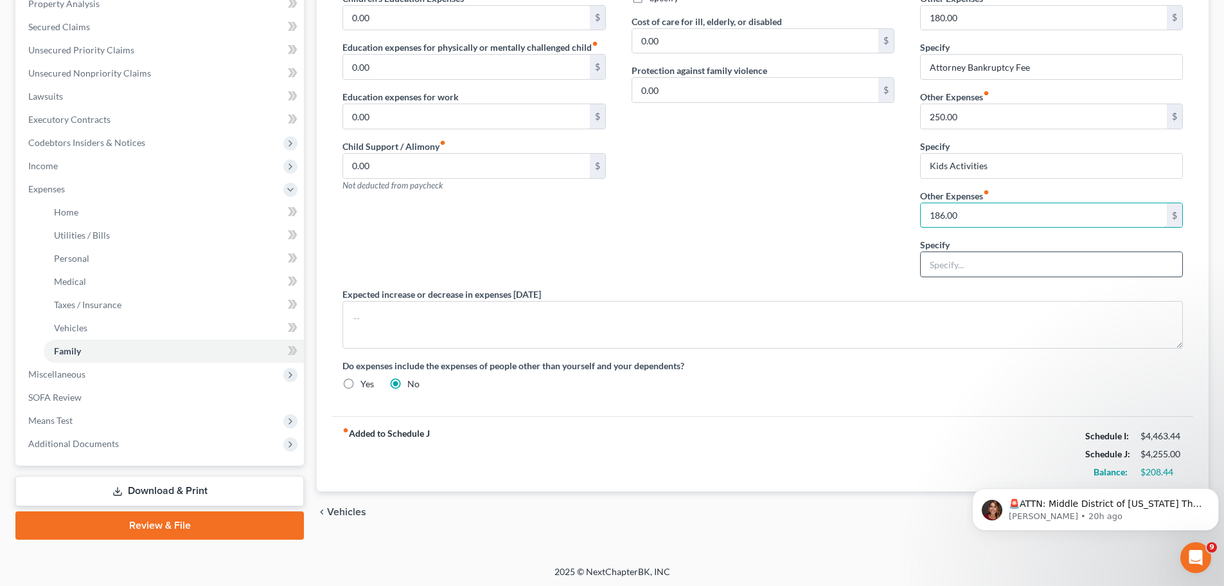
type input "186.00"
click at [942, 269] on input "text" at bounding box center [1052, 264] width 262 height 24
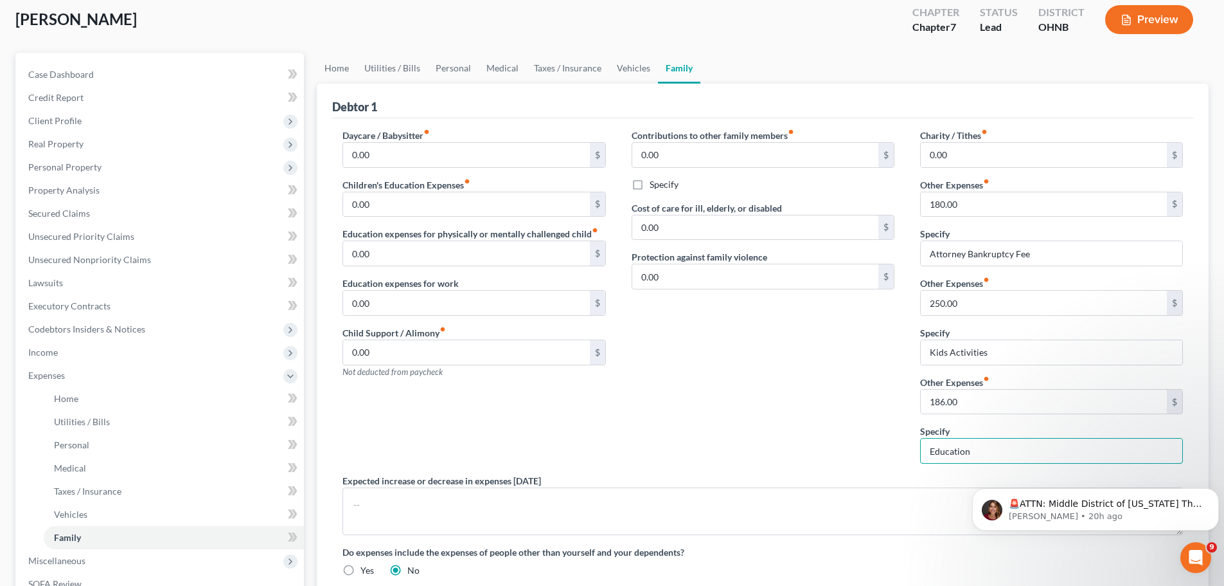
scroll to position [64, 0]
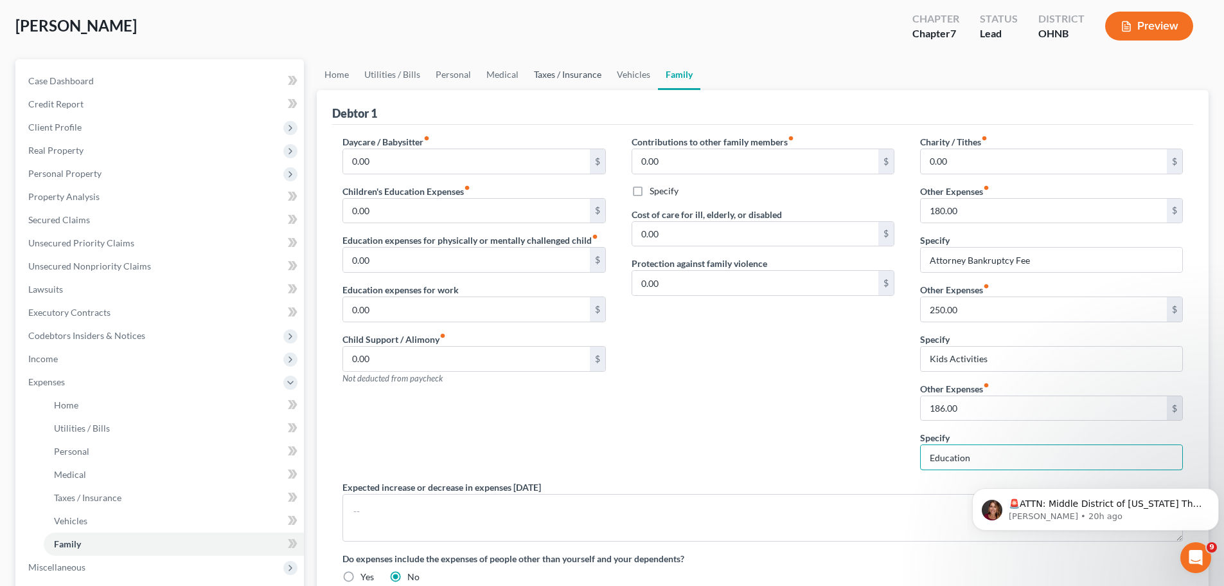
type input "Education"
click at [568, 78] on link "Taxes / Insurance" at bounding box center [567, 74] width 83 height 31
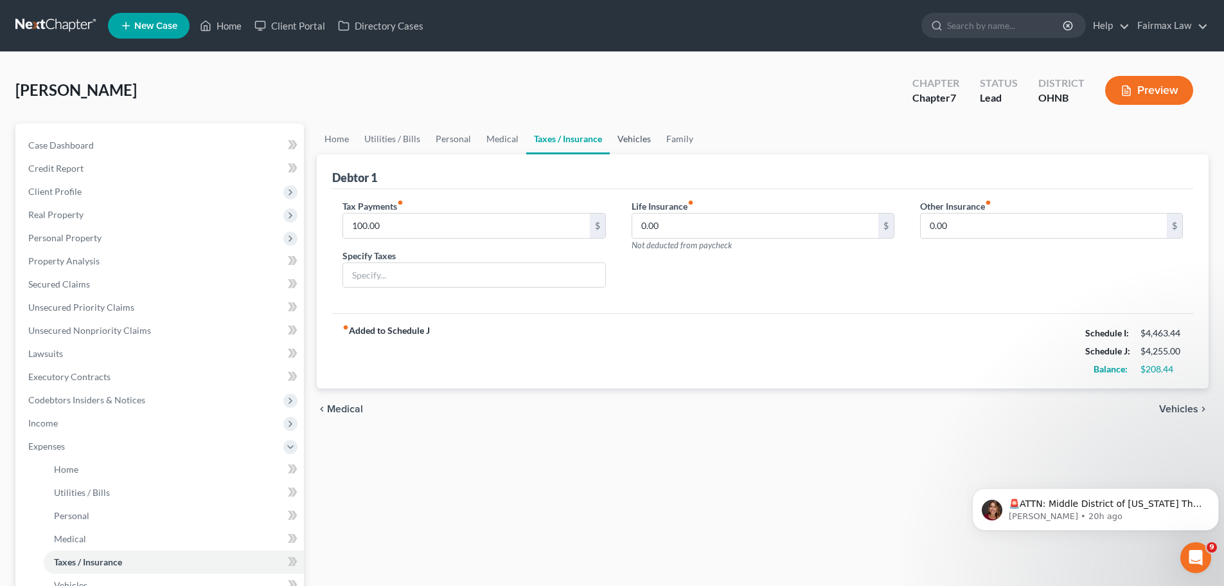
click at [631, 143] on link "Vehicles" at bounding box center [634, 138] width 49 height 31
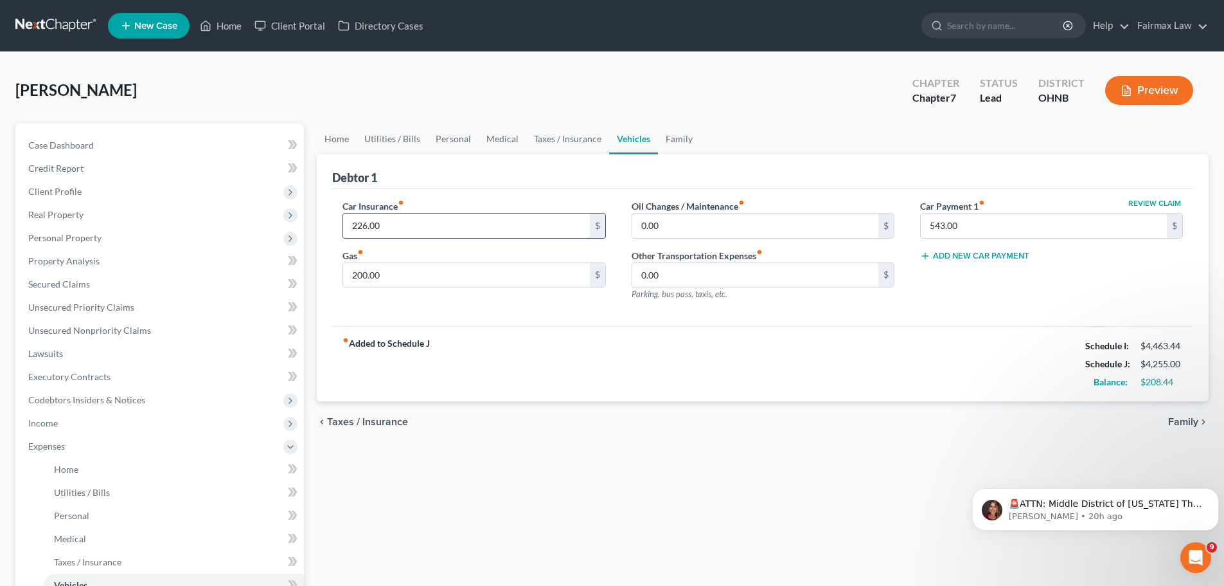
click at [442, 231] on input "226.00" at bounding box center [466, 225] width 246 height 24
type input "236.00"
click at [466, 331] on div "fiber_manual_record Added to Schedule J Schedule I: $4,463.44 Schedule J: $4,26…" at bounding box center [762, 363] width 861 height 75
click at [490, 274] on input "200.00" at bounding box center [466, 275] width 246 height 24
type input "100.00"
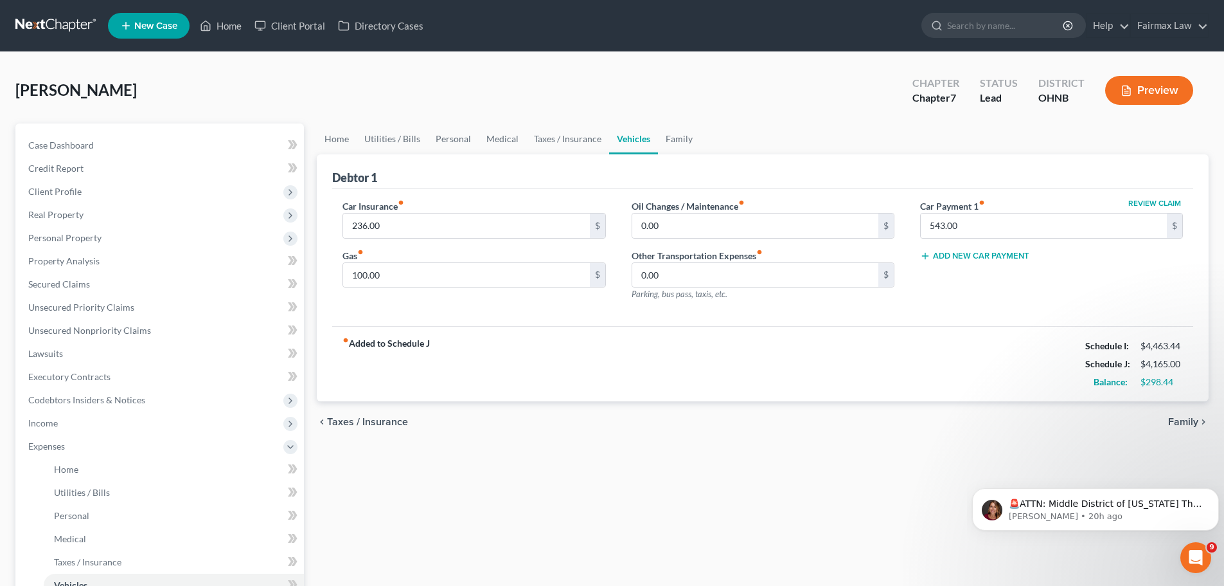
click at [574, 350] on div "fiber_manual_record Added to Schedule J Schedule I: $4,463.44 Schedule J: $4,16…" at bounding box center [762, 363] width 861 height 75
click at [755, 221] on input "0.00" at bounding box center [755, 225] width 246 height 24
type input "112.00"
click at [775, 368] on div "fiber_manual_record Added to Schedule J Schedule I: $4,463.44 Schedule J: $4,27…" at bounding box center [762, 363] width 861 height 75
click at [688, 140] on link "Family" at bounding box center [679, 138] width 42 height 31
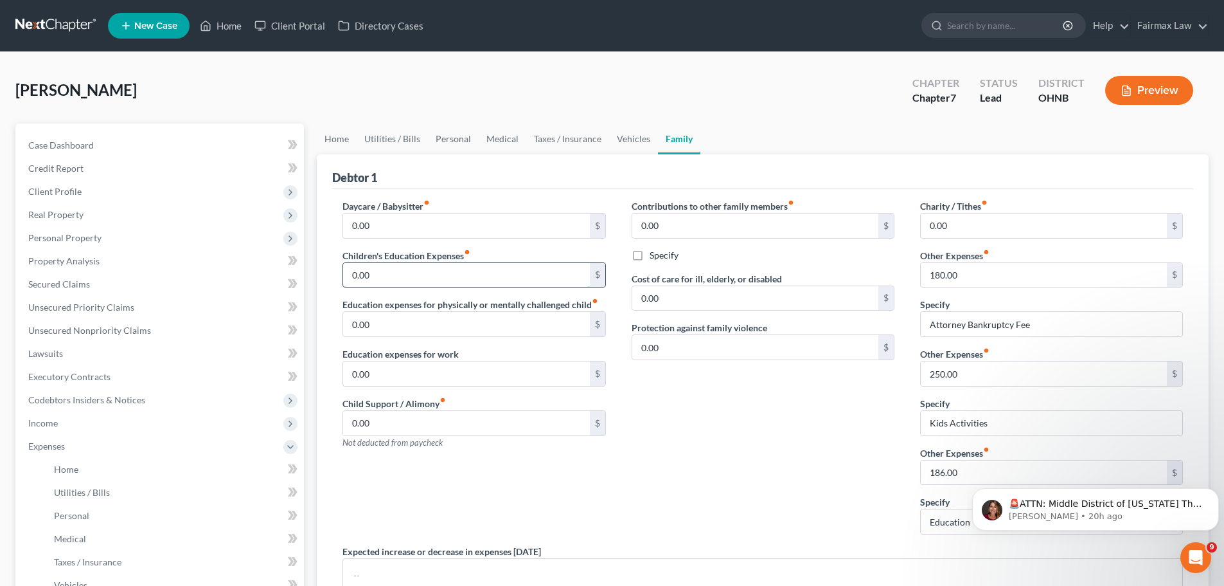
click at [370, 275] on input "0.00" at bounding box center [466, 275] width 246 height 24
type input "25.00"
drag, startPoint x: 987, startPoint y: 427, endPoint x: 953, endPoint y: 425, distance: 34.1
click at [953, 425] on input "Kids Activities" at bounding box center [1052, 423] width 262 height 24
type input "Kids Extra Curricular Activities"
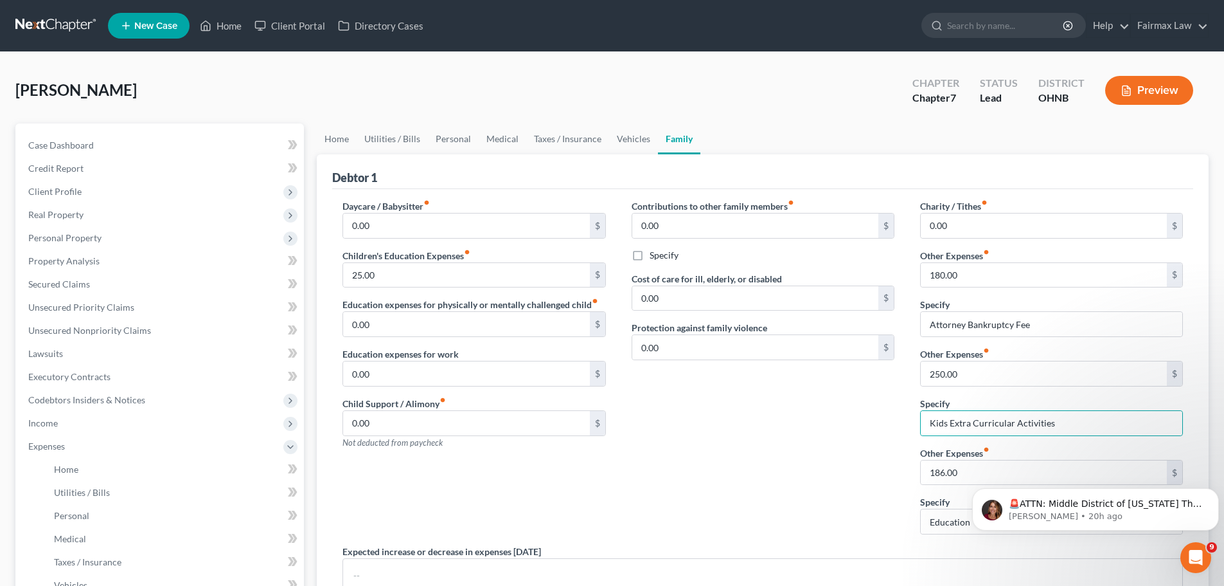
click at [861, 435] on div "Contributions to other family members fiber_manual_record 0.00 $ Specify Cost o…" at bounding box center [763, 371] width 289 height 345
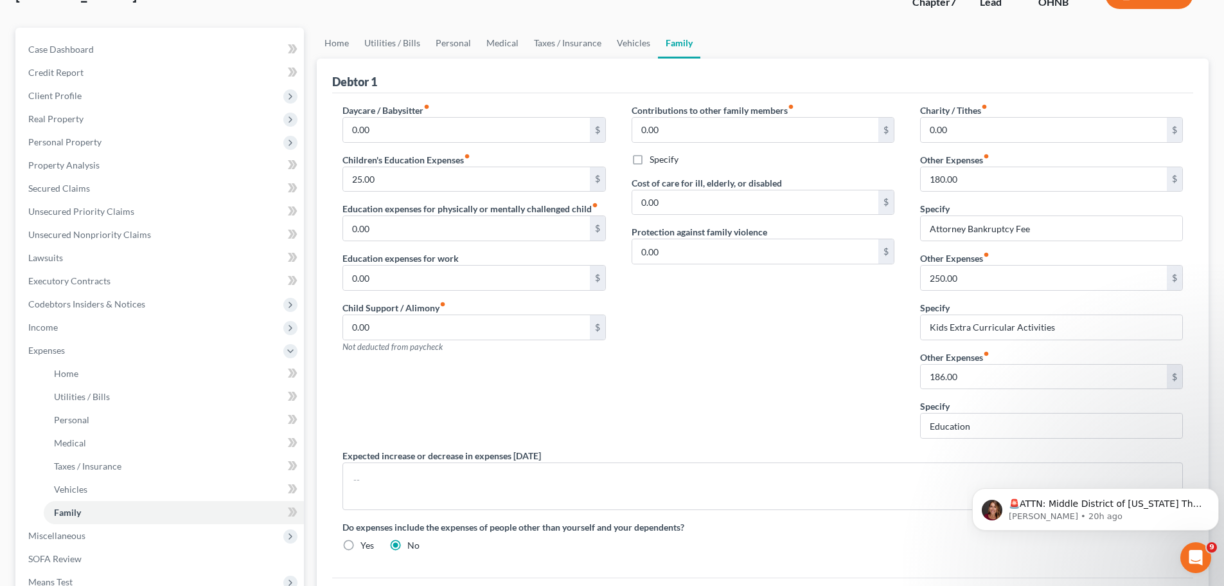
scroll to position [64, 0]
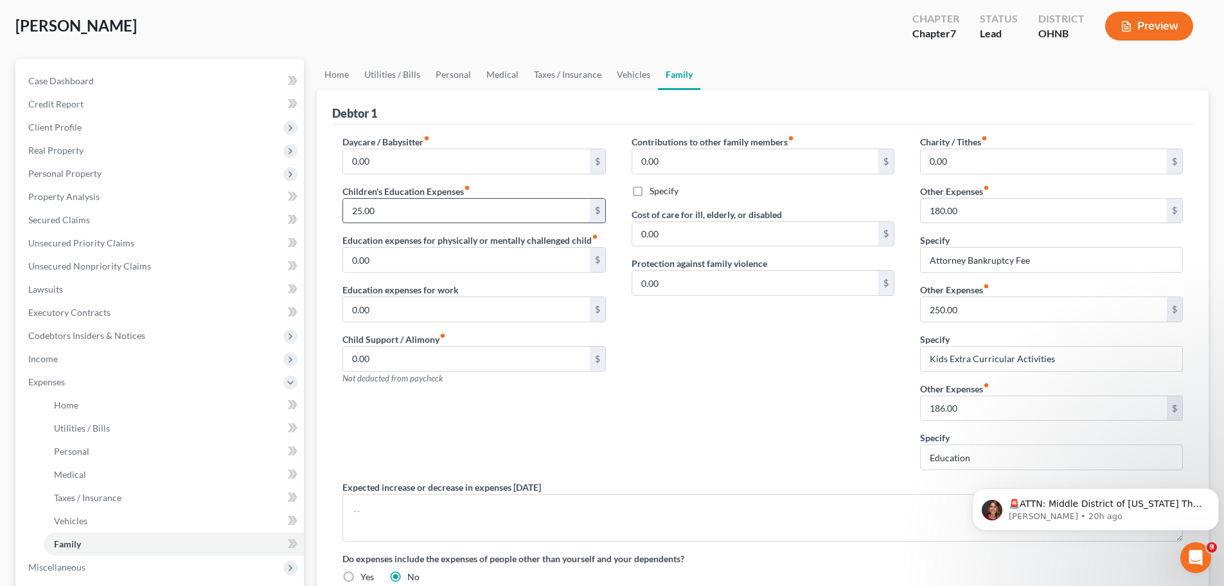
click at [415, 216] on input "25.00" at bounding box center [466, 211] width 246 height 24
type input "212.00"
click at [960, 406] on input "186.00" at bounding box center [1044, 408] width 246 height 24
type input "100.00"
drag, startPoint x: 989, startPoint y: 463, endPoint x: 976, endPoint y: 464, distance: 12.9
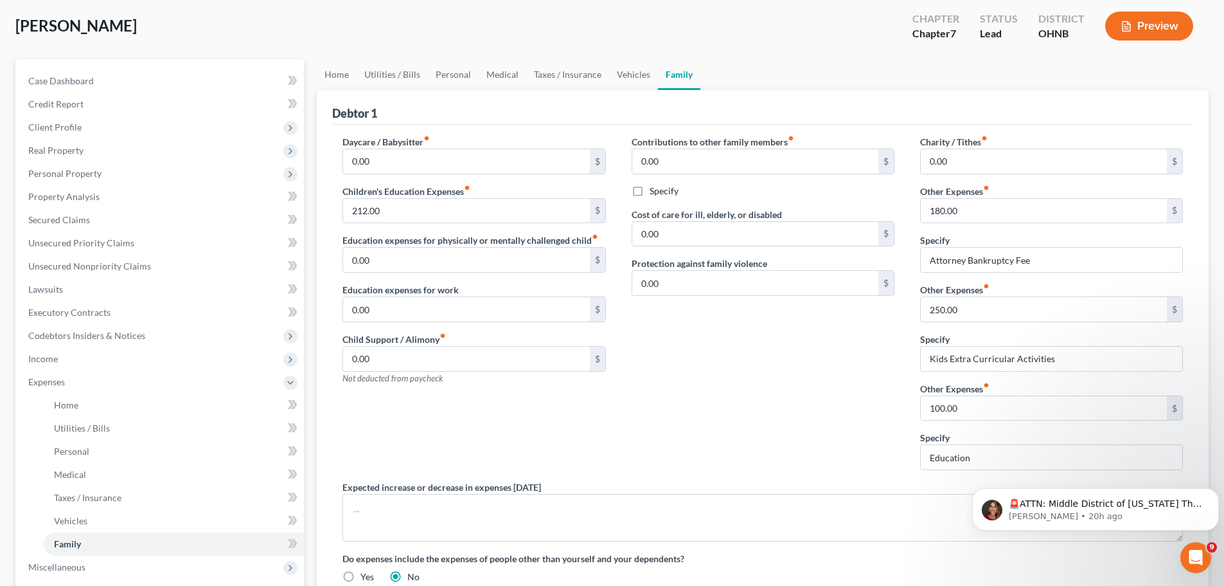
click at [976, 464] on html "🚨ATTN: Middle District of [US_STATE] The court has added a new Credit Counselin…" at bounding box center [1095, 506] width 257 height 90
drag, startPoint x: 979, startPoint y: 452, endPoint x: 895, endPoint y: 452, distance: 84.2
click at [895, 452] on div "Daycare / Babysitter fiber_manual_record 0.00 $ Children's Education Expenses f…" at bounding box center [763, 364] width 866 height 458
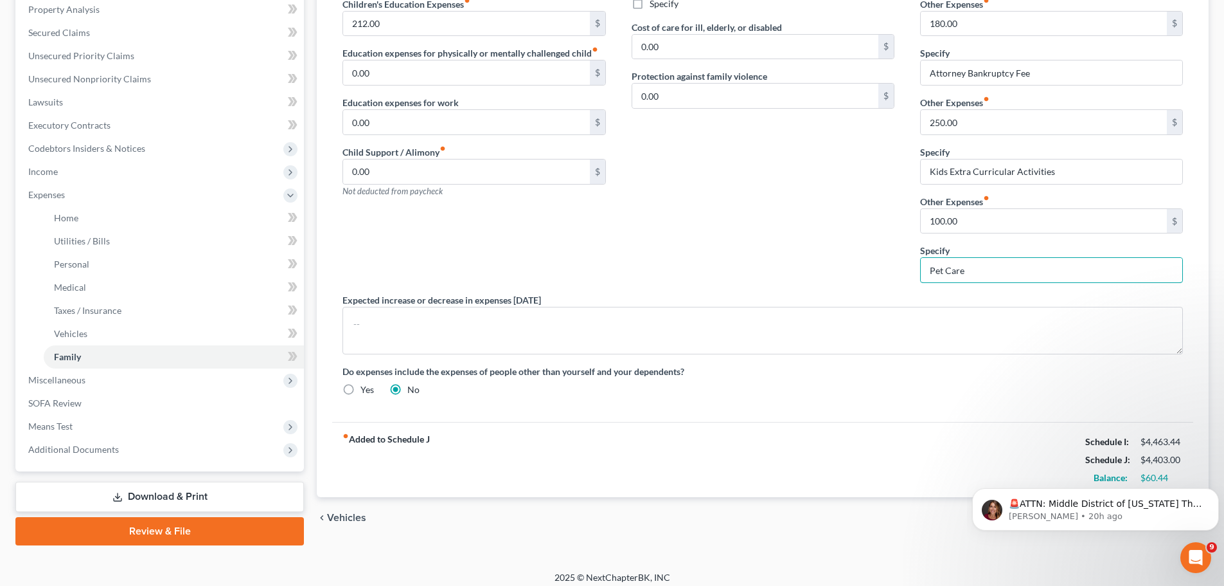
scroll to position [257, 0]
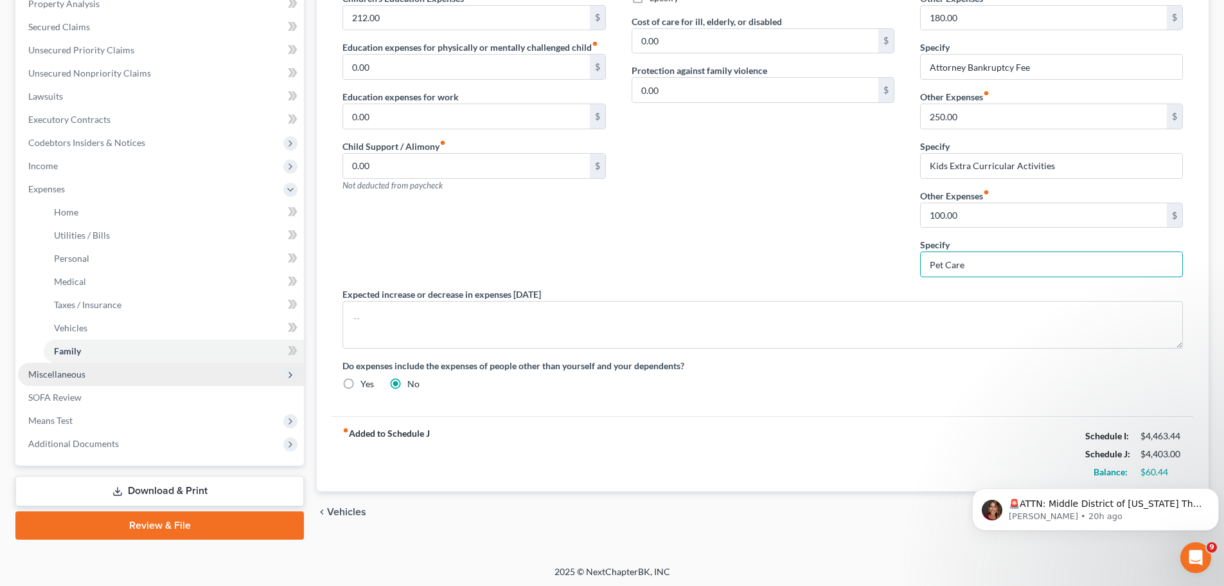
type input "Pet Care"
click at [87, 373] on span "Miscellaneous" at bounding box center [161, 374] width 286 height 23
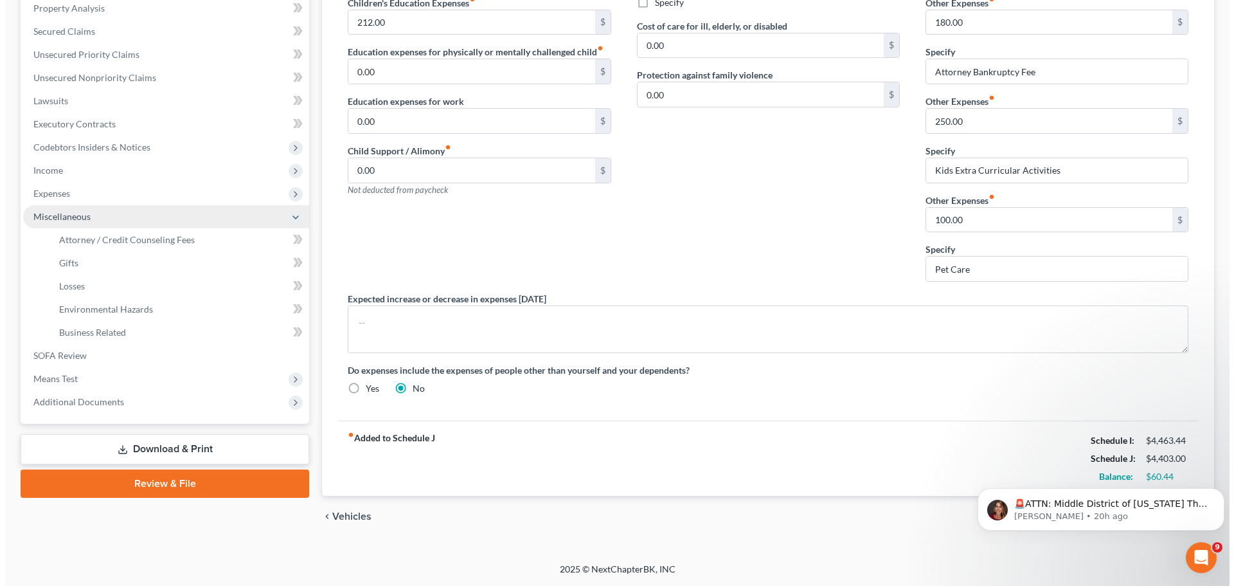
scroll to position [253, 0]
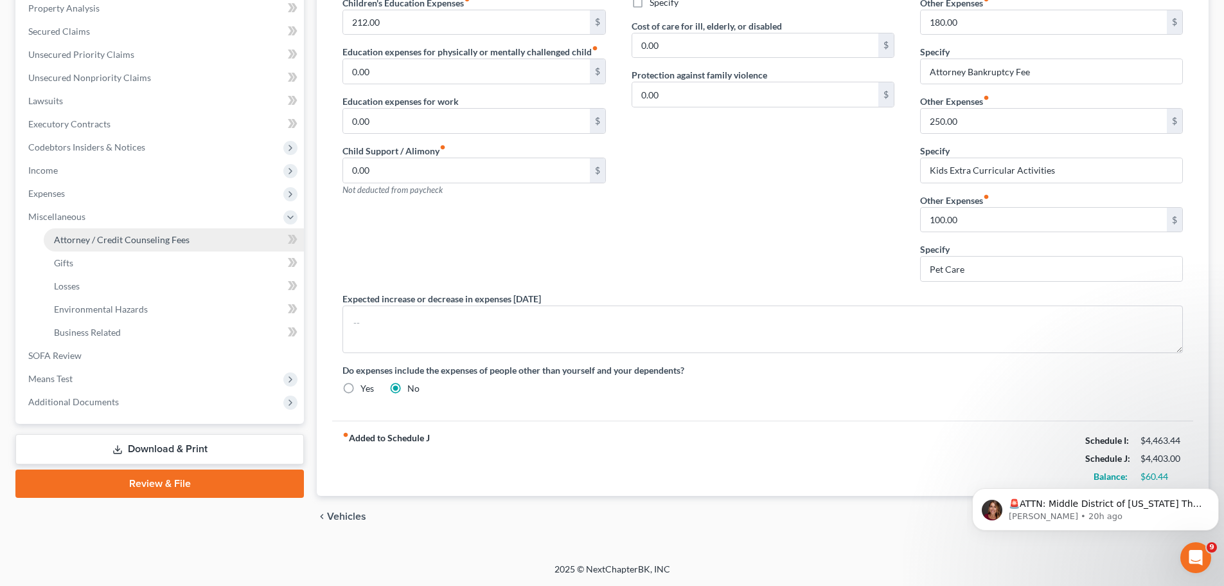
click at [141, 234] on span "Attorney / Credit Counseling Fees" at bounding box center [122, 239] width 136 height 11
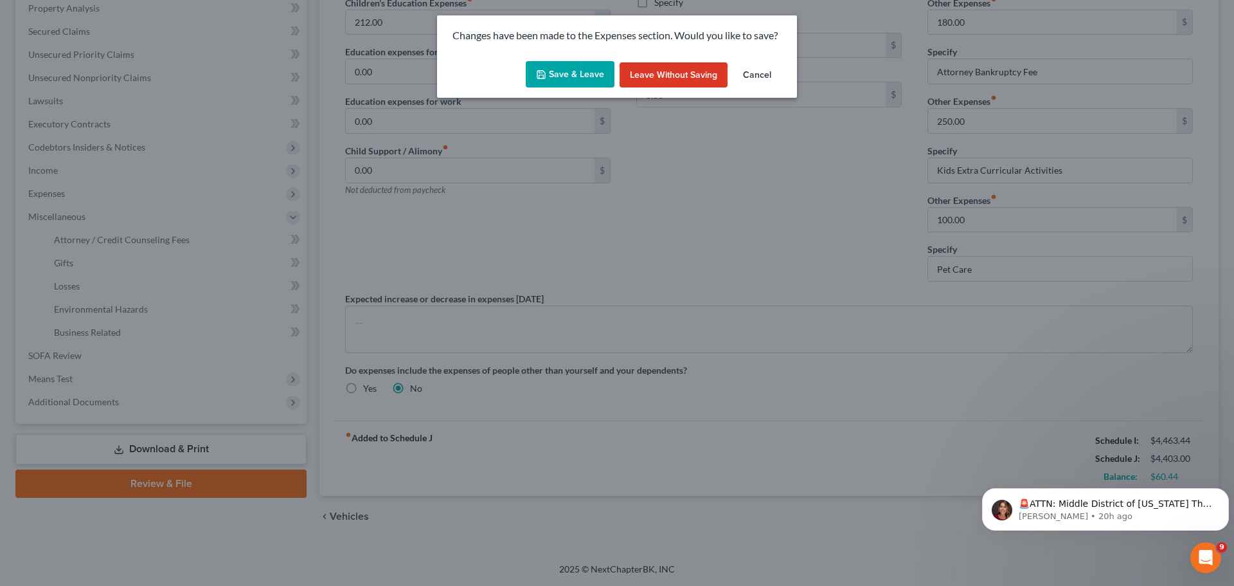
click at [553, 77] on button "Save & Leave" at bounding box center [570, 74] width 89 height 27
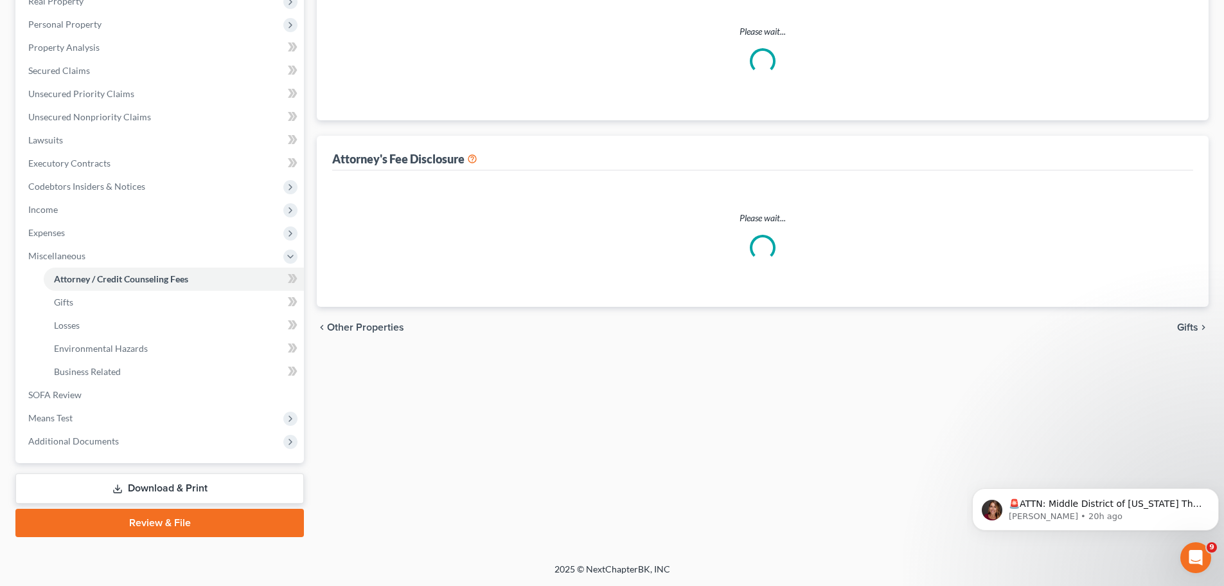
scroll to position [22, 0]
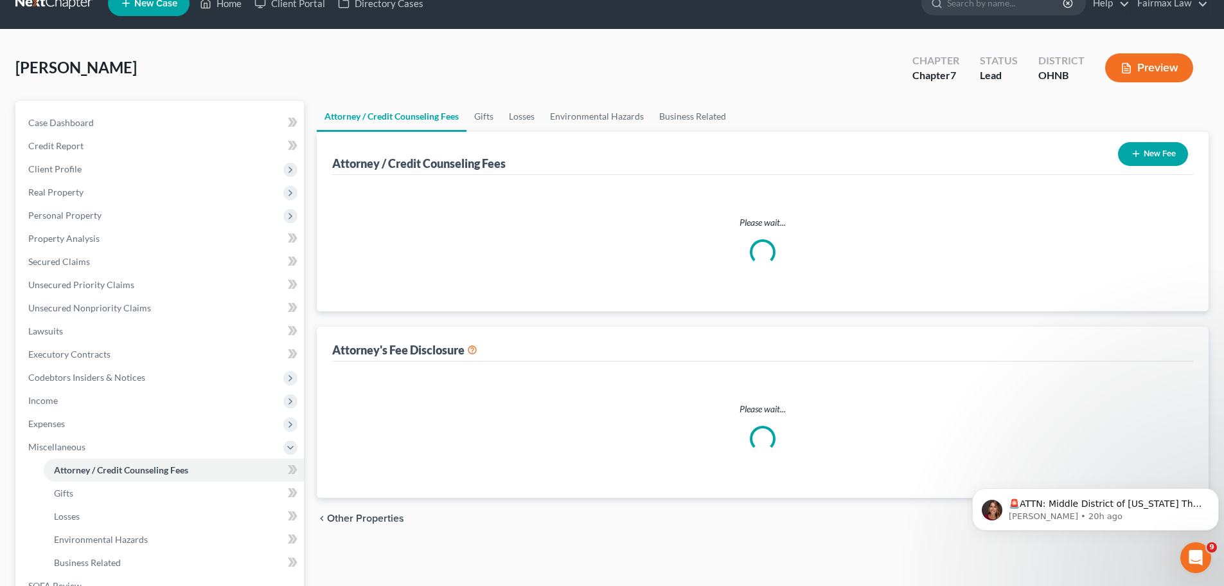
select select "5"
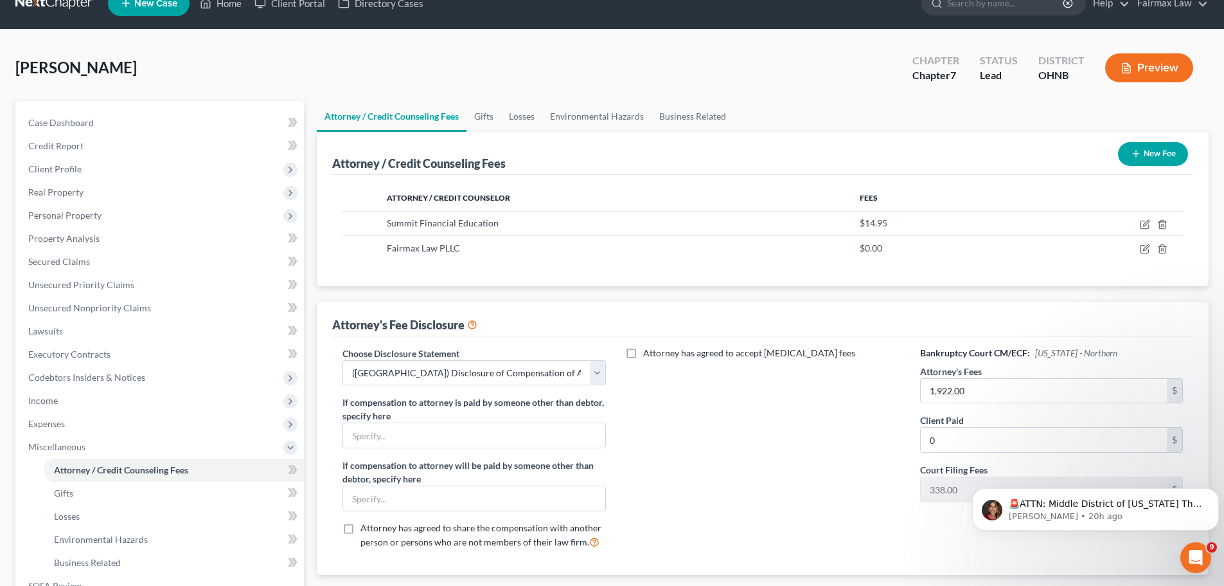
scroll to position [0, 0]
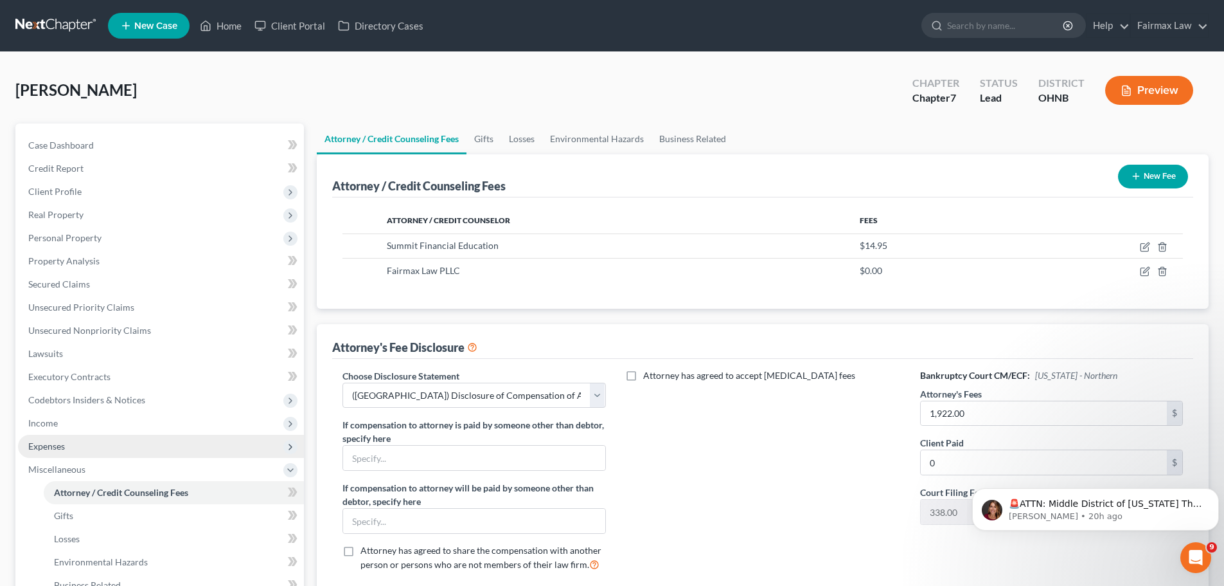
drag, startPoint x: 61, startPoint y: 447, endPoint x: 73, endPoint y: 447, distance: 12.2
click at [61, 447] on span "Expenses" at bounding box center [46, 445] width 37 height 11
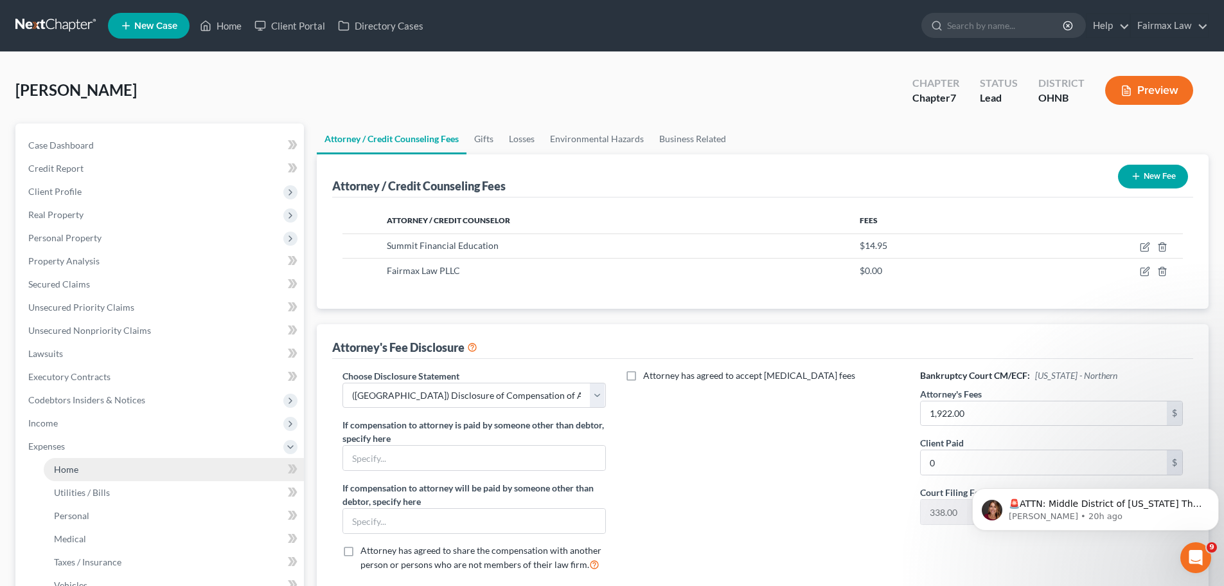
click at [73, 463] on span "Home" at bounding box center [66, 468] width 24 height 11
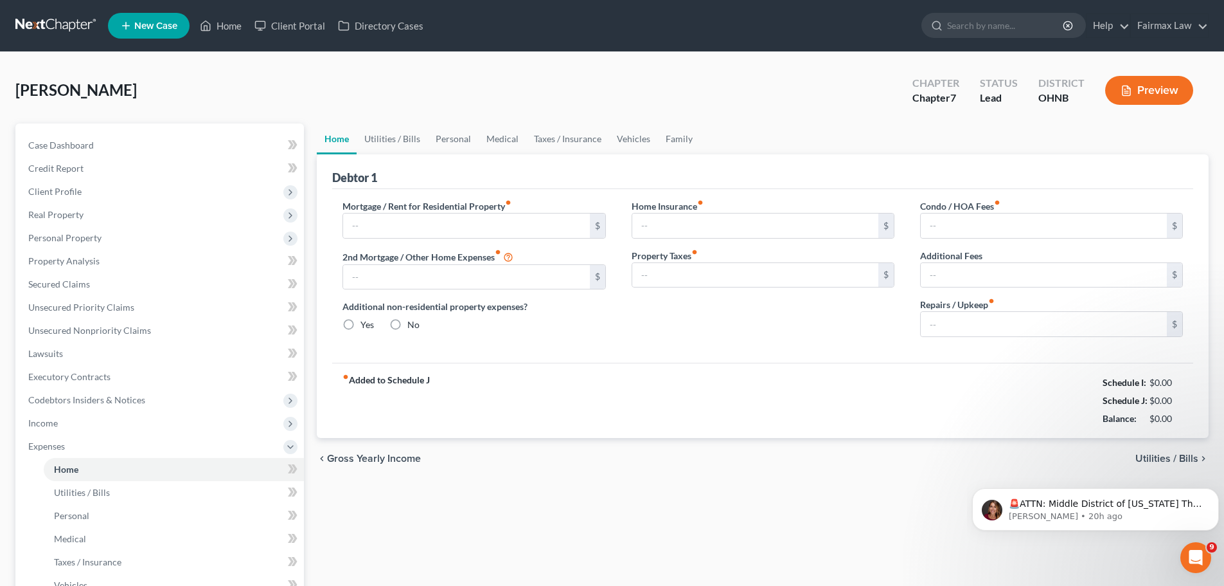
type input "0.00"
radio input "true"
type input "0.00"
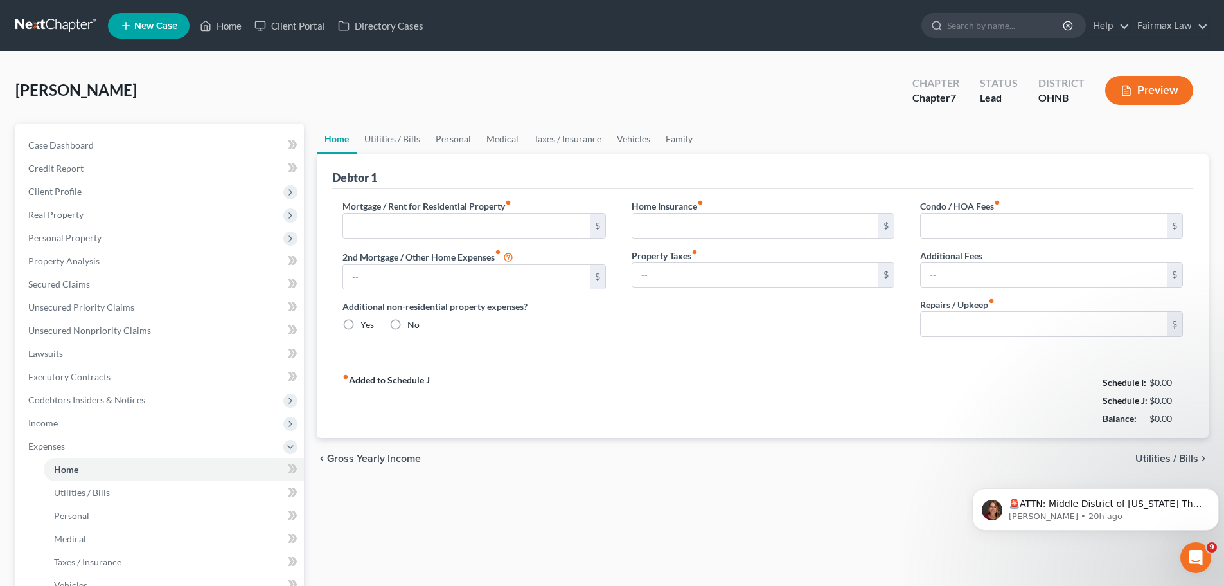
type input "0.00"
click at [384, 138] on link "Utilities / Bills" at bounding box center [392, 138] width 71 height 31
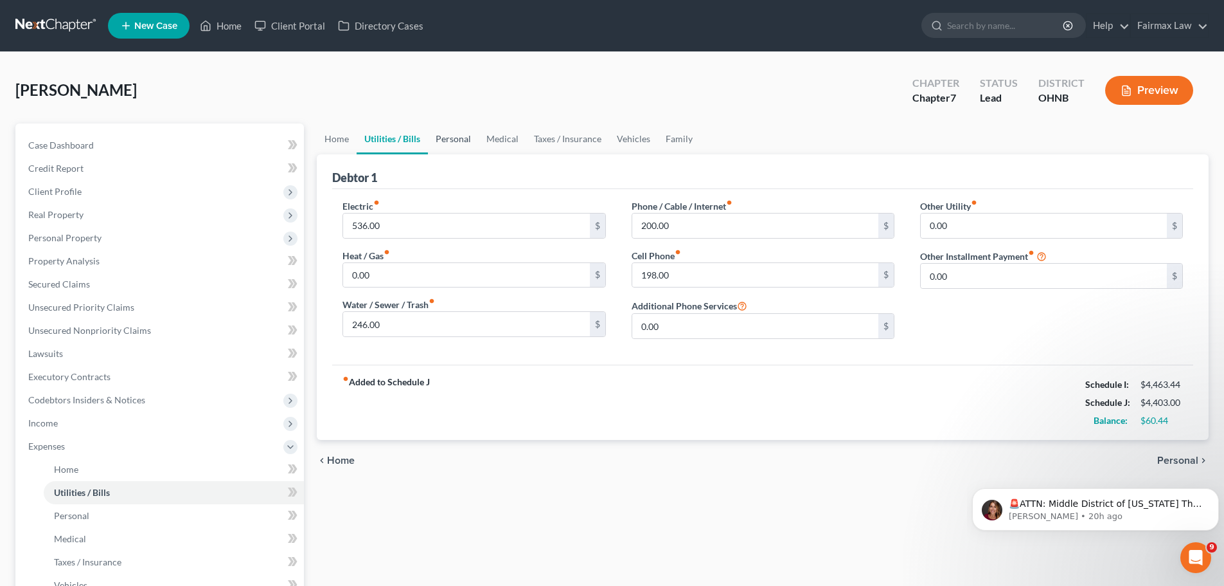
click at [461, 130] on link "Personal" at bounding box center [453, 138] width 51 height 31
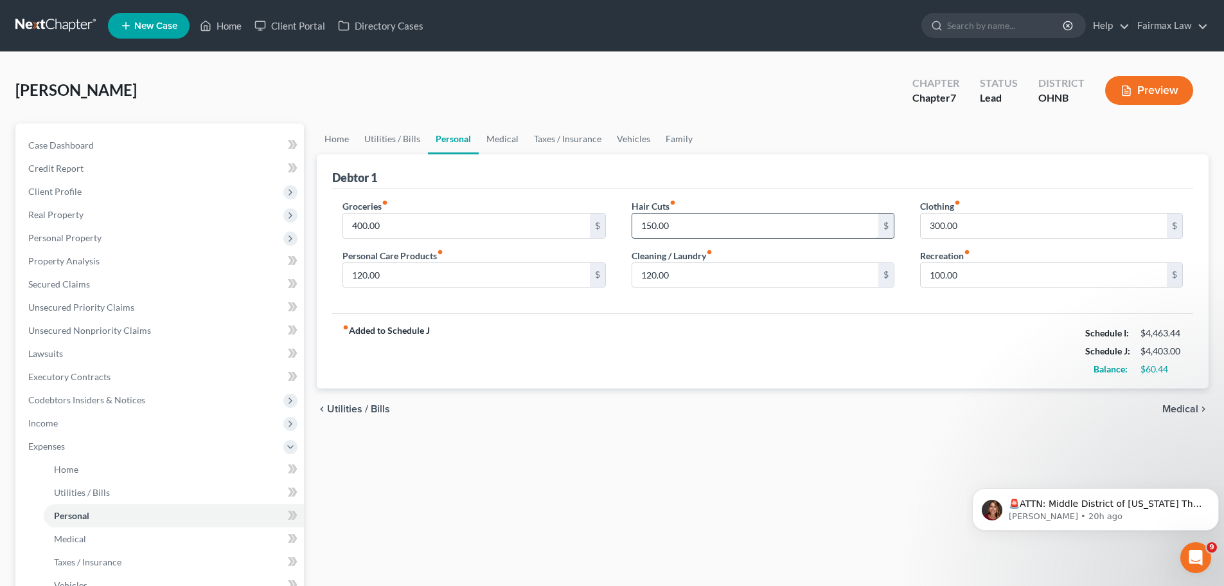
click at [649, 220] on input "150.00" at bounding box center [755, 225] width 246 height 24
type input "75.00"
click at [388, 225] on input "400.00" at bounding box center [466, 225] width 246 height 24
type input "500.00"
click at [565, 356] on div "fiber_manual_record Added to Schedule J Schedule I: $4,463.44 Schedule J: $4,42…" at bounding box center [762, 350] width 861 height 75
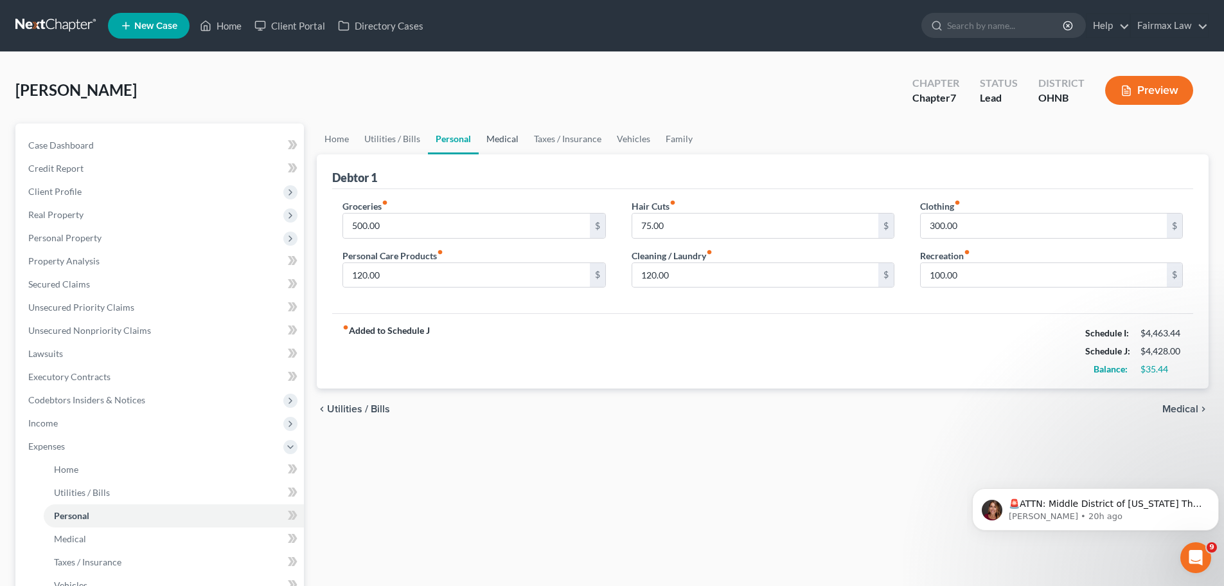
click at [503, 138] on link "Medical" at bounding box center [503, 138] width 48 height 31
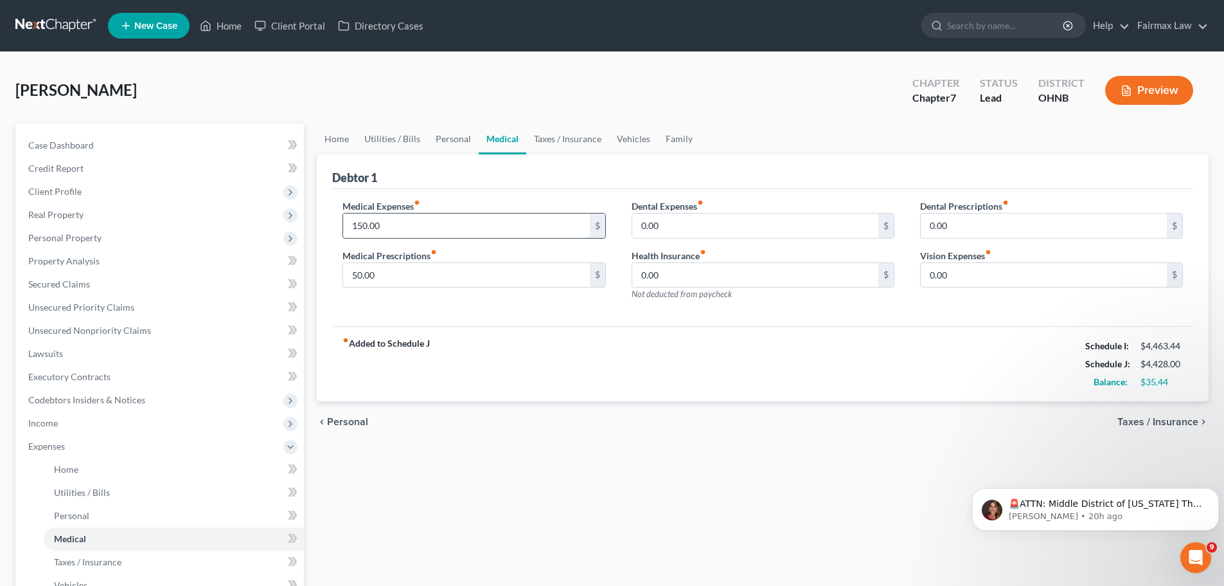
click at [393, 225] on input "150.00" at bounding box center [466, 225] width 246 height 24
type input "100.00"
click at [369, 276] on input "50.00" at bounding box center [466, 275] width 246 height 24
type input "100.00"
click at [577, 366] on div "fiber_manual_record Added to Schedule J Schedule I: $4,463.44 Schedule J: $4,42…" at bounding box center [762, 363] width 861 height 75
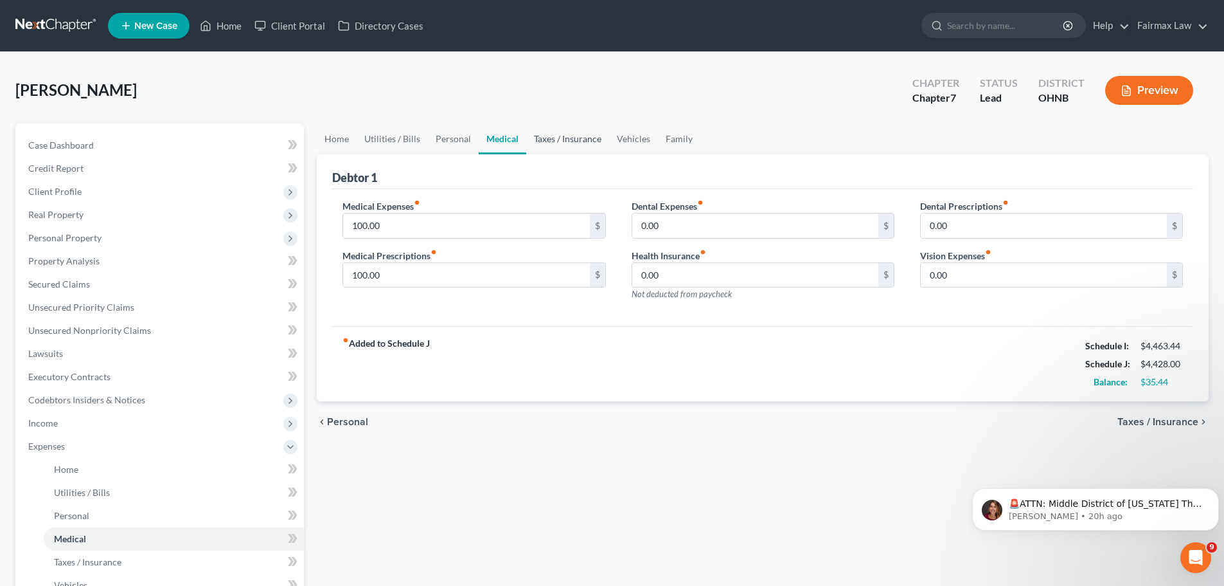
click at [592, 129] on link "Taxes / Insurance" at bounding box center [567, 138] width 83 height 31
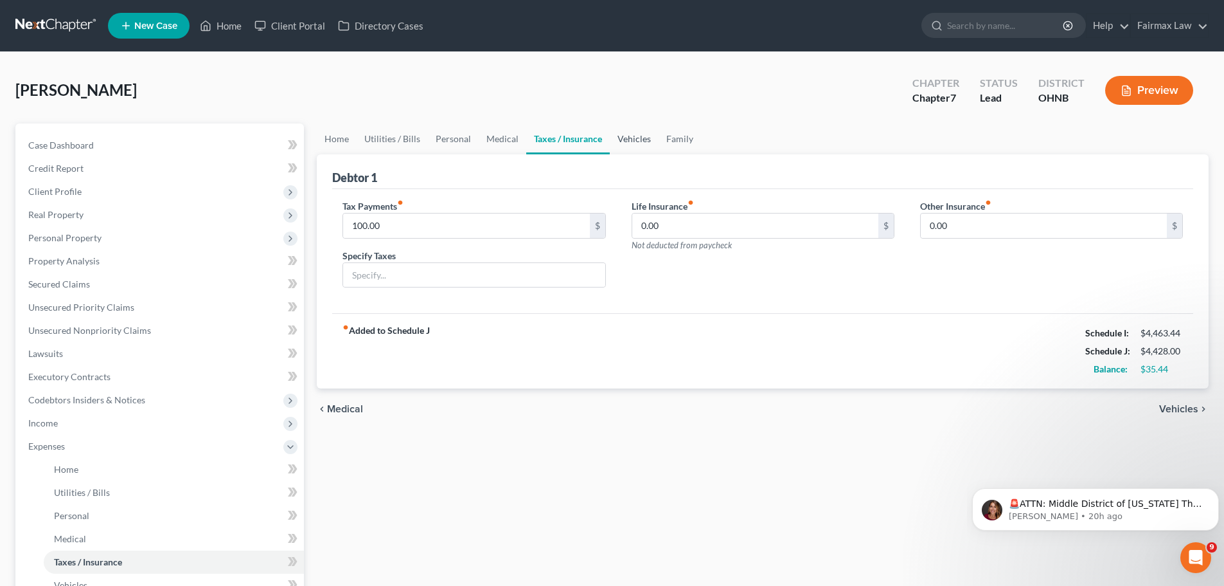
click at [641, 143] on link "Vehicles" at bounding box center [634, 138] width 49 height 31
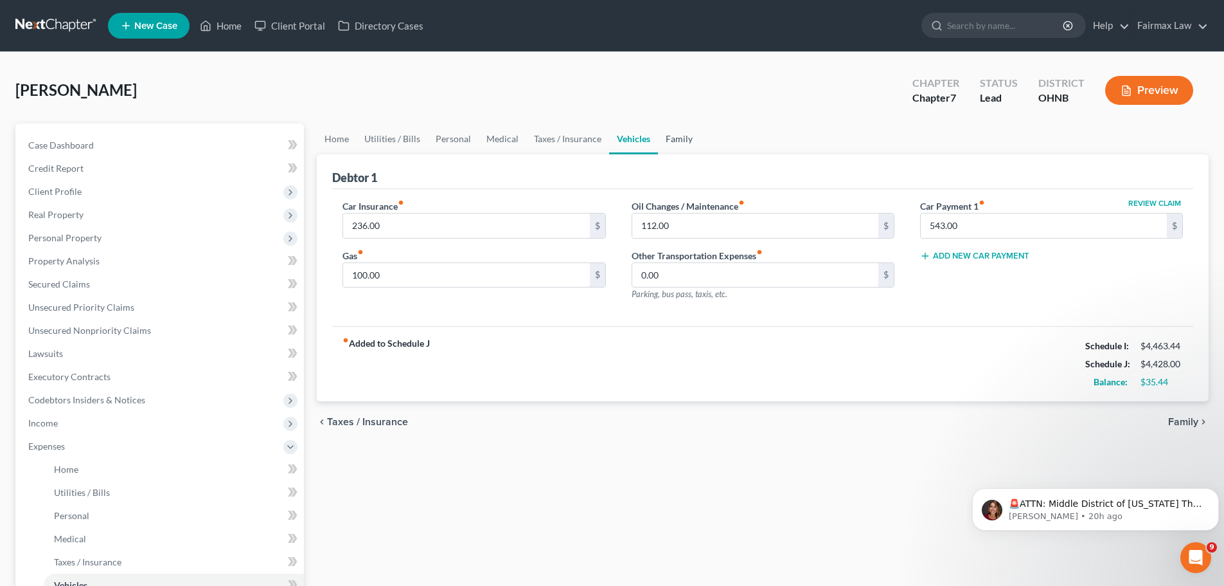
click at [670, 145] on link "Family" at bounding box center [679, 138] width 42 height 31
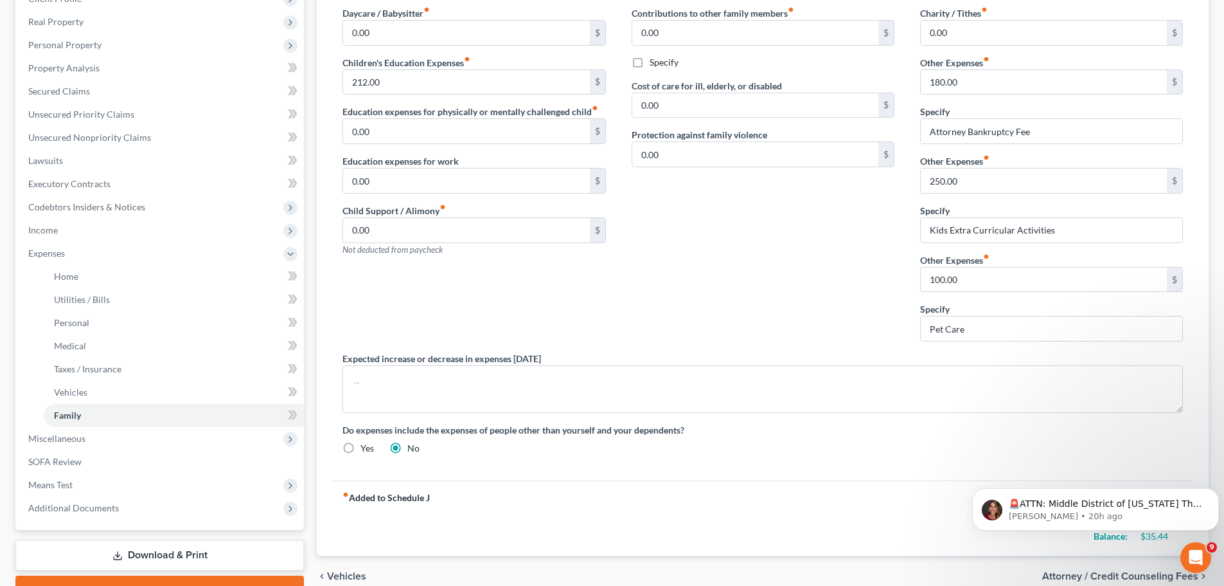
scroll to position [129, 0]
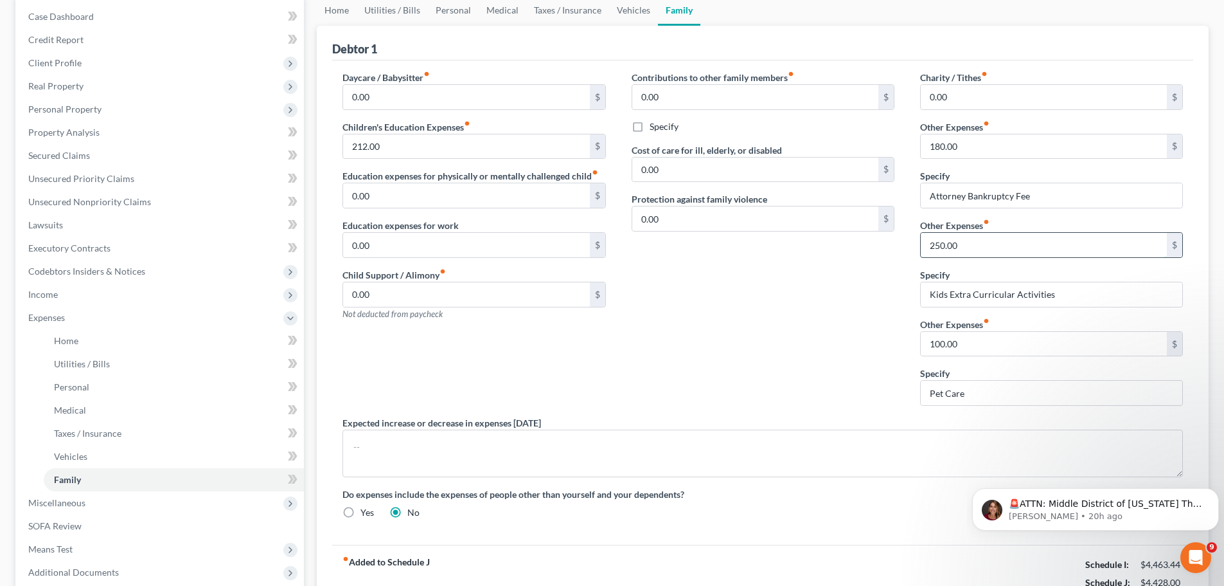
click at [940, 242] on input "250.00" at bounding box center [1044, 245] width 246 height 24
type input "200.00"
click at [791, 287] on div "Contributions to other family members fiber_manual_record 0.00 $ Specify Cost o…" at bounding box center [763, 243] width 289 height 345
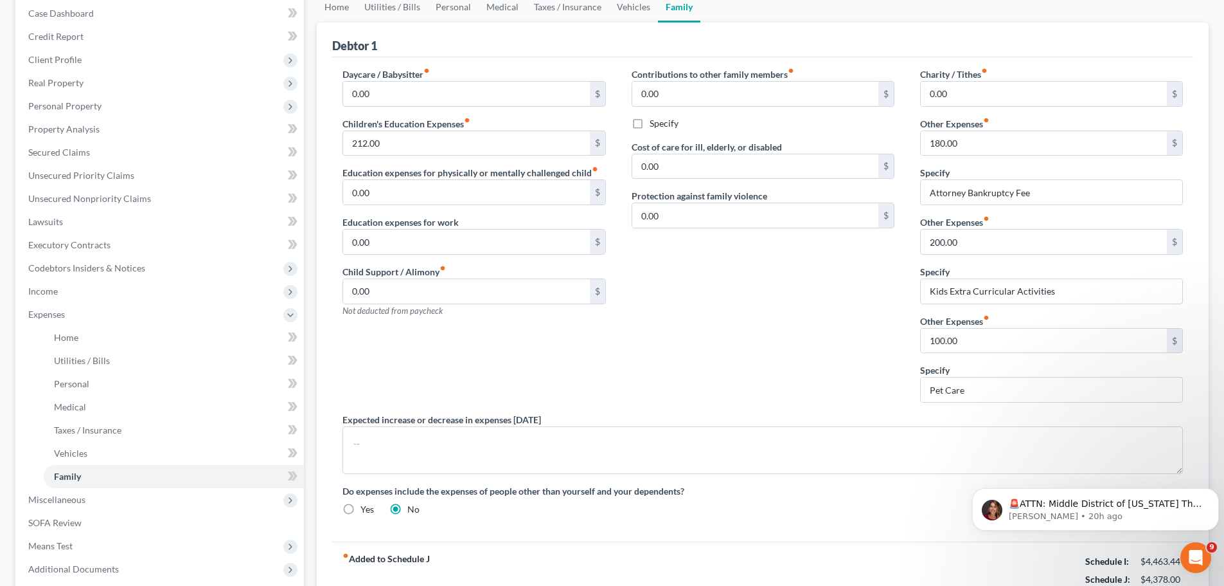
scroll to position [131, 0]
drag, startPoint x: 499, startPoint y: 15, endPoint x: 438, endPoint y: 114, distance: 117.2
click at [499, 15] on link "Medical" at bounding box center [503, 7] width 48 height 31
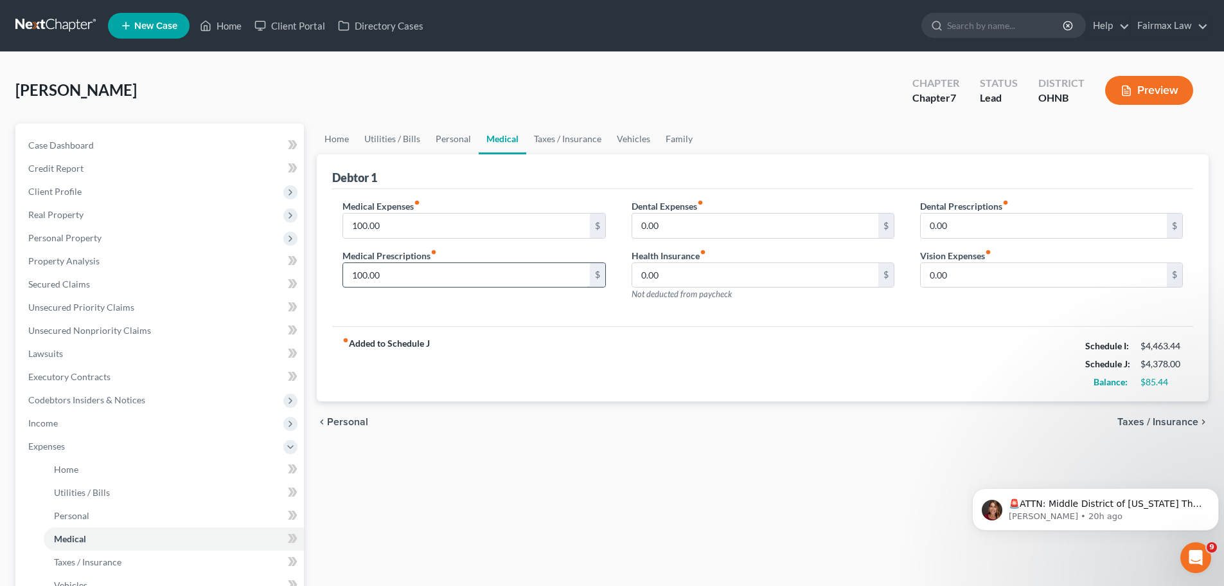
click at [375, 268] on input "100.00" at bounding box center [466, 275] width 246 height 24
type input "150.00"
click at [571, 358] on div "fiber_manual_record Added to Schedule J Schedule I: $4,463.44 Schedule J: $4,42…" at bounding box center [762, 363] width 861 height 75
click at [672, 135] on link "Family" at bounding box center [679, 138] width 42 height 31
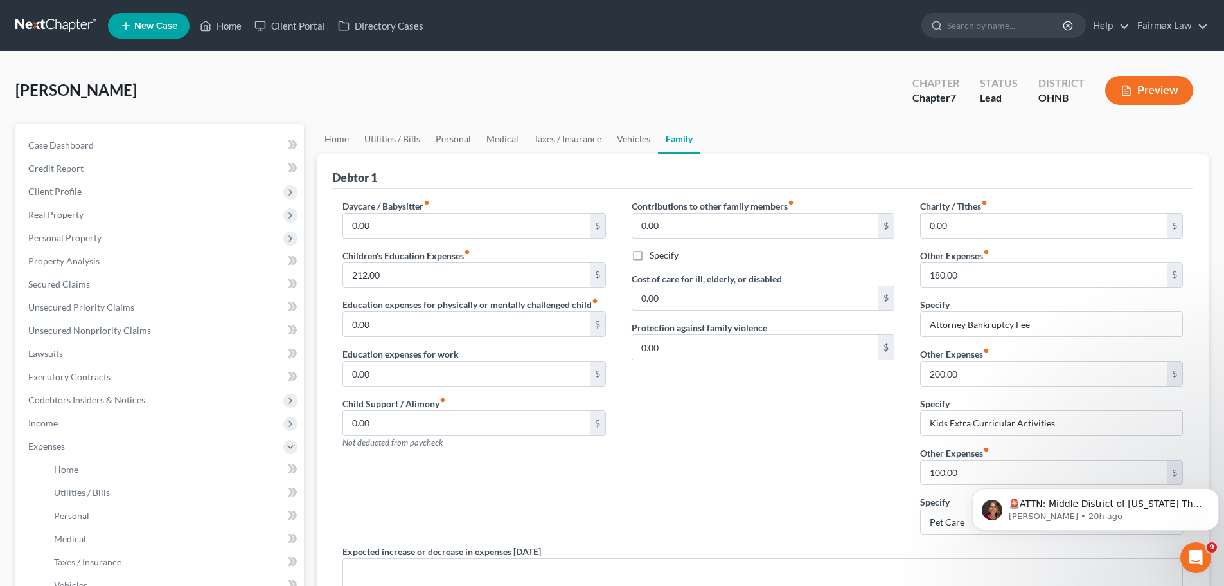
scroll to position [64, 0]
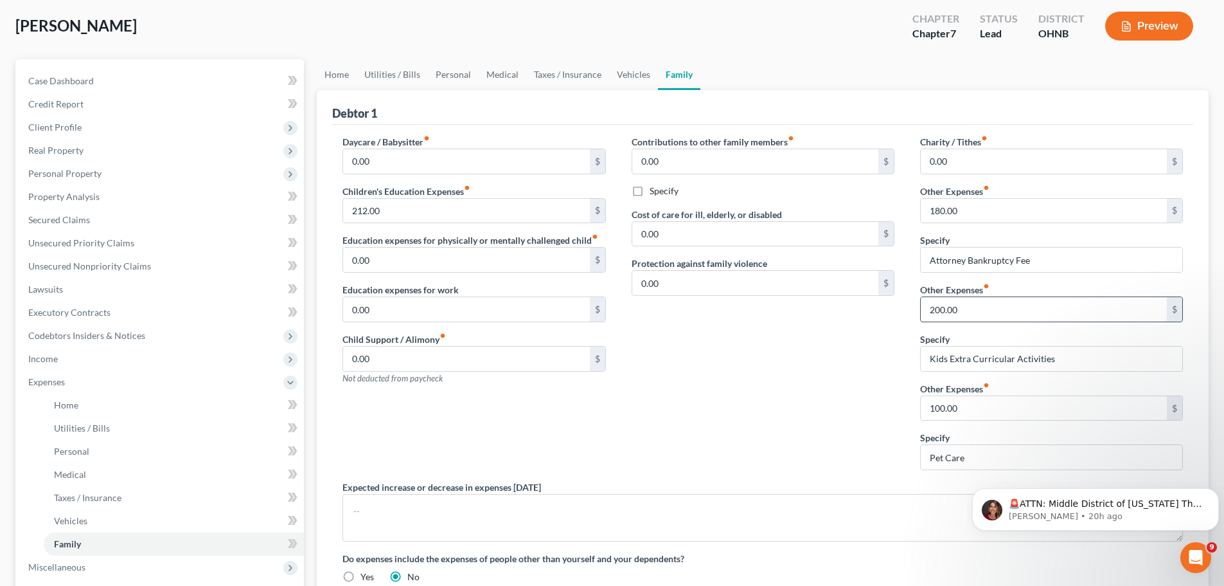
click at [992, 301] on input "200.00" at bounding box center [1044, 309] width 246 height 24
type input "150.00"
click at [769, 381] on div "Contributions to other family members fiber_manual_record 0.00 $ Specify Cost o…" at bounding box center [763, 307] width 289 height 345
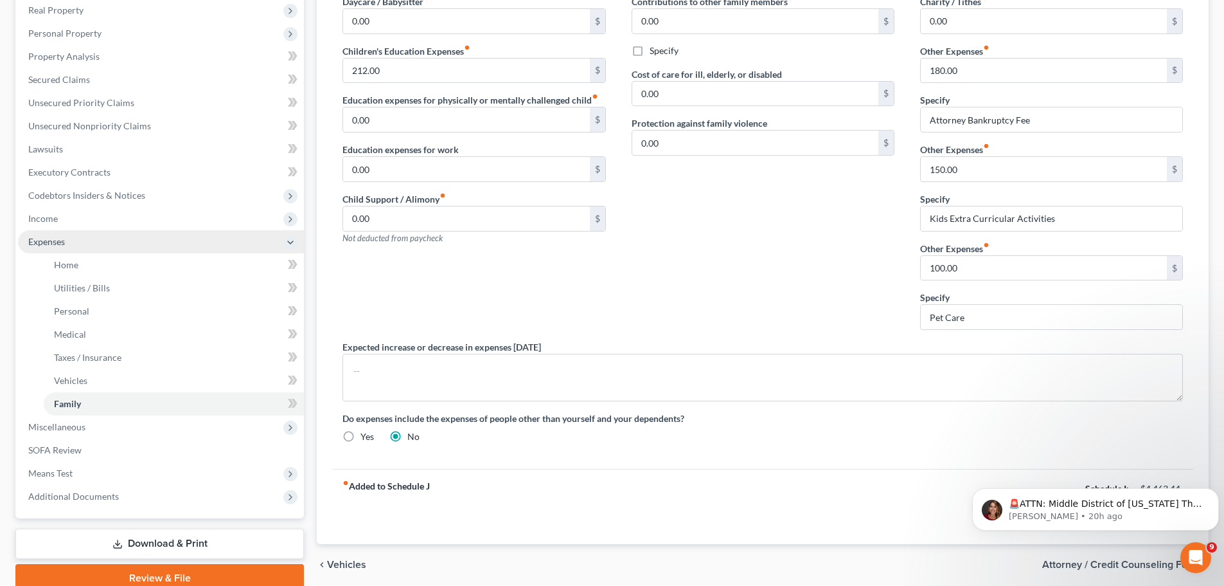
scroll to position [260, 0]
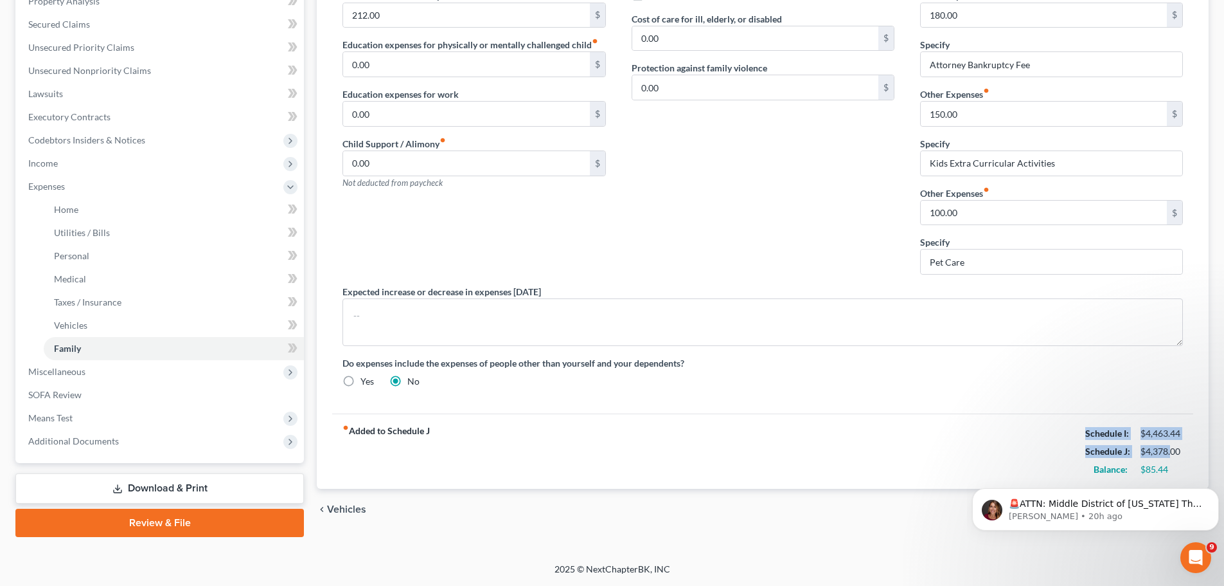
drag, startPoint x: 1081, startPoint y: 429, endPoint x: 1160, endPoint y: 447, distance: 81.1
click at [1171, 451] on div "Schedule I: $4,463.44 Schedule J: $4,378.00 Balance: $85.44" at bounding box center [1135, 451] width 98 height 54
click at [1027, 429] on div "fiber_manual_record Added to Schedule J Schedule I: $4,463.44 Schedule J: $4,37…" at bounding box center [762, 450] width 861 height 75
click at [737, 480] on div "fiber_manual_record Added to Schedule J Schedule I: $4,463.44 Schedule J: $4,37…" at bounding box center [762, 450] width 861 height 75
drag, startPoint x: 1084, startPoint y: 433, endPoint x: 1173, endPoint y: 427, distance: 89.5
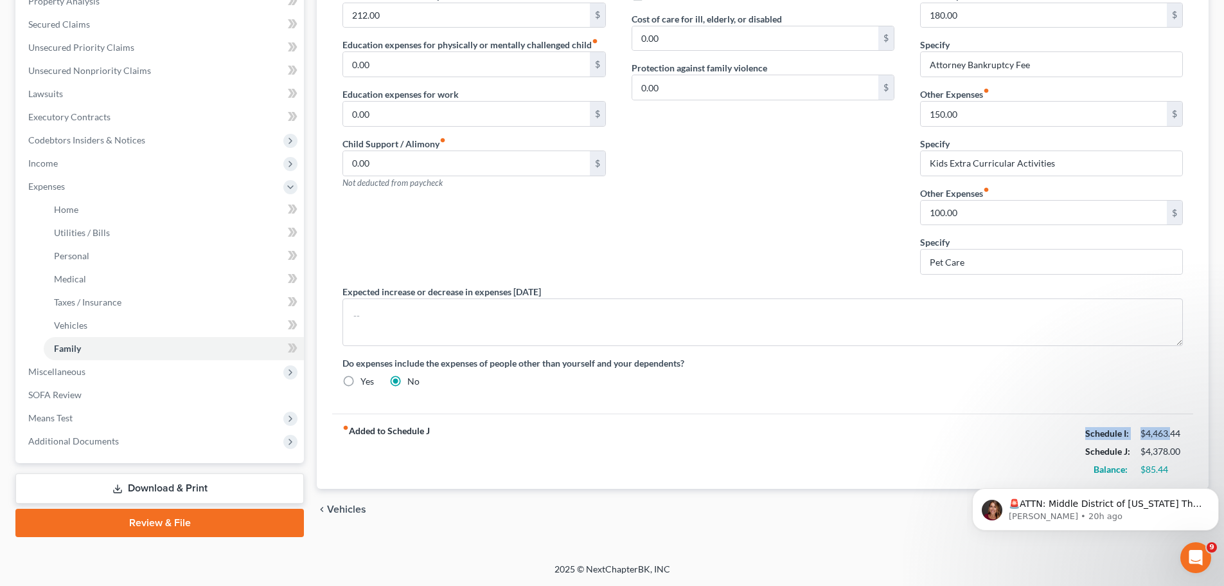
click at [1173, 427] on div "Schedule I: $4,463.44" at bounding box center [1134, 433] width 111 height 18
click at [1213, 492] on icon "Dismiss notification" at bounding box center [1215, 491] width 7 height 7
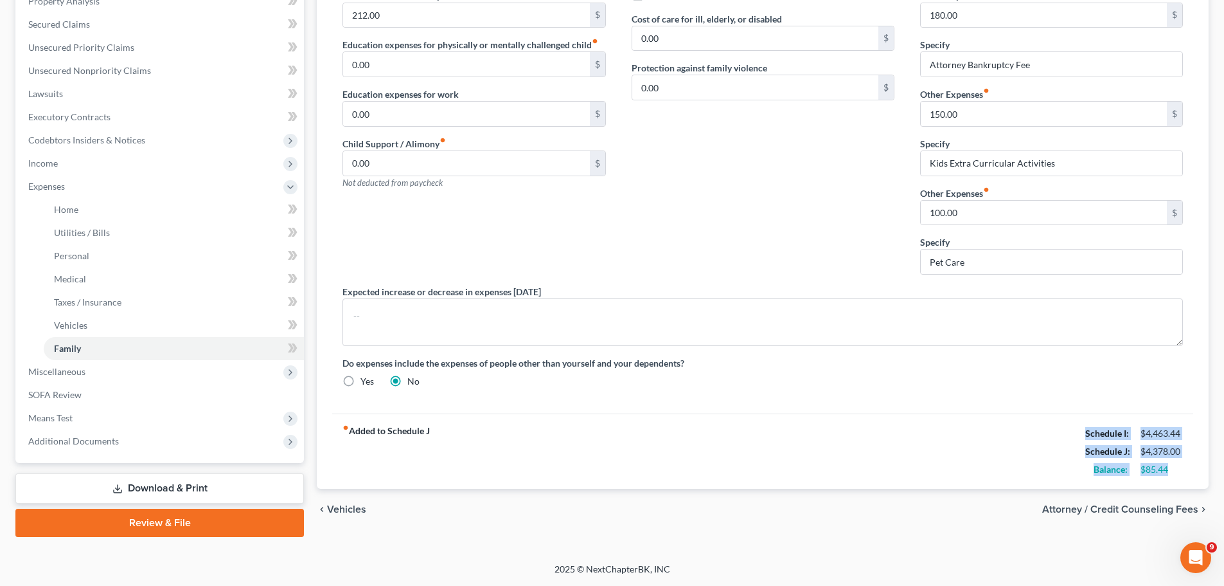
drag, startPoint x: 1185, startPoint y: 470, endPoint x: 1071, endPoint y: 436, distance: 119.4
click at [1071, 436] on div "fiber_manual_record Added to Schedule J Schedule I: $4,463.44 Schedule J: $4,37…" at bounding box center [762, 450] width 861 height 75
copy div "Schedule I: $4,463.44 Schedule J: $4,378.00 Balance: $85.44"
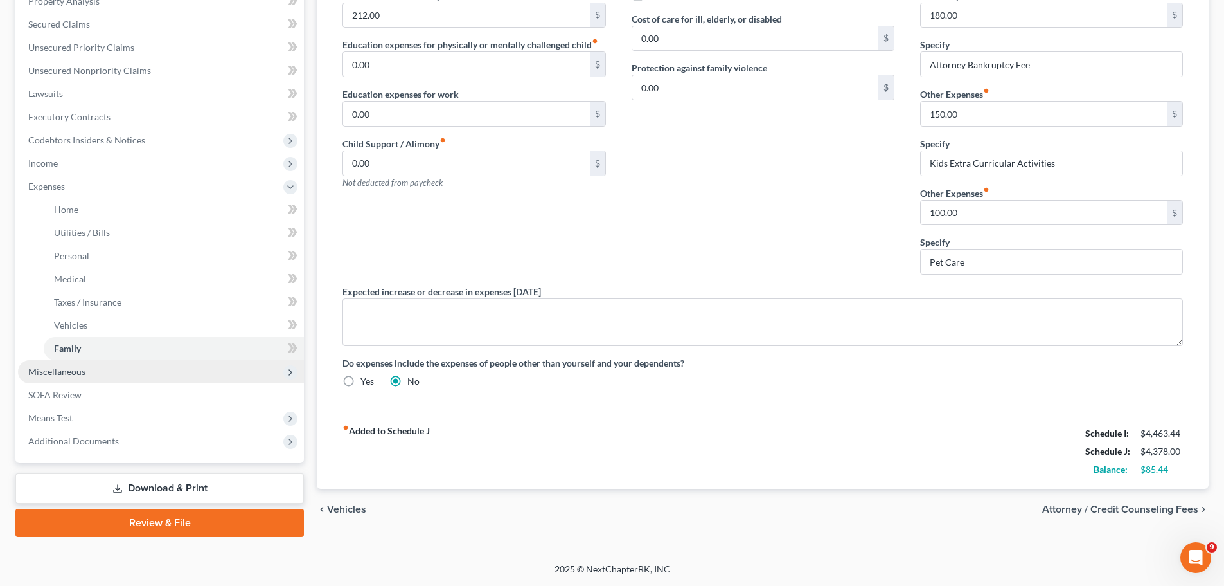
click at [95, 375] on span "Miscellaneous" at bounding box center [161, 371] width 286 height 23
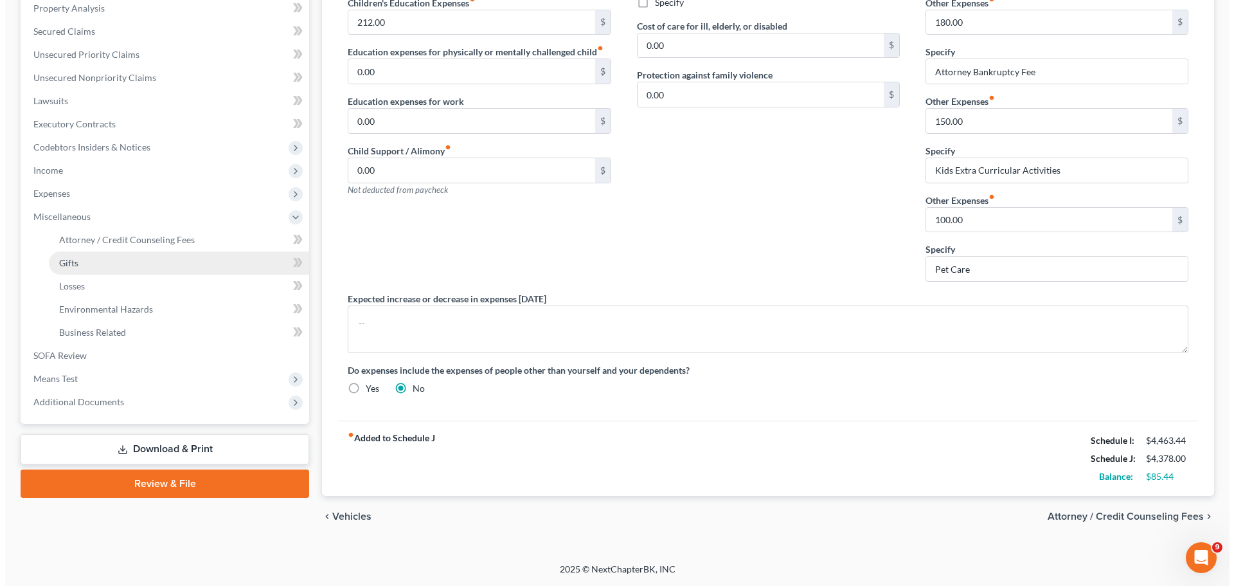
scroll to position [253, 0]
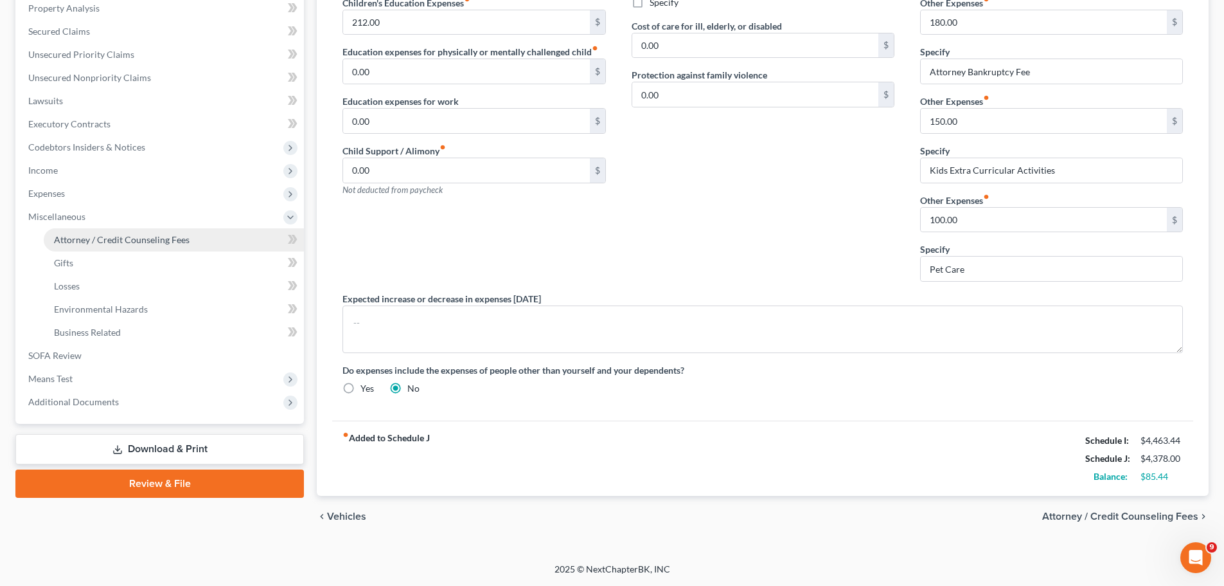
click at [148, 249] on link "Attorney / Credit Counseling Fees" at bounding box center [174, 239] width 260 height 23
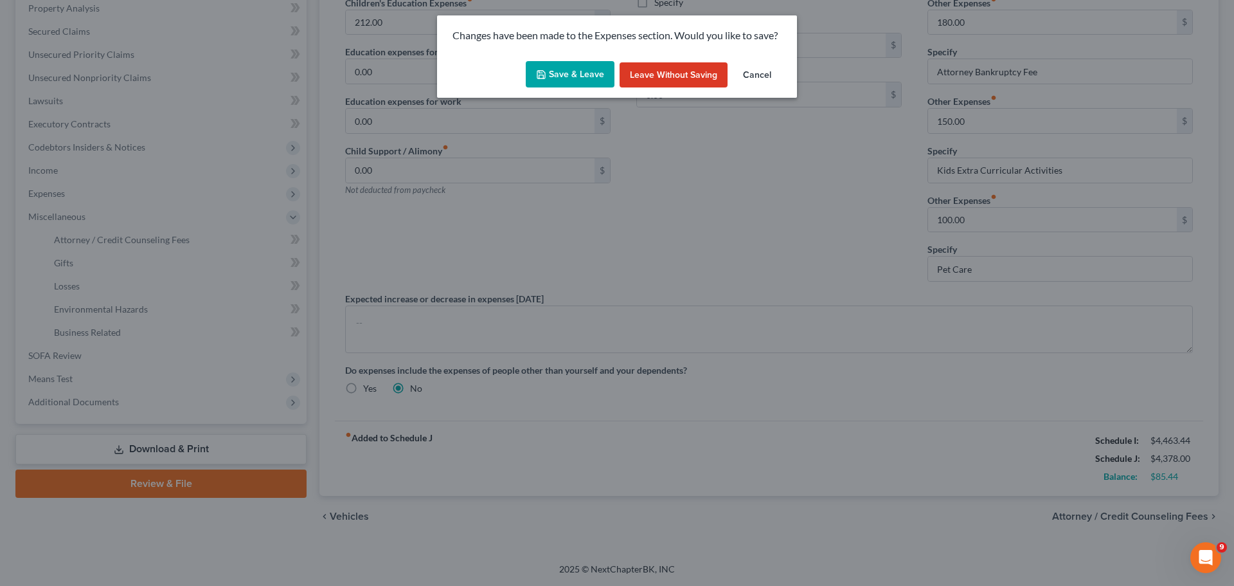
click at [582, 78] on button "Save & Leave" at bounding box center [570, 74] width 89 height 27
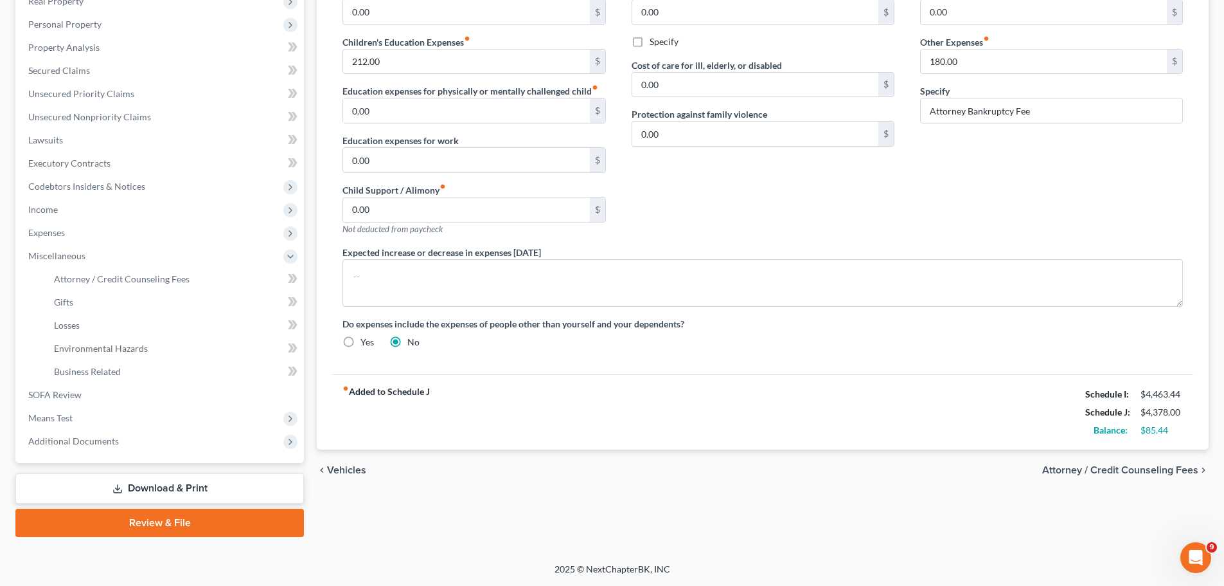
select select "5"
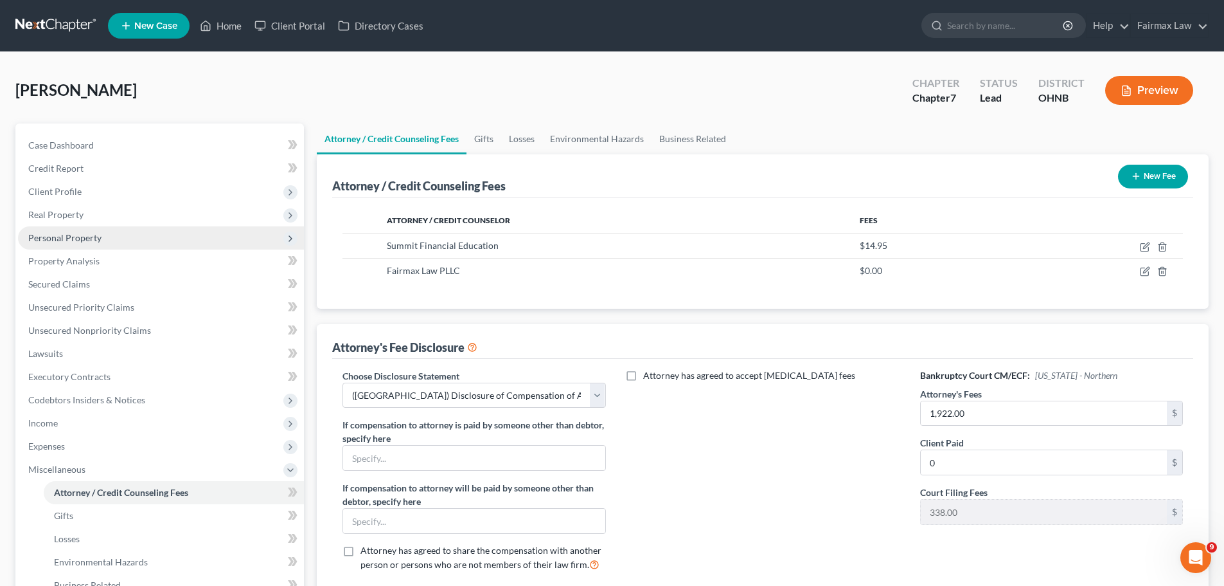
click at [79, 235] on span "Personal Property" at bounding box center [64, 237] width 73 height 11
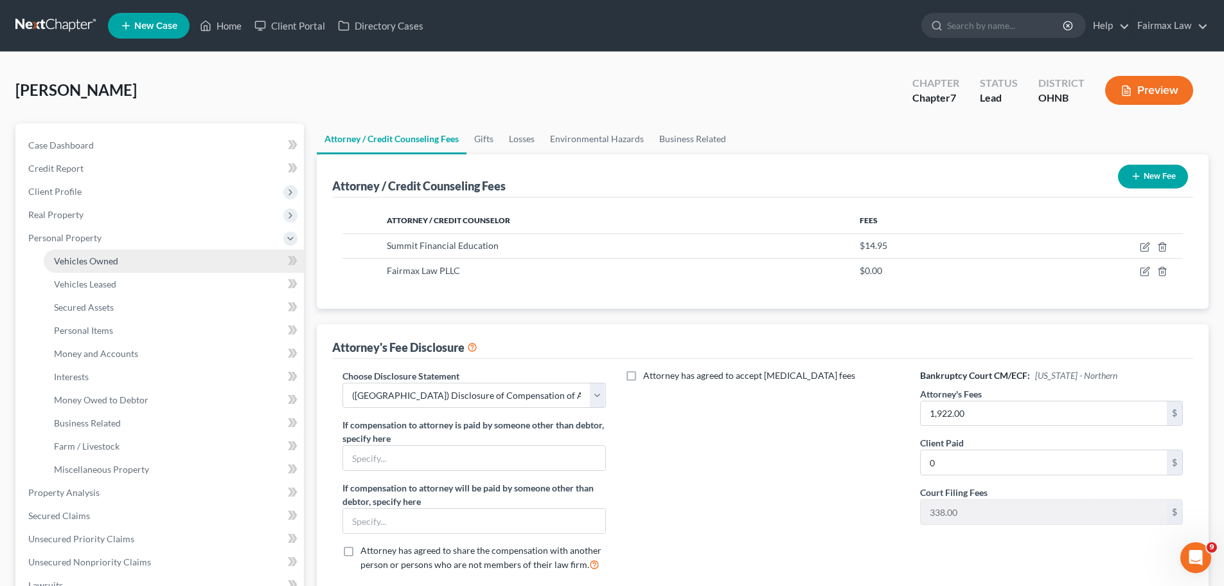
click at [96, 260] on span "Vehicles Owned" at bounding box center [86, 260] width 64 height 11
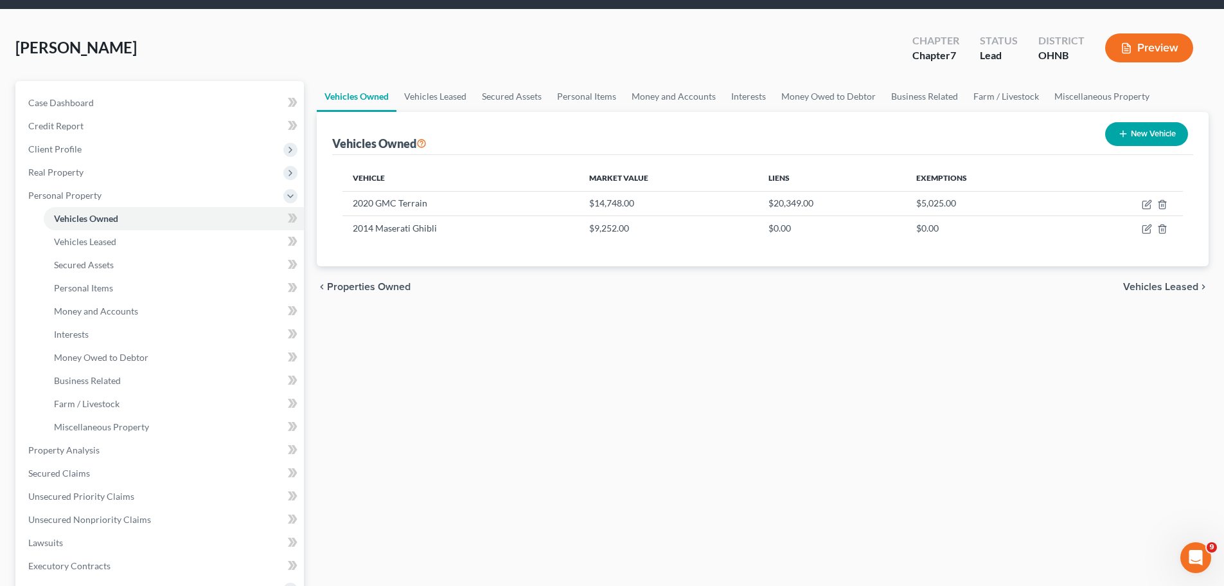
scroll to position [64, 0]
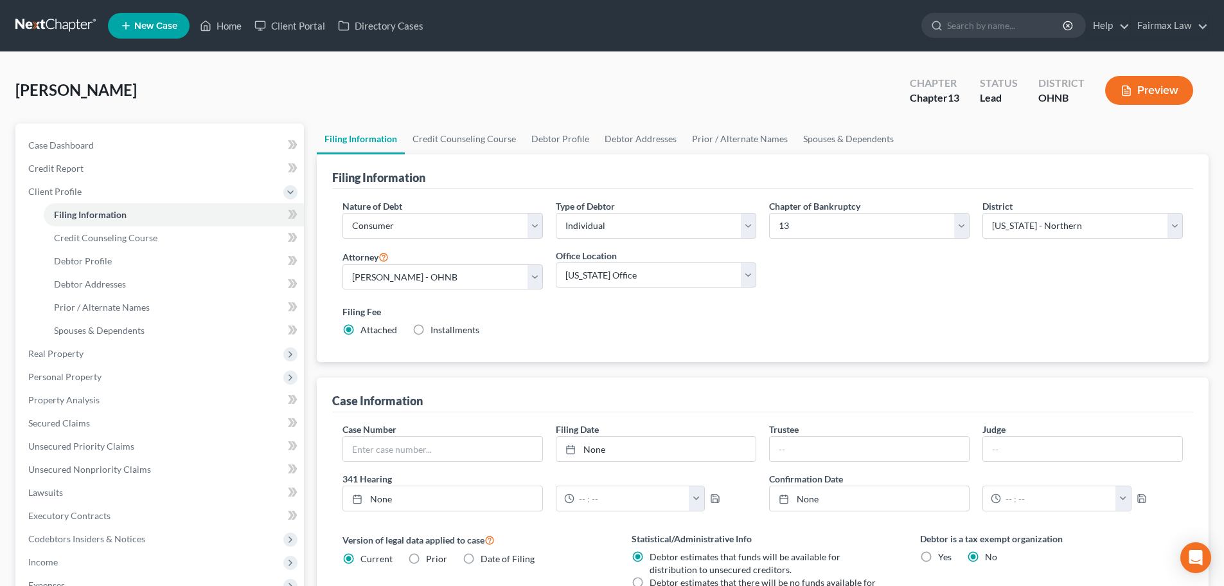
select select "1"
select select "0"
select select "3"
select select "61"
select select "17"
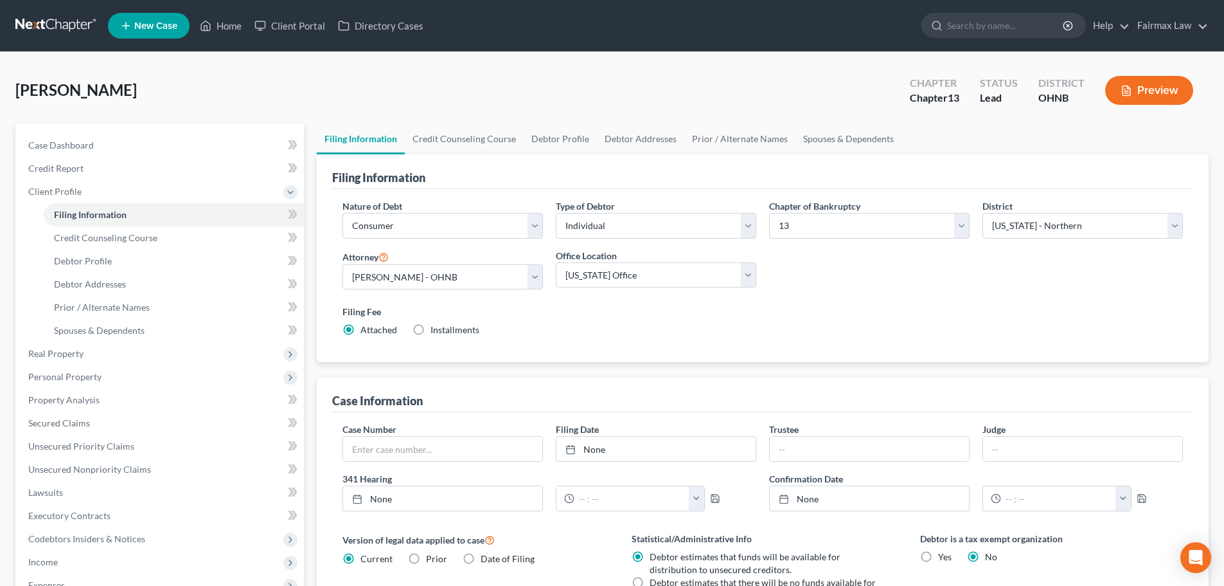
select select "0"
select select "36"
